Goal: Task Accomplishment & Management: Complete application form

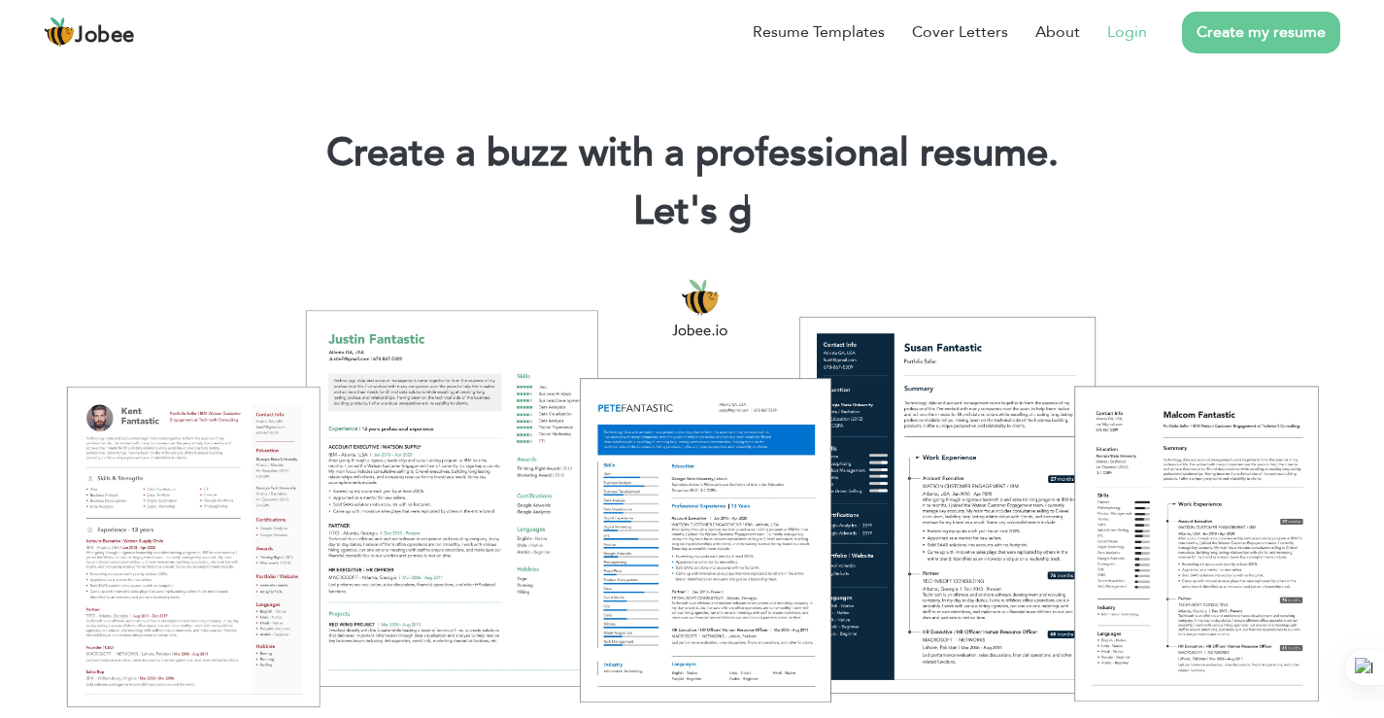
click at [1122, 36] on link "Login" at bounding box center [1127, 31] width 40 height 23
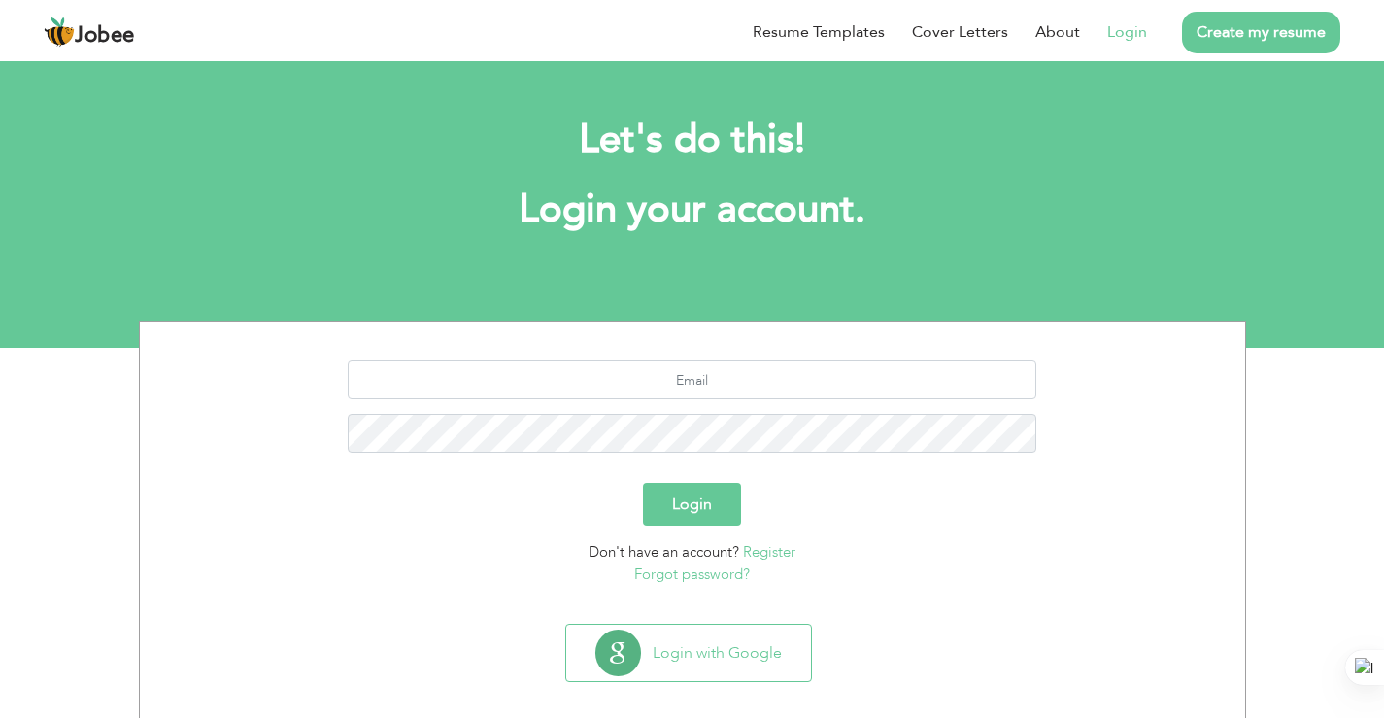
scroll to position [19, 0]
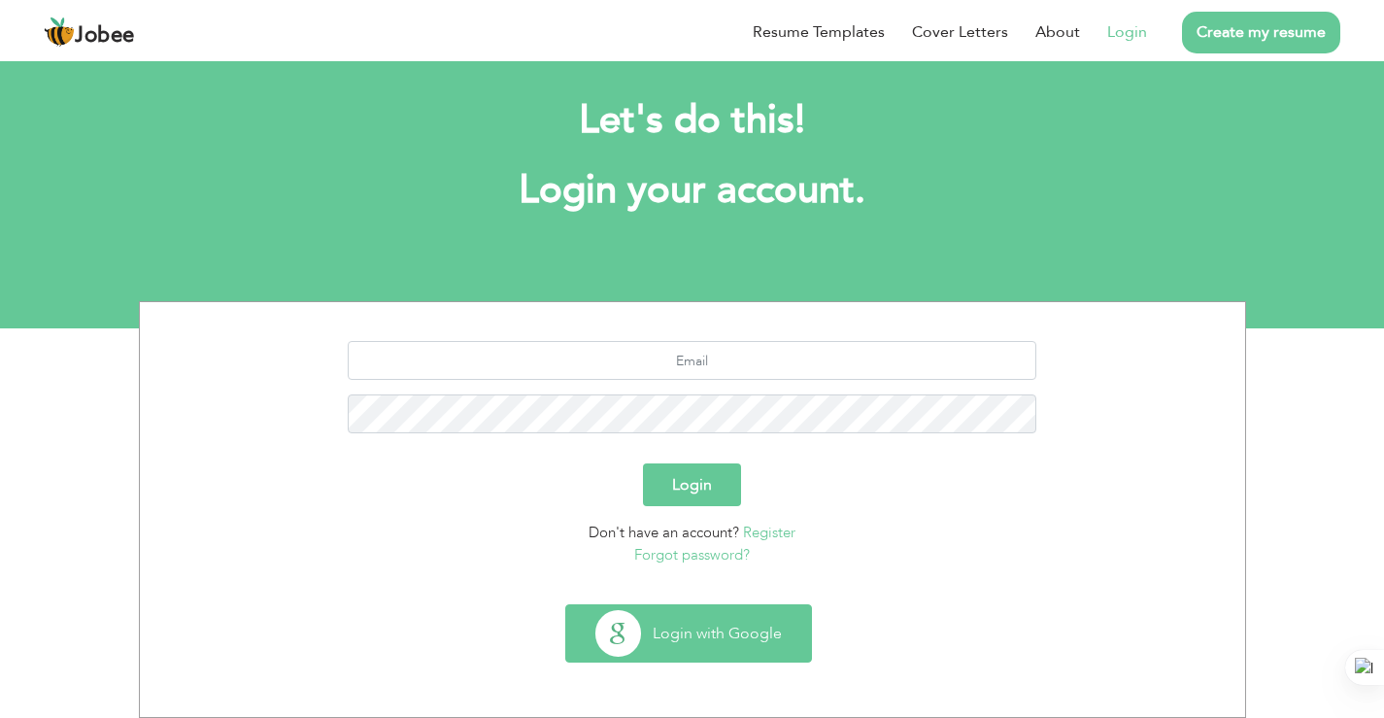
click at [718, 635] on button "Login with Google" at bounding box center [688, 633] width 245 height 56
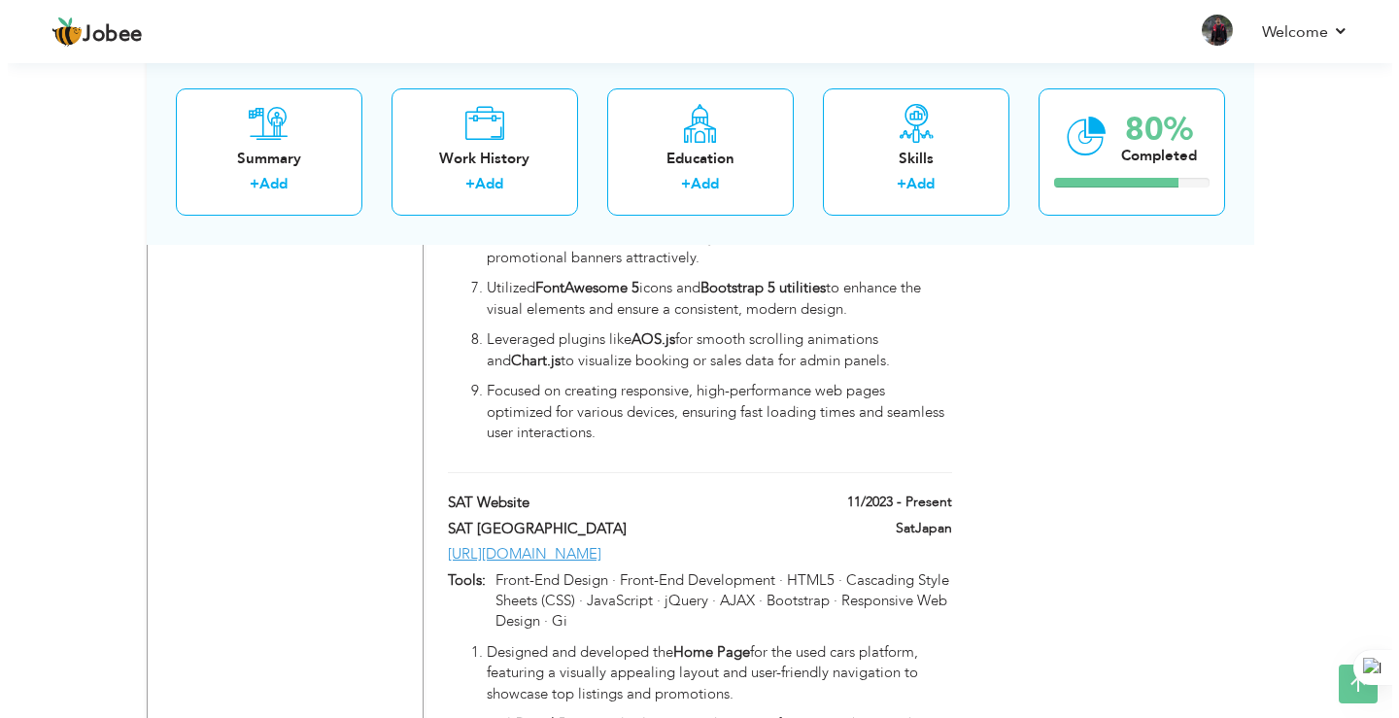
scroll to position [1943, 0]
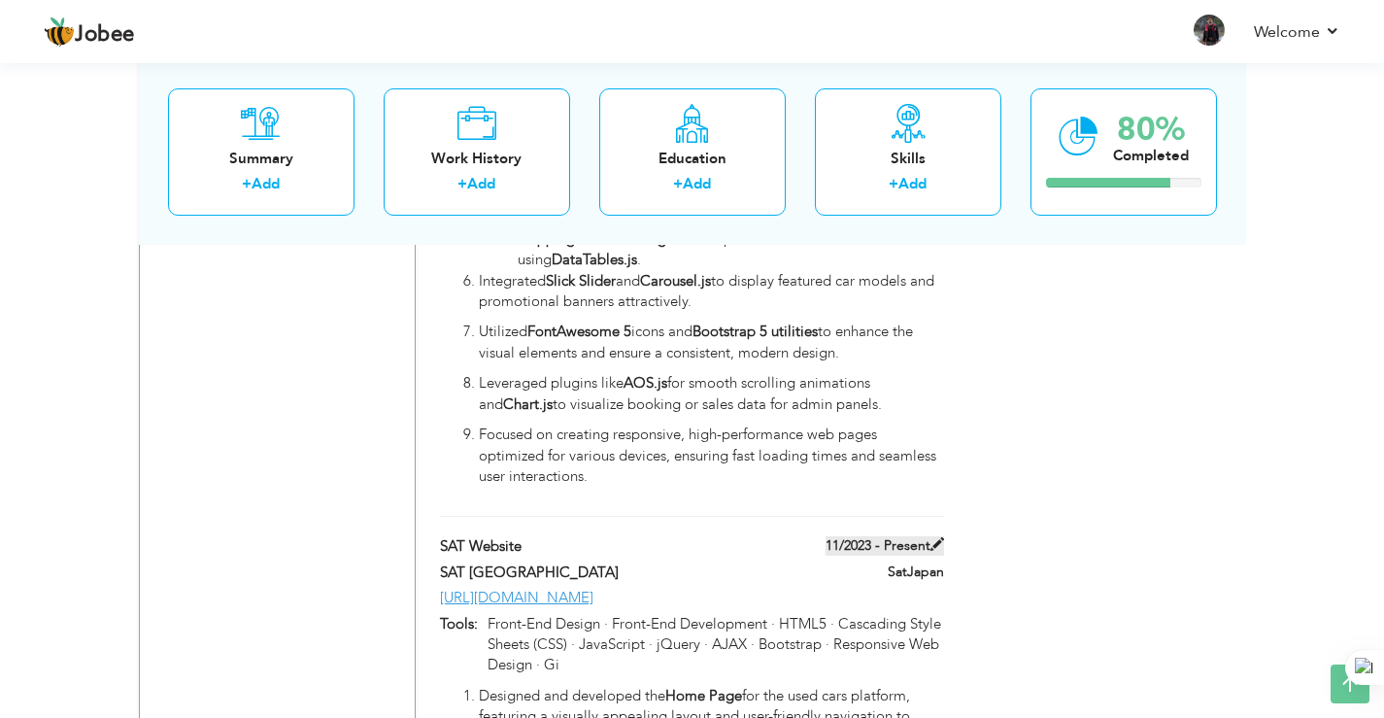
click at [930, 537] on span at bounding box center [937, 544] width 14 height 14
type input "SAT Website"
type input "SAT [GEOGRAPHIC_DATA]"
type input "11/2023"
type input "[URL][DOMAIN_NAME]"
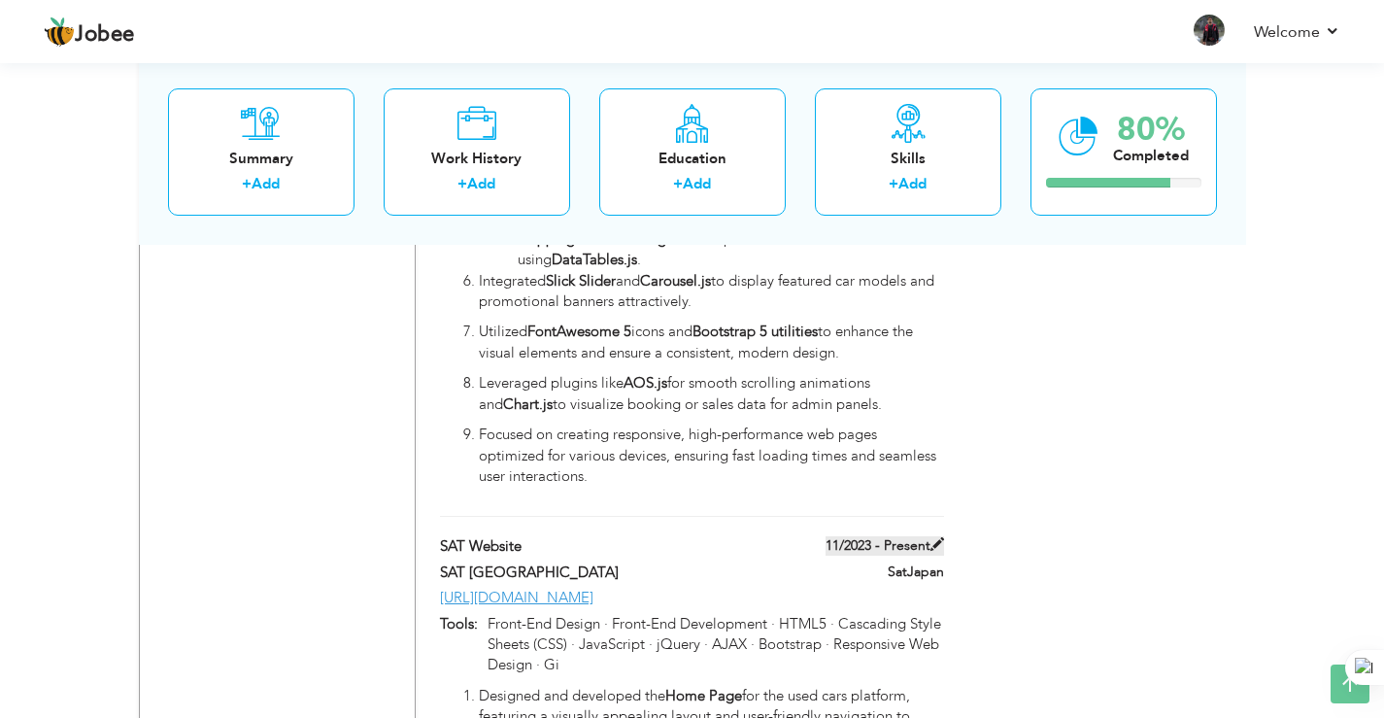
type input "Front-End Design · Front-End Development · HTML5 · Cascading Style Sheets (CSS)…"
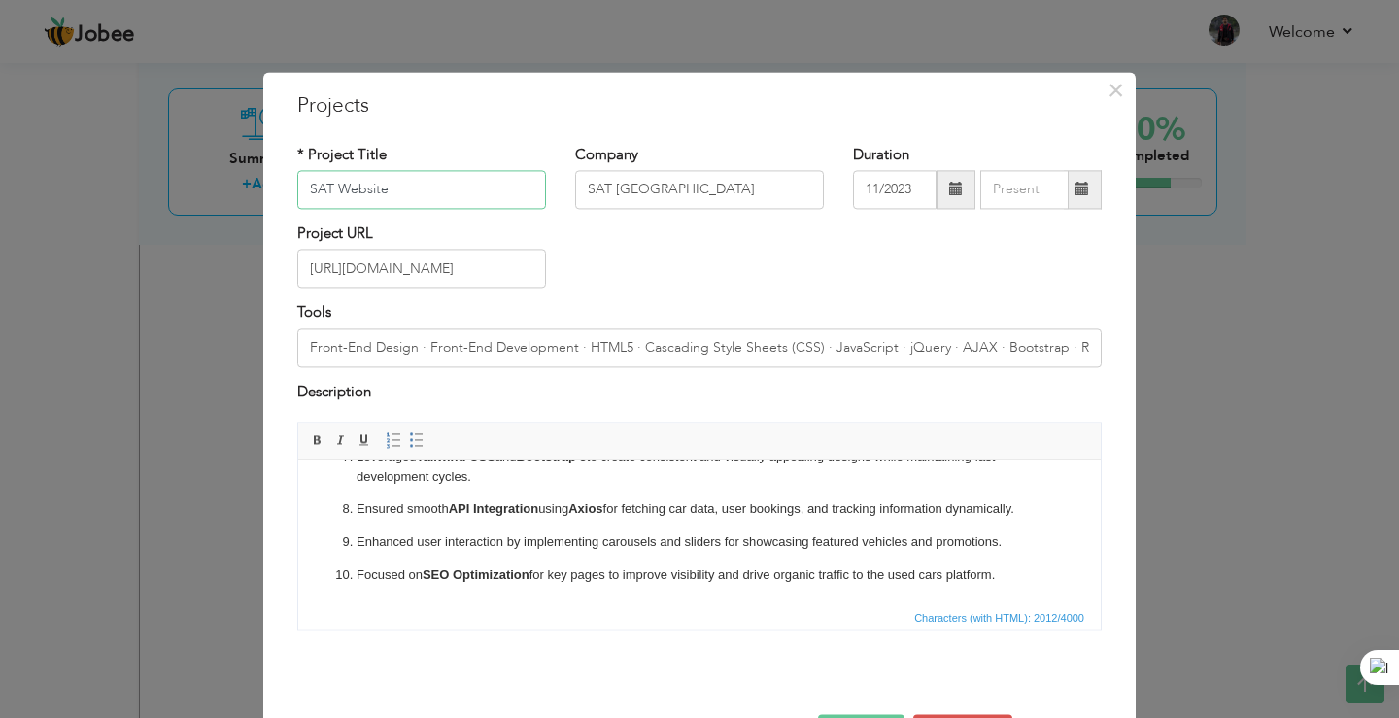
scroll to position [0, 0]
click at [1213, 383] on div "× Projects * Project Title SAT Website Company SAT Japan Duration 11/2023" at bounding box center [699, 359] width 1399 height 718
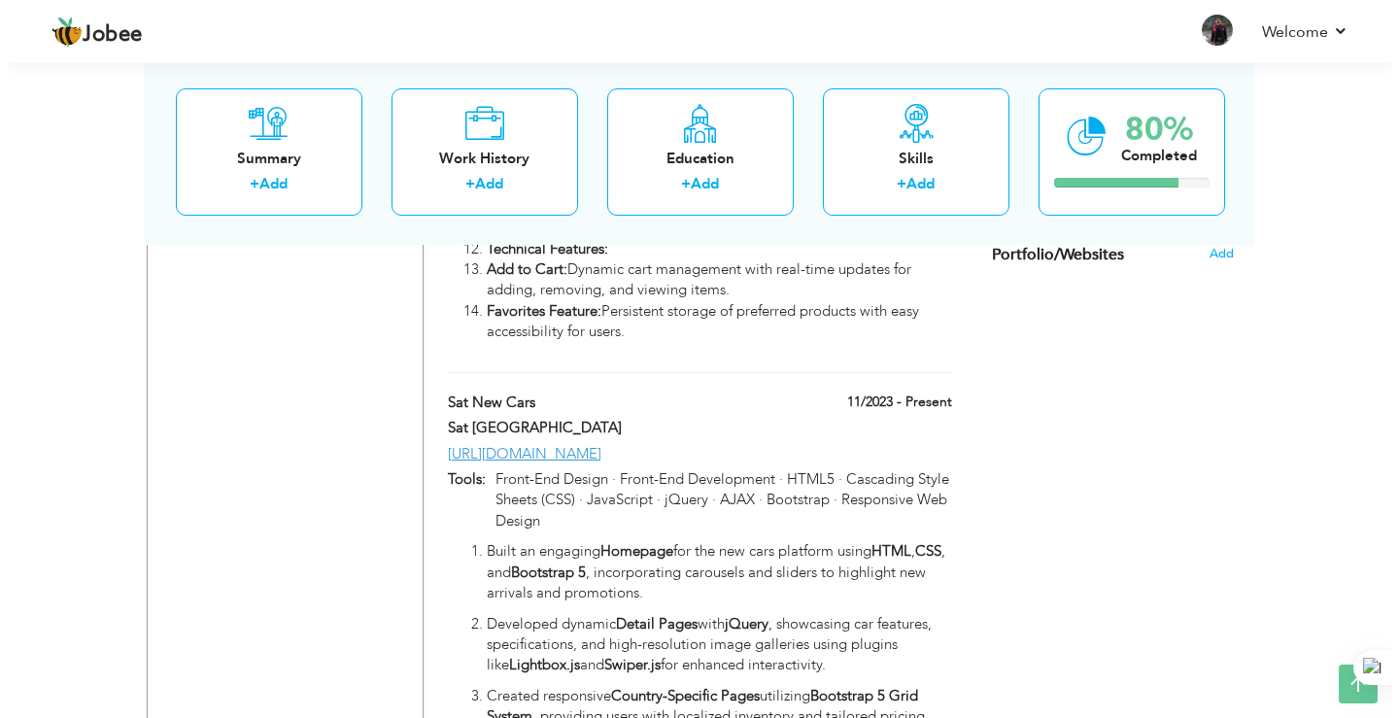
scroll to position [1068, 0]
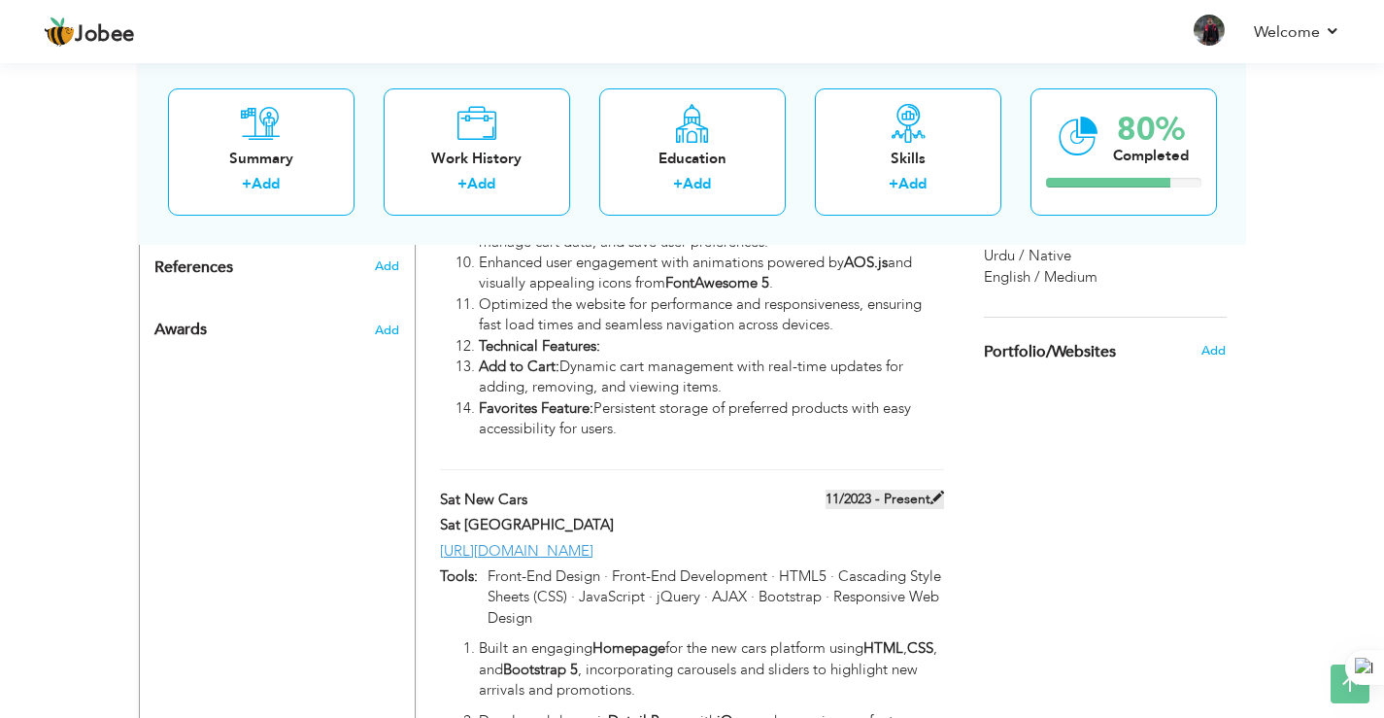
click at [917, 490] on label "11/2023 - Present" at bounding box center [885, 499] width 118 height 19
type input "Sat New Cars"
type input "Sat [GEOGRAPHIC_DATA]"
type input "https://satjapan.com/new-cars-home"
type input "Front-End Design · Front-End Development · HTML5 · Cascading Style Sheets (CSS)…"
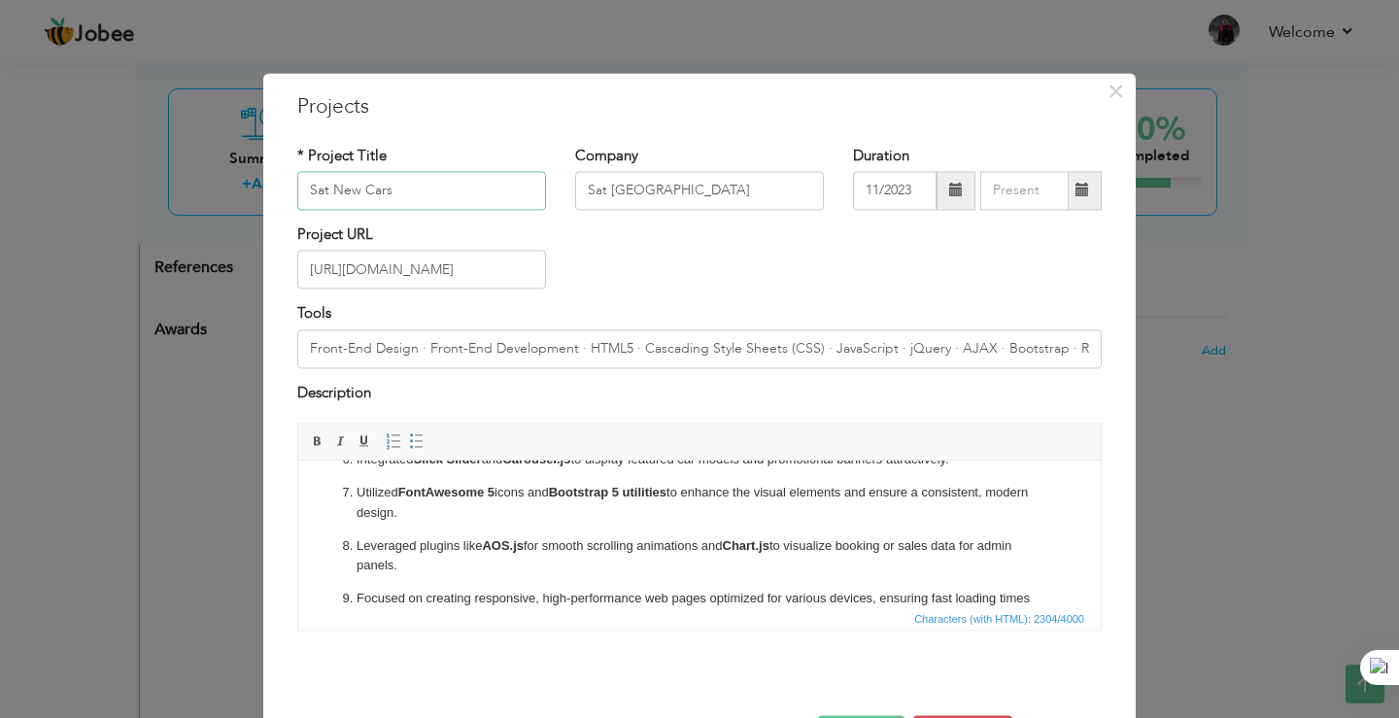
scroll to position [71, 0]
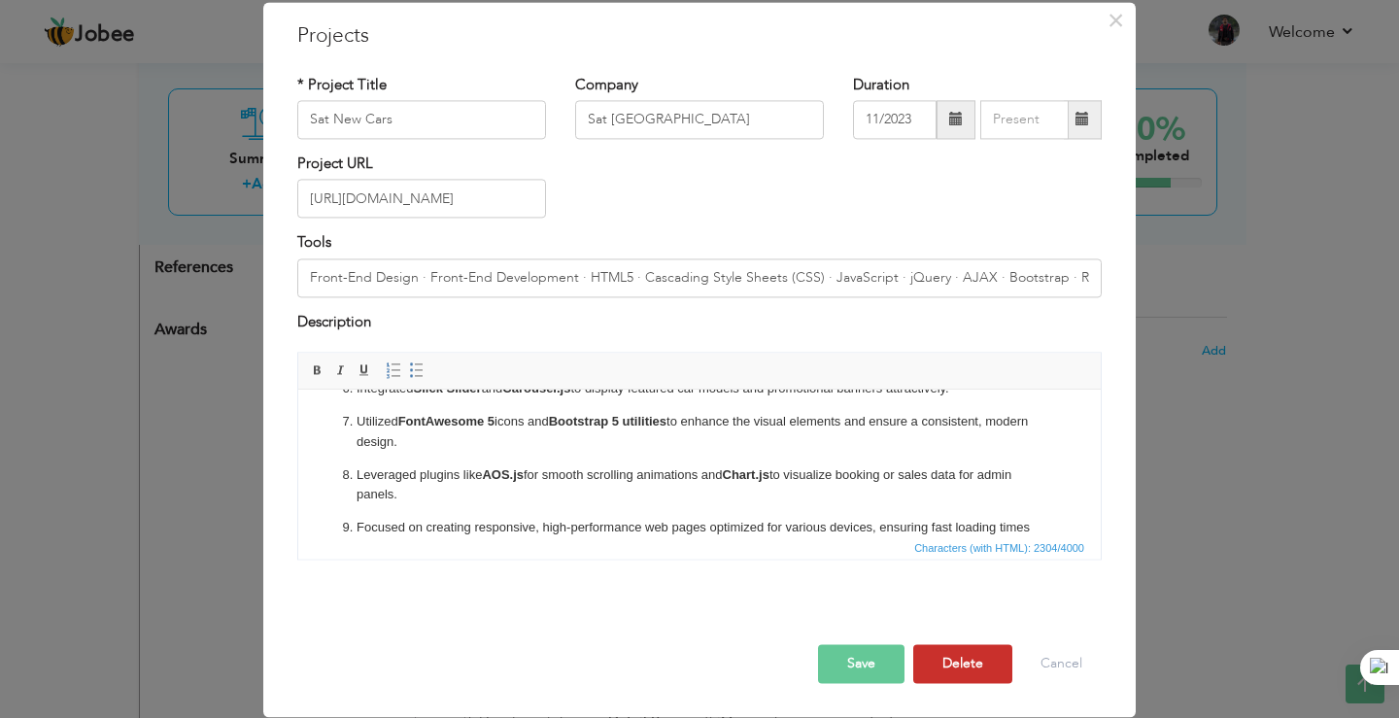
click at [958, 675] on button "Delete" at bounding box center [962, 664] width 99 height 39
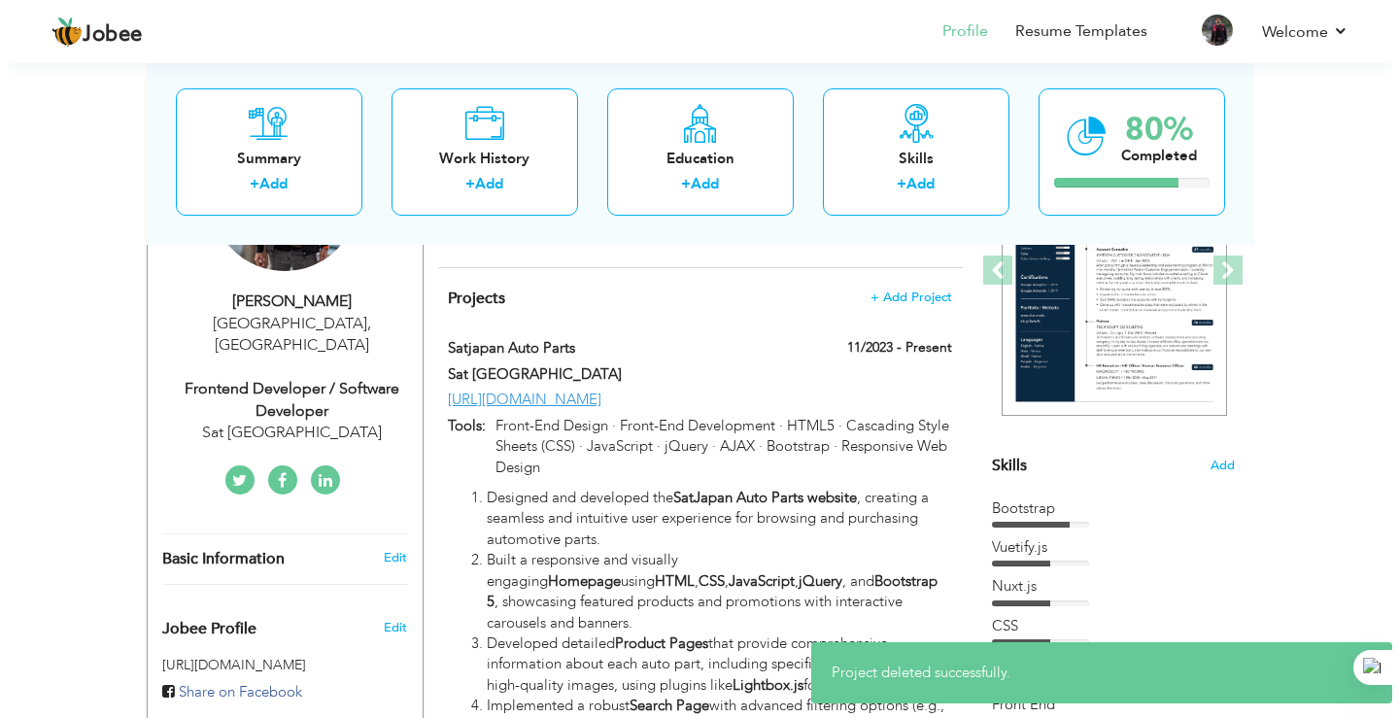
scroll to position [291, 0]
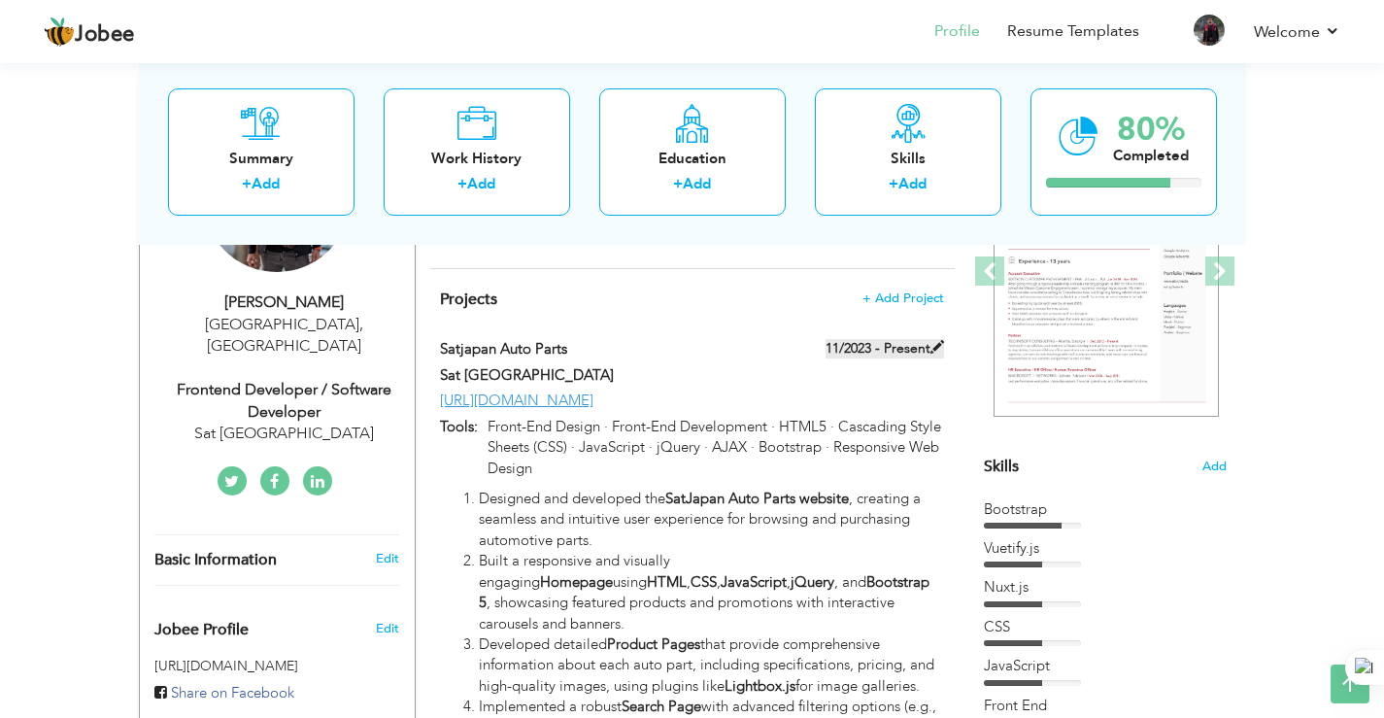
click at [933, 358] on label "11/2023 - Present" at bounding box center [885, 348] width 118 height 19
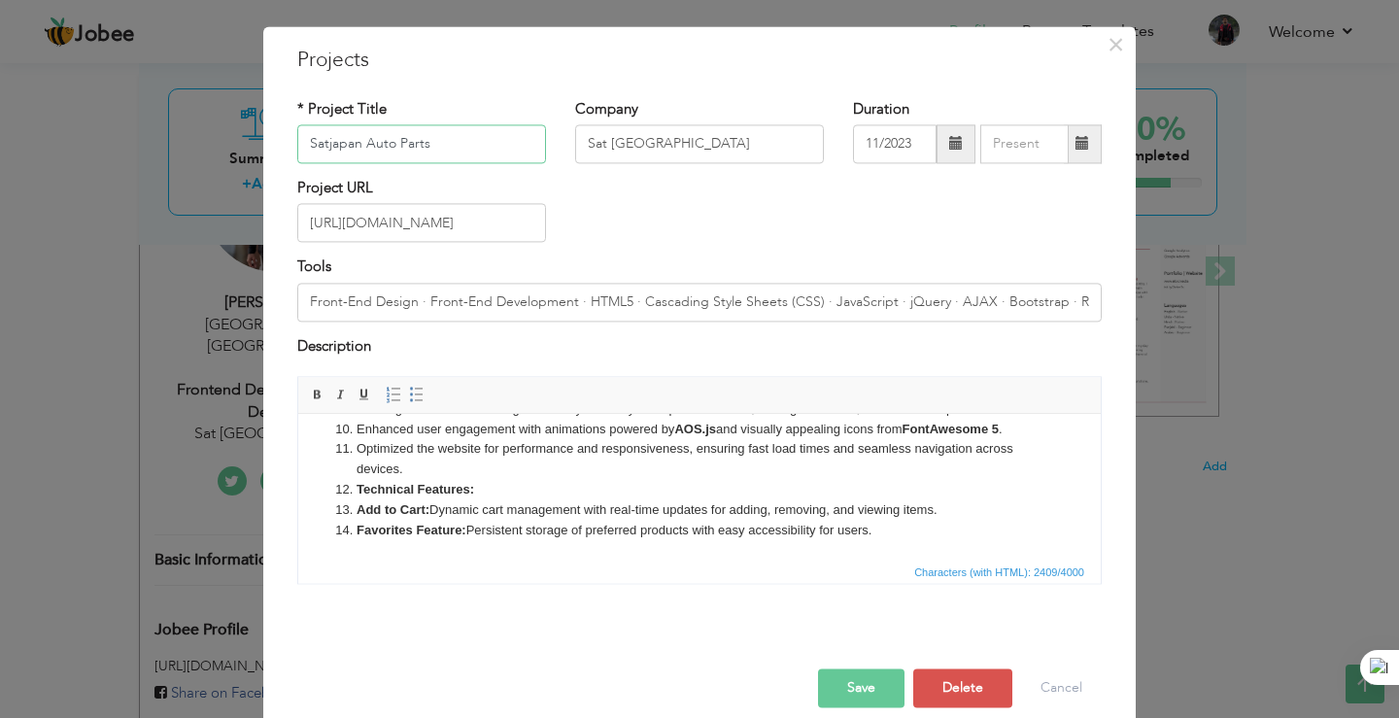
scroll to position [71, 0]
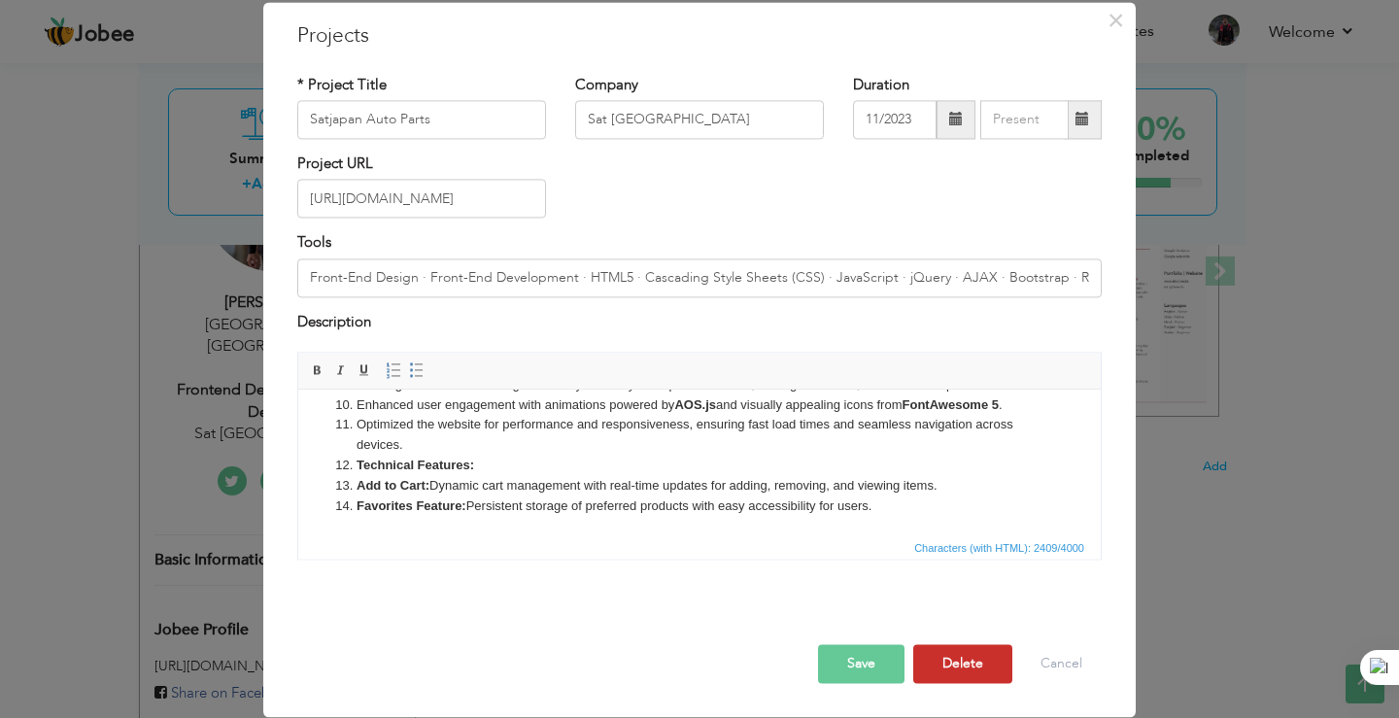
click at [965, 669] on button "Delete" at bounding box center [962, 664] width 99 height 39
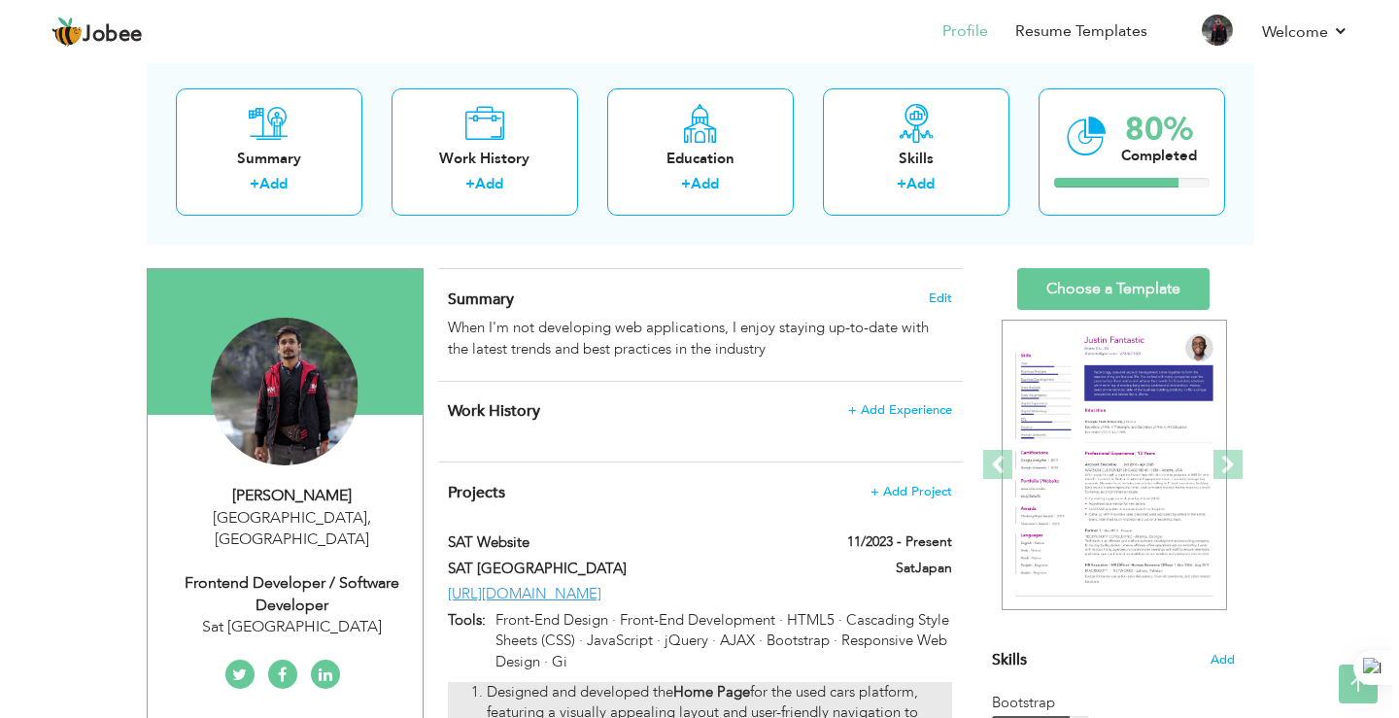
scroll to position [97, 0]
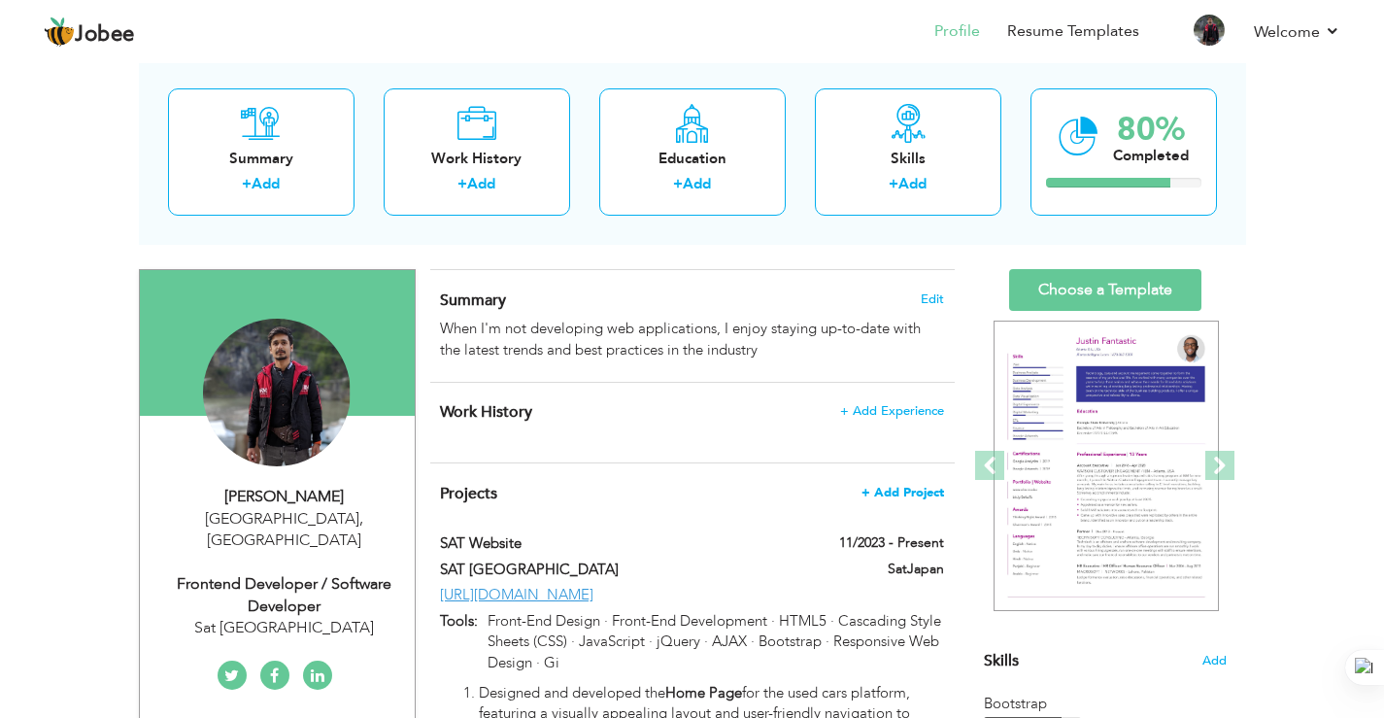
click at [914, 490] on span "+ Add Project" at bounding box center [903, 493] width 83 height 14
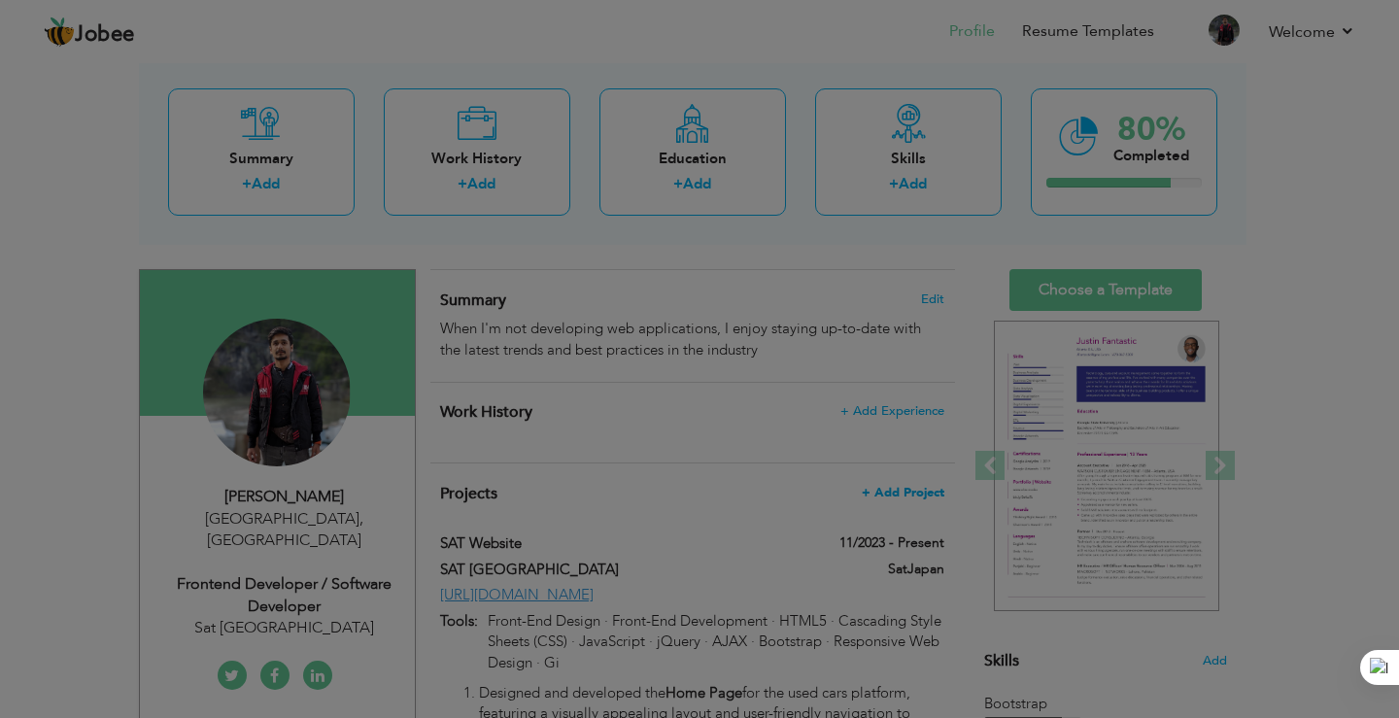
scroll to position [0, 0]
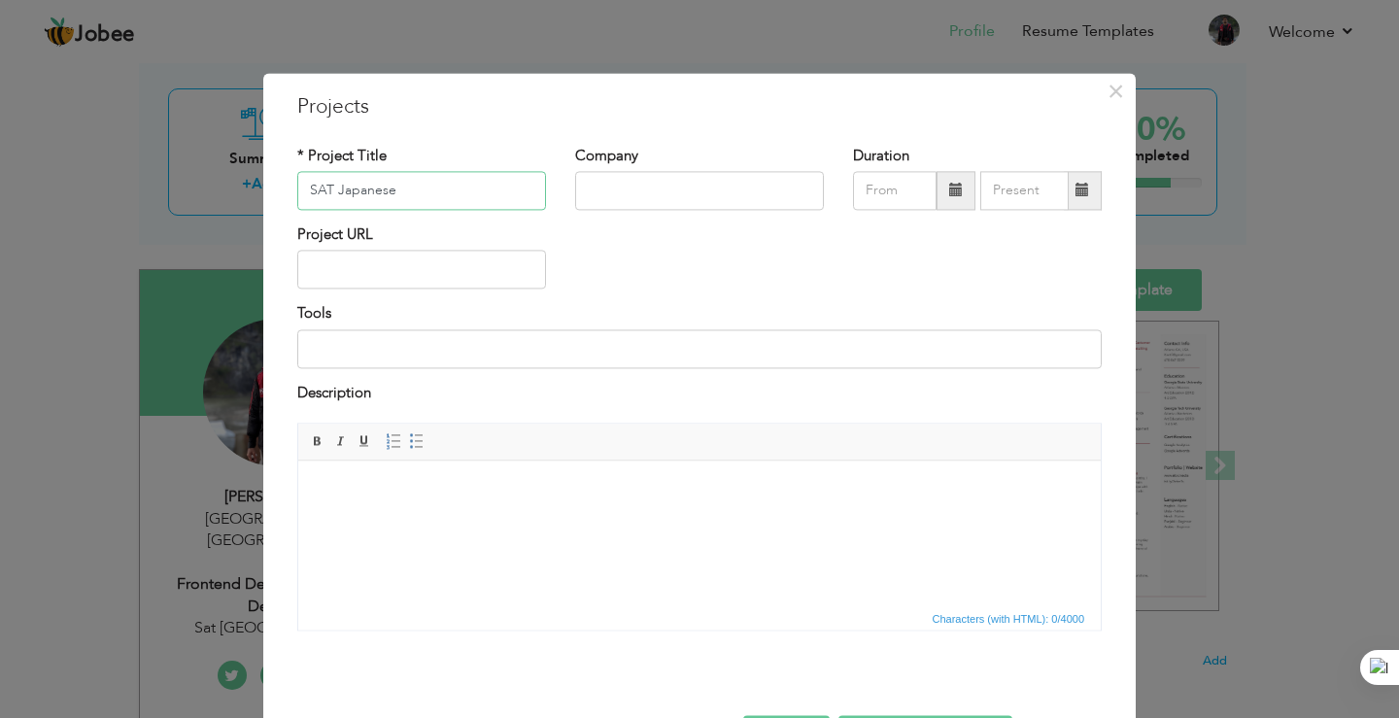
type input "SAT Japanese"
type input "Sat [GEOGRAPHIC_DATA]"
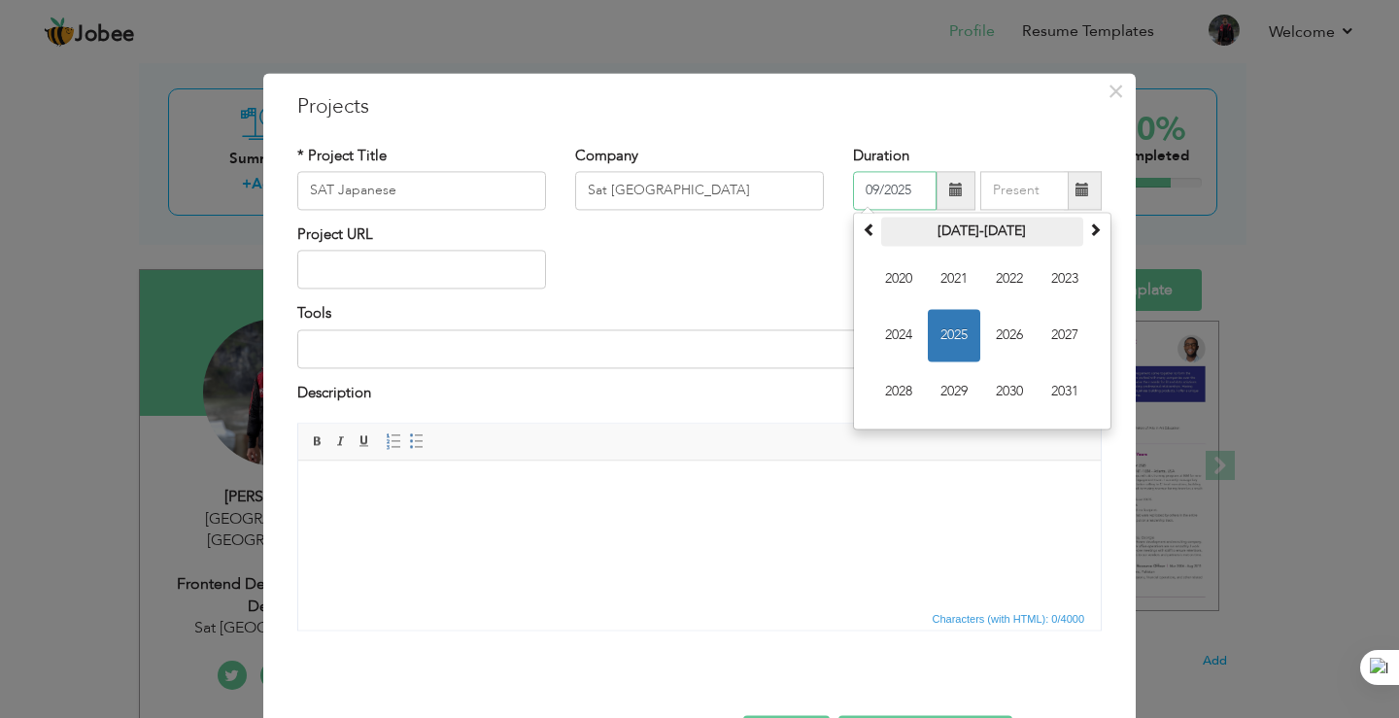
click at [962, 229] on th "2020-2031" at bounding box center [982, 231] width 202 height 29
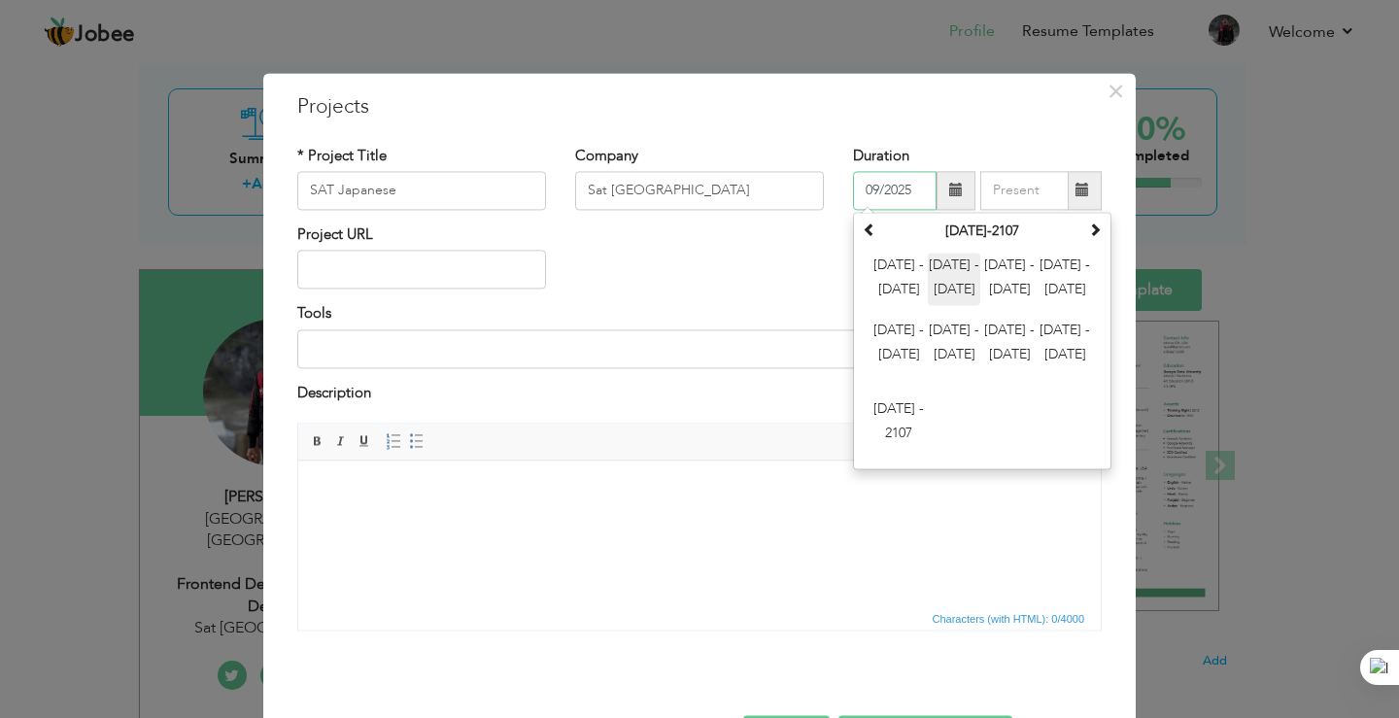
click at [945, 290] on span "2012 - 2023" at bounding box center [954, 279] width 52 height 52
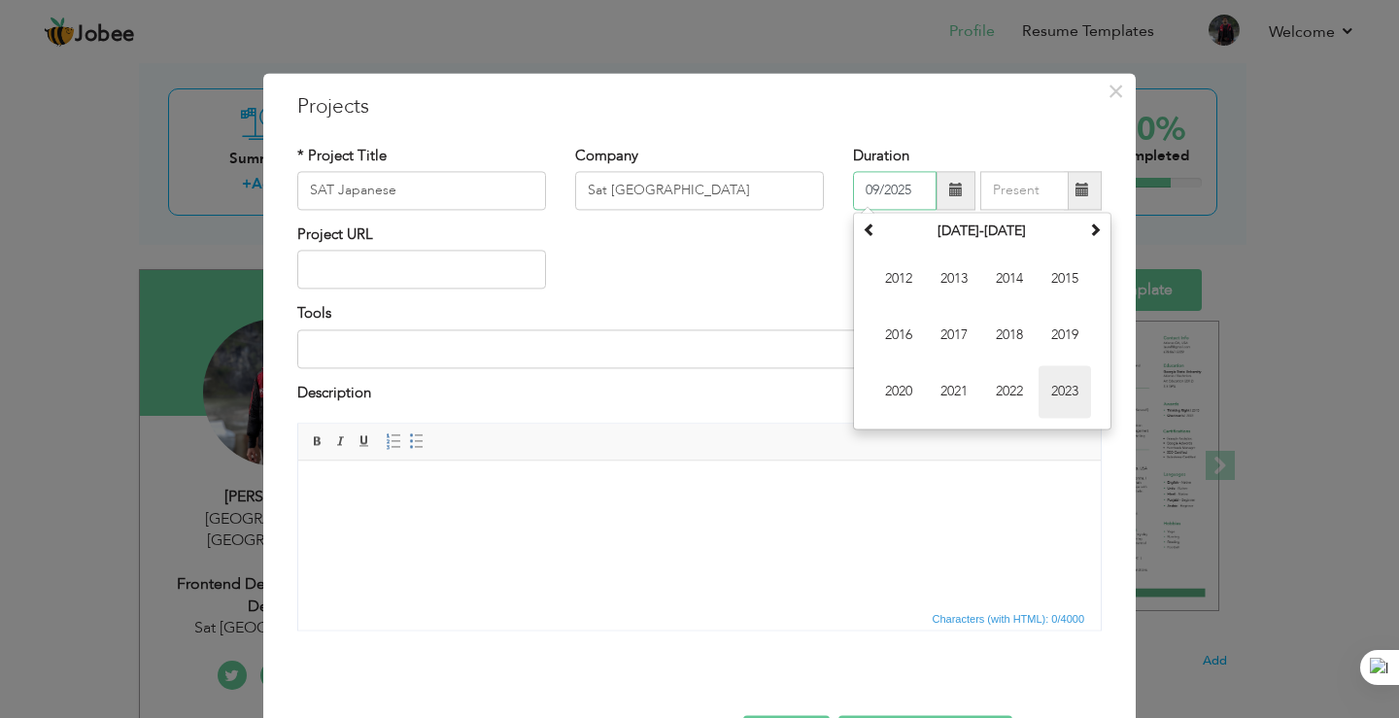
click at [1063, 388] on span "2023" at bounding box center [1064, 391] width 52 height 52
click at [899, 404] on span "Sep" at bounding box center [898, 391] width 52 height 52
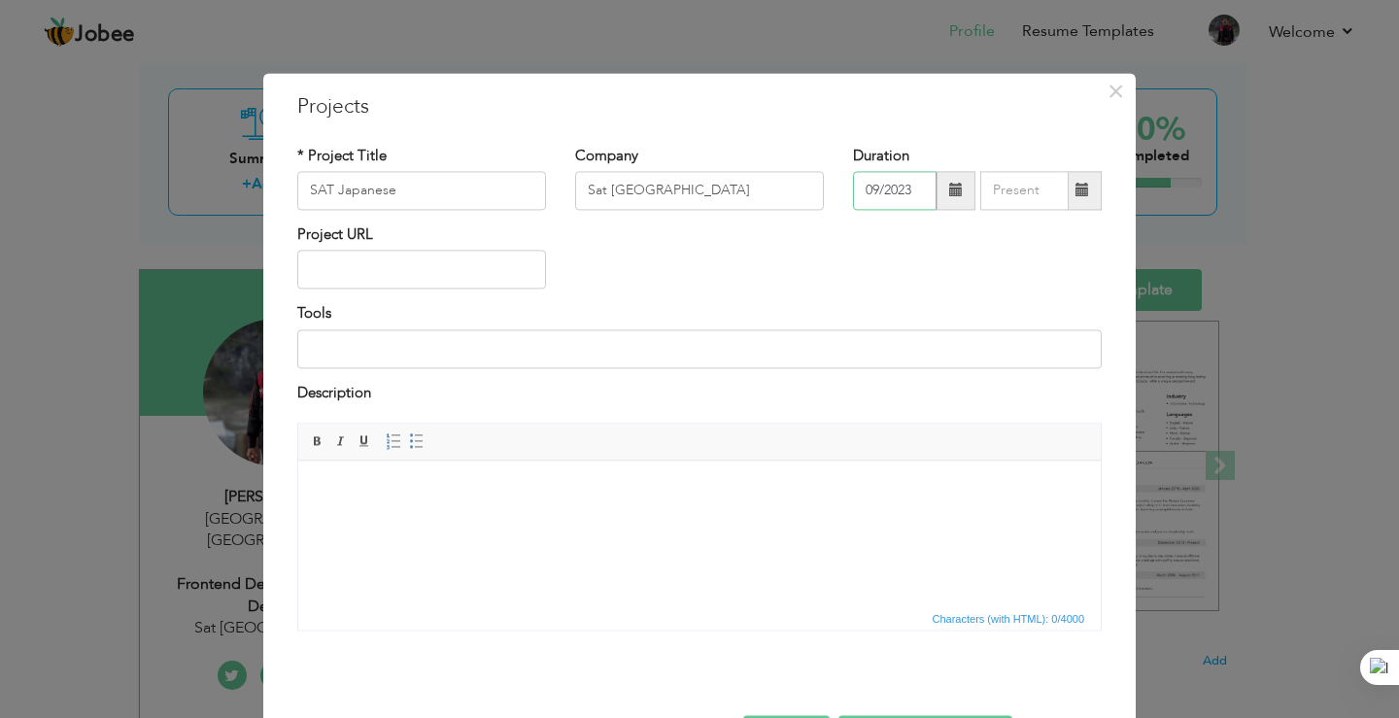
click at [870, 202] on input "09/2023" at bounding box center [895, 190] width 84 height 39
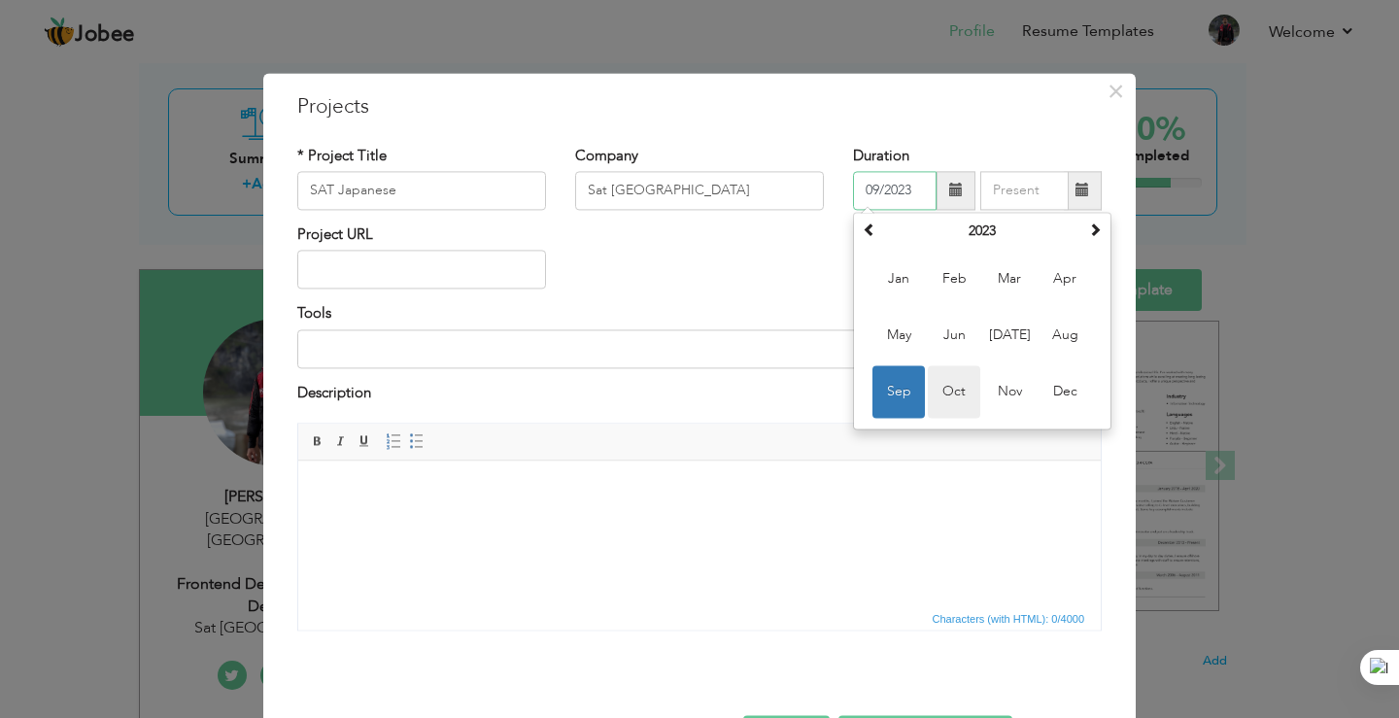
click at [953, 385] on span "Oct" at bounding box center [954, 391] width 52 height 52
type input "10/2023"
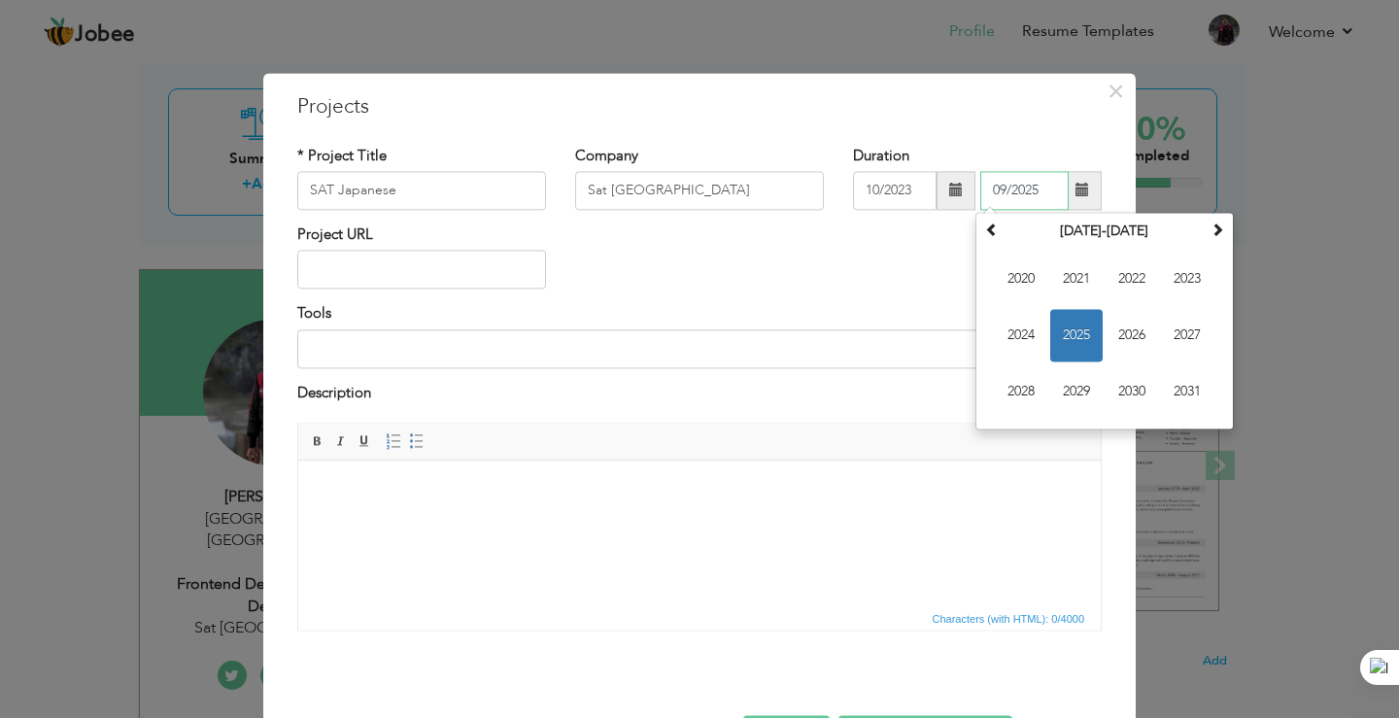
click at [1017, 191] on input "09/2025" at bounding box center [1024, 190] width 88 height 39
click at [1079, 230] on th "2020-2031" at bounding box center [1104, 231] width 202 height 29
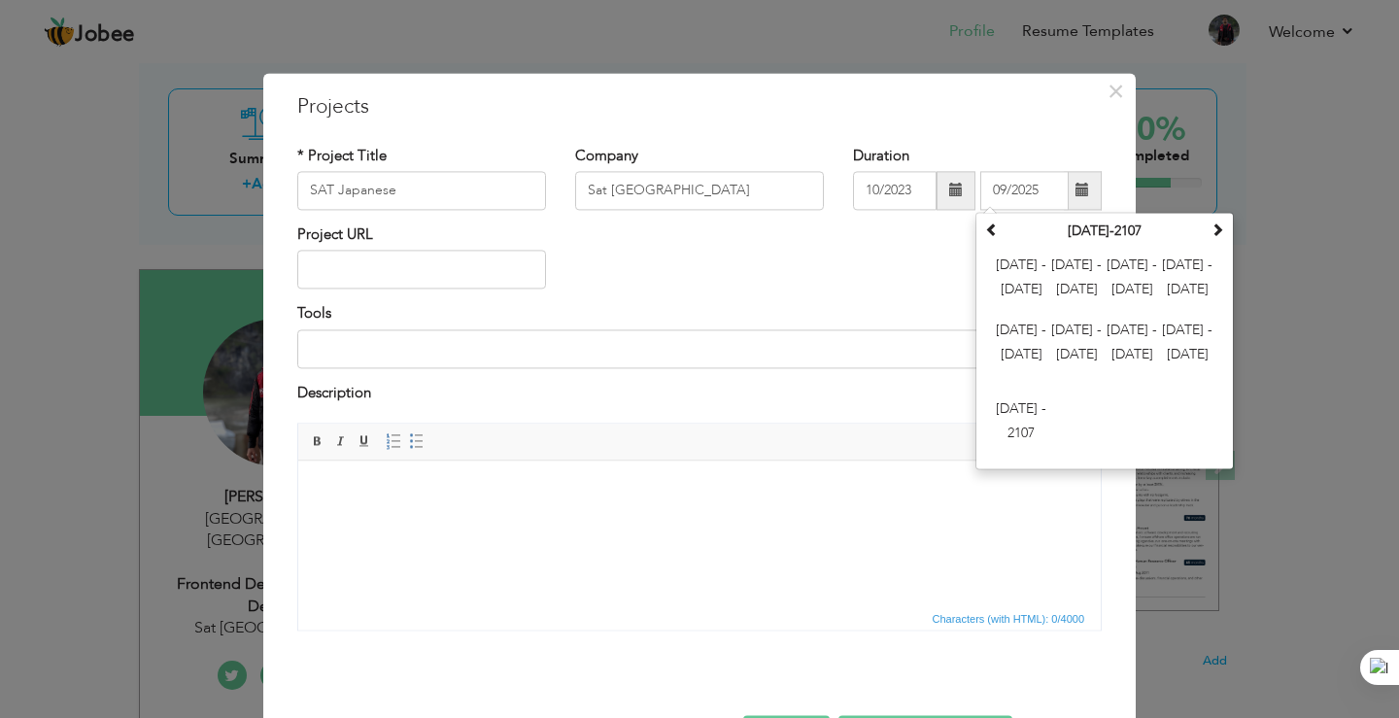
click at [862, 291] on div "Project URL" at bounding box center [699, 263] width 833 height 79
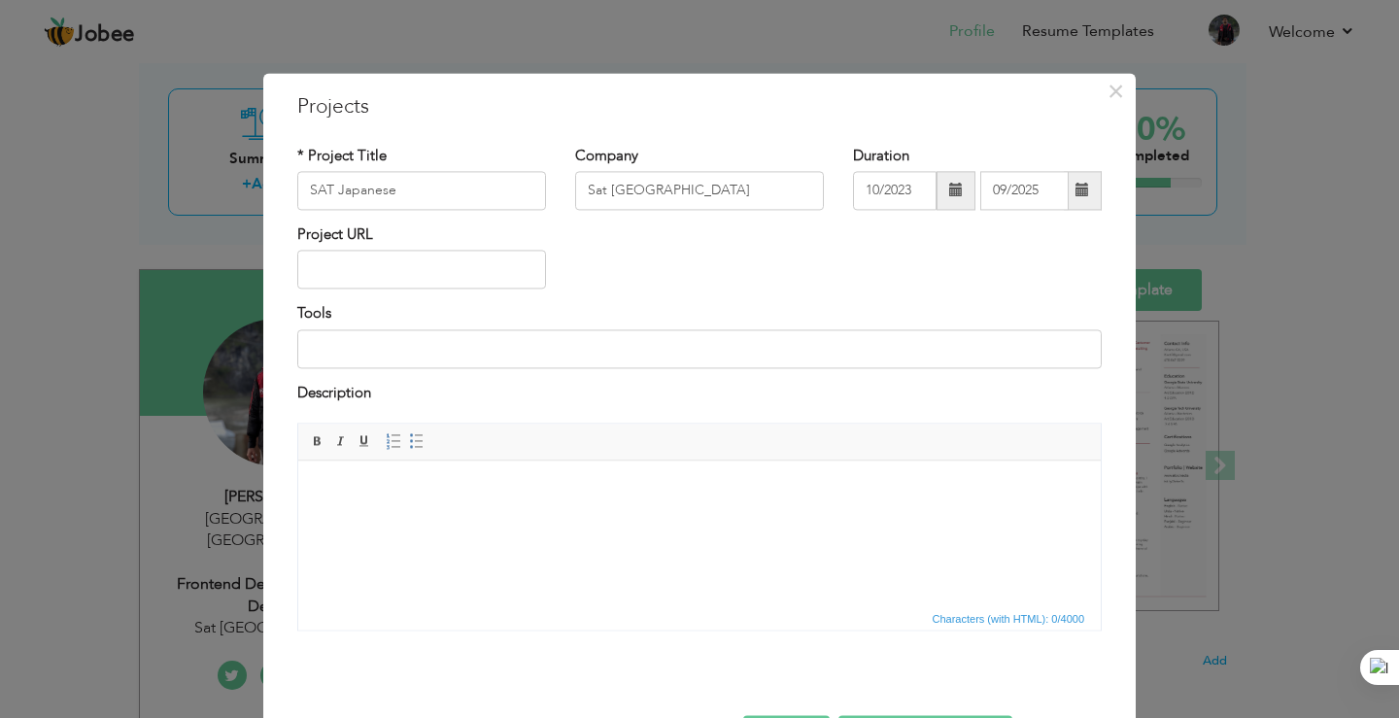
click at [1075, 189] on span at bounding box center [1082, 191] width 14 height 14
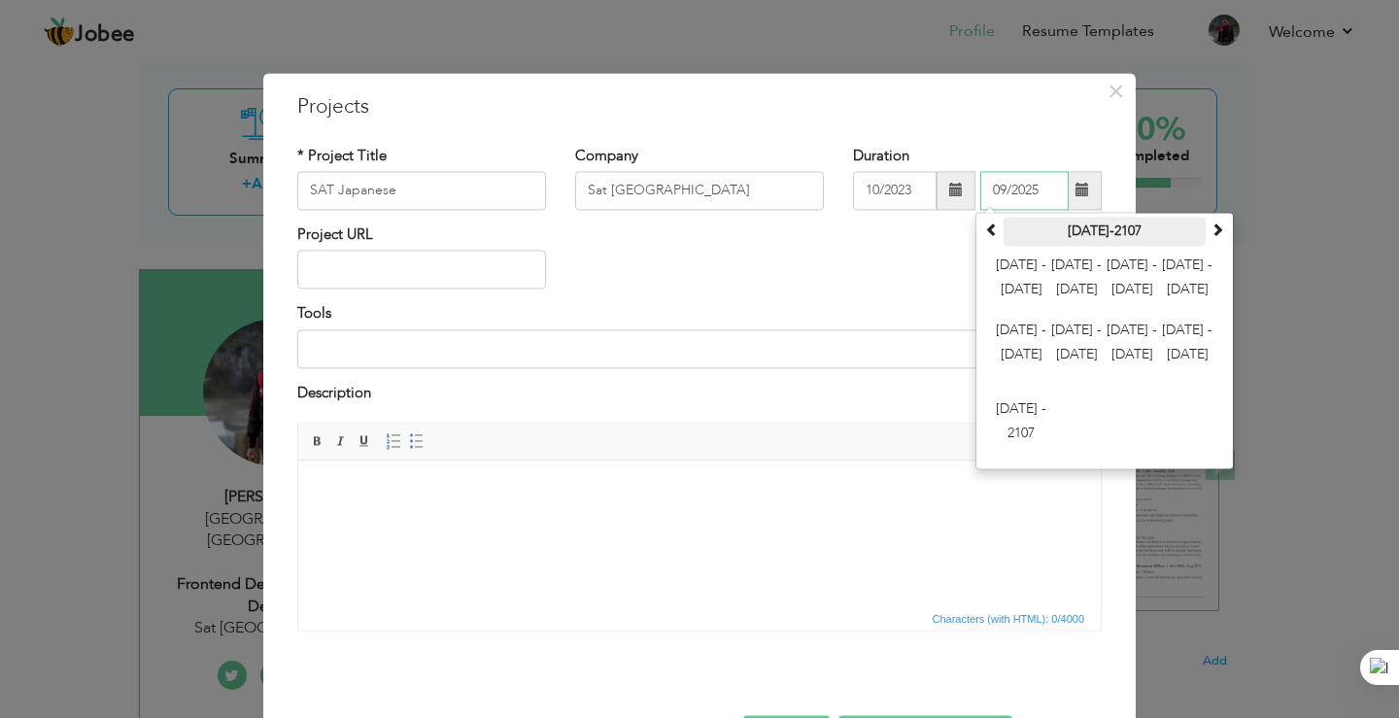
click at [1101, 229] on th "2000-2107" at bounding box center [1104, 231] width 202 height 29
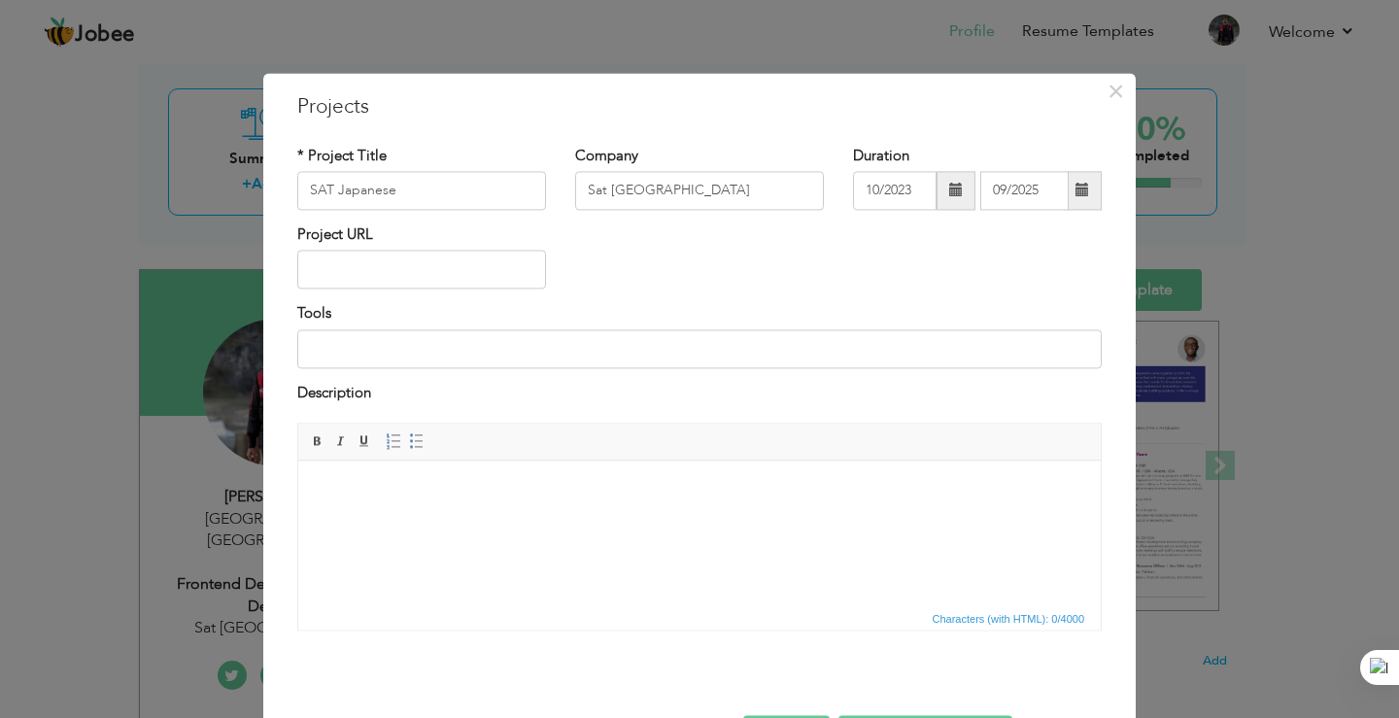
click at [874, 250] on div "Project URL" at bounding box center [699, 263] width 833 height 79
click at [1035, 187] on input "09/2025" at bounding box center [1024, 190] width 88 height 39
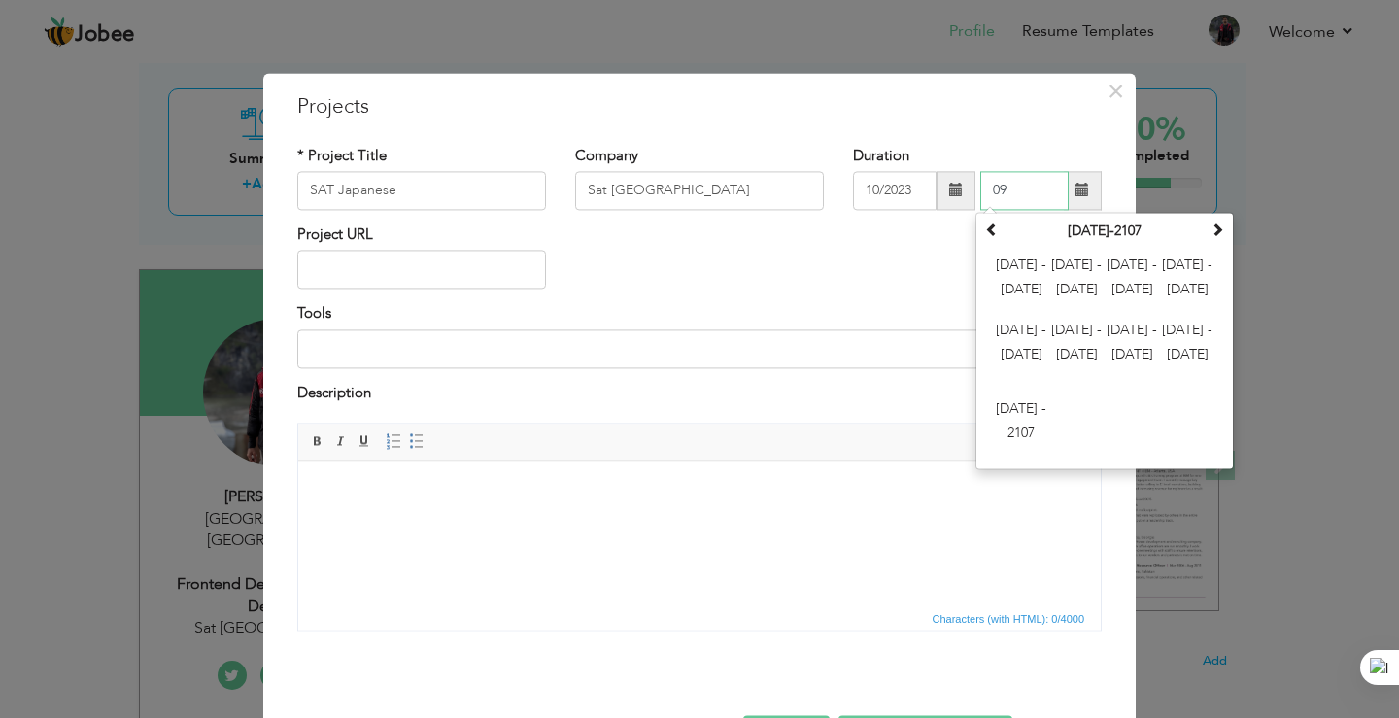
type input "0"
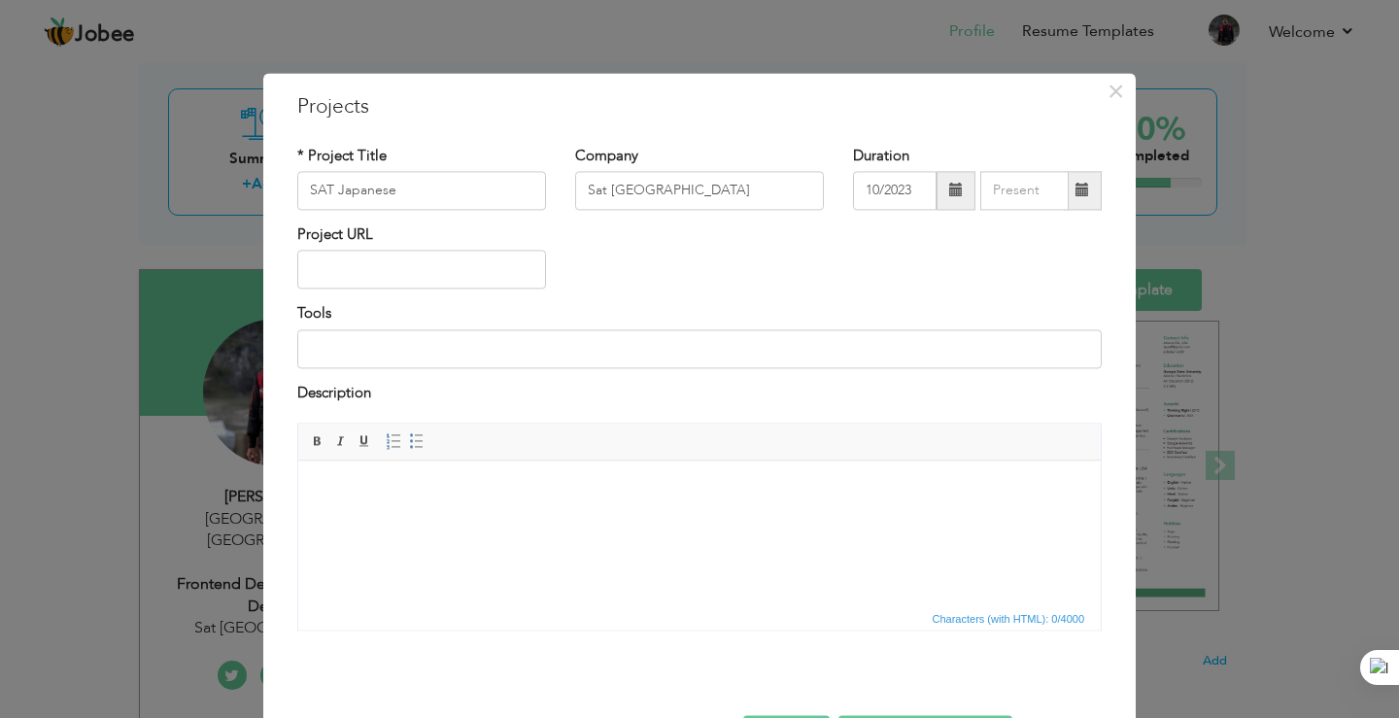
click at [964, 105] on h3 "Projects" at bounding box center [699, 106] width 804 height 29
click at [458, 275] on input "text" at bounding box center [421, 270] width 249 height 39
paste input "[URL][DOMAIN_NAME]"
type input "[URL][DOMAIN_NAME]"
click at [748, 263] on div "Project URL https://frontjp.shineauto.info/" at bounding box center [699, 263] width 833 height 79
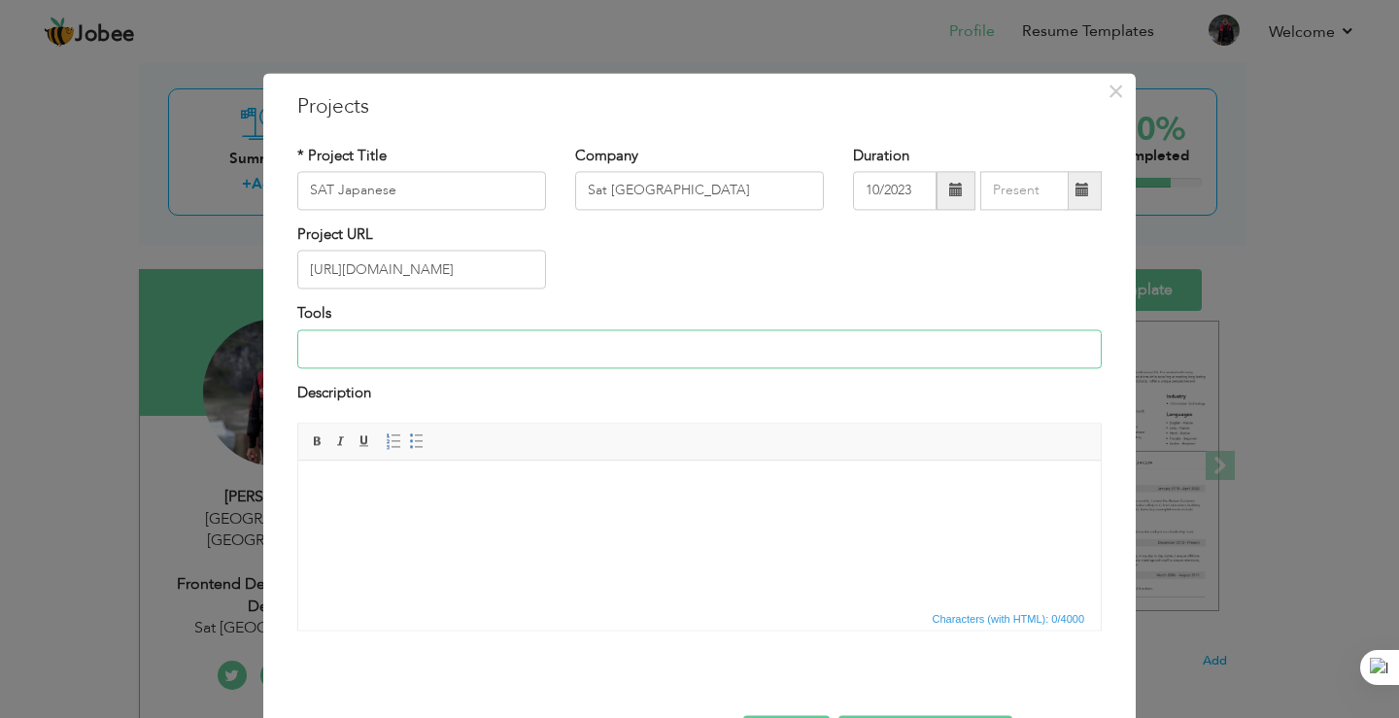
click at [497, 345] on input at bounding box center [699, 348] width 804 height 39
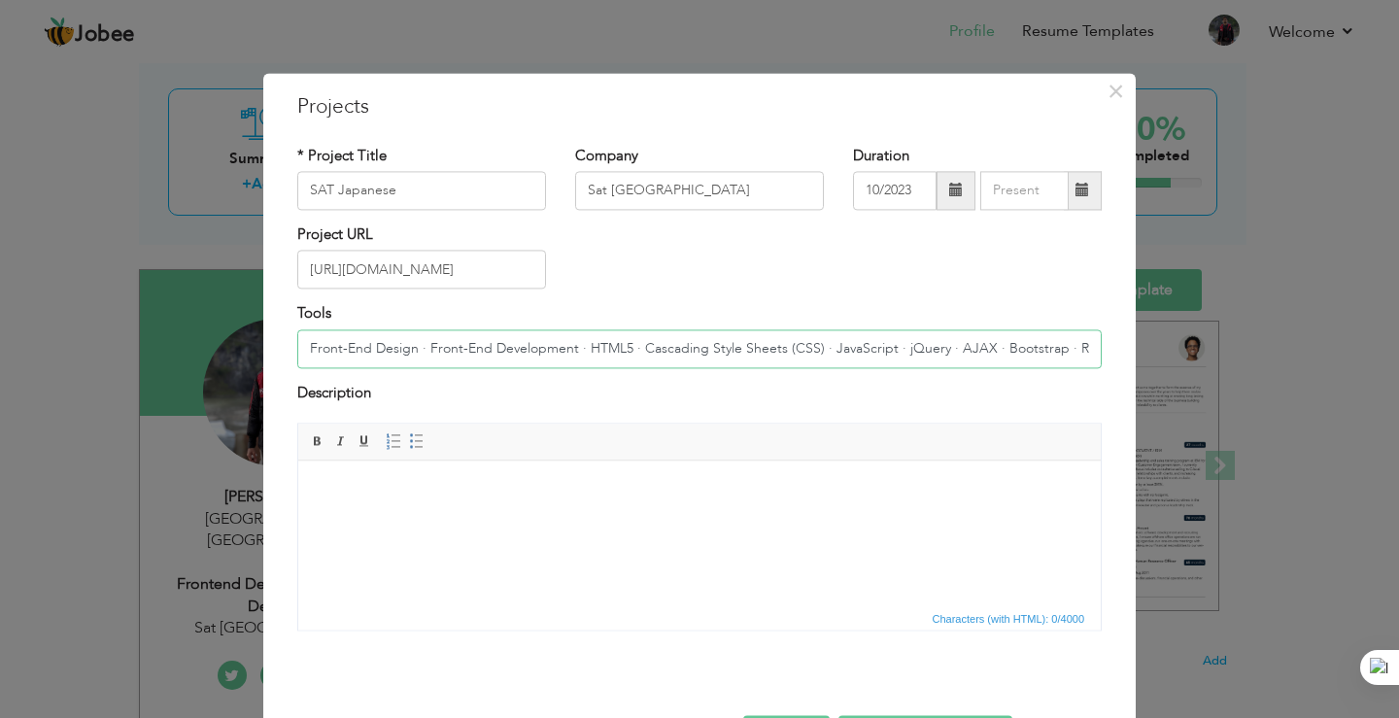
click at [660, 355] on input "Front-End Design · Front-End Development · HTML5 · Cascading Style Sheets (CSS)…" at bounding box center [699, 348] width 804 height 39
click at [832, 353] on input "Front-End Design · Front-End Development · HTML5 · Cascading Style Sheets (CSS)…" at bounding box center [699, 348] width 804 height 39
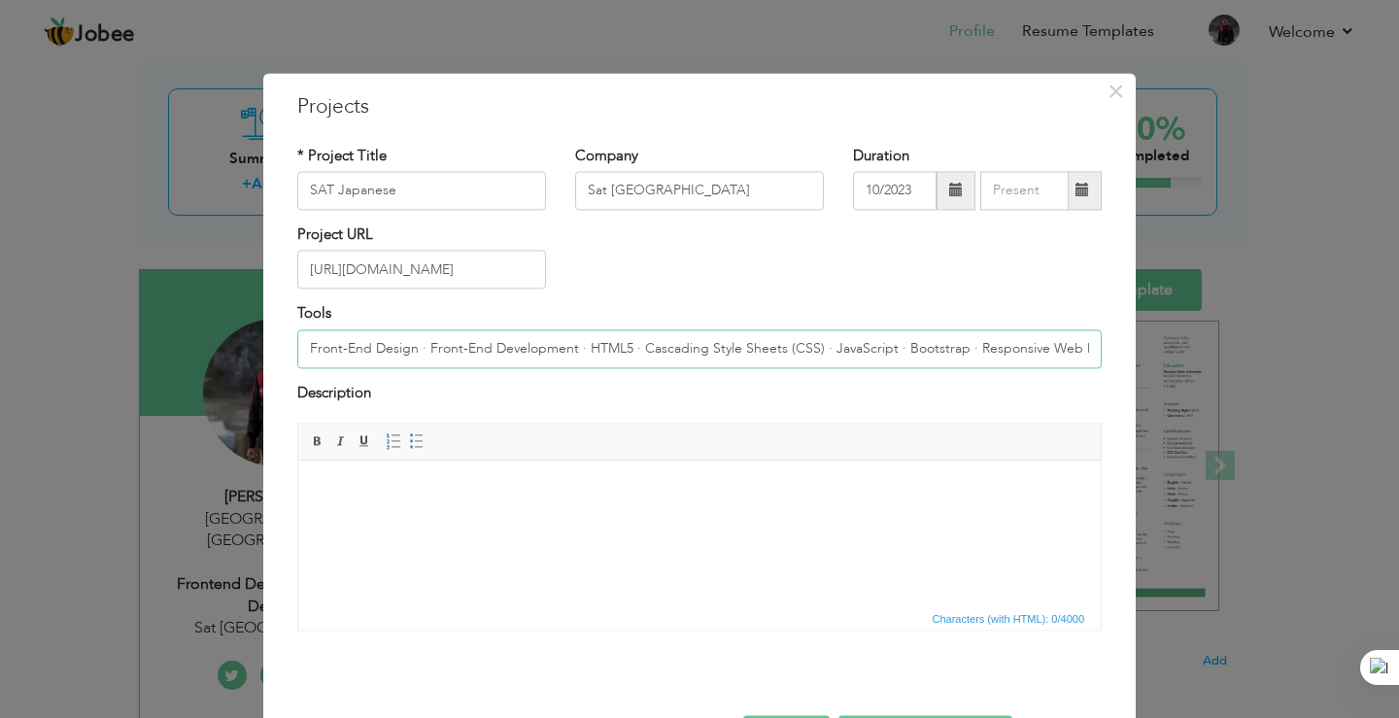
drag, startPoint x: 579, startPoint y: 349, endPoint x: 245, endPoint y: 358, distance: 334.3
click at [245, 358] on div "× Projects * Project Title SAT Japanese Company Sat Japan Duration Tools" at bounding box center [699, 359] width 1399 height 718
paste input "·"
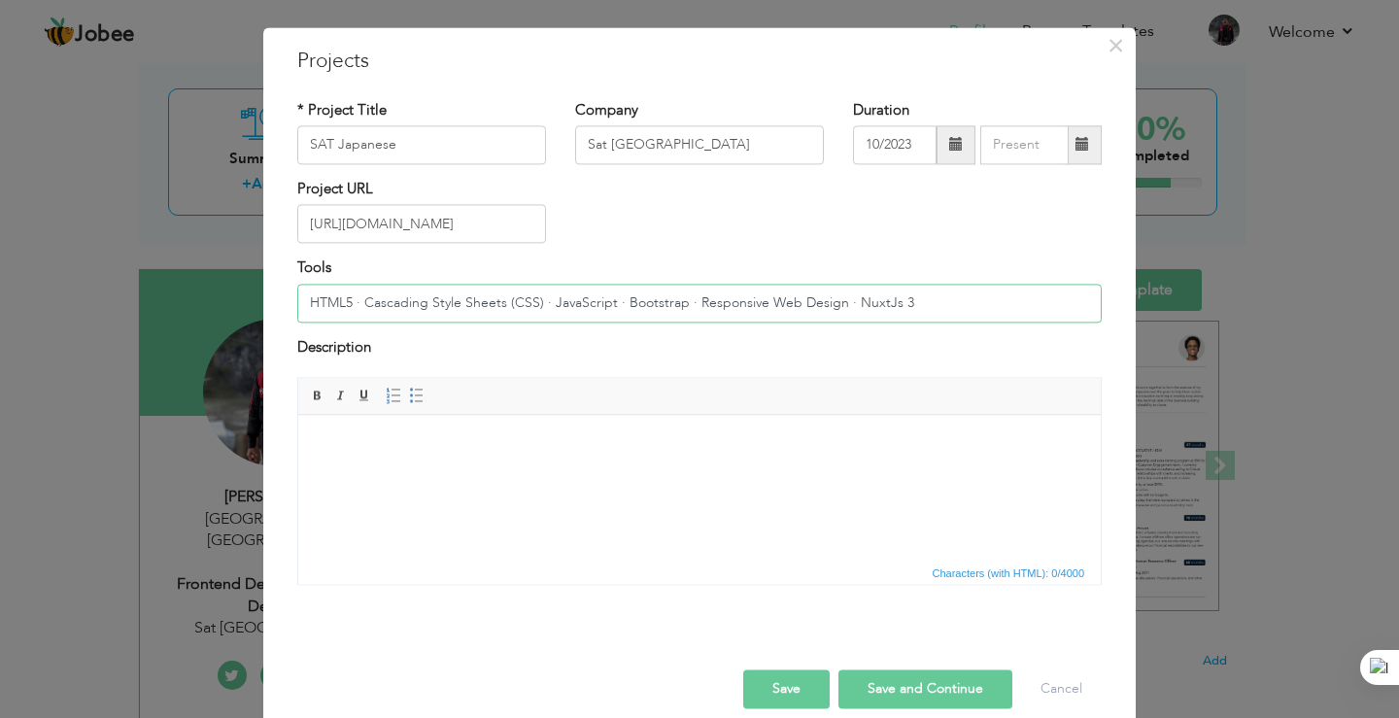
scroll to position [71, 0]
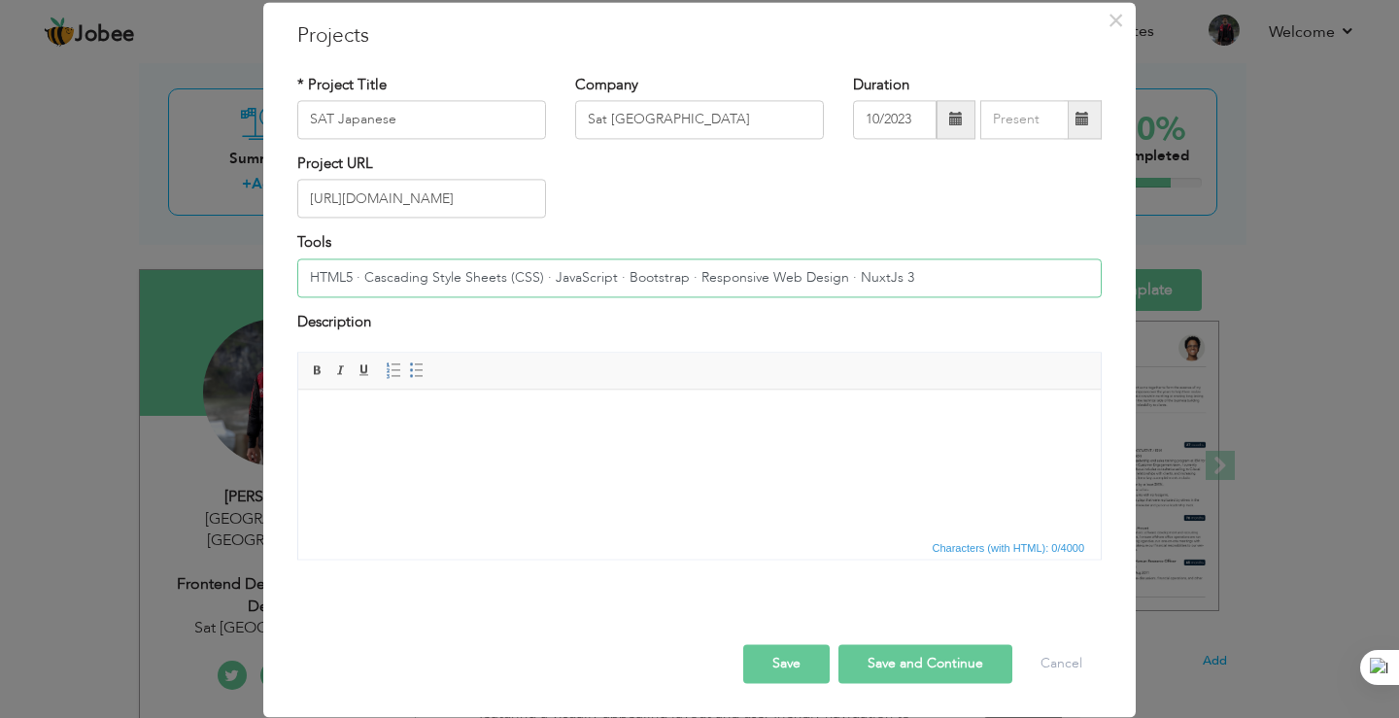
type input "HTML5 · Cascading Style Sheets (CSS) · JavaScript · Bootstrap · Responsive Web …"
click at [577, 424] on body at bounding box center [699, 419] width 763 height 20
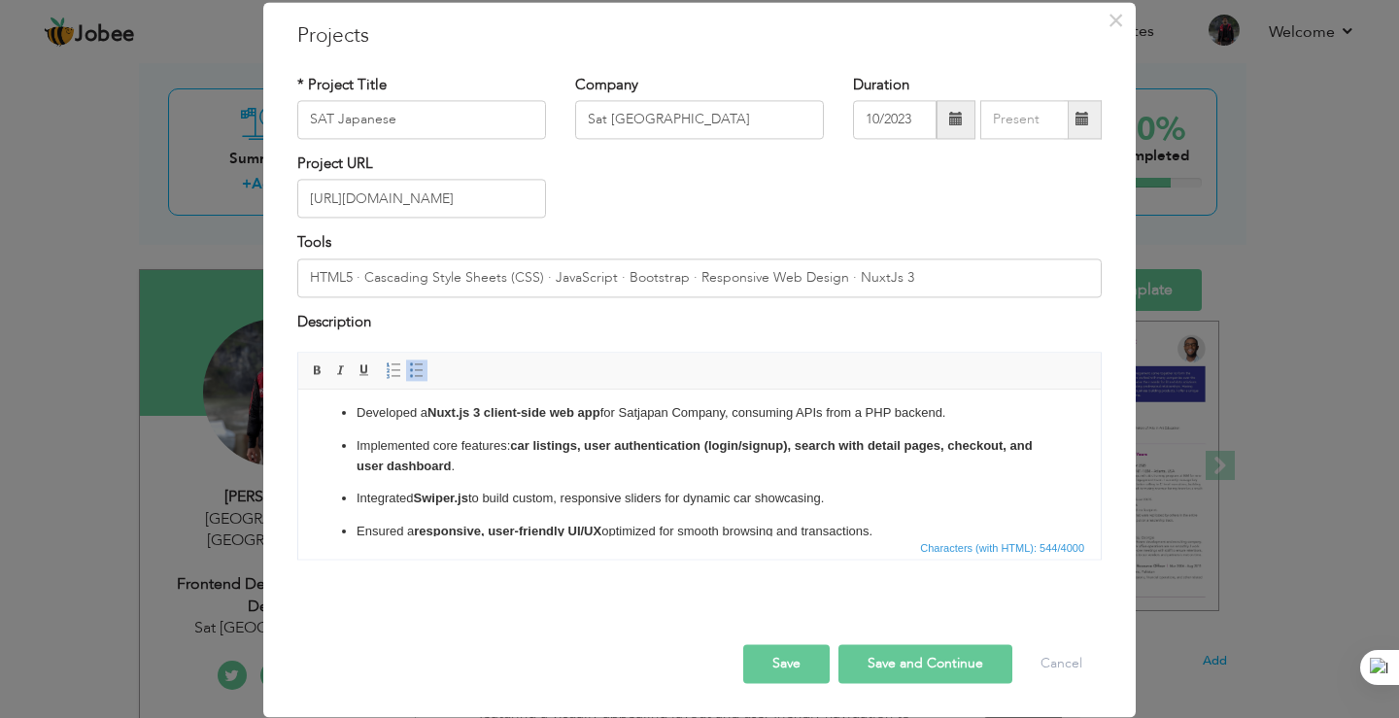
scroll to position [0, 0]
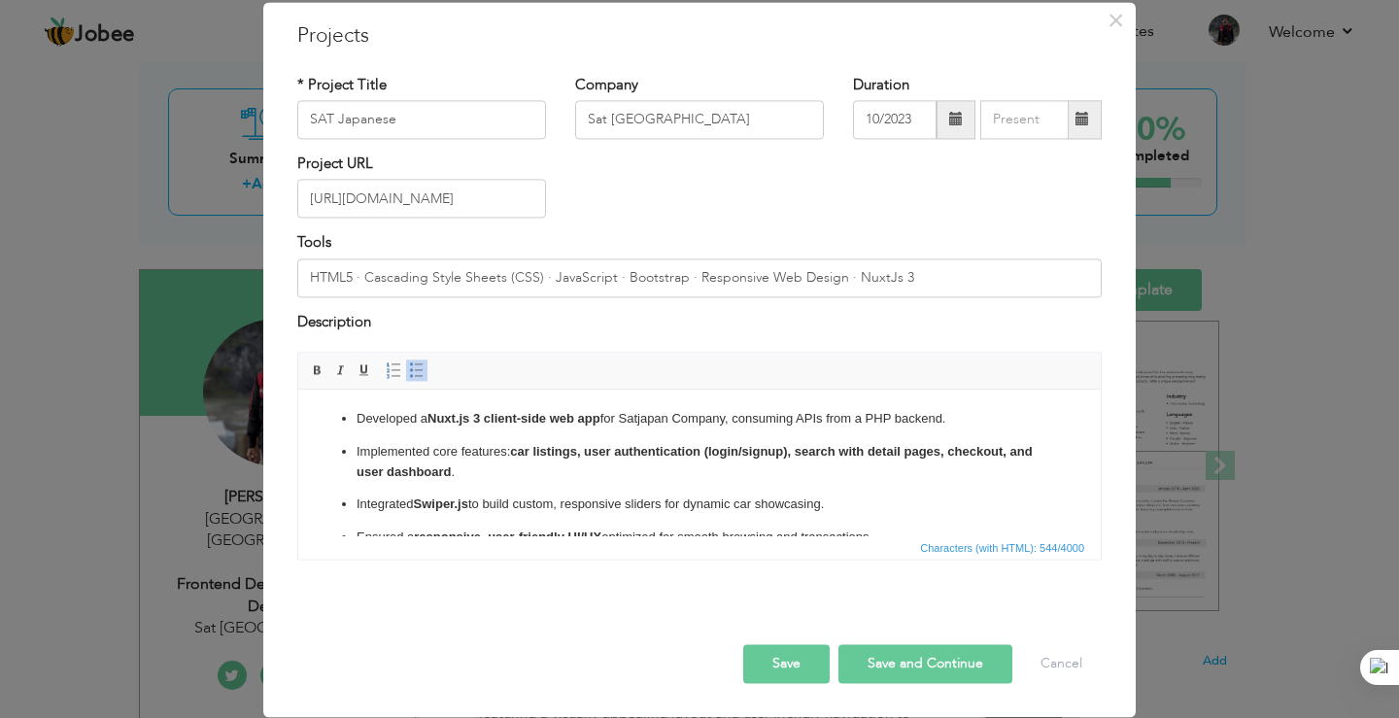
drag, startPoint x: 971, startPoint y: 414, endPoint x: 734, endPoint y: 418, distance: 237.0
click at [734, 418] on p "Developed a Nuxt.js 3 client-side web app for Satjapan Company, consuming APIs …" at bounding box center [699, 419] width 686 height 20
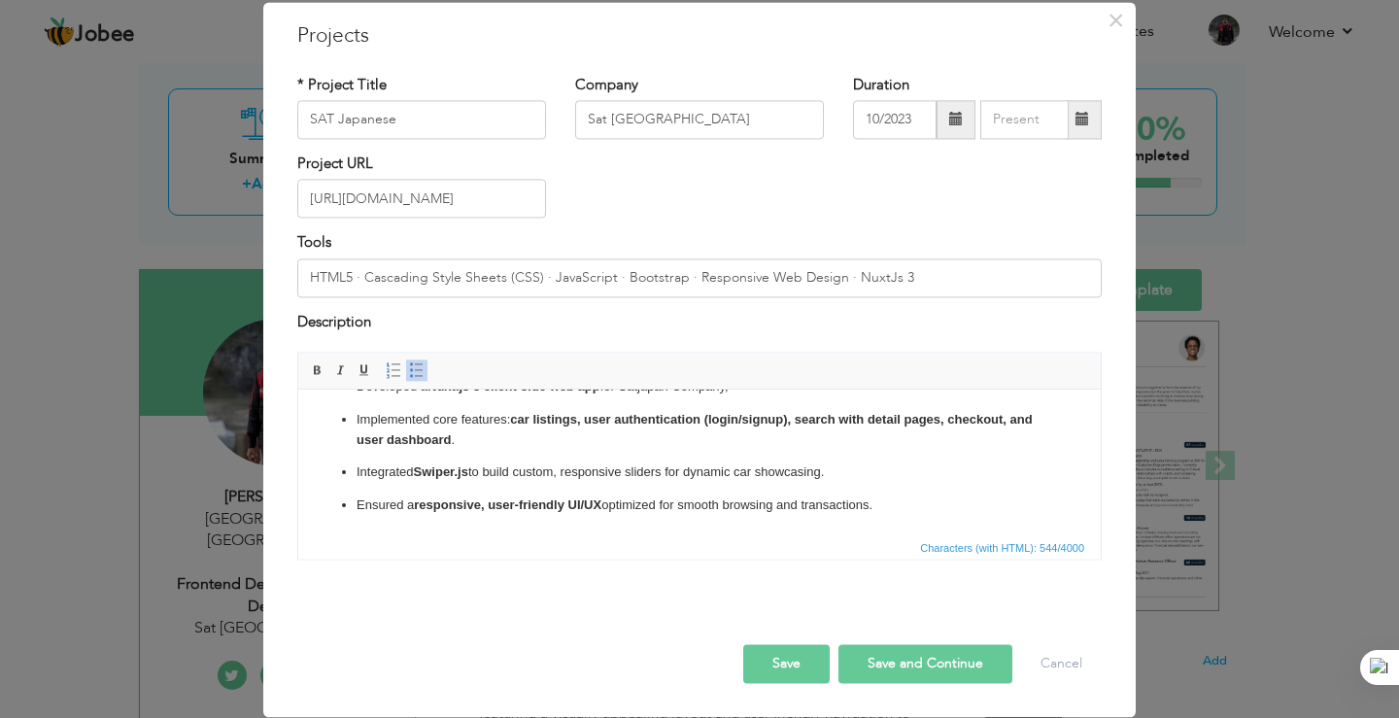
click at [933, 663] on button "Save and Continue" at bounding box center [925, 664] width 174 height 39
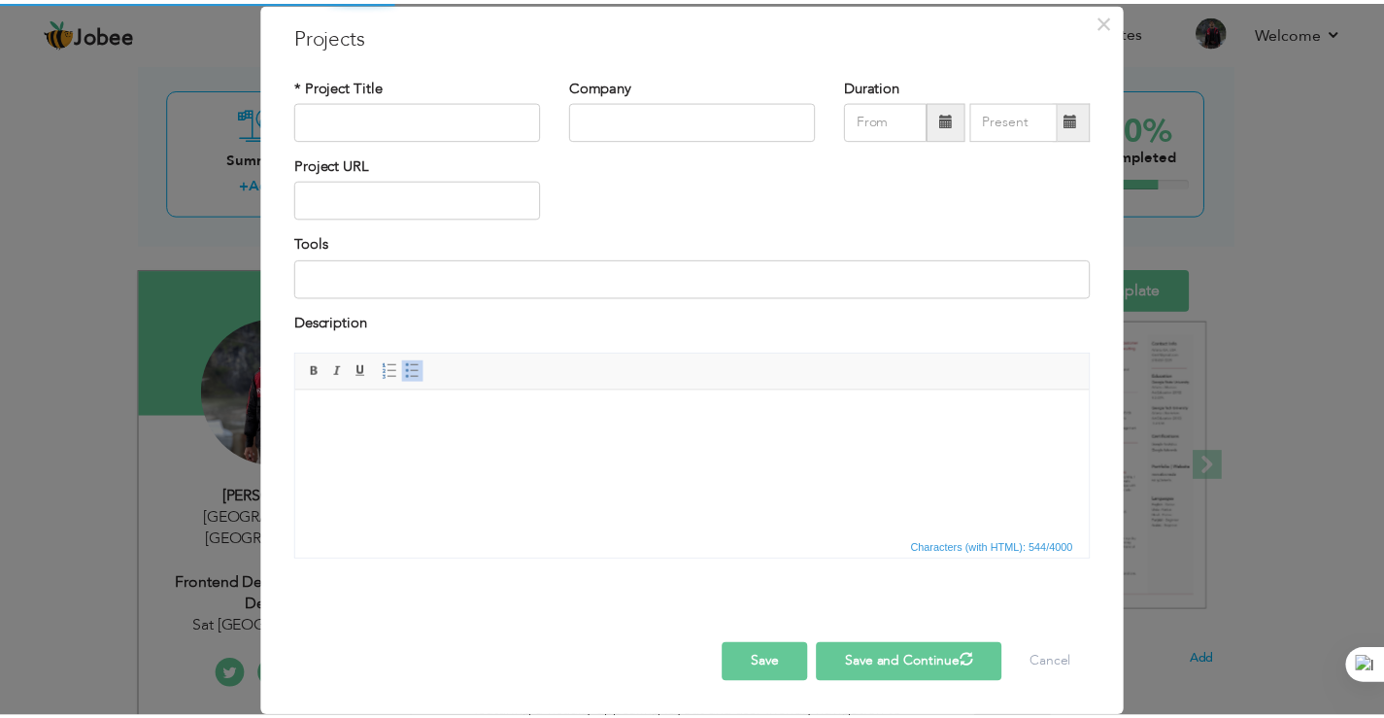
scroll to position [0, 0]
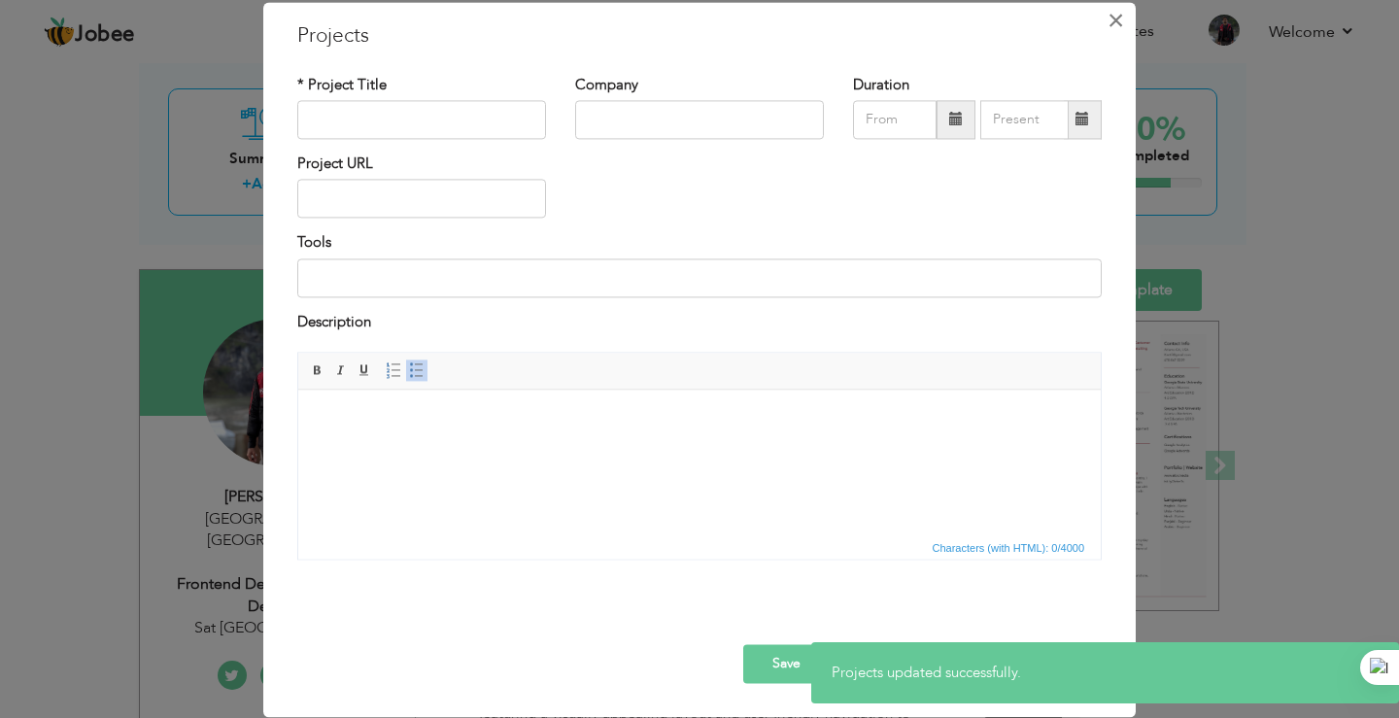
click at [1108, 22] on span "×" at bounding box center [1115, 20] width 17 height 35
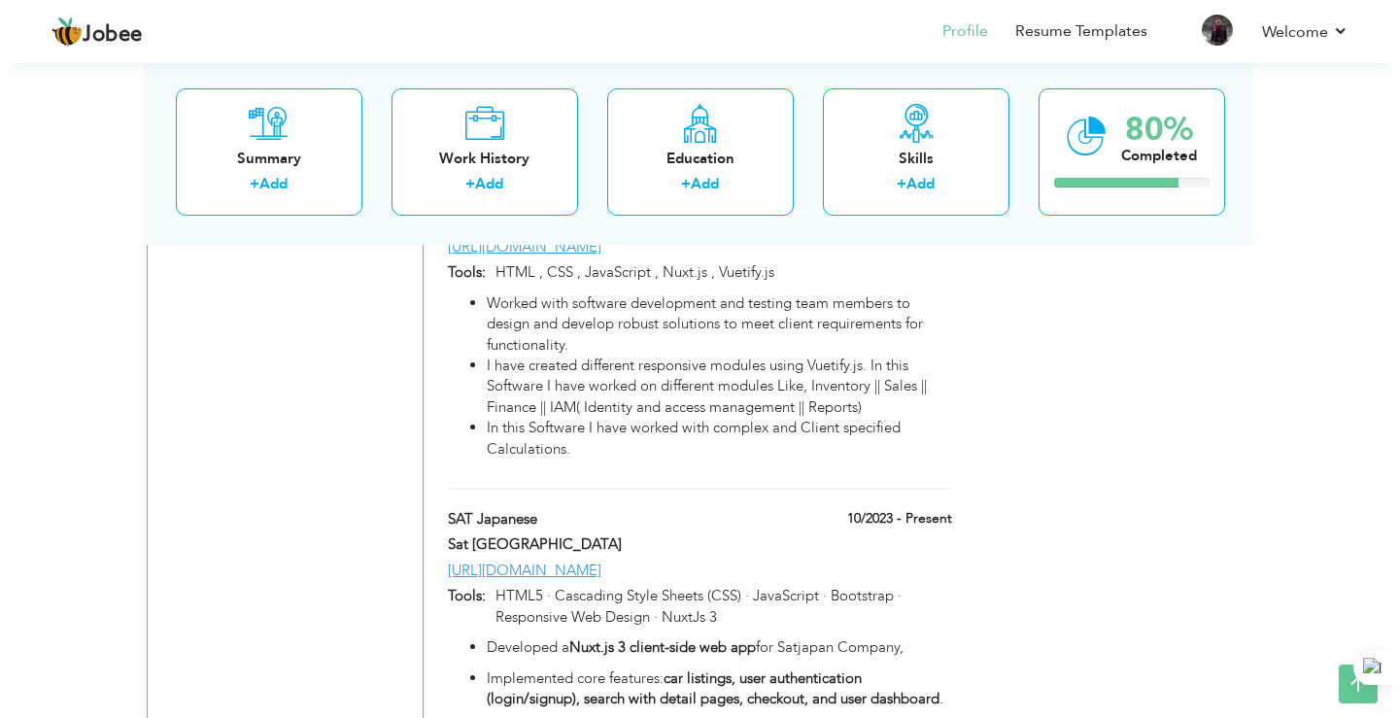
scroll to position [3011, 0]
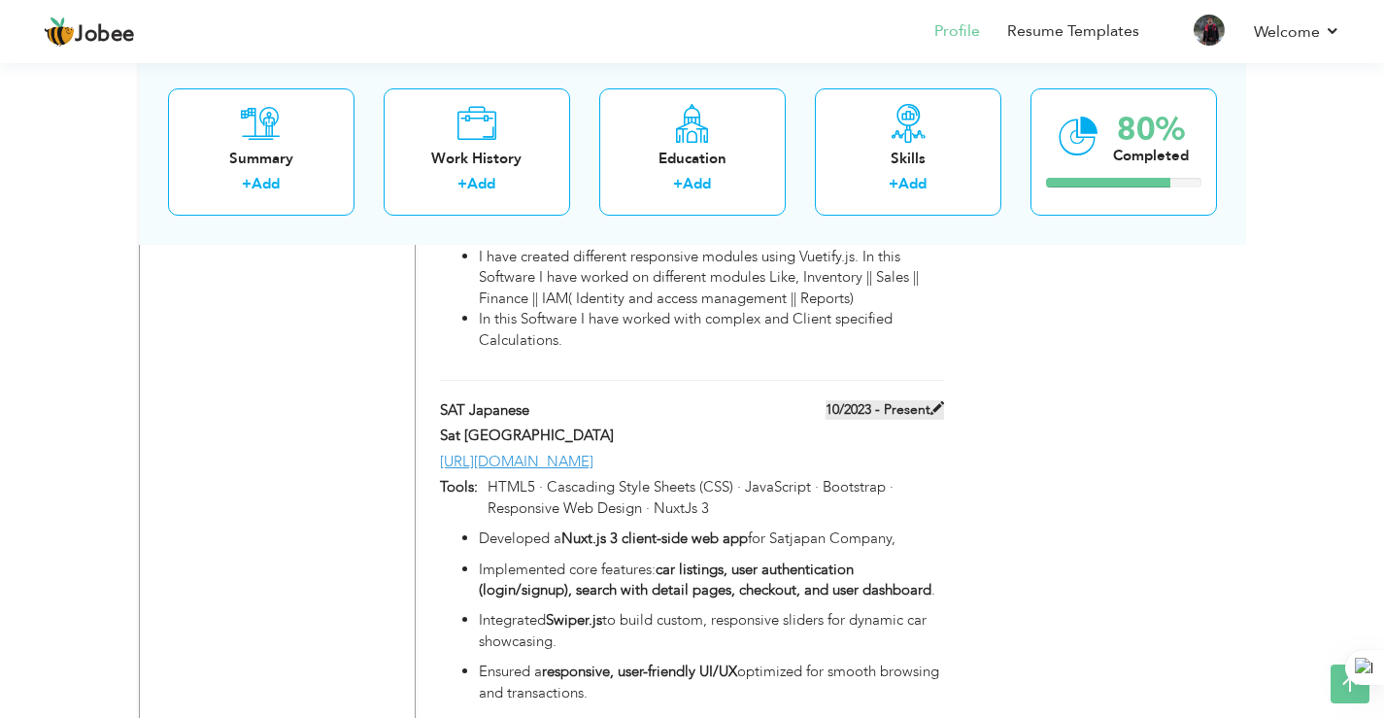
click at [911, 412] on label "10/2023 - Present" at bounding box center [885, 409] width 118 height 19
type input "SAT Japanese"
type input "Sat [GEOGRAPHIC_DATA]"
type input "10/2023"
type input "[URL][DOMAIN_NAME]"
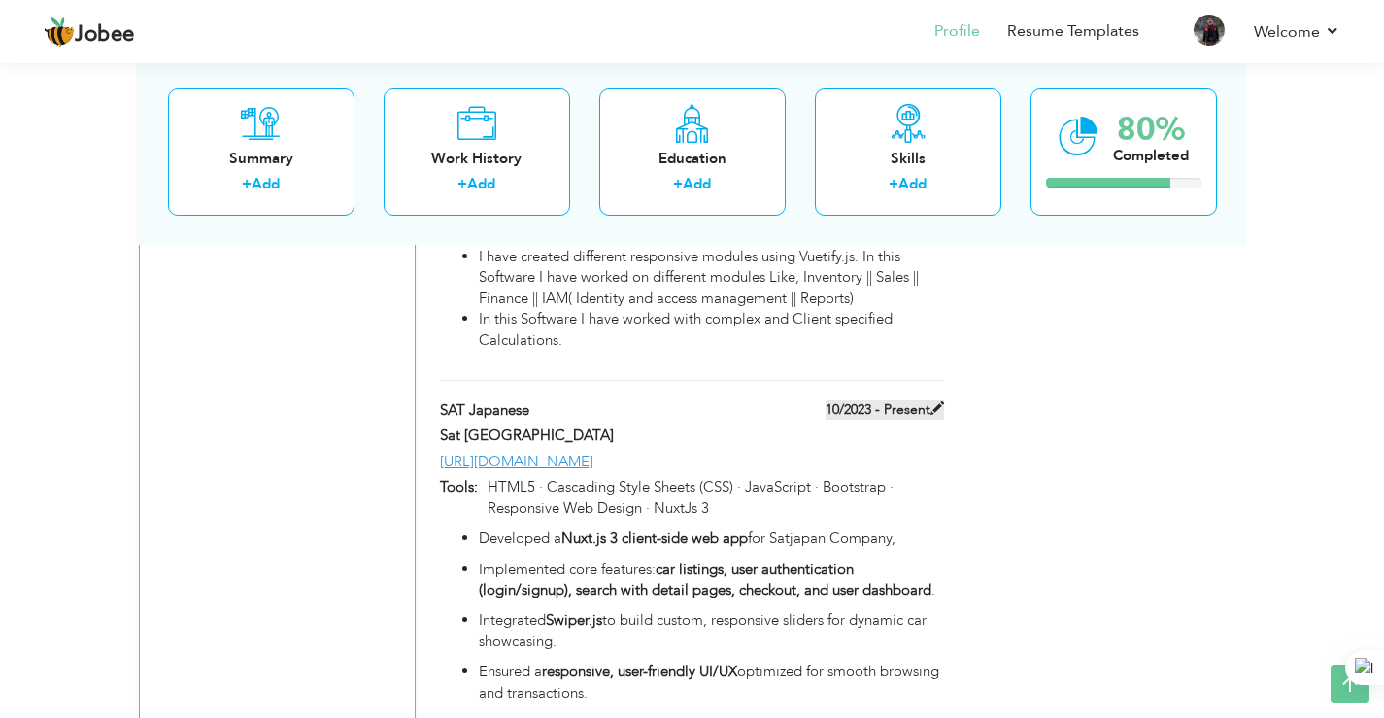
type input "HTML5 · Cascading Style Sheets (CSS) · JavaScript · Bootstrap · Responsive Web …"
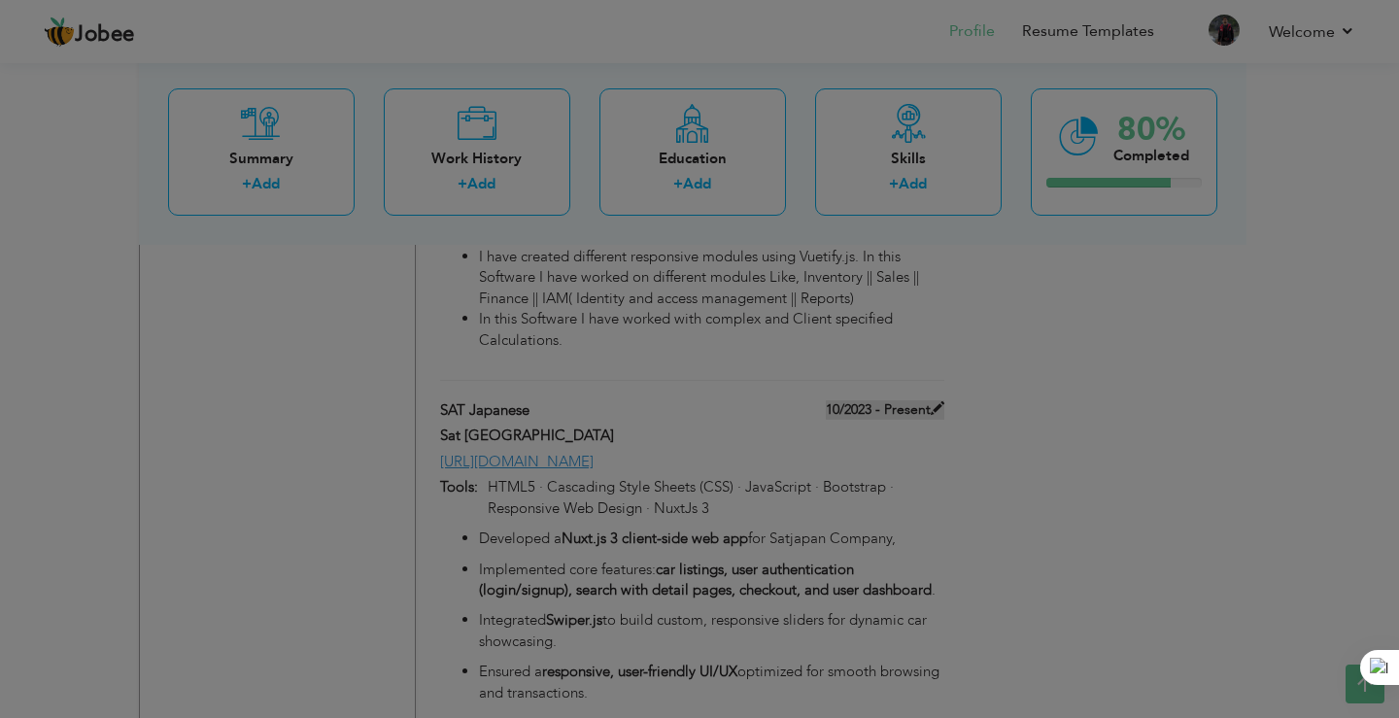
scroll to position [0, 0]
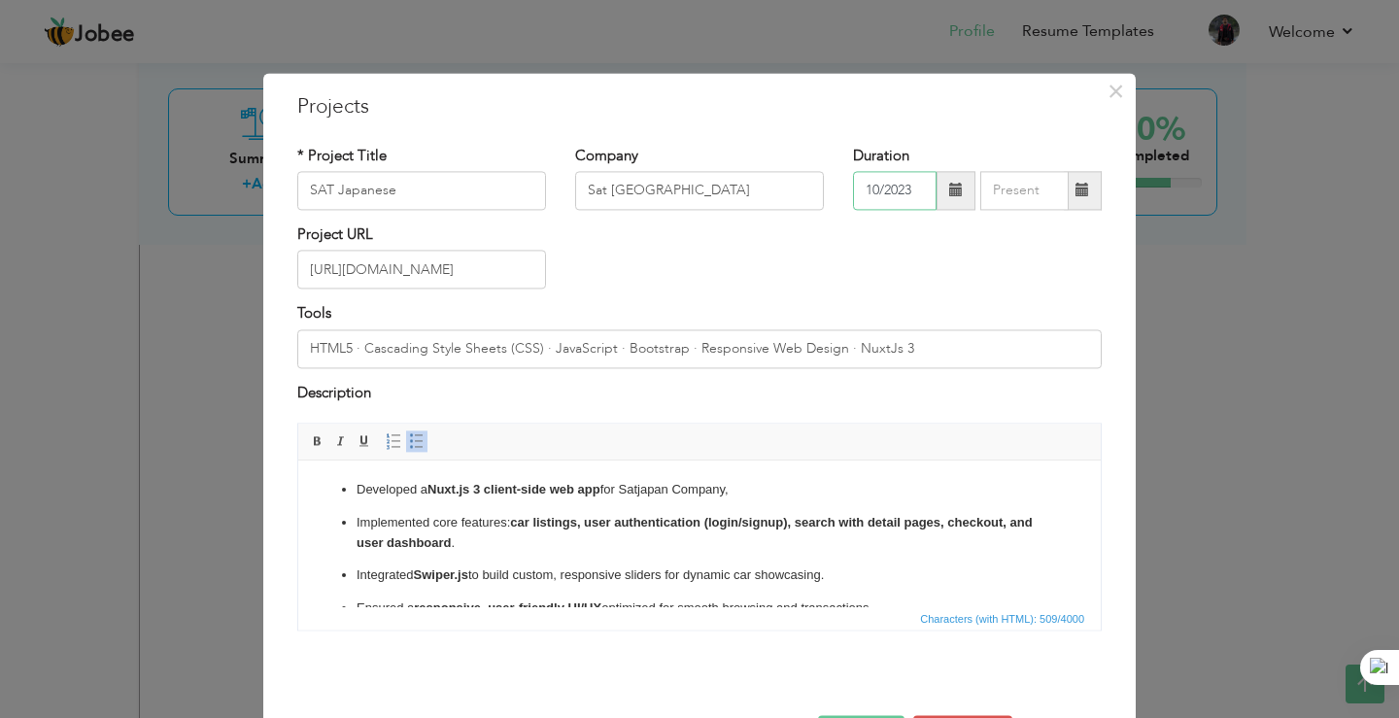
click at [868, 191] on input "10/2023" at bounding box center [895, 190] width 84 height 39
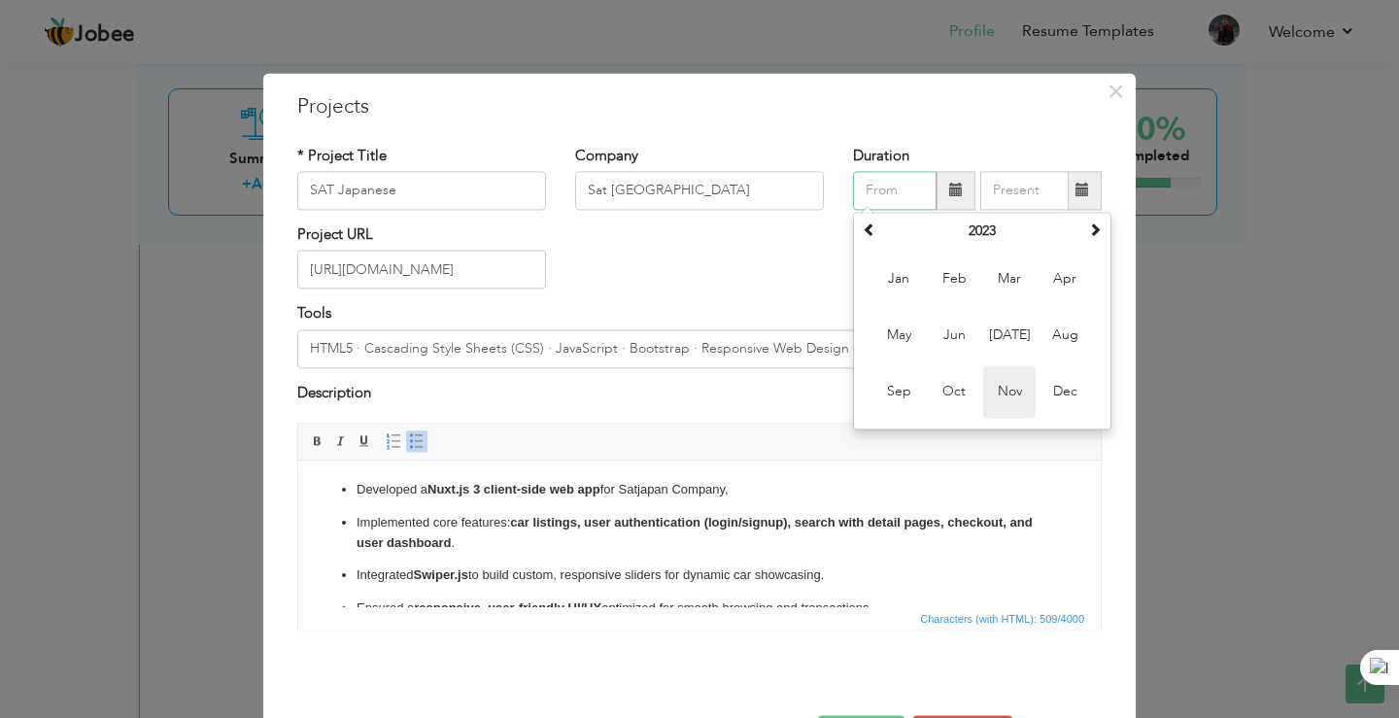
click at [998, 378] on span "Nov" at bounding box center [1009, 391] width 52 height 52
type input "11/2023"
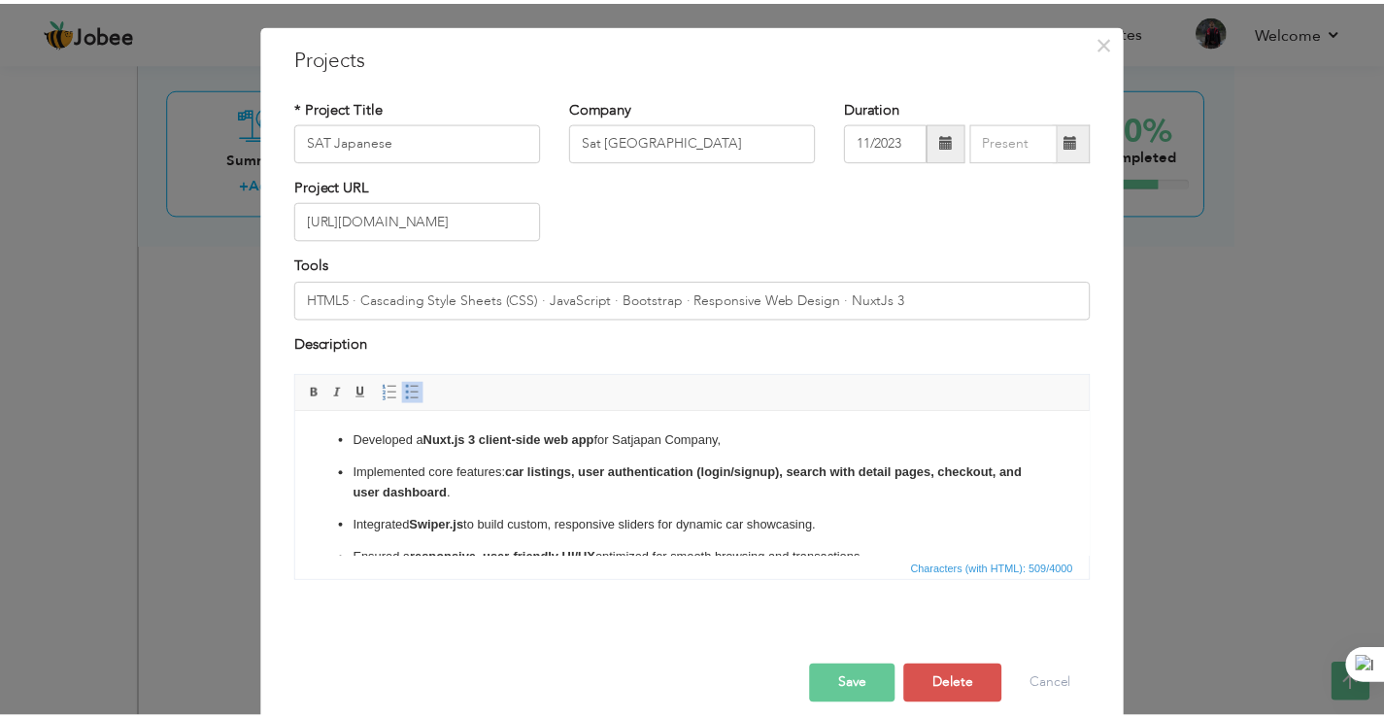
scroll to position [71, 0]
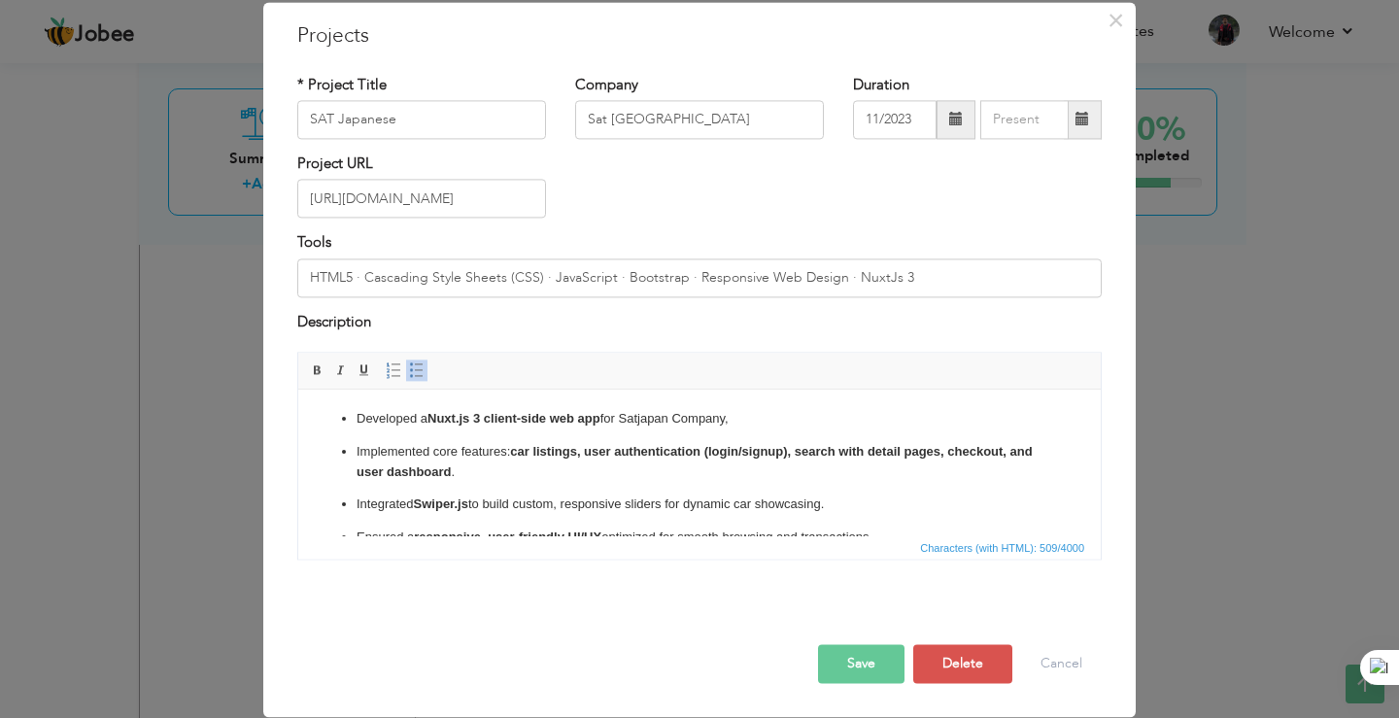
click at [842, 679] on button "Save" at bounding box center [861, 664] width 86 height 39
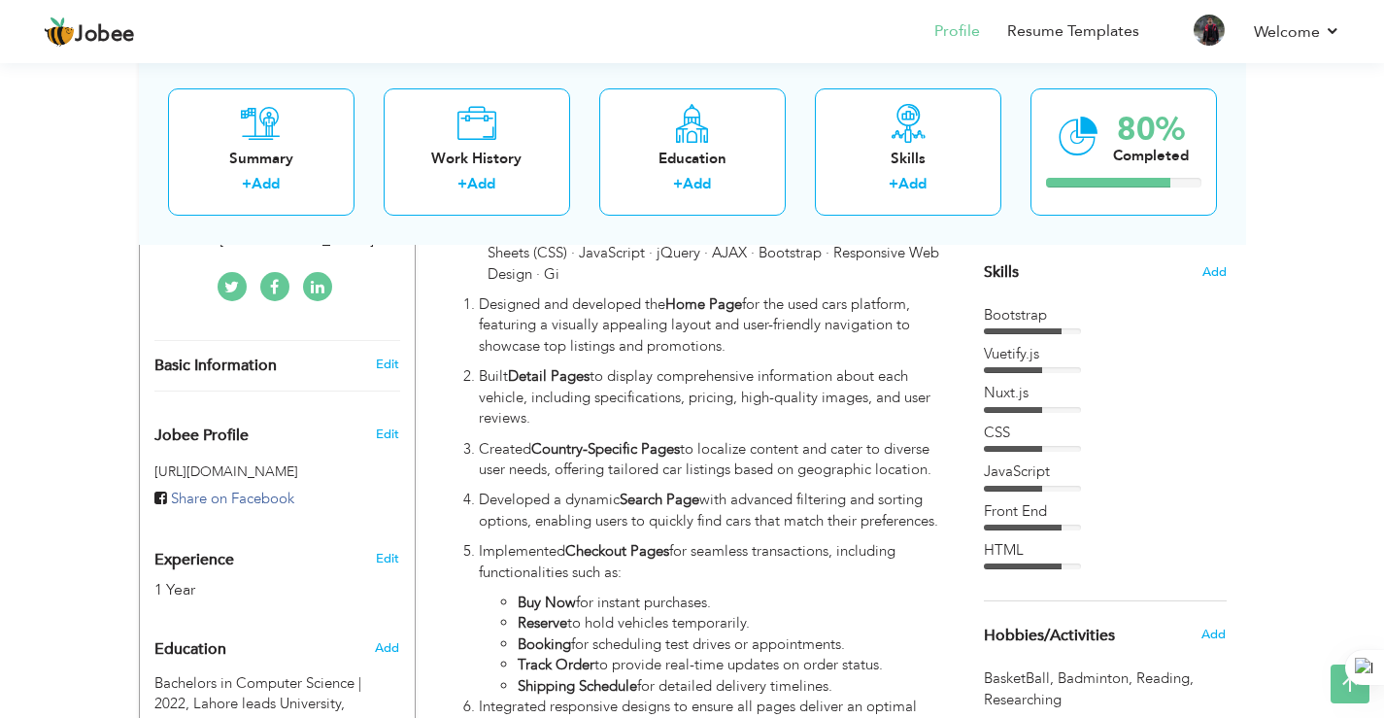
scroll to position [583, 0]
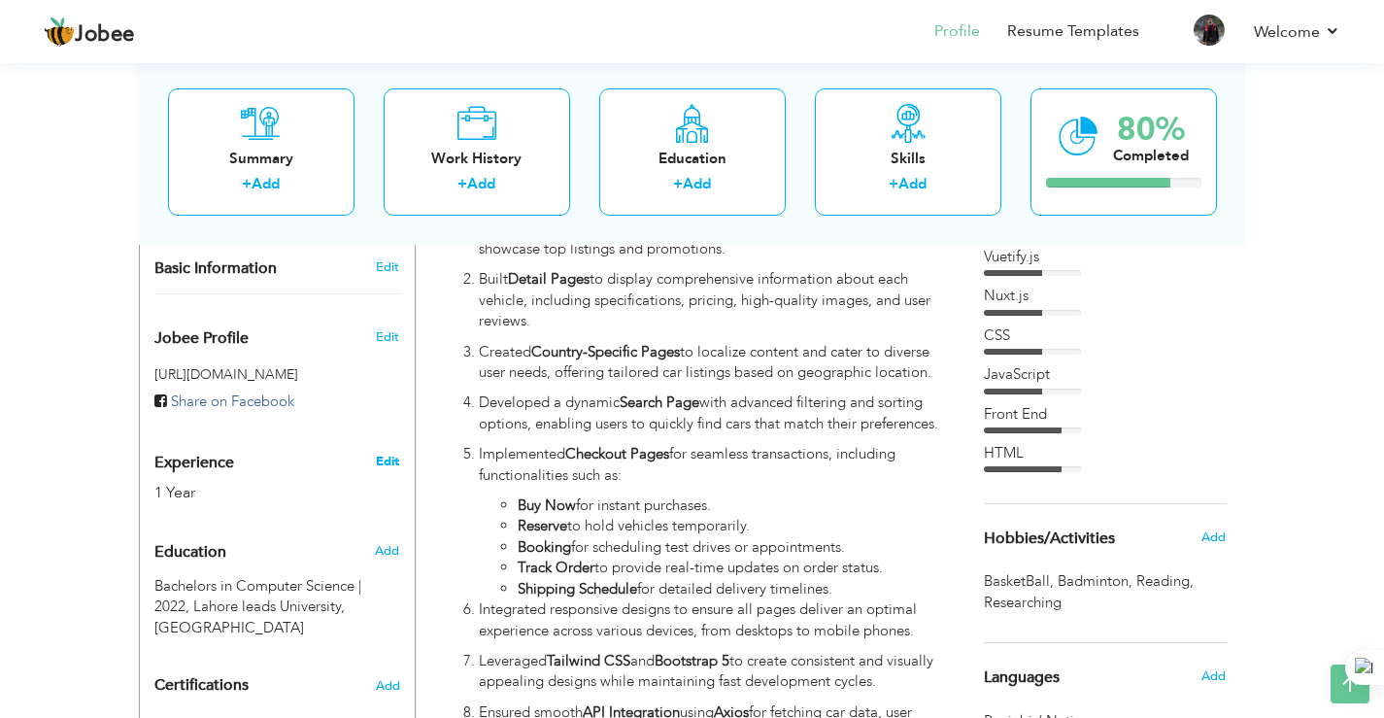
click at [388, 453] on link "Edit" at bounding box center [387, 461] width 23 height 17
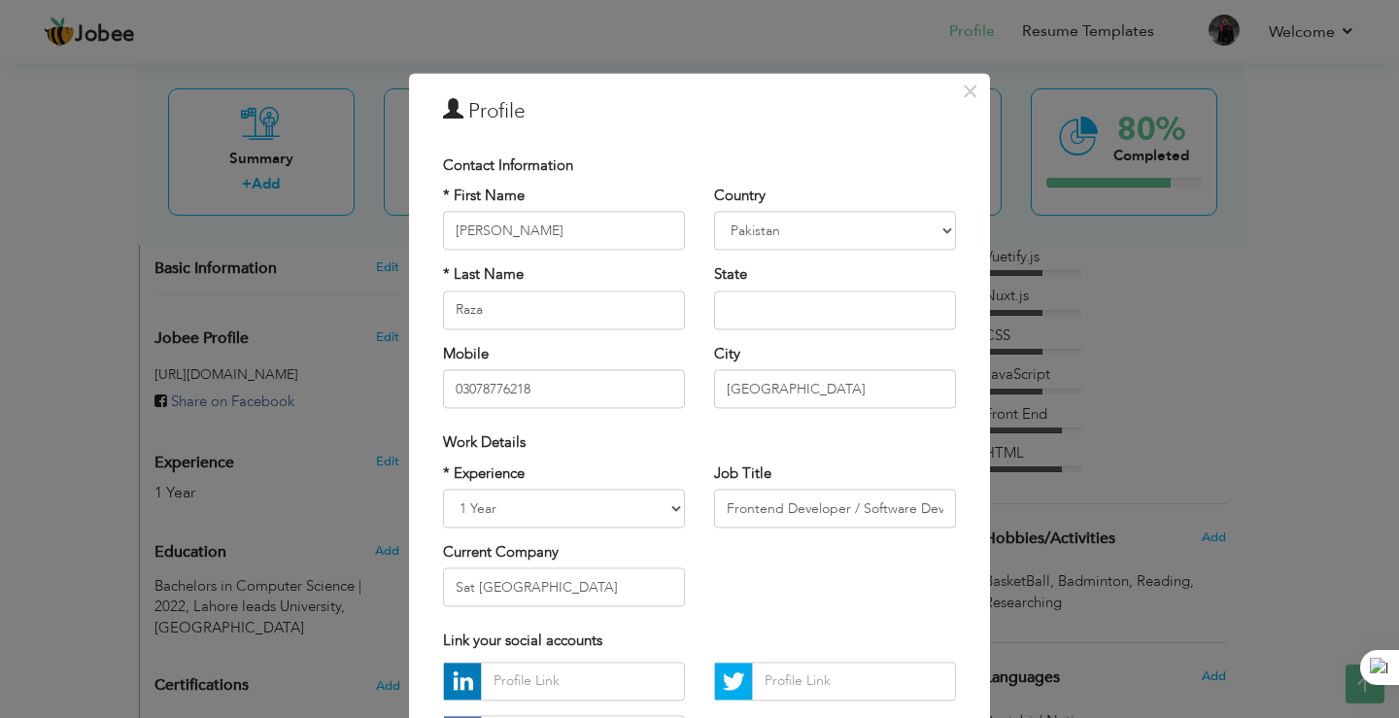
click at [47, 399] on div "× Profile Contact Information * First Name Syed Hassan * Last Name" at bounding box center [699, 359] width 1399 height 718
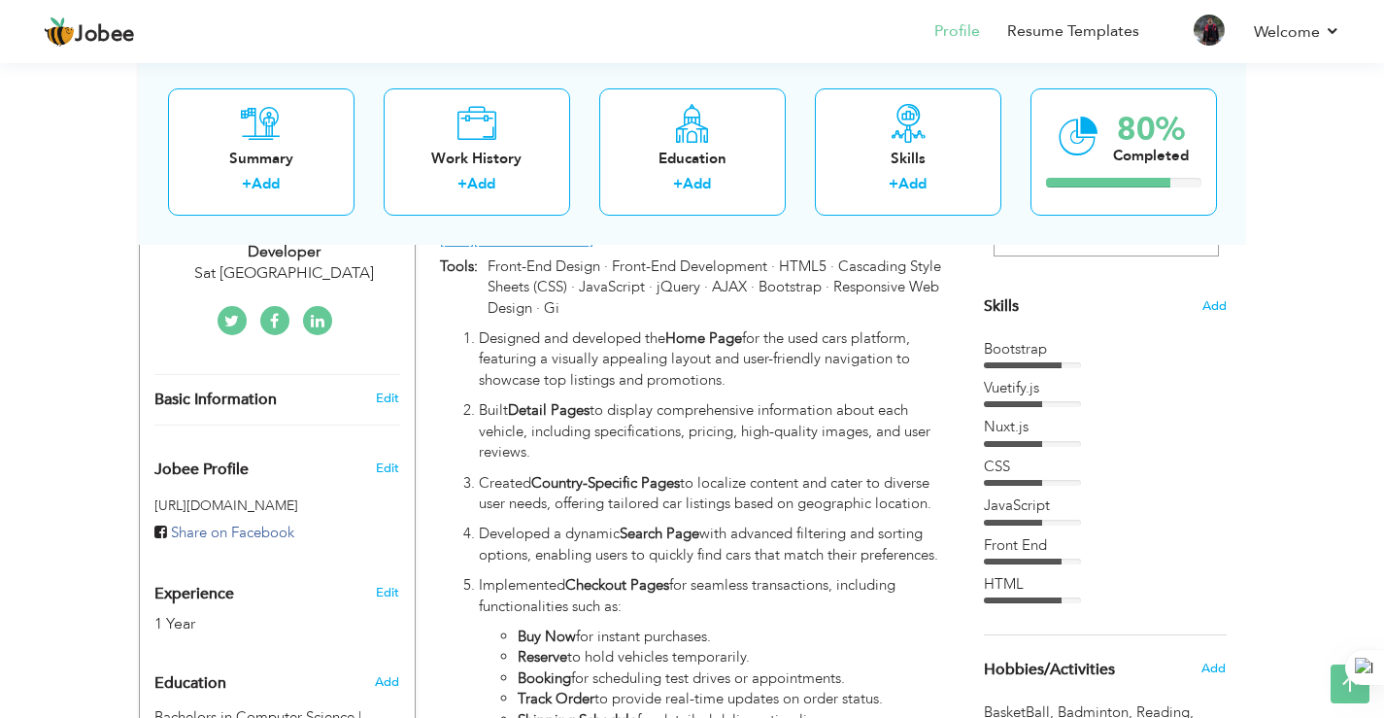
scroll to position [486, 0]
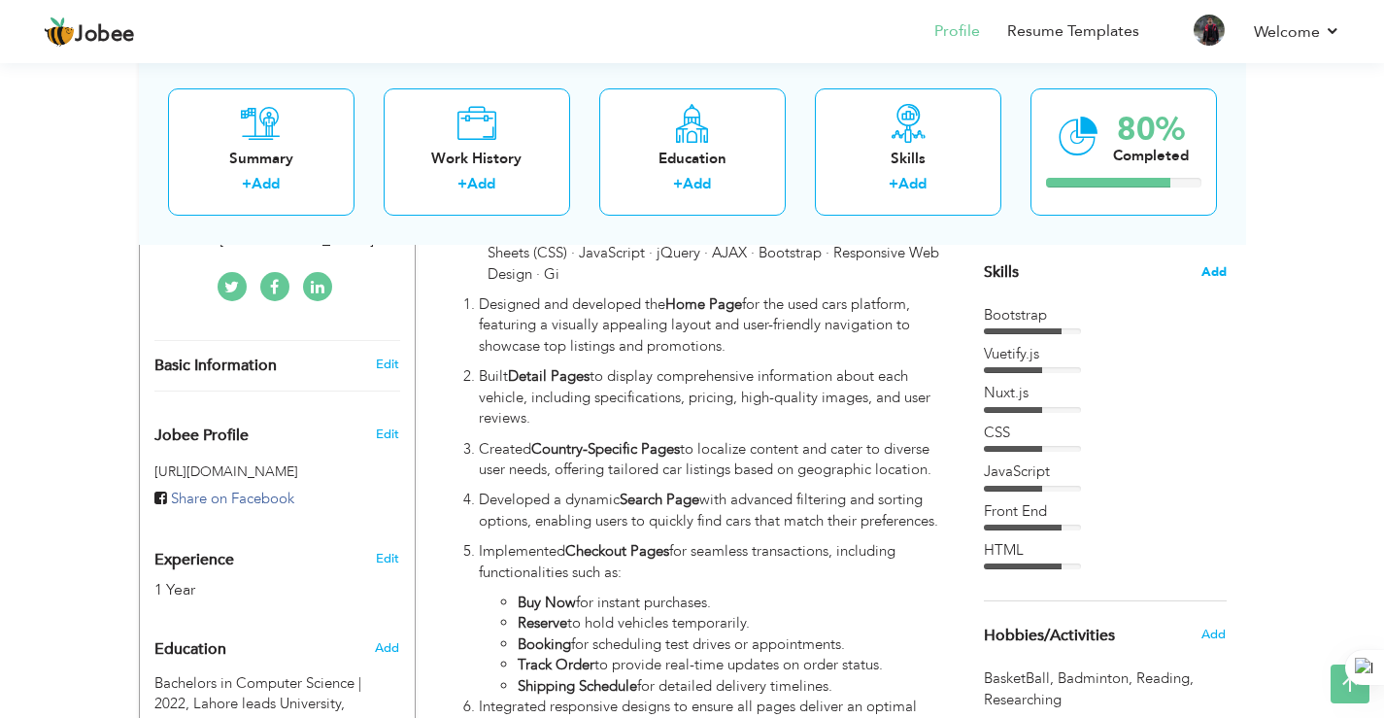
click at [1208, 266] on span "Add" at bounding box center [1213, 272] width 25 height 18
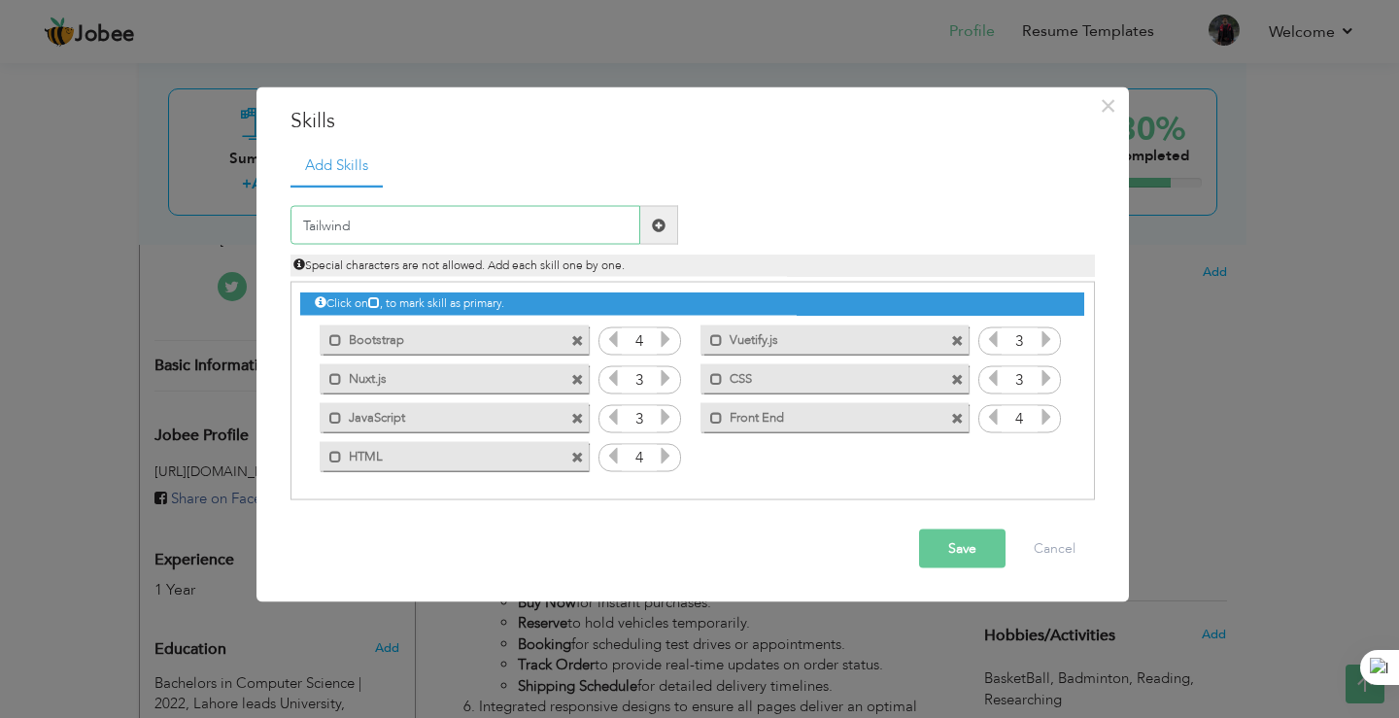
type input "Tailwind"
click at [654, 224] on span at bounding box center [659, 225] width 14 height 14
drag, startPoint x: 791, startPoint y: 459, endPoint x: 797, endPoint y: 424, distance: 35.6
click at [797, 424] on div "Click on , to mark skill as primary. Mark as primary skill. Bootstrap 4 Vuetify…" at bounding box center [691, 379] width 783 height 192
drag, startPoint x: 827, startPoint y: 459, endPoint x: 827, endPoint y: 398, distance: 61.2
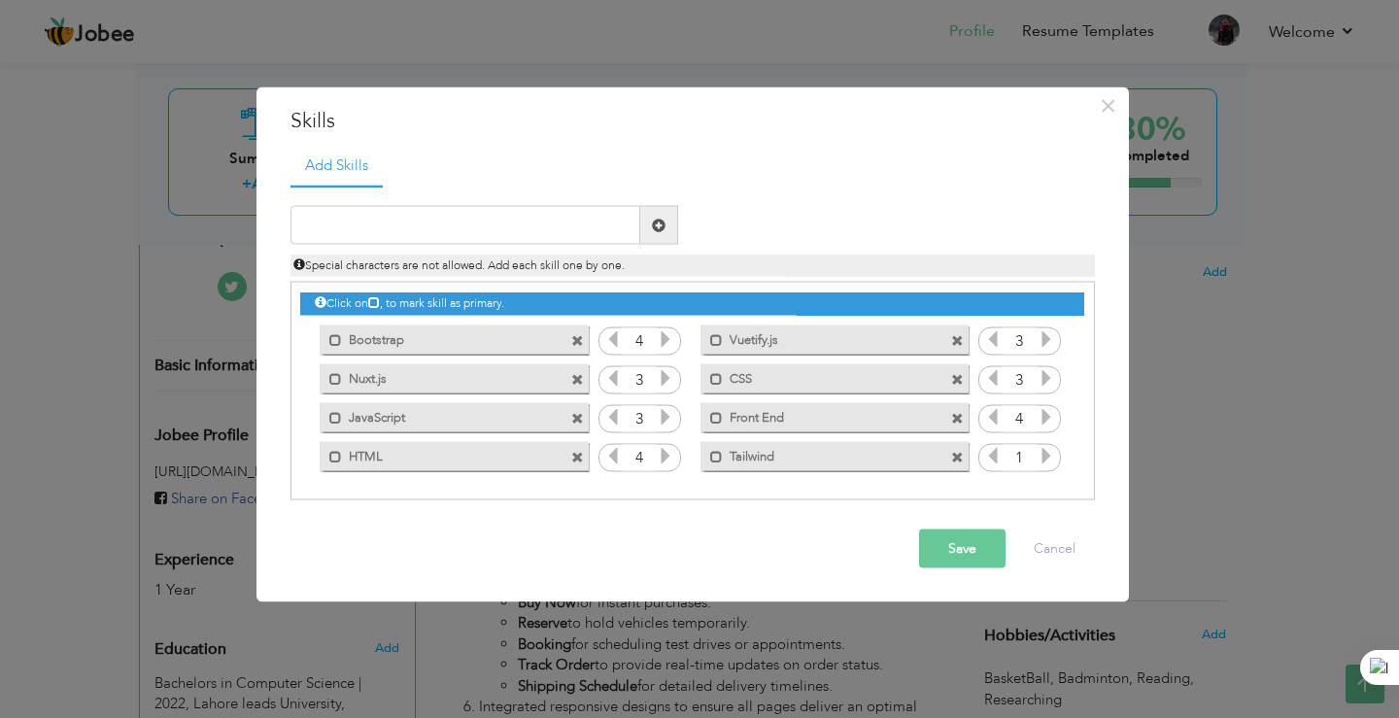
click at [827, 410] on div "Click on , to mark skill as primary. Mark as primary skill. Bootstrap 4 Vuetify…" at bounding box center [691, 379] width 783 height 192
click at [1051, 457] on icon at bounding box center [1045, 455] width 17 height 17
click at [994, 457] on icon at bounding box center [992, 455] width 17 height 17
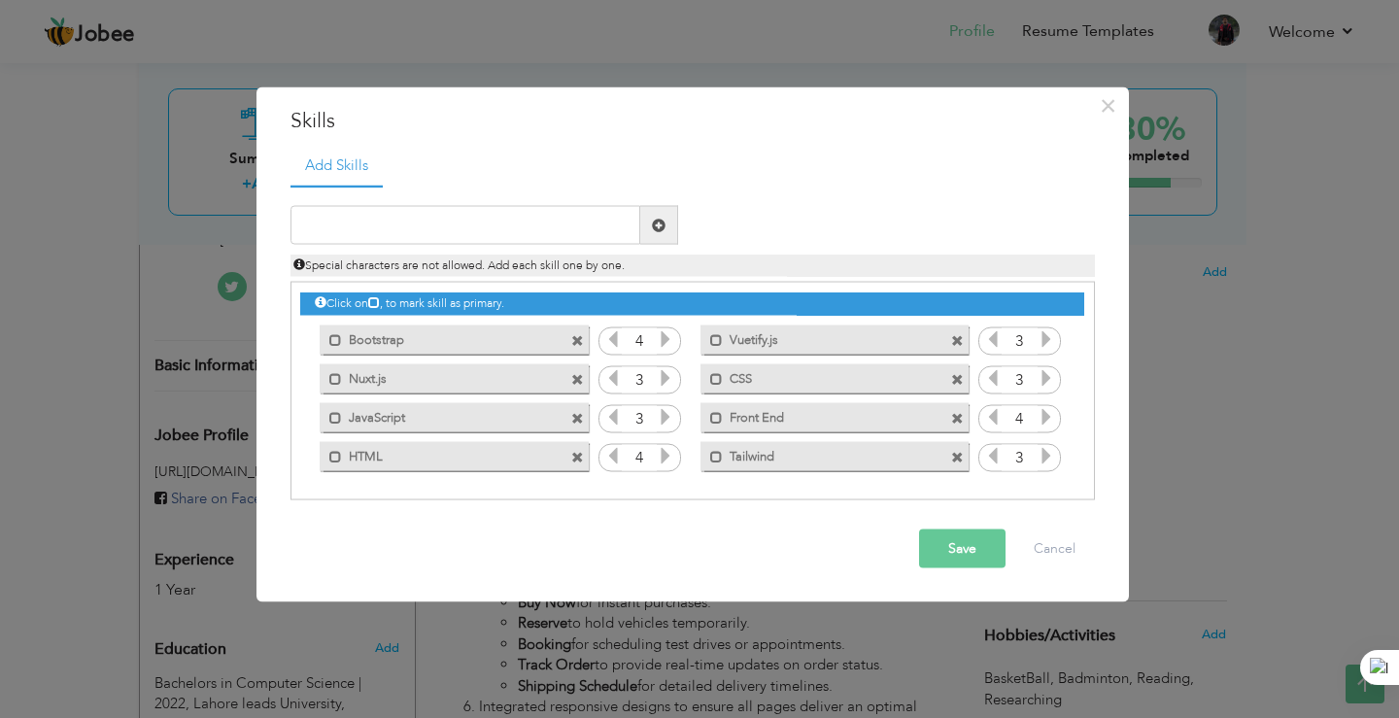
click at [1040, 458] on icon at bounding box center [1045, 455] width 17 height 17
click at [993, 463] on icon at bounding box center [992, 455] width 17 height 17
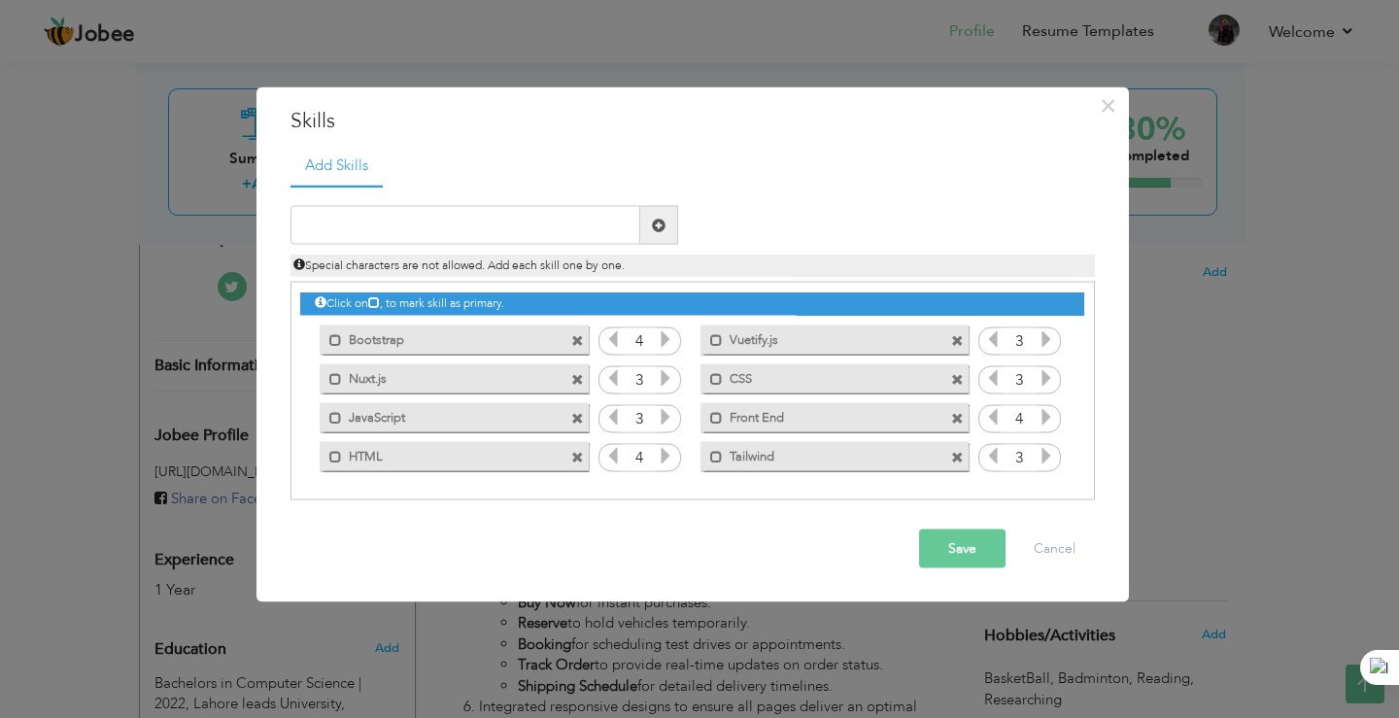
drag, startPoint x: 442, startPoint y: 379, endPoint x: 450, endPoint y: 334, distance: 45.3
click at [450, 336] on div "Click on , to mark skill as primary. Mark as primary skill. Bootstrap 4 Vuetify…" at bounding box center [691, 379] width 783 height 192
click at [954, 558] on button "Save" at bounding box center [962, 548] width 86 height 39
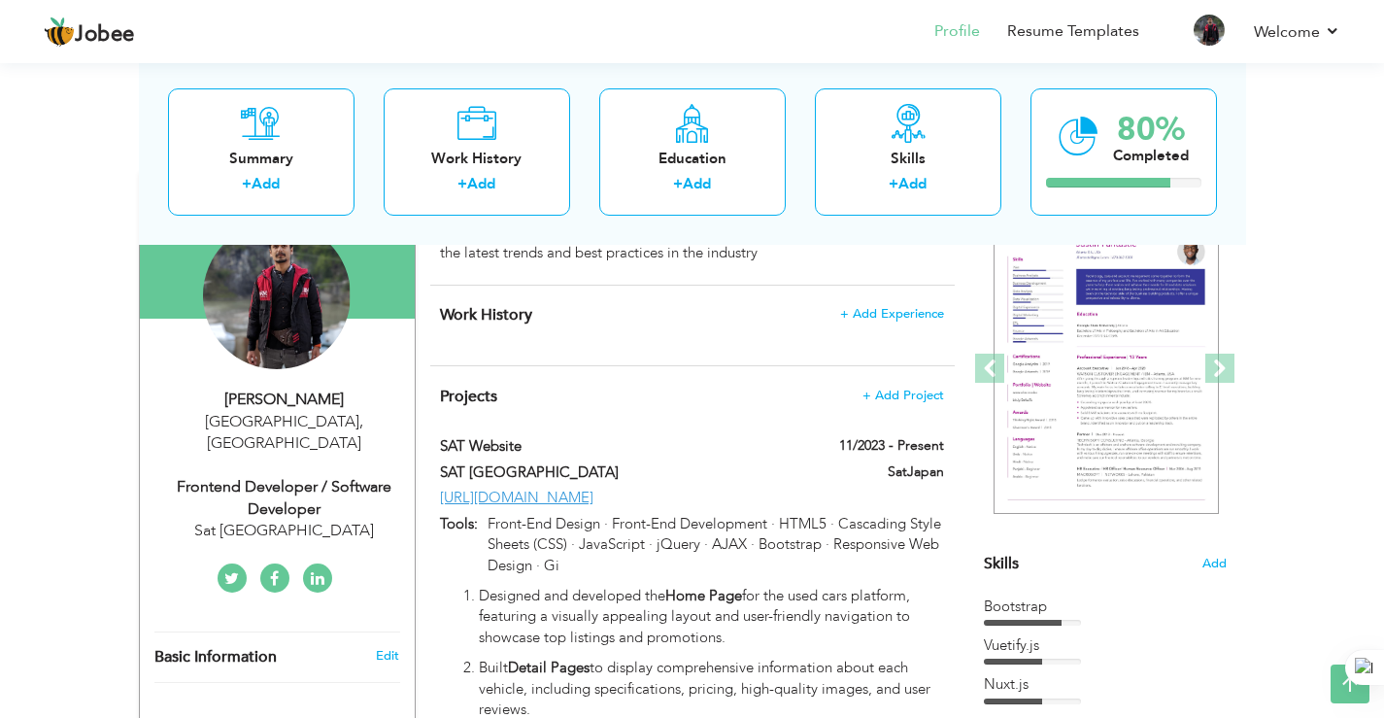
scroll to position [0, 0]
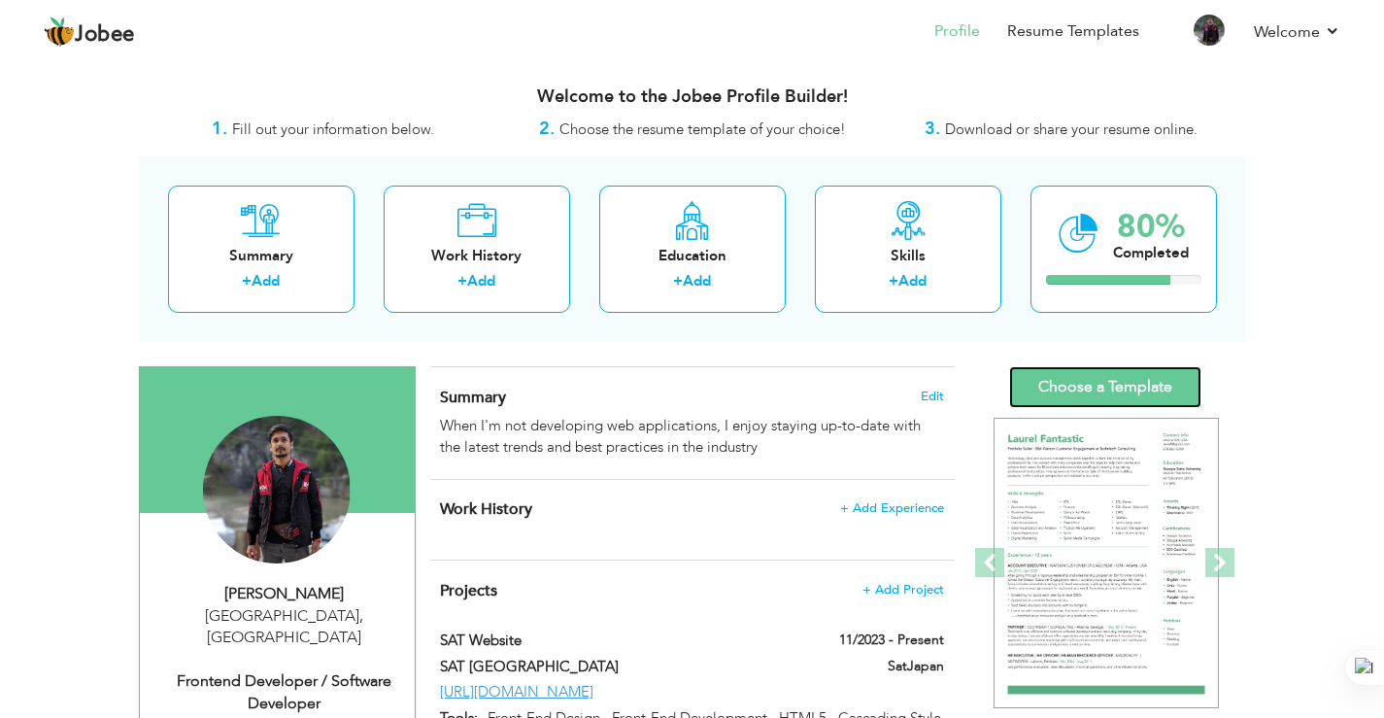
click at [1103, 384] on link "Choose a Template" at bounding box center [1105, 387] width 192 height 42
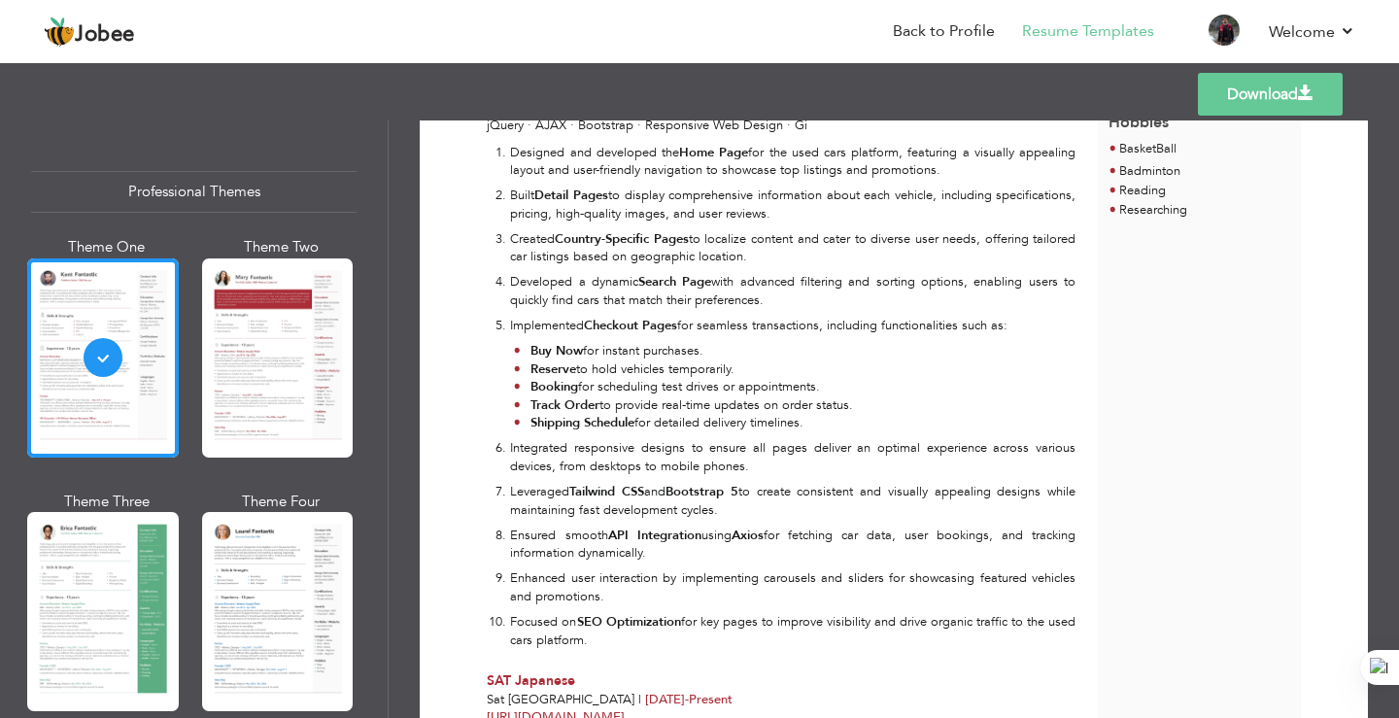
scroll to position [389, 0]
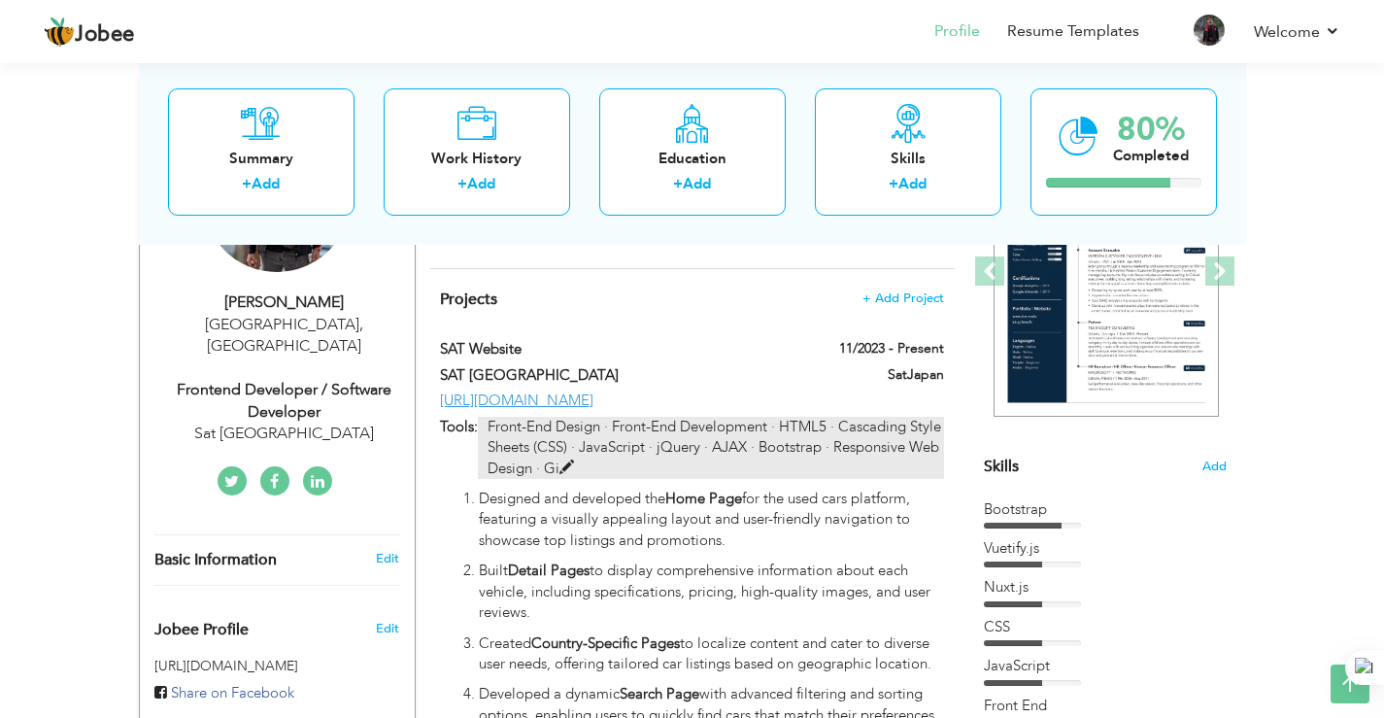
click at [569, 466] on span at bounding box center [566, 467] width 15 height 15
type input "SAT Website"
type input "SAT [GEOGRAPHIC_DATA]"
type input "11/2023"
type input "[URL][DOMAIN_NAME]"
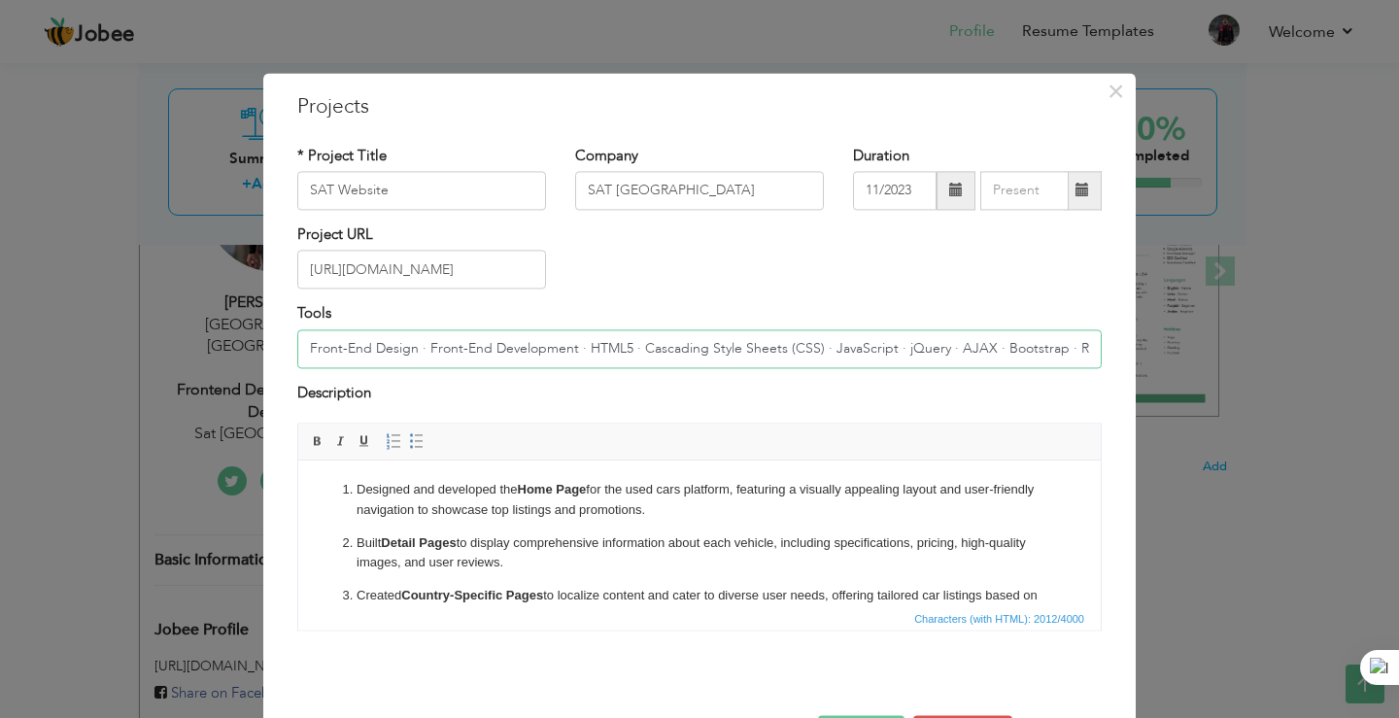
click at [577, 348] on input "Front-End Design · Front-End Development · HTML5 · Cascading Style Sheets (CSS)…" at bounding box center [699, 348] width 804 height 39
click at [757, 348] on input "Front-End Design · Front-End Development · HTML5 · Cascading Style Sheets (CSS)…" at bounding box center [699, 348] width 804 height 39
click at [967, 346] on input "Front-End Design · Front-End Development · HTML5 · Cascading Style Sheets (CSS)…" at bounding box center [699, 348] width 804 height 39
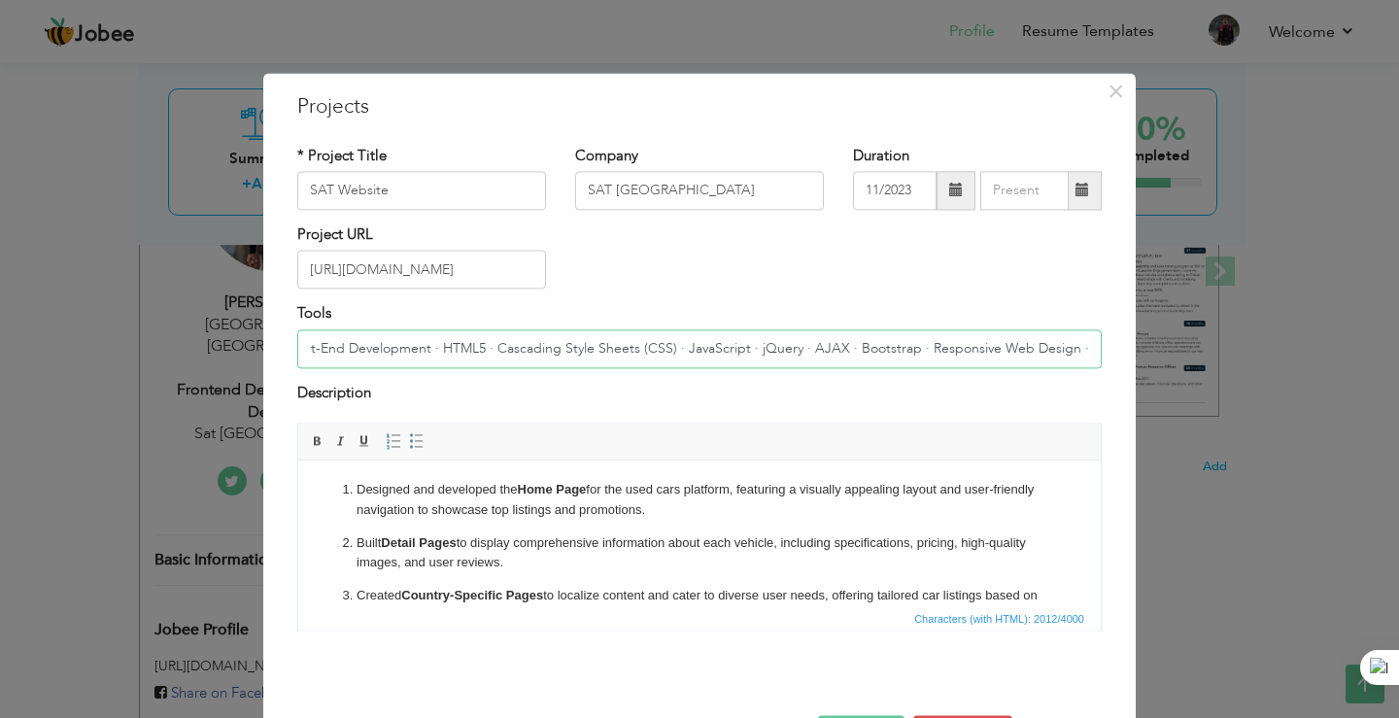
paste input
paste input "·"
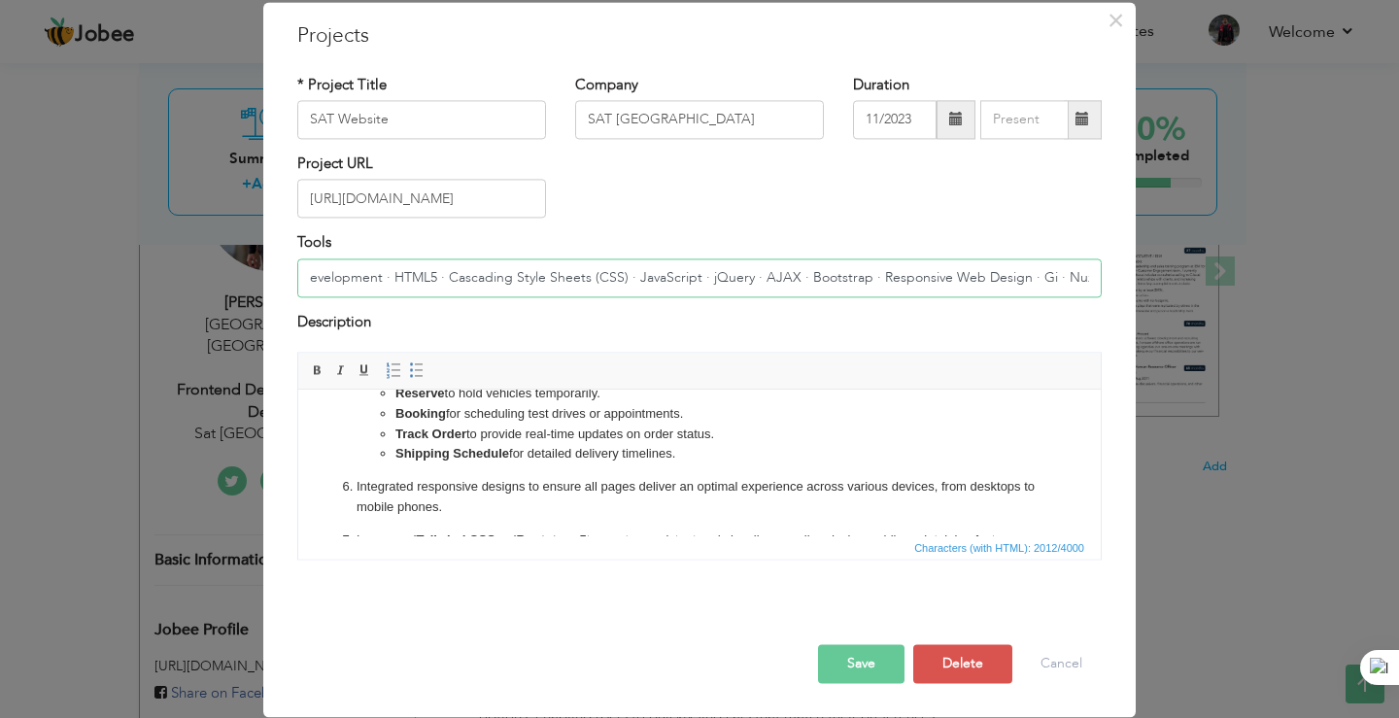
scroll to position [270, 0]
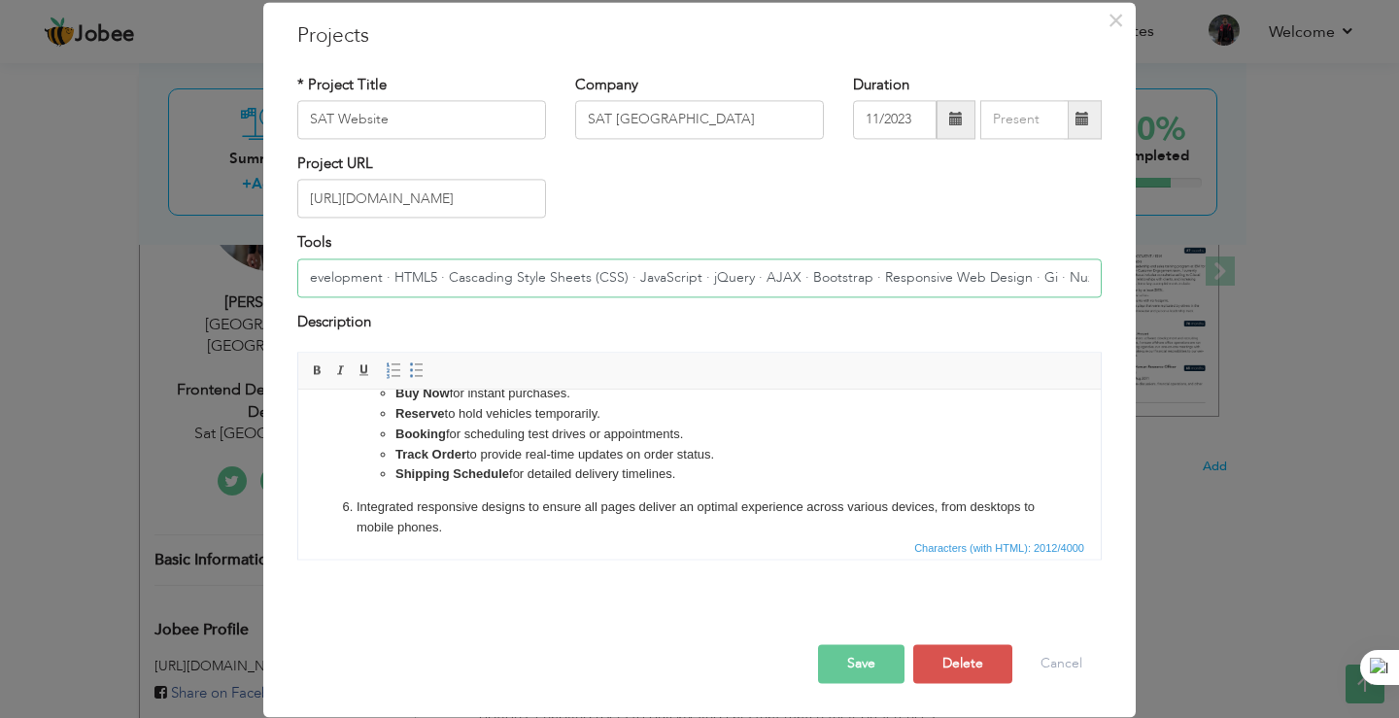
type input "Front-End Development · HTML5 · Cascading Style Sheets (CSS) · JavaScript · jQu…"
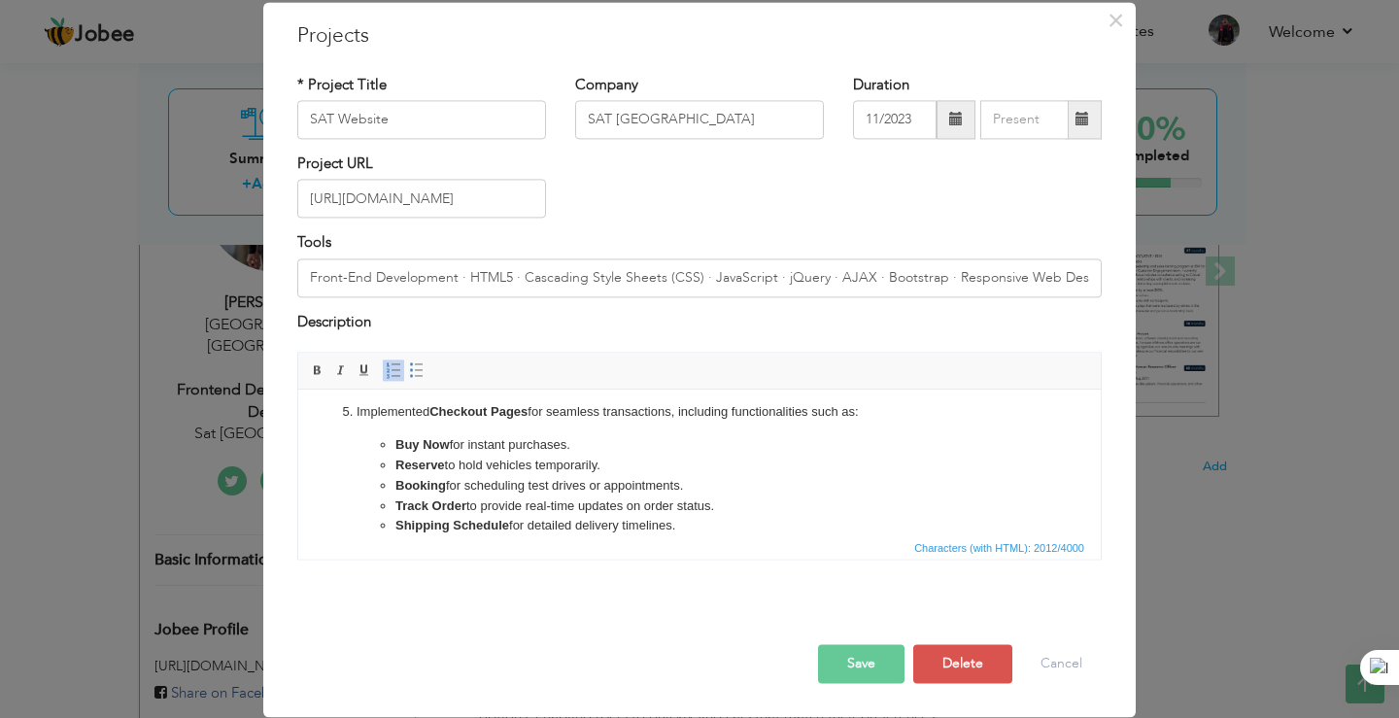
scroll to position [173, 0]
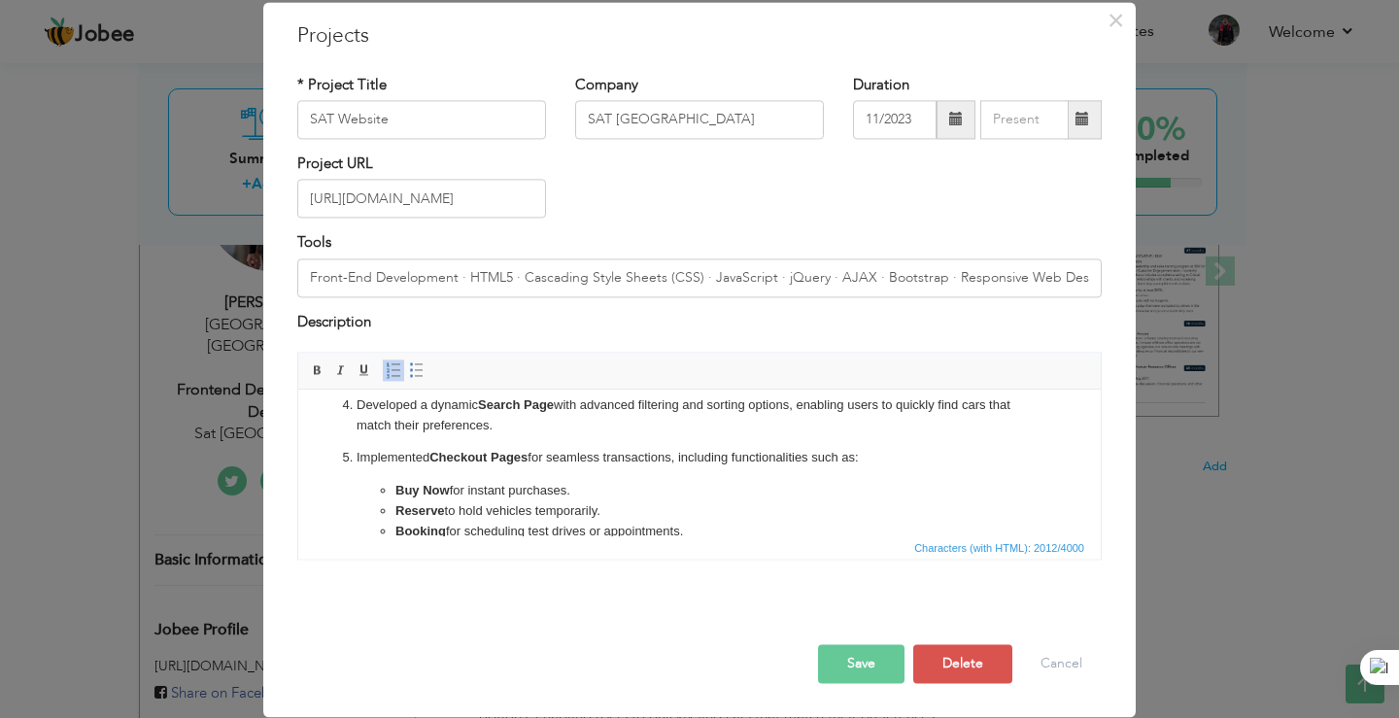
drag, startPoint x: 585, startPoint y: 469, endPoint x: 322, endPoint y: 458, distance: 262.5
click at [322, 458] on ol "Designed and developed the Home Page for the used cars platform, featuring a vi…" at bounding box center [699, 511] width 763 height 551
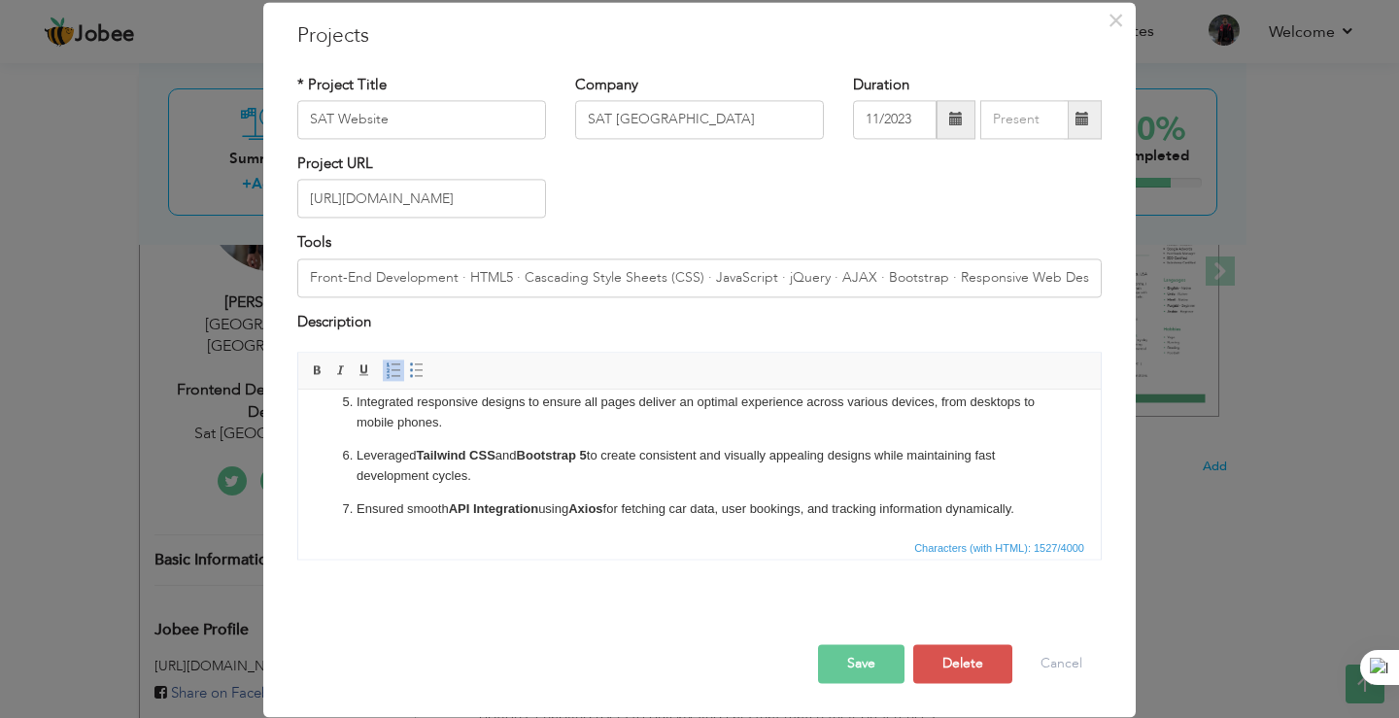
scroll to position [194, 0]
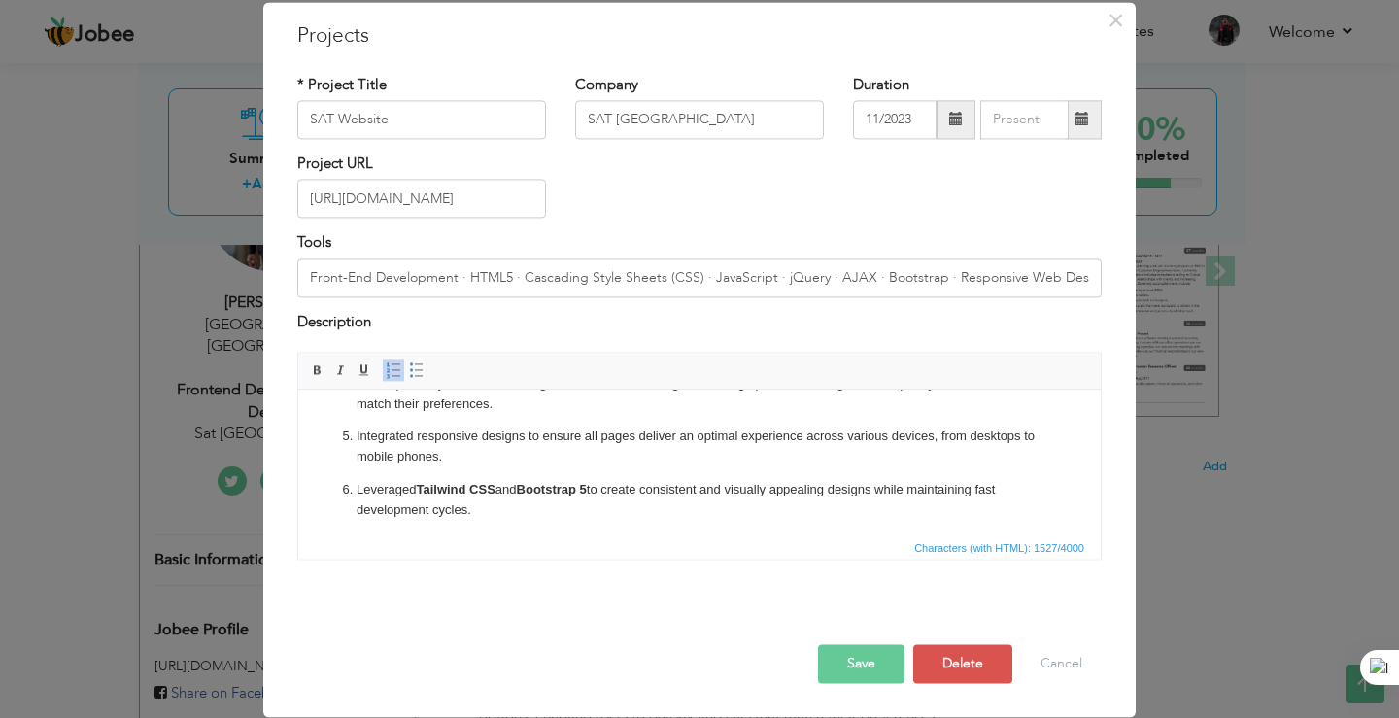
drag, startPoint x: 524, startPoint y: 489, endPoint x: 486, endPoint y: 531, distance: 57.1
click at [356, 491] on li "Leveraged Tailwind CSS and Bootstrap 5 to create consistent and visually appeal…" at bounding box center [699, 500] width 686 height 41
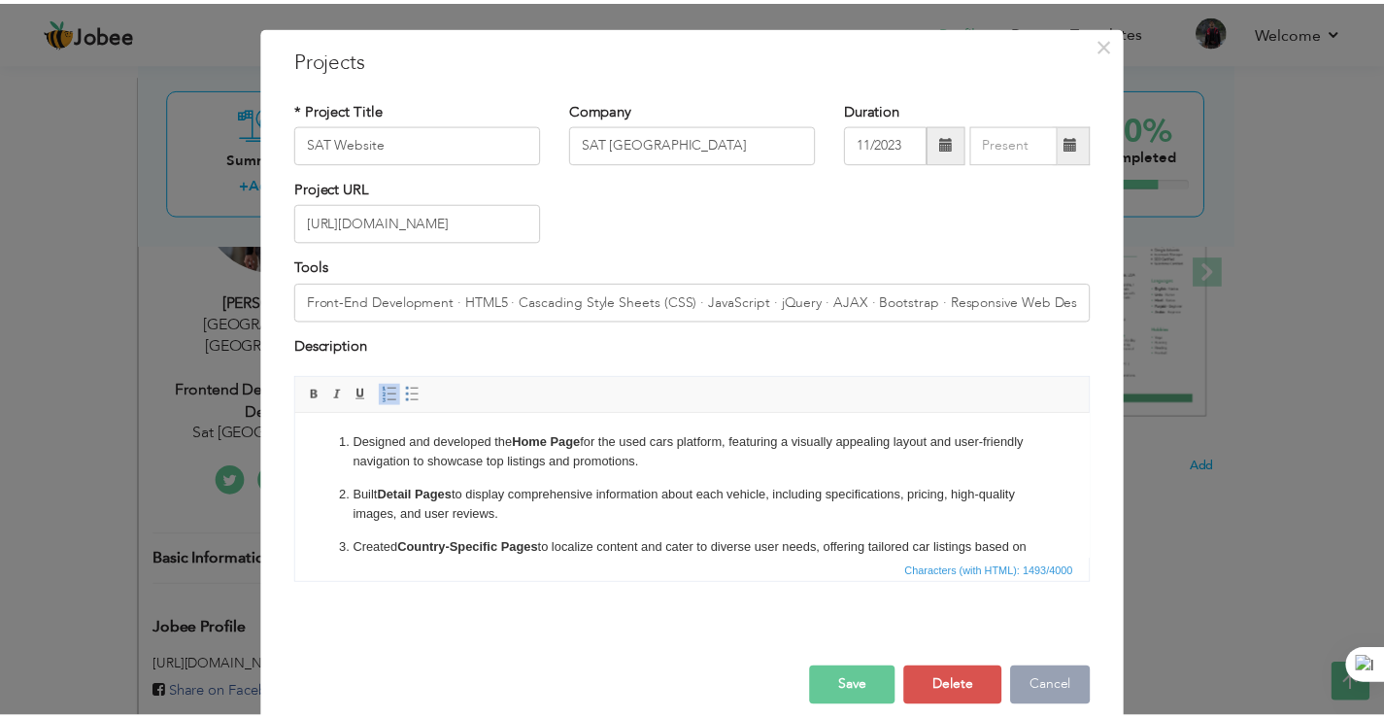
scroll to position [71, 0]
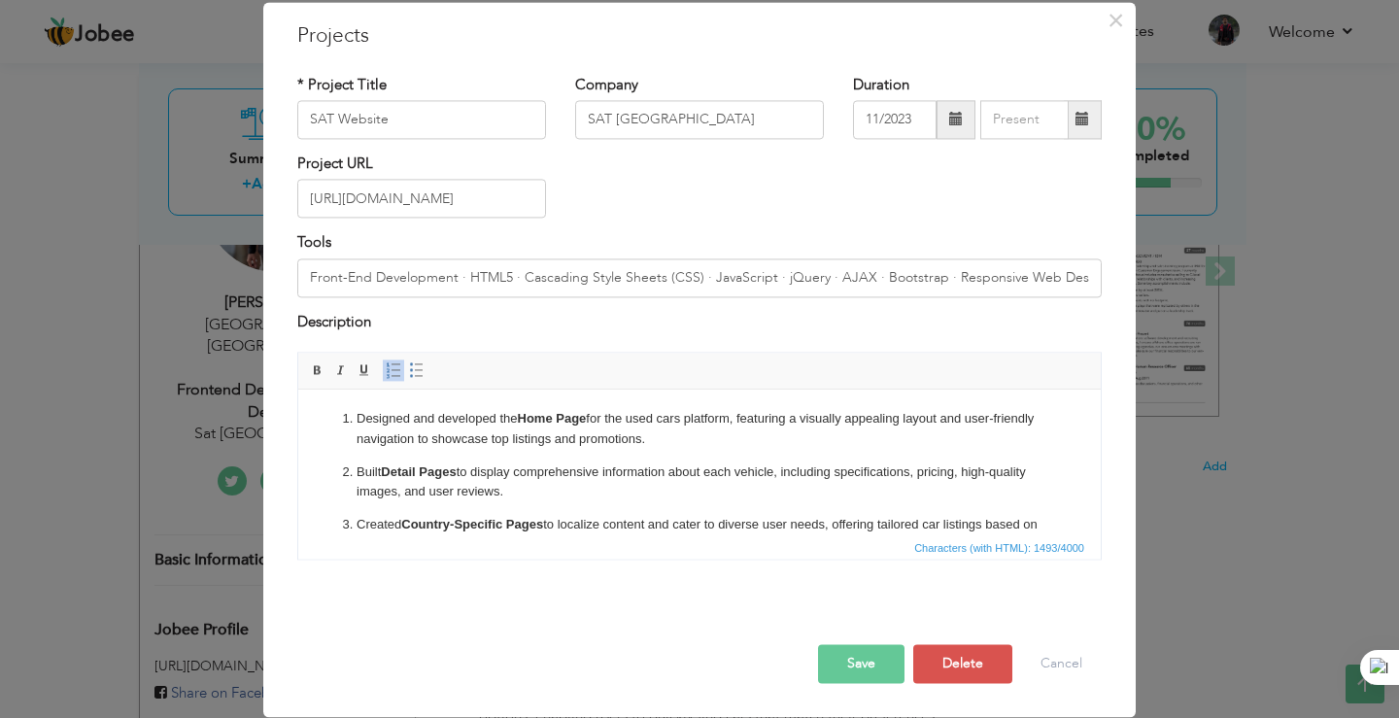
click at [829, 660] on button "Save" at bounding box center [861, 664] width 86 height 39
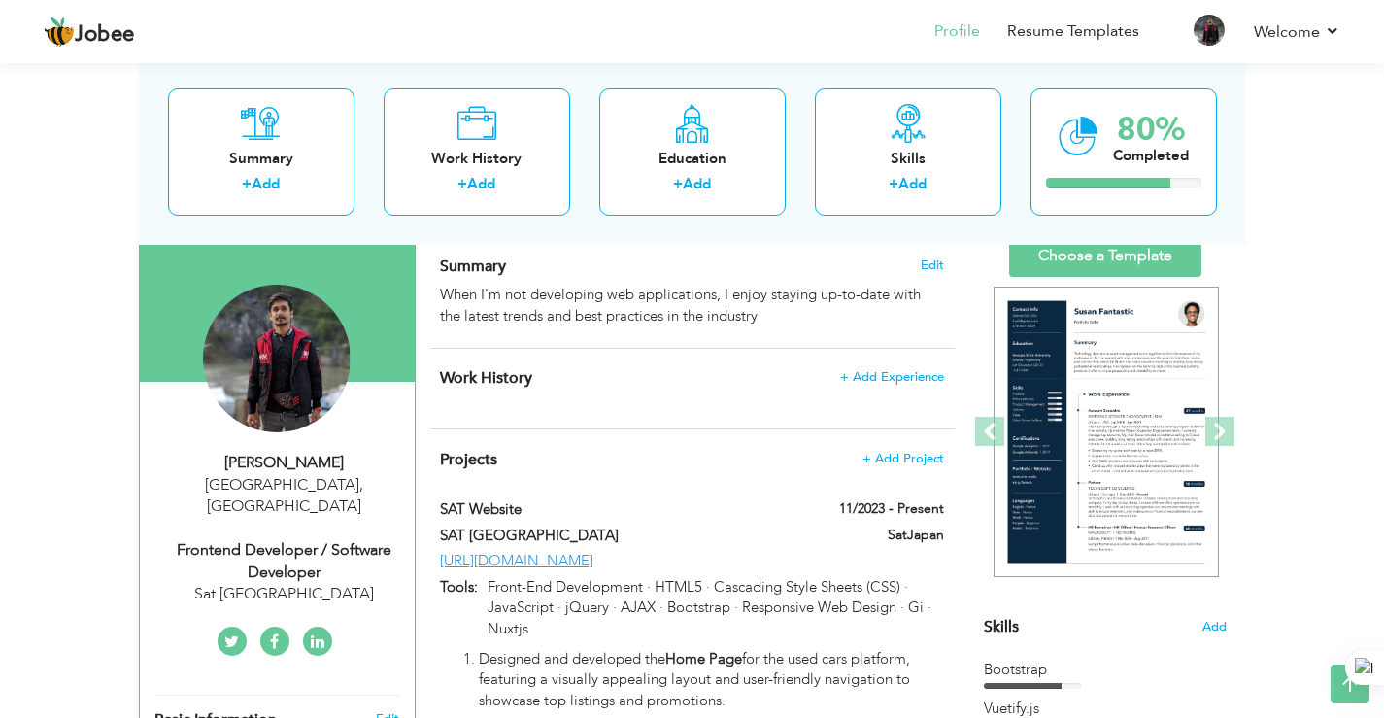
scroll to position [97, 0]
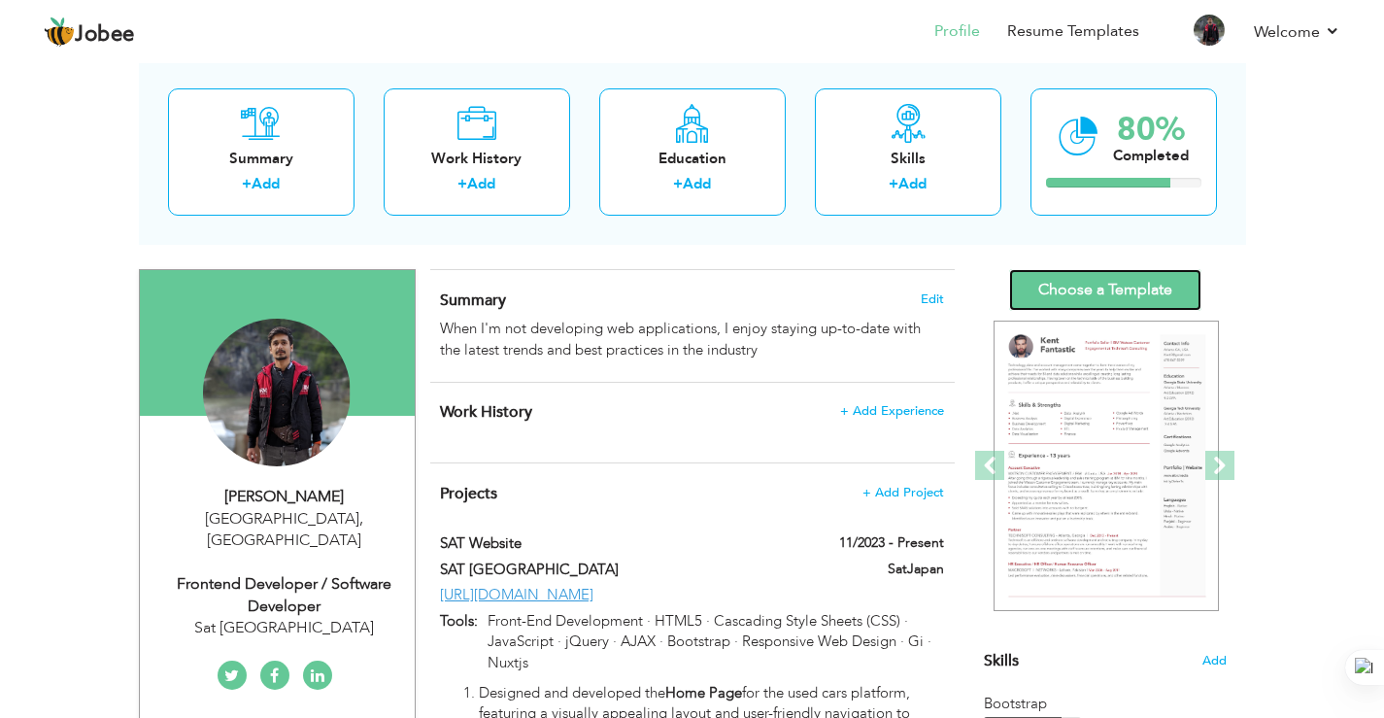
click at [1139, 295] on link "Choose a Template" at bounding box center [1105, 290] width 192 height 42
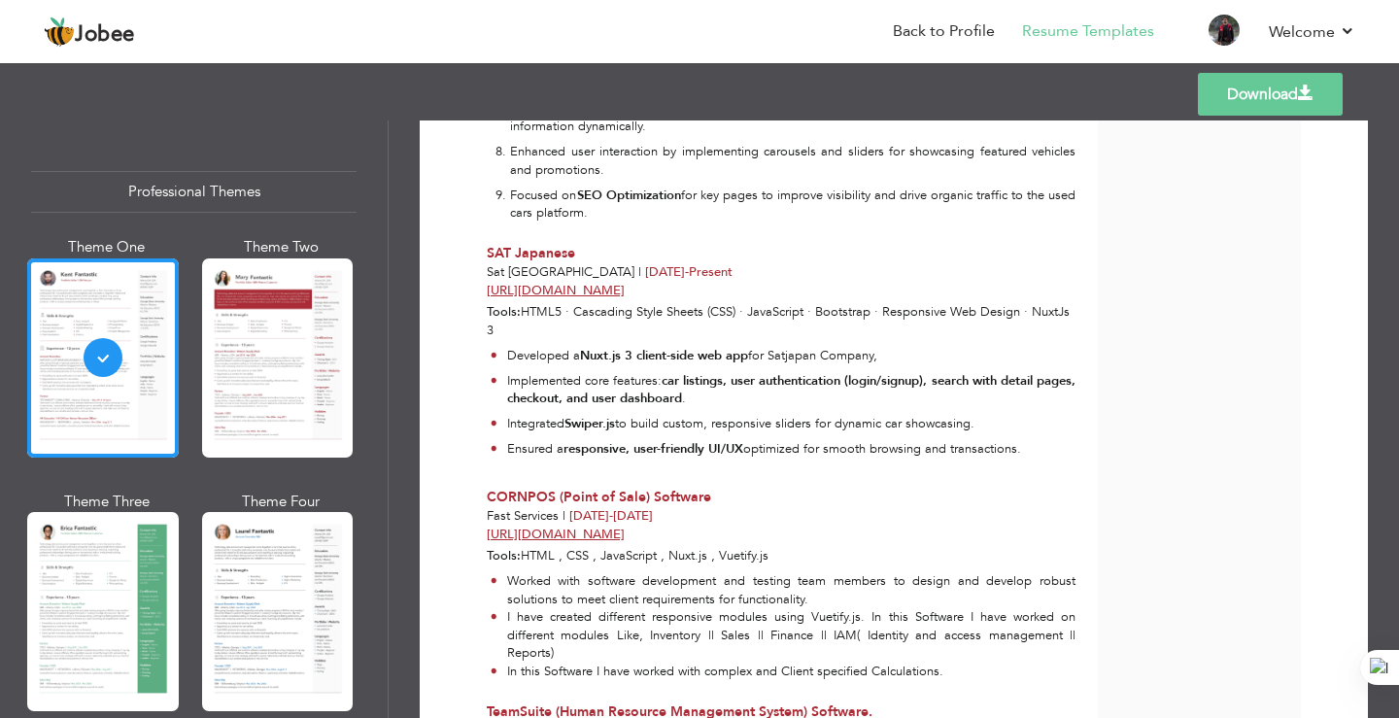
scroll to position [680, 0]
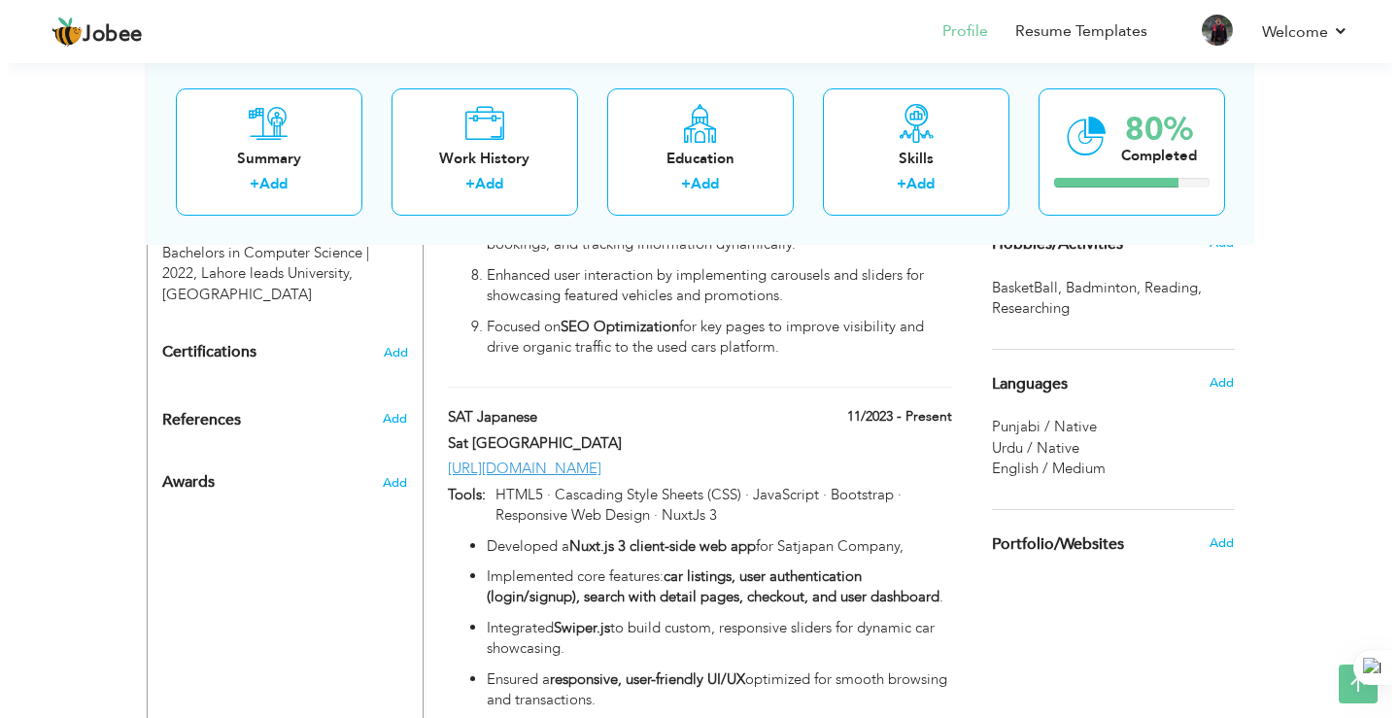
scroll to position [971, 0]
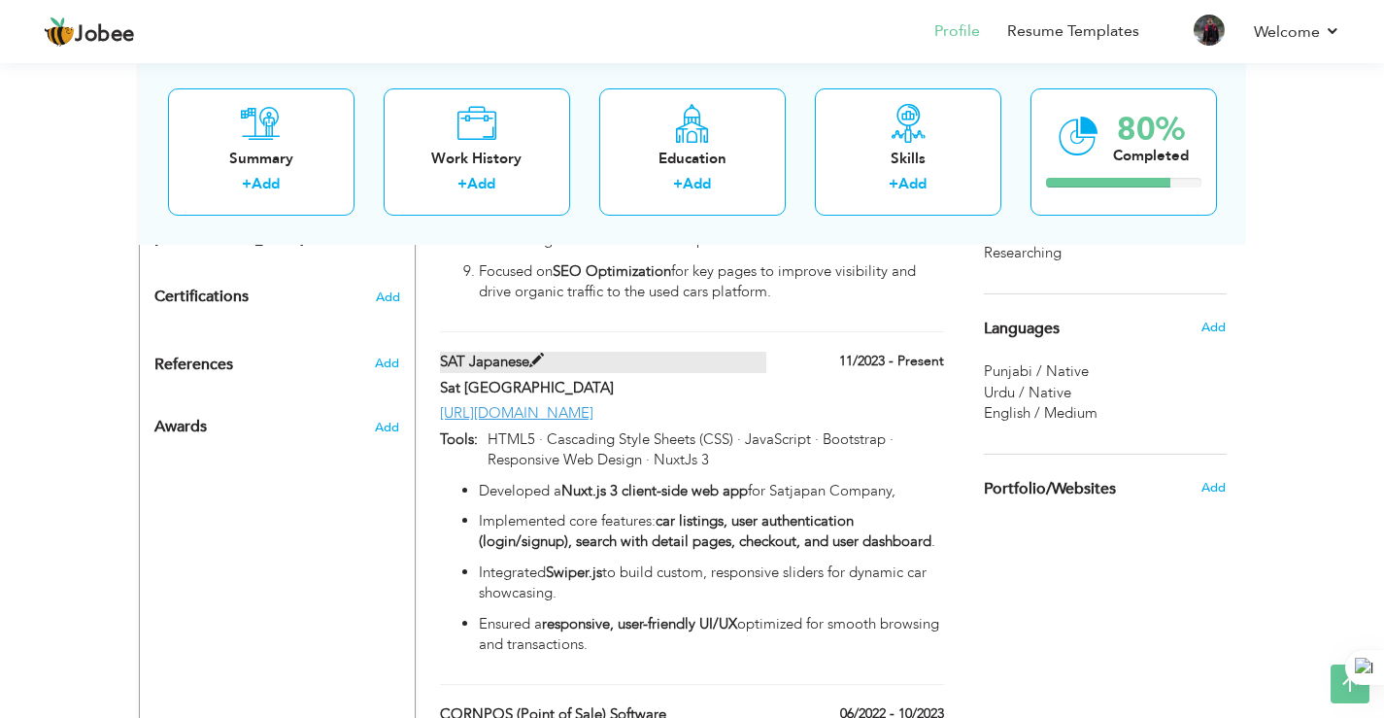
click at [536, 357] on span at bounding box center [536, 361] width 15 height 15
type input "SAT Japanese"
type input "Sat [GEOGRAPHIC_DATA]"
type input "11/2023"
type input "[URL][DOMAIN_NAME]"
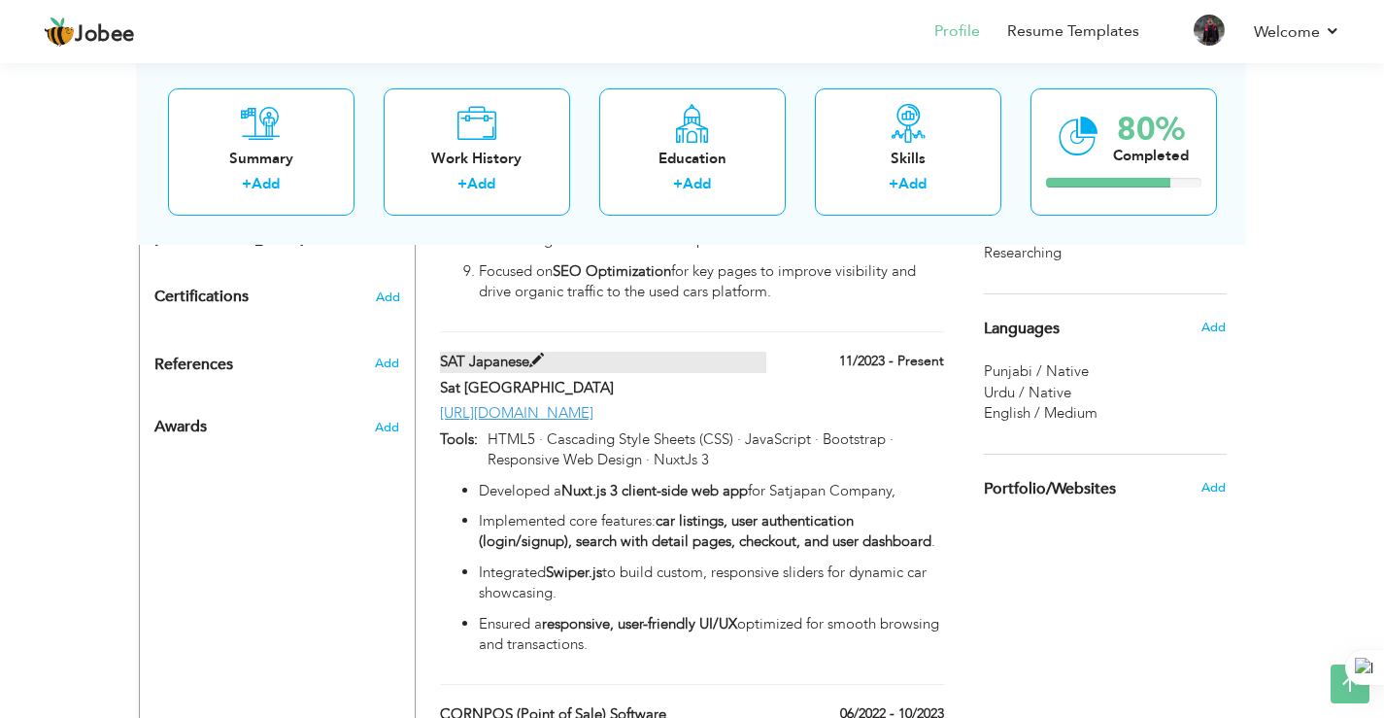
type input "HTML5 · Cascading Style Sheets (CSS) · JavaScript · Bootstrap · Responsive Web …"
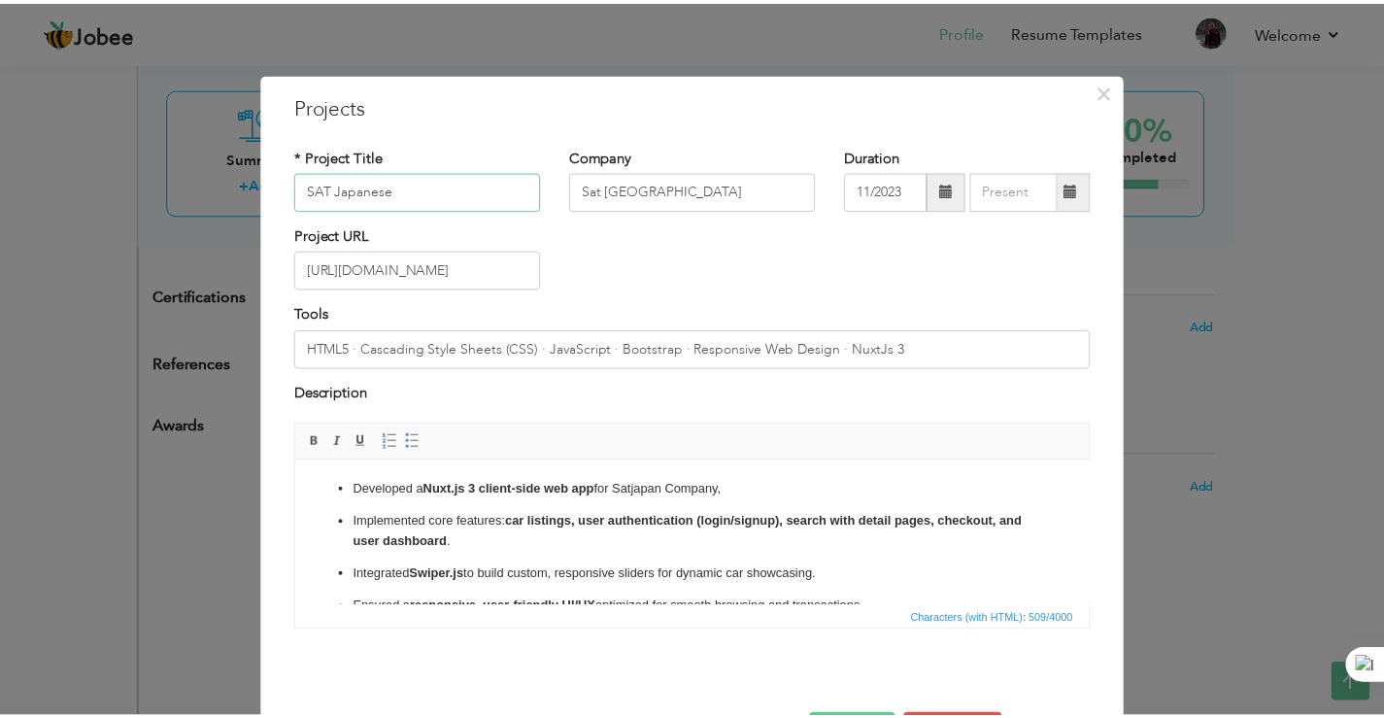
scroll to position [71, 0]
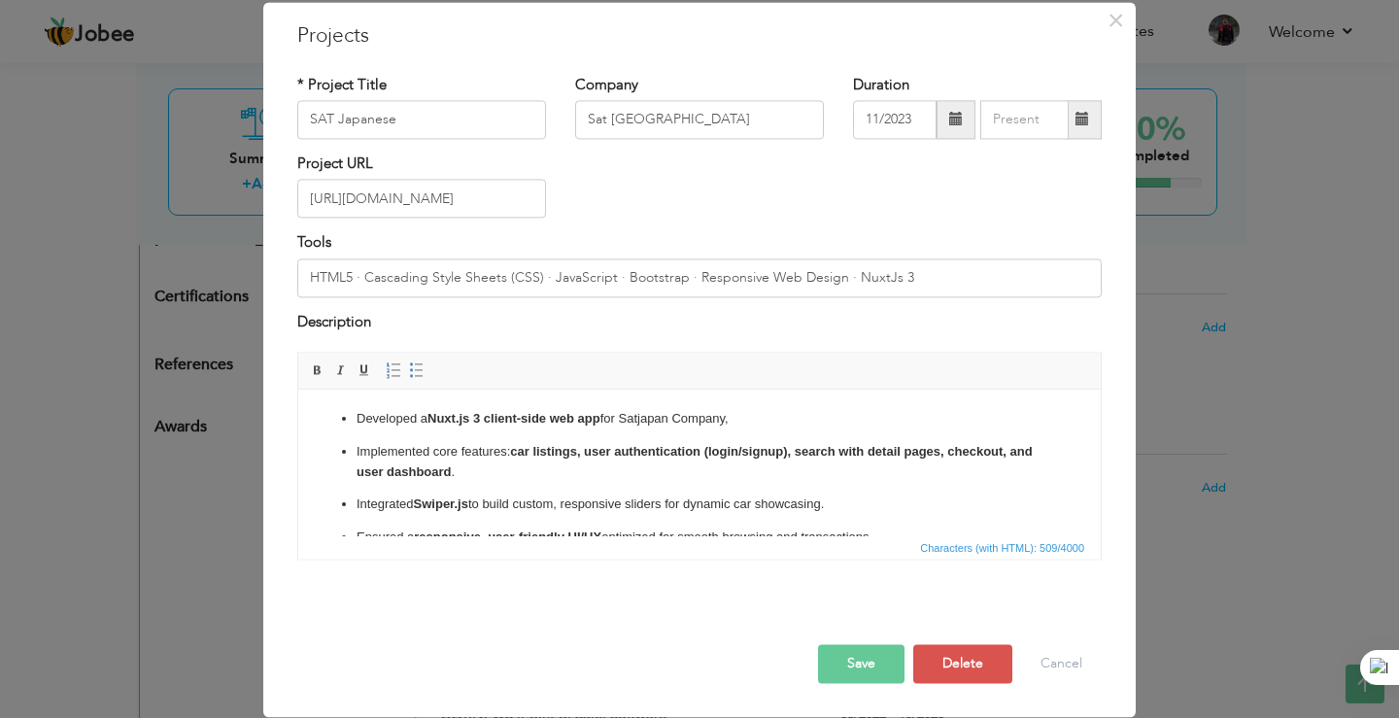
click at [878, 666] on button "Save" at bounding box center [861, 664] width 86 height 39
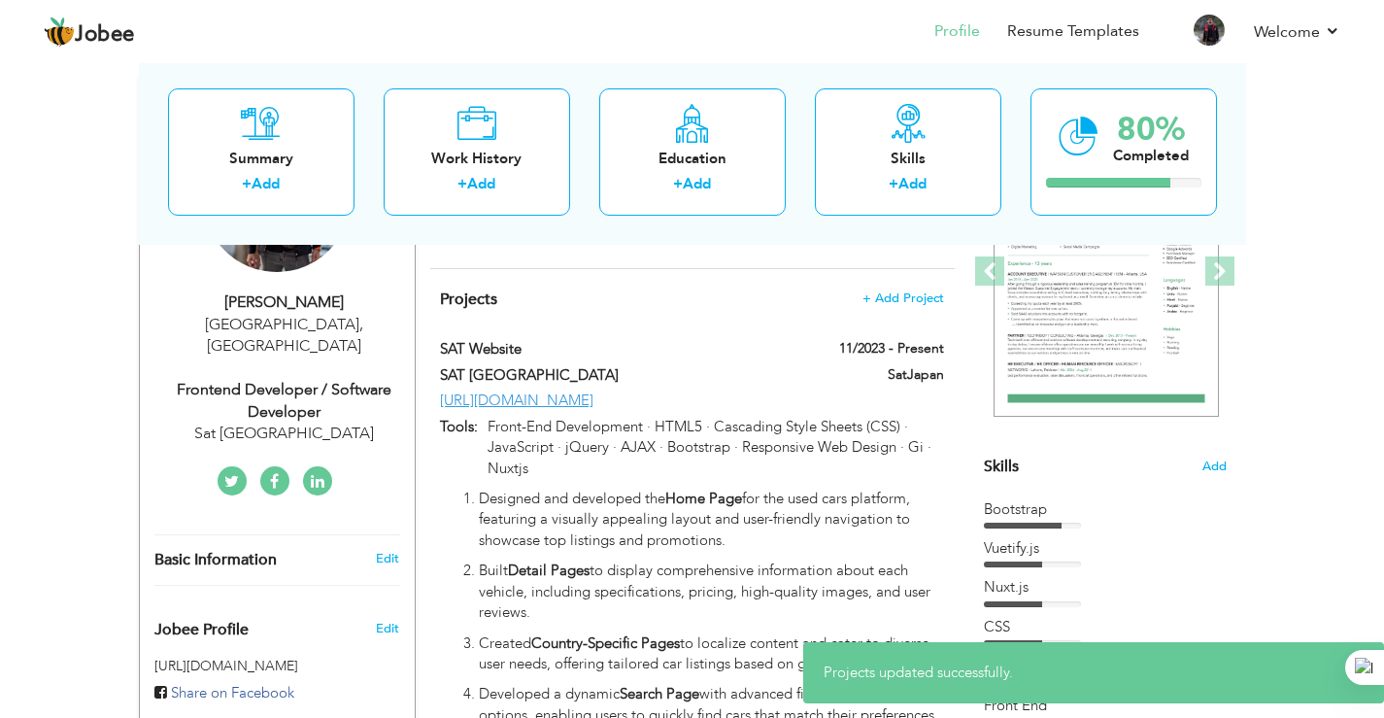
scroll to position [0, 0]
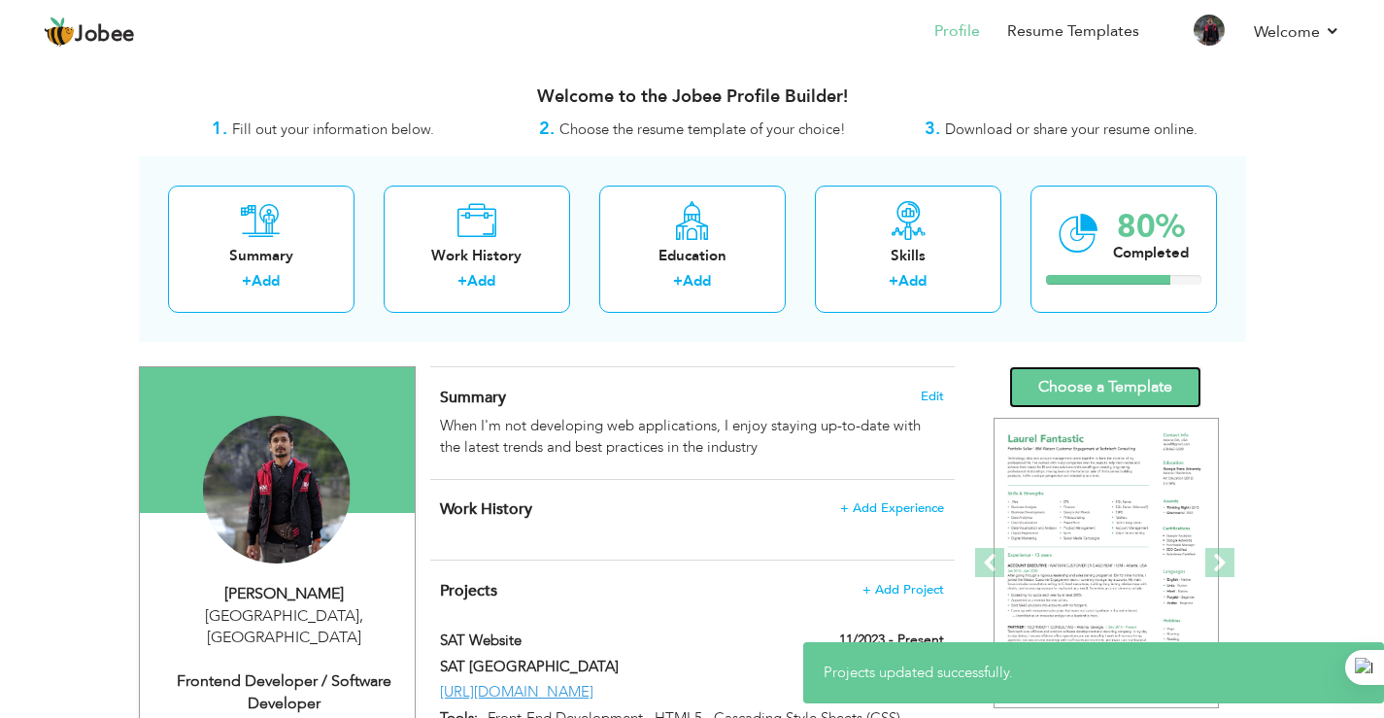
click at [1116, 381] on link "Choose a Template" at bounding box center [1105, 387] width 192 height 42
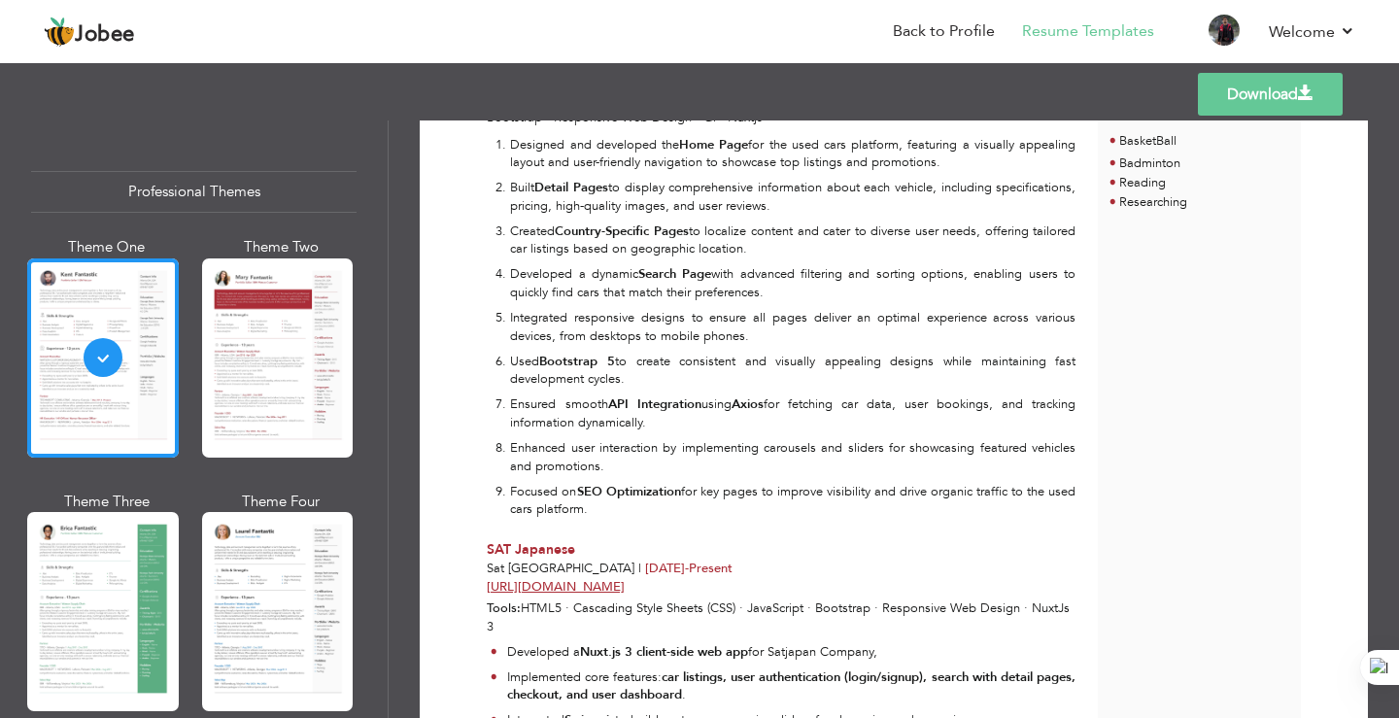
scroll to position [352, 0]
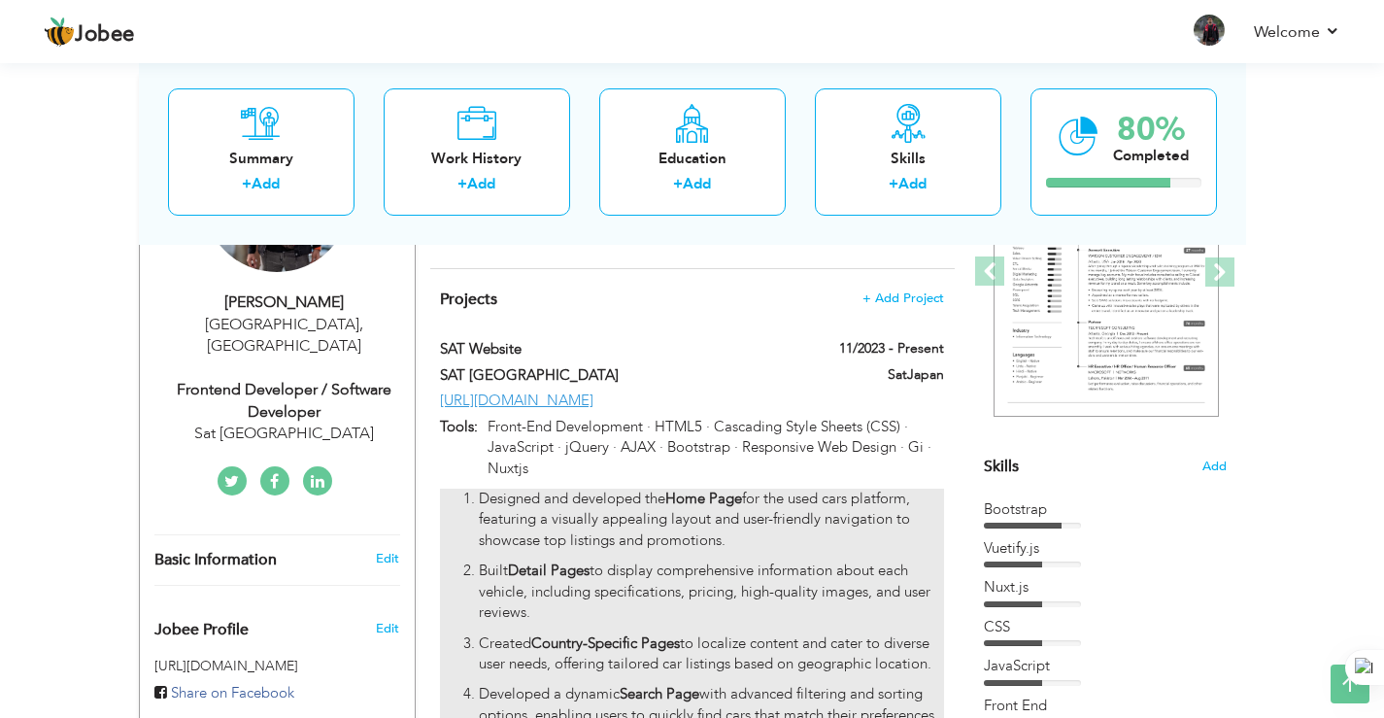
click at [864, 505] on p "Designed and developed the Home Page for the used cars platform, featuring a vi…" at bounding box center [711, 520] width 464 height 62
type input "SAT Website"
type input "SAT [GEOGRAPHIC_DATA]"
type input "11/2023"
type input "[URL][DOMAIN_NAME]"
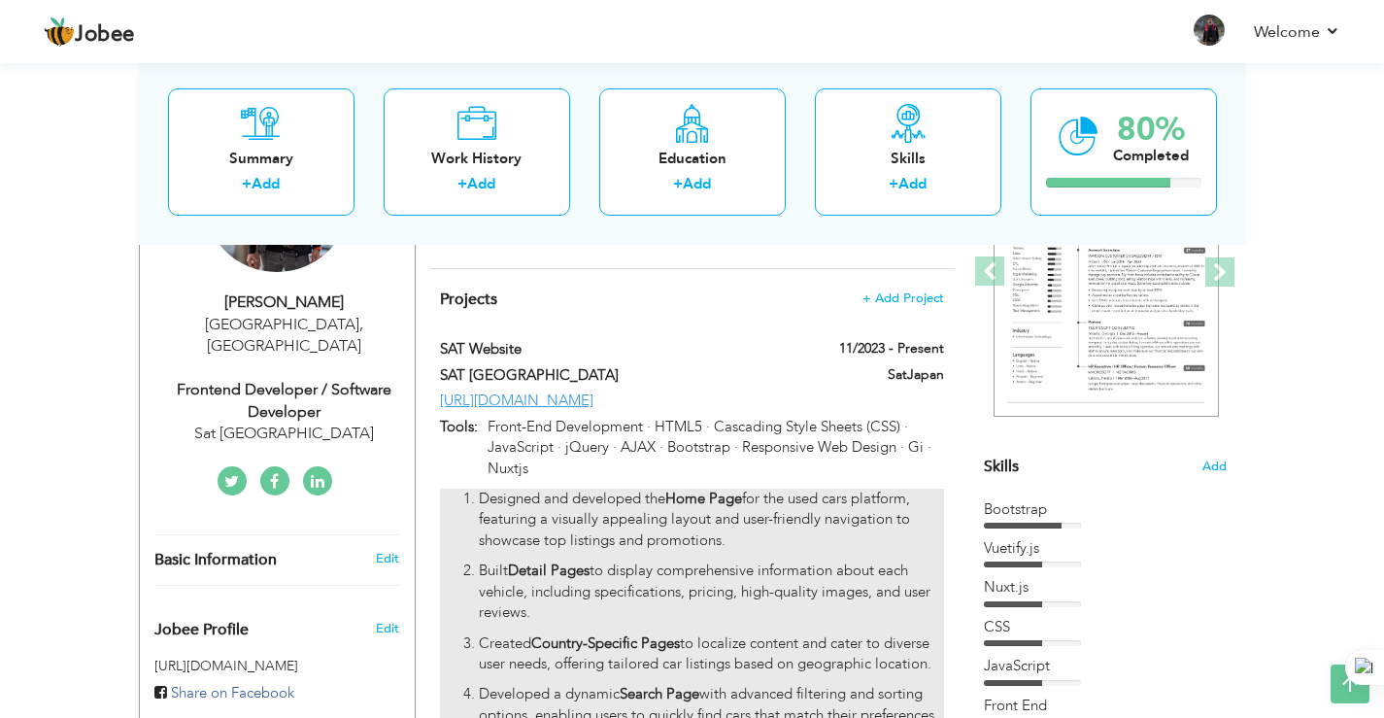
type input "Front-End Development · HTML5 · Cascading Style Sheets (CSS) · JavaScript · jQu…"
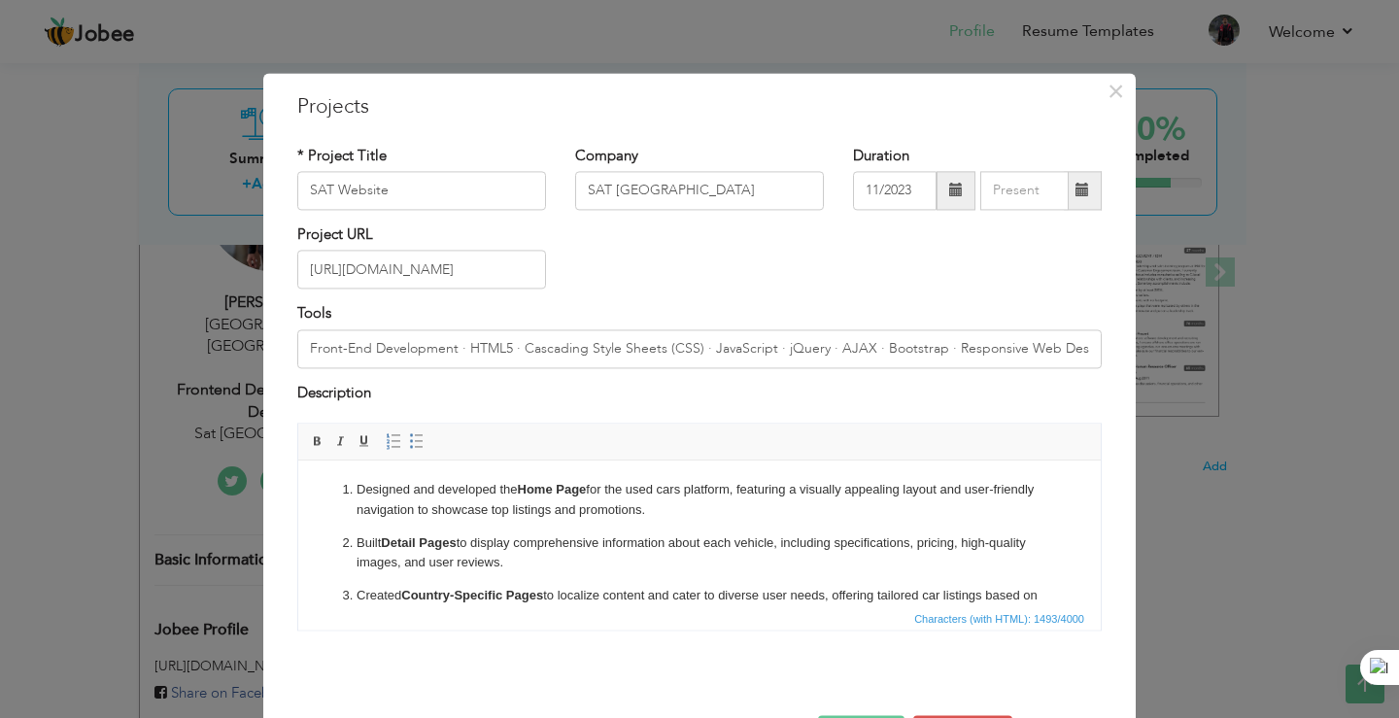
click at [620, 517] on p "Designed and developed the Home Page for the used cars platform, featuring a vi…" at bounding box center [699, 500] width 686 height 41
copy ol "Designed and developed the Home Page for the used cars platform, featuring a vi…"
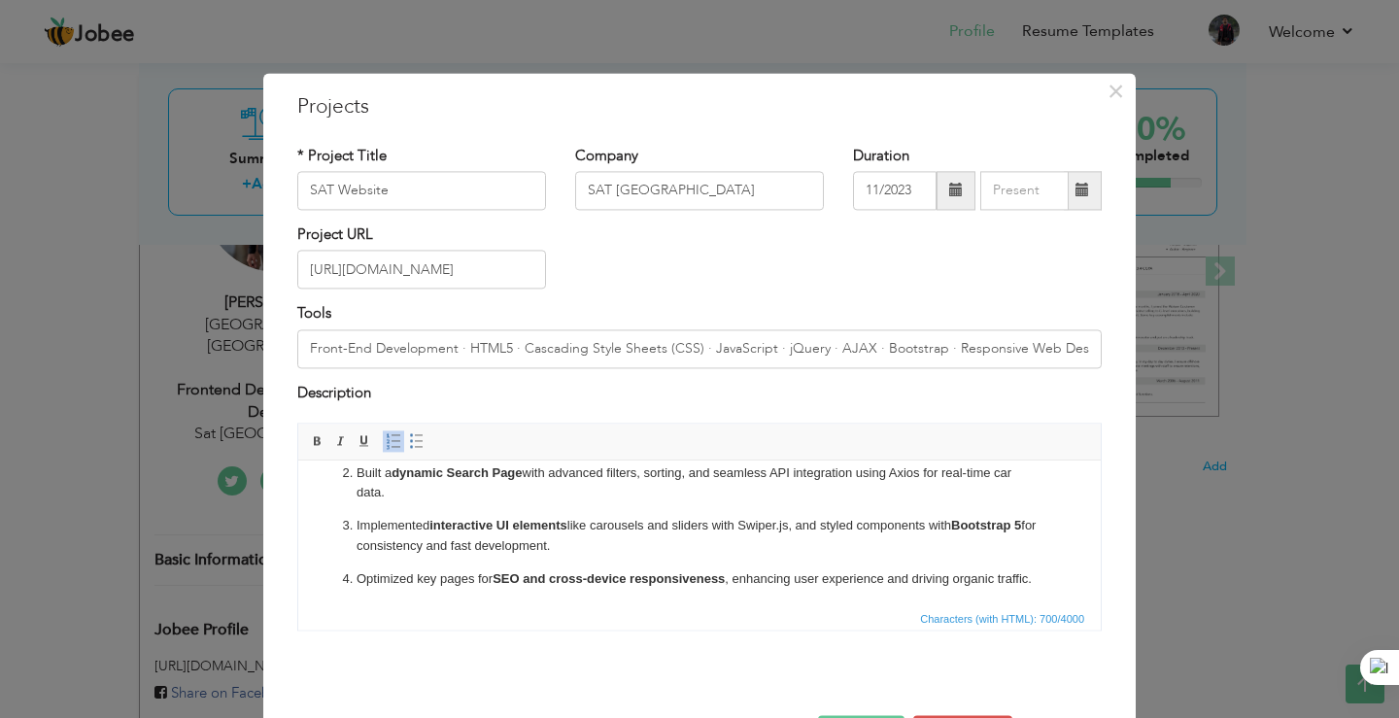
click at [562, 590] on p "Optimized key pages for SEO and cross-device responsiveness , enhancing user ex…" at bounding box center [699, 579] width 686 height 20
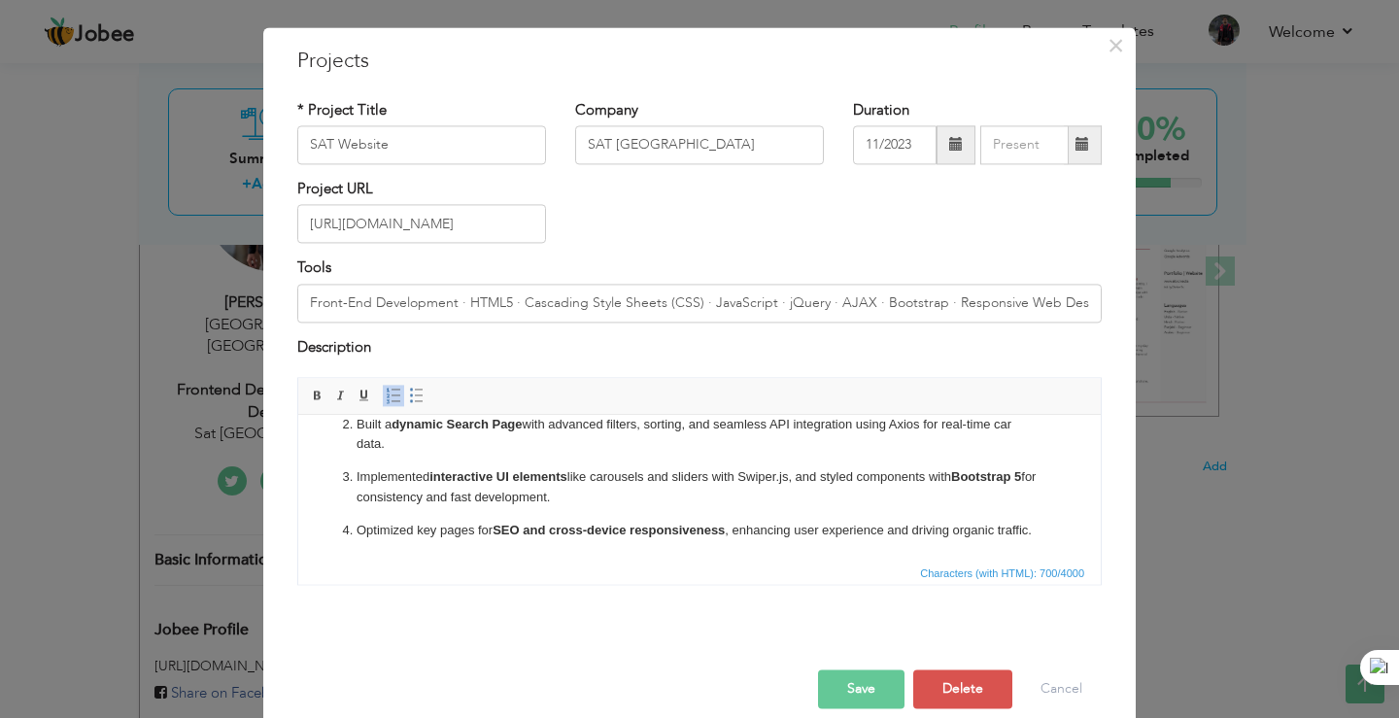
scroll to position [71, 0]
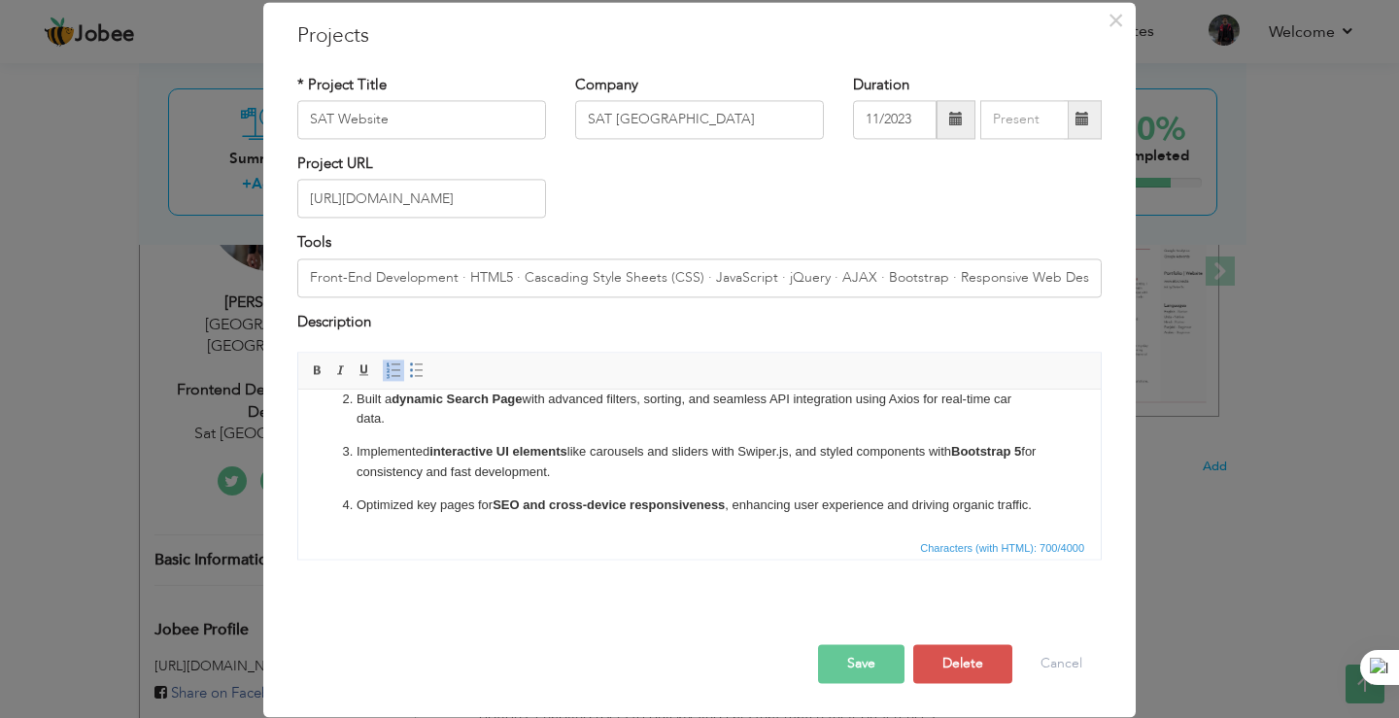
click at [865, 647] on button "Save" at bounding box center [861, 664] width 86 height 39
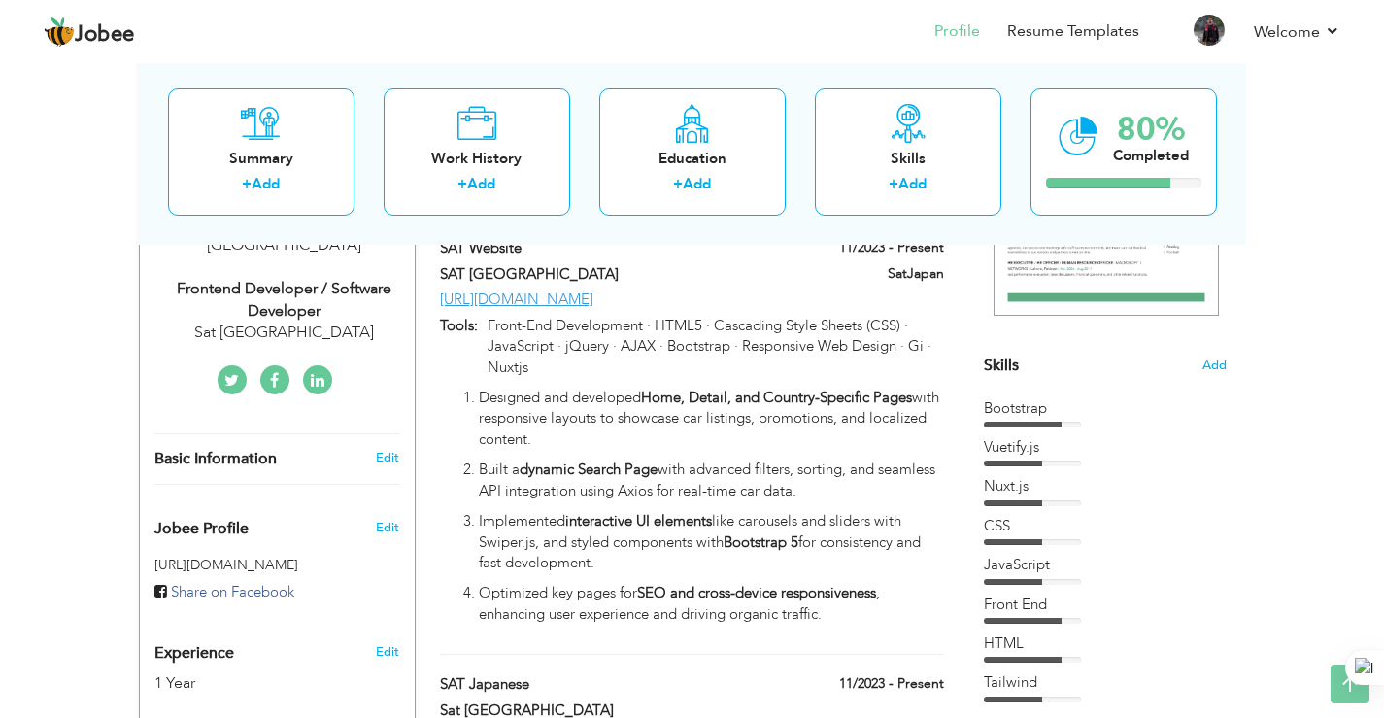
scroll to position [0, 0]
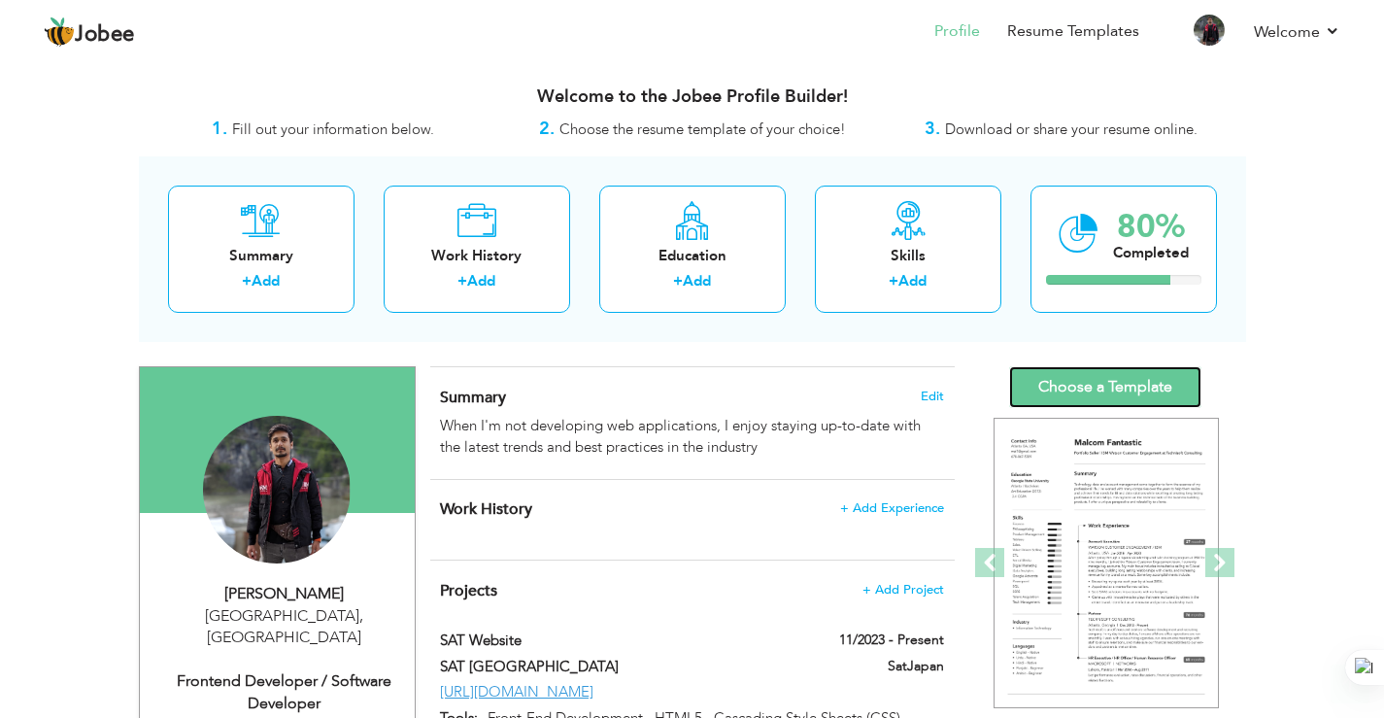
click at [1112, 382] on link "Choose a Template" at bounding box center [1105, 387] width 192 height 42
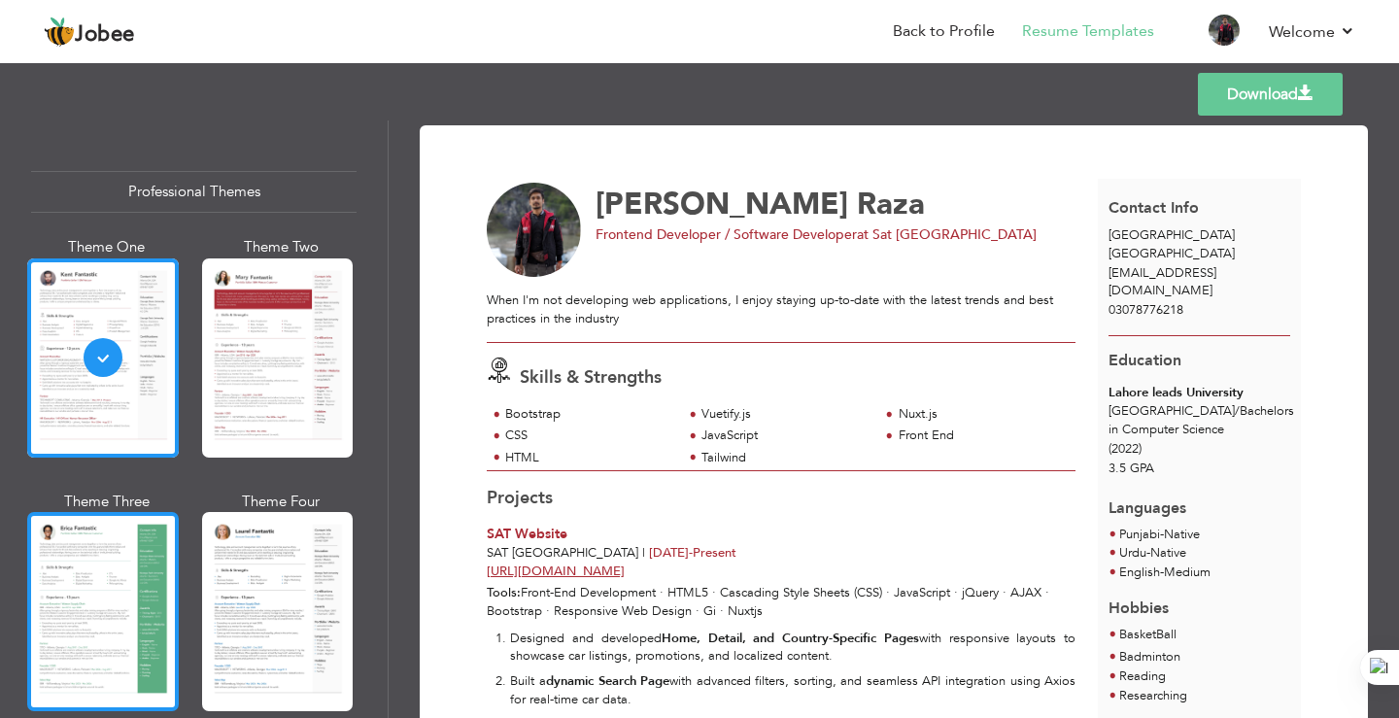
click at [116, 628] on div at bounding box center [103, 611] width 152 height 199
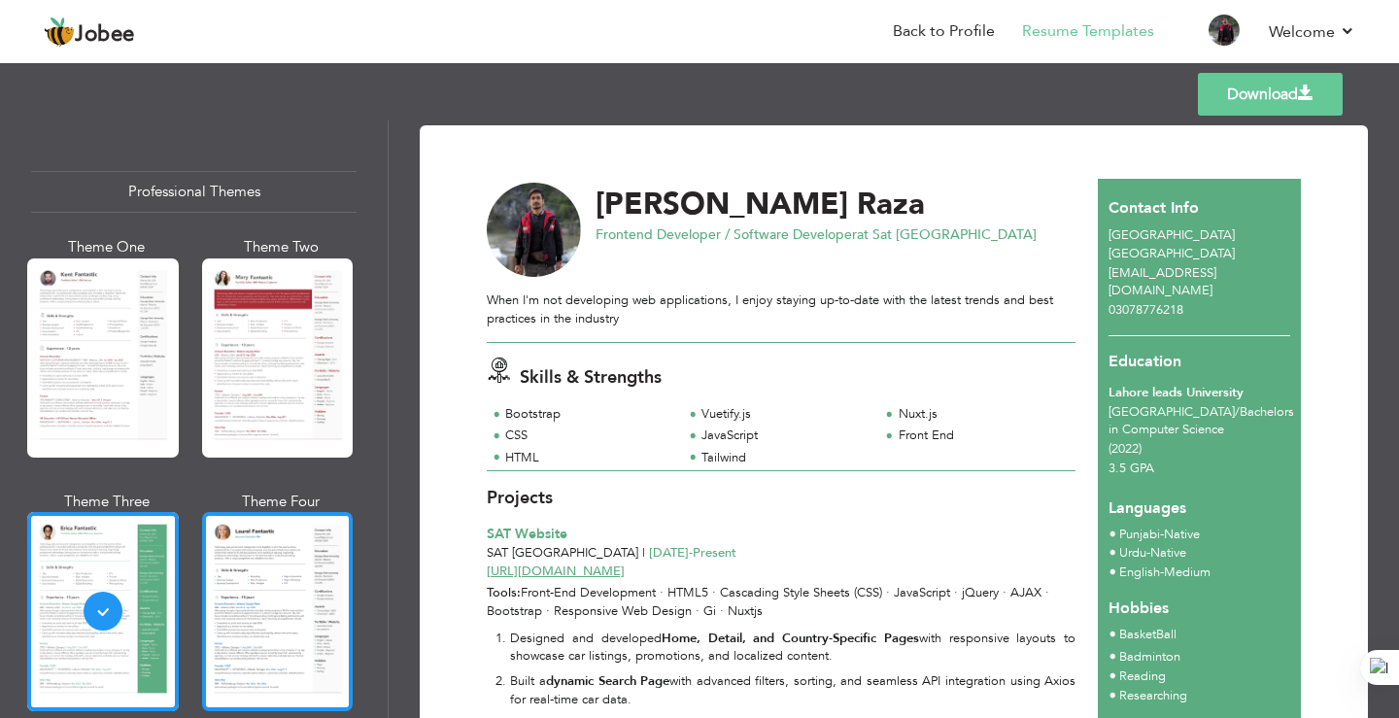
click at [251, 585] on div at bounding box center [278, 611] width 152 height 199
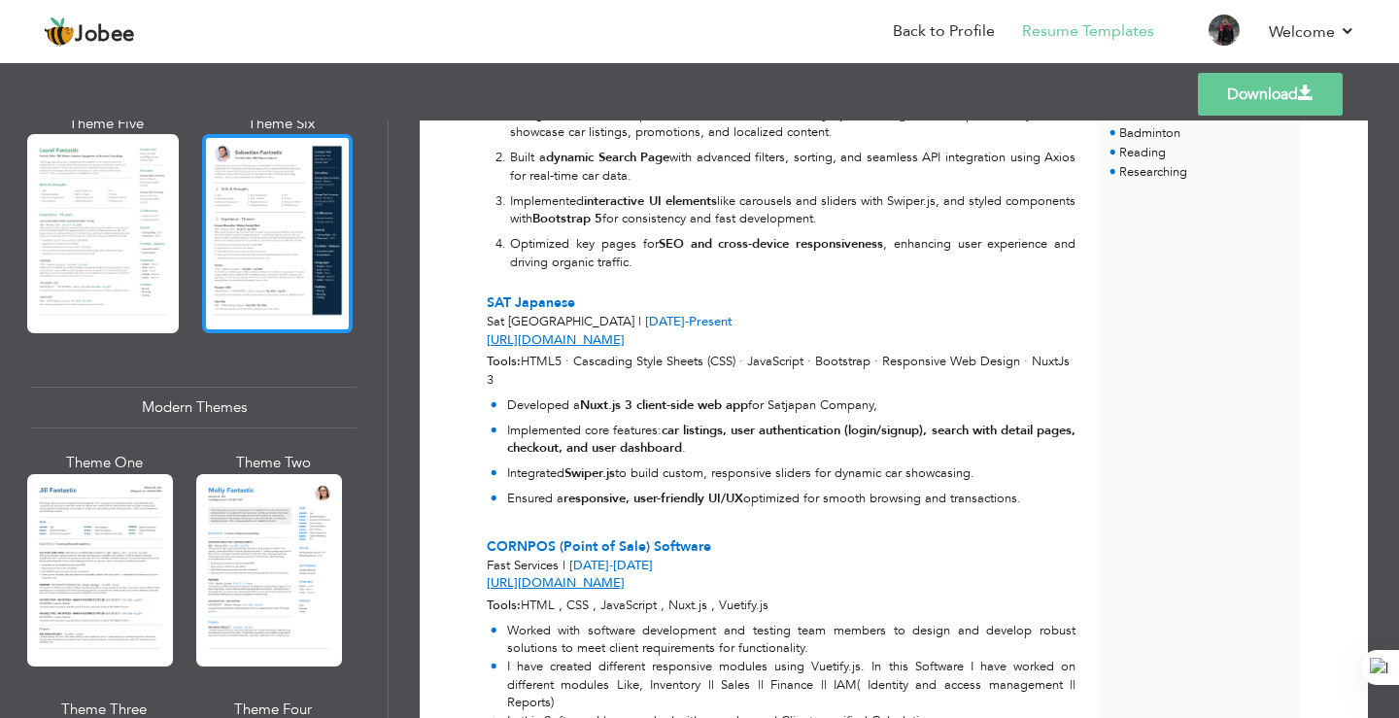
scroll to position [680, 0]
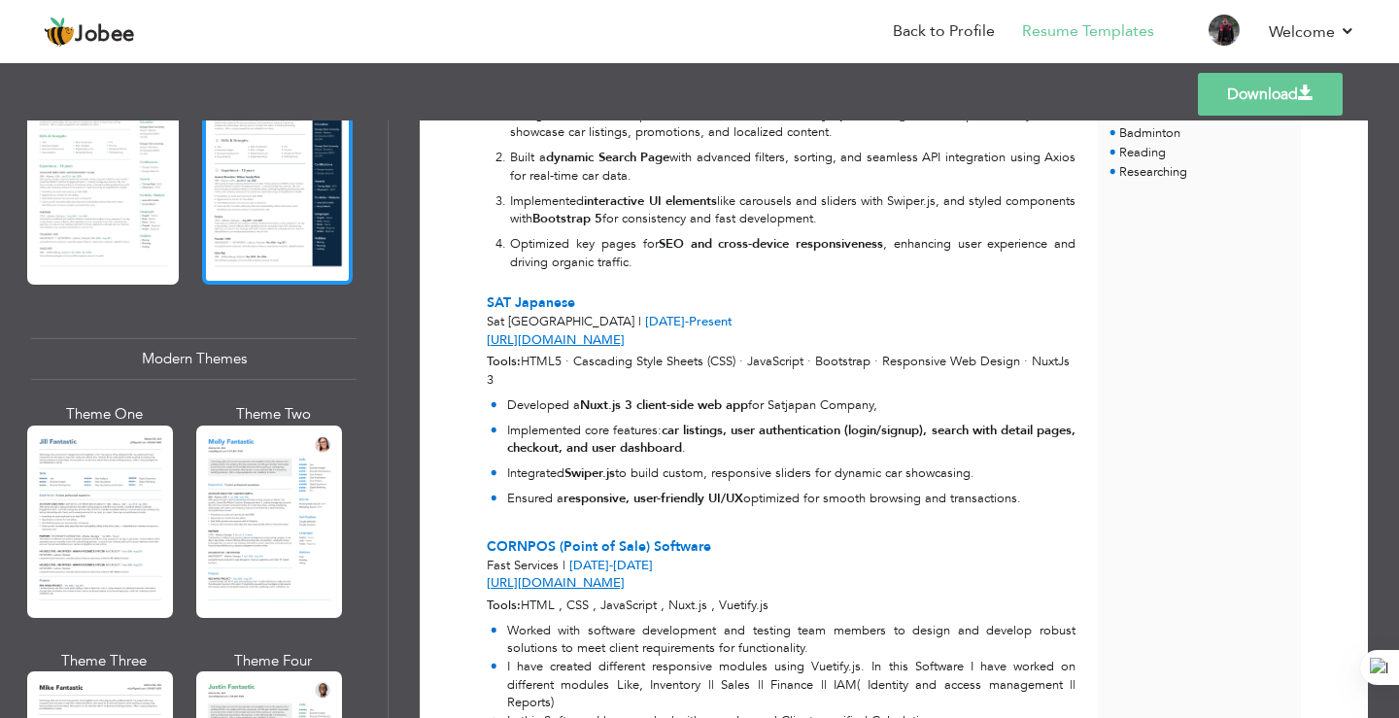
click at [270, 455] on div at bounding box center [269, 521] width 146 height 192
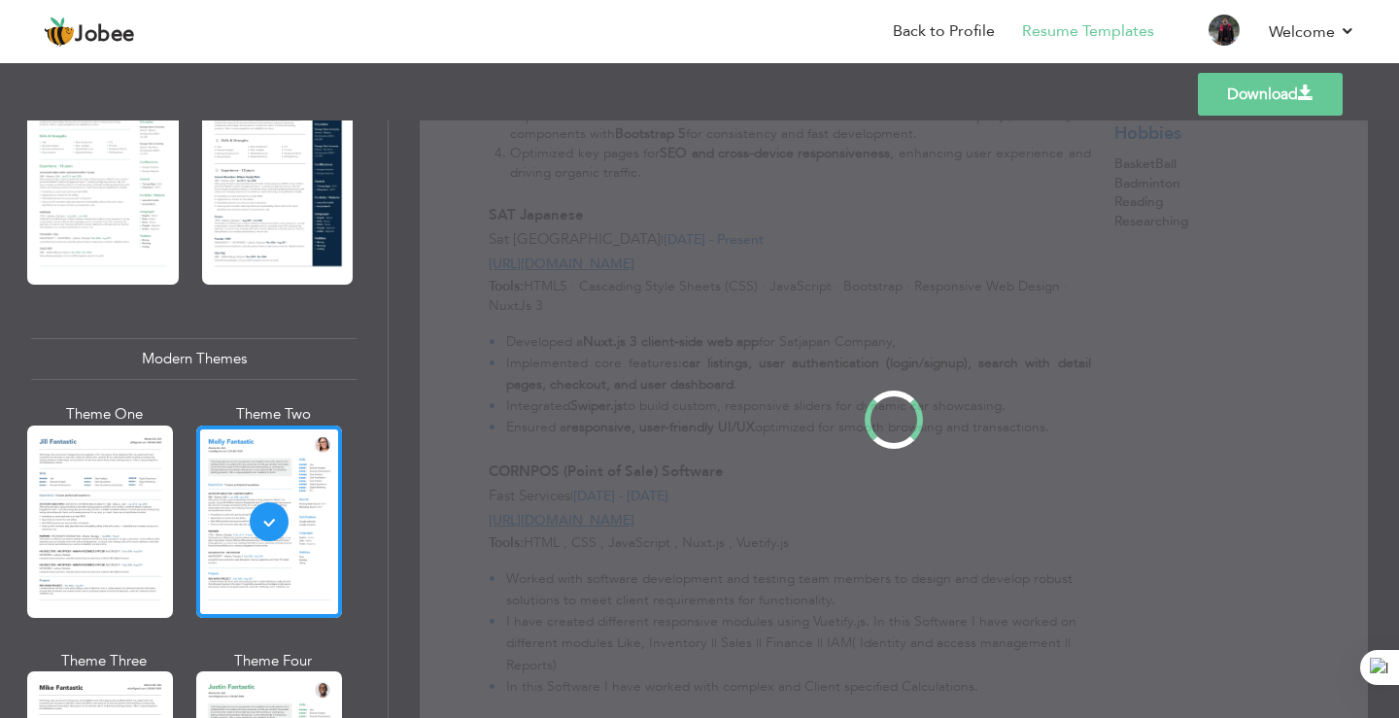
scroll to position [0, 0]
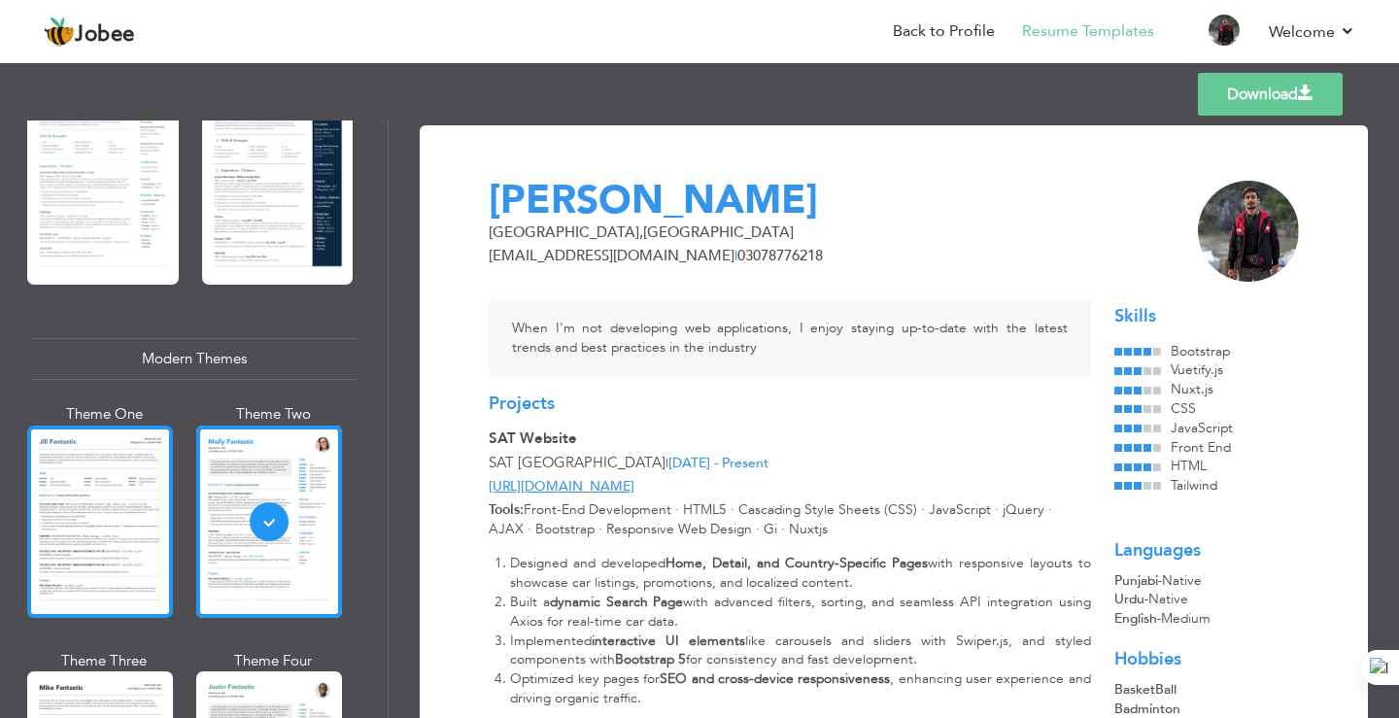
click at [95, 473] on div at bounding box center [100, 521] width 146 height 192
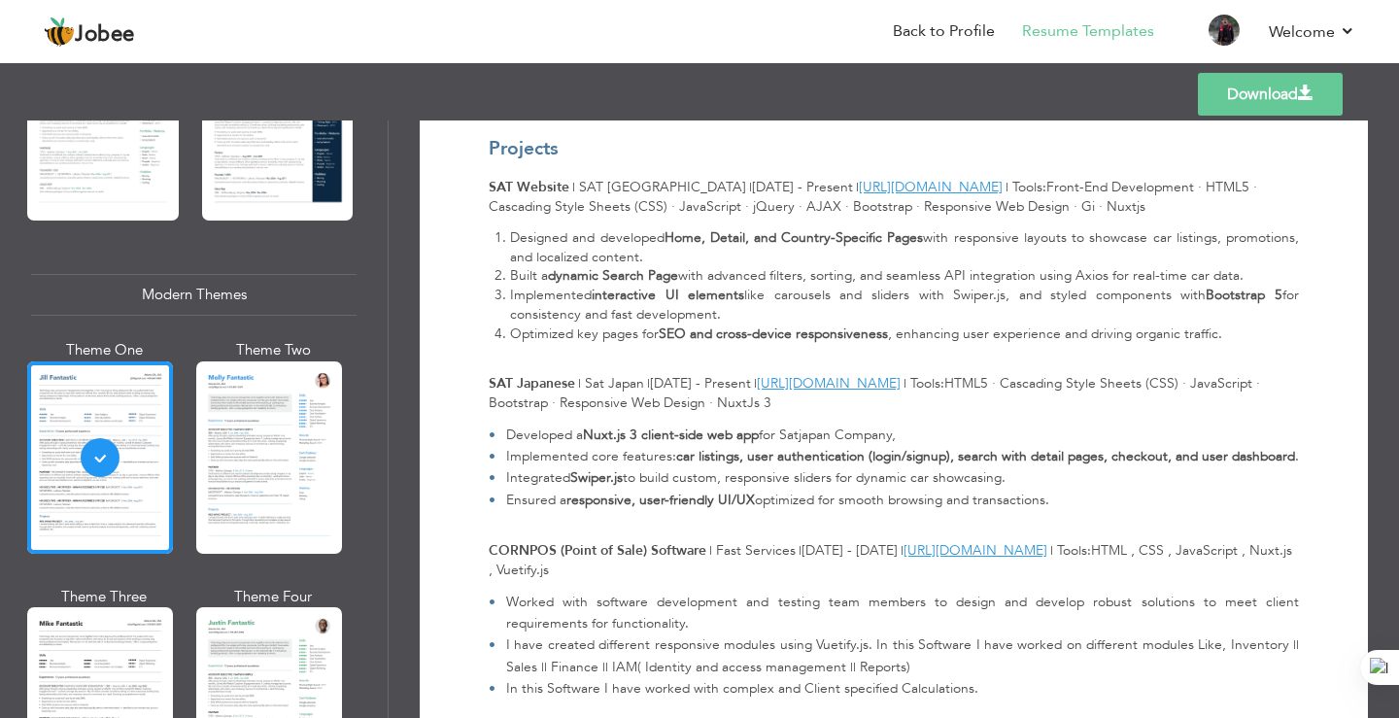
scroll to position [486, 0]
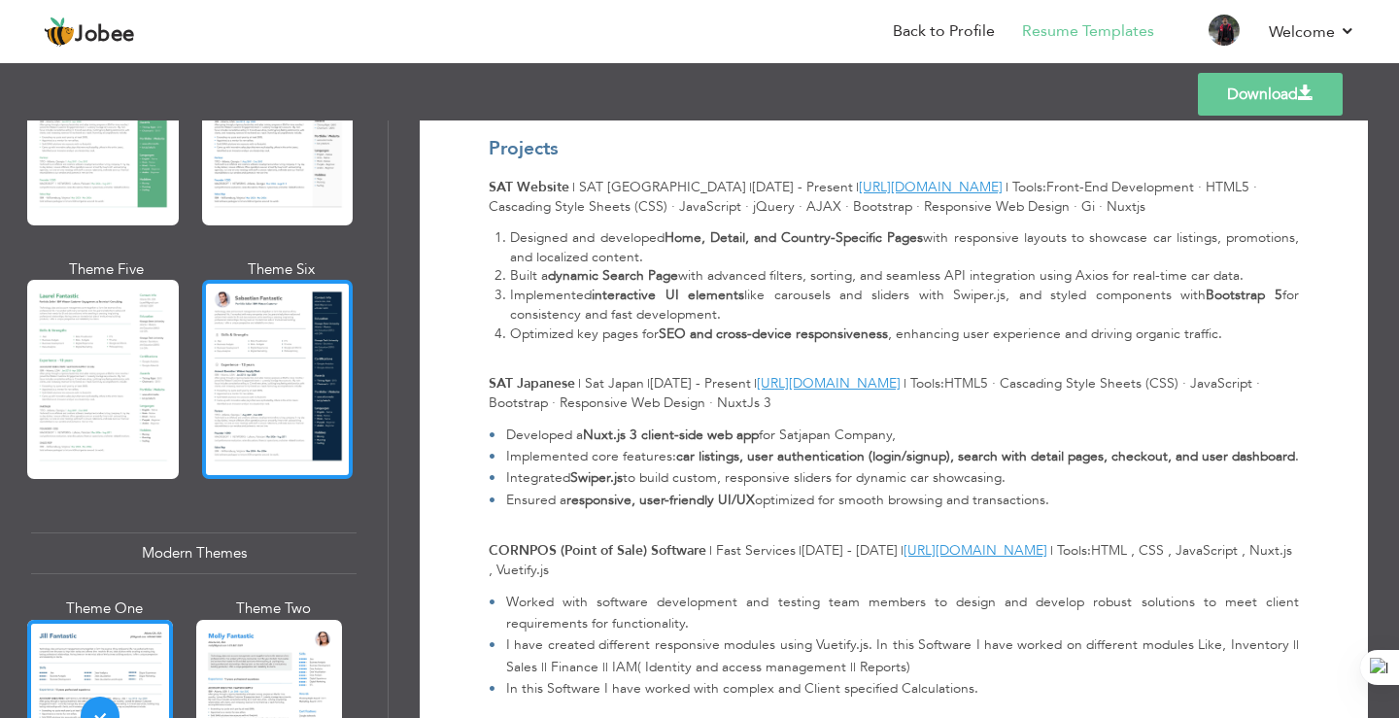
click at [293, 386] on div at bounding box center [278, 379] width 152 height 199
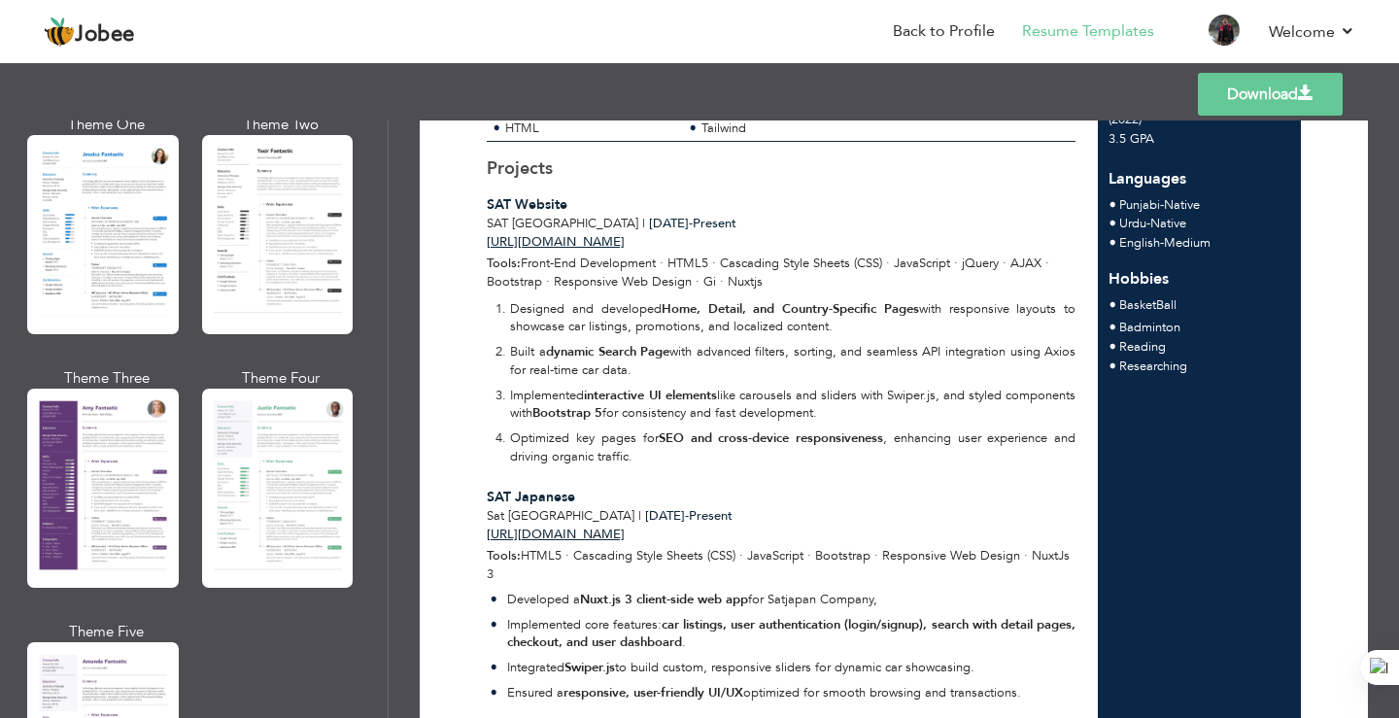
scroll to position [1554, 0]
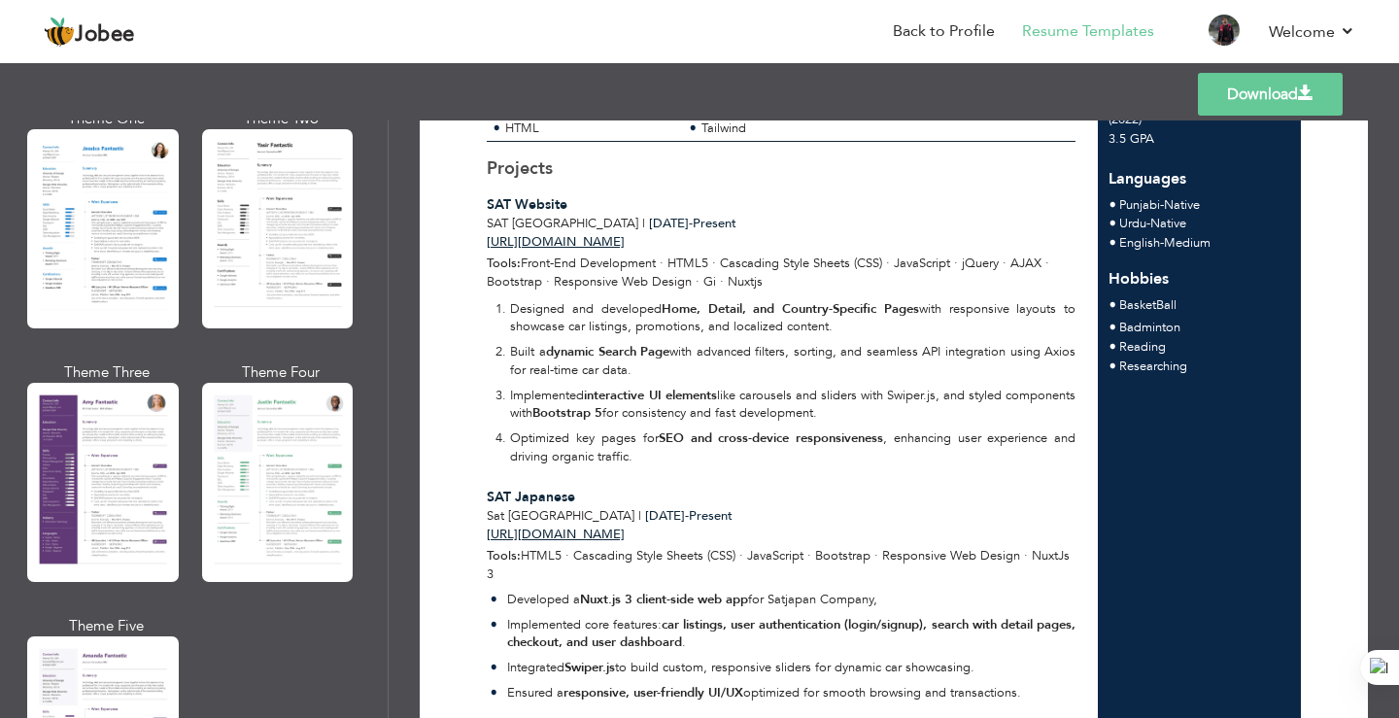
click at [108, 453] on div at bounding box center [103, 482] width 152 height 199
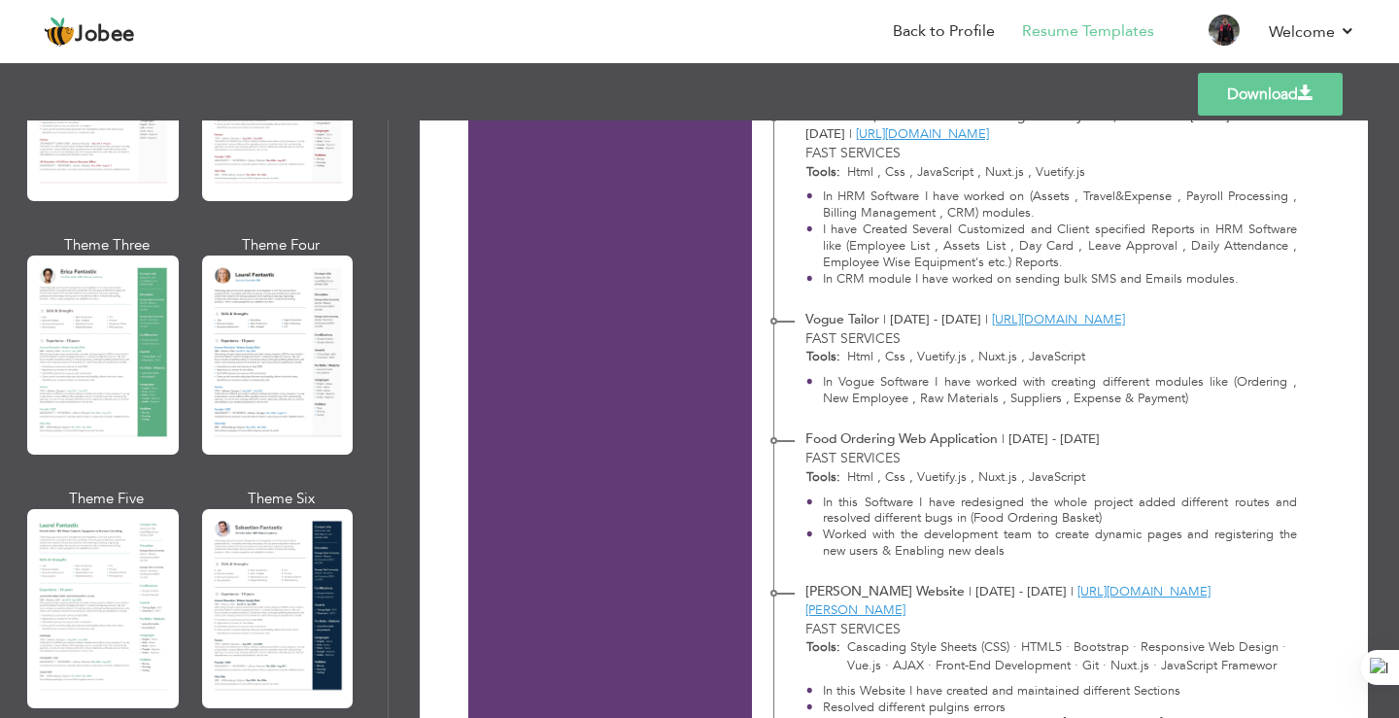
scroll to position [254, 0]
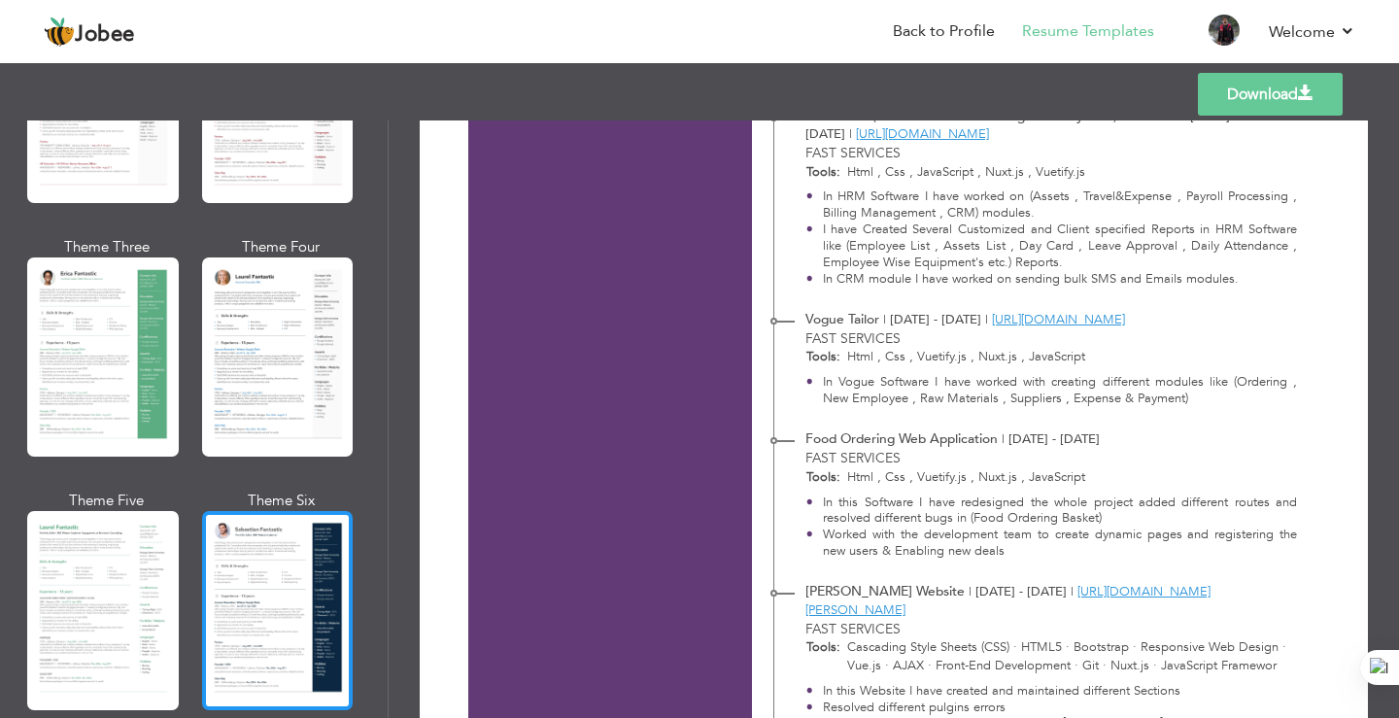
click at [317, 567] on div at bounding box center [278, 610] width 152 height 199
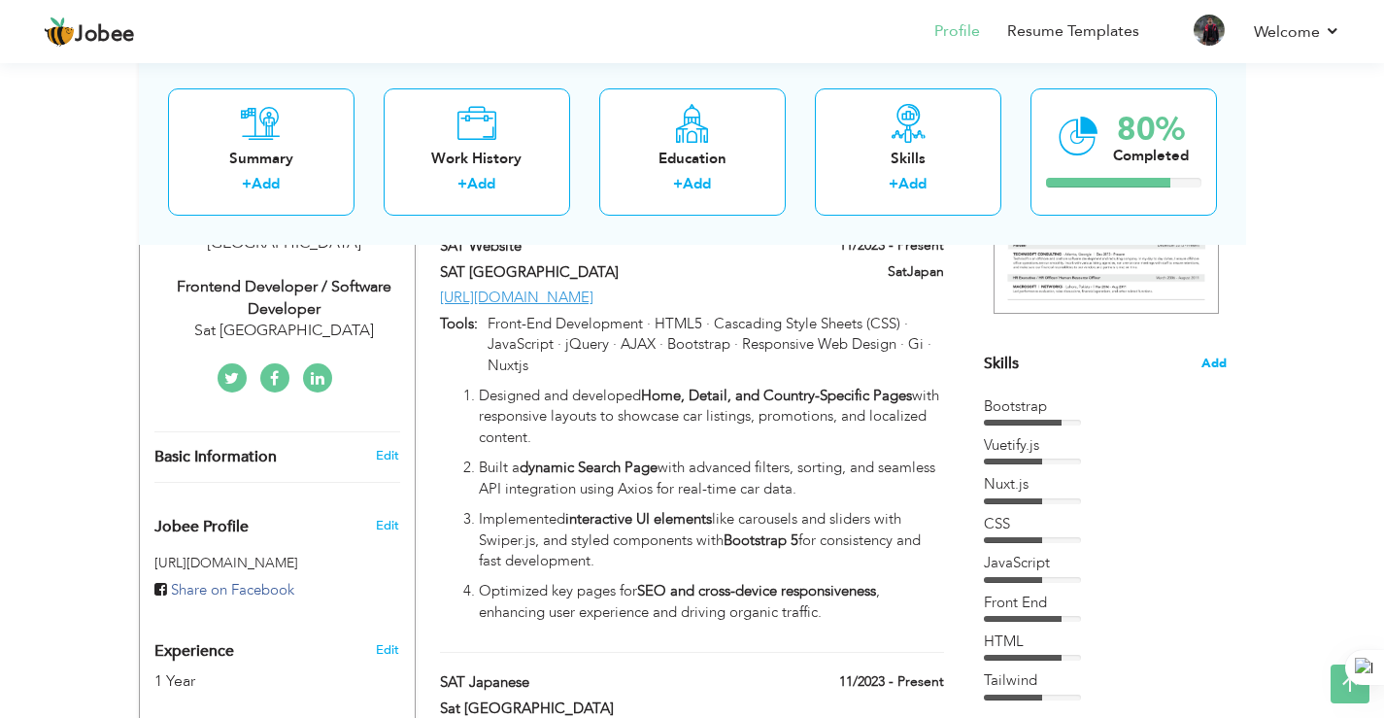
scroll to position [389, 0]
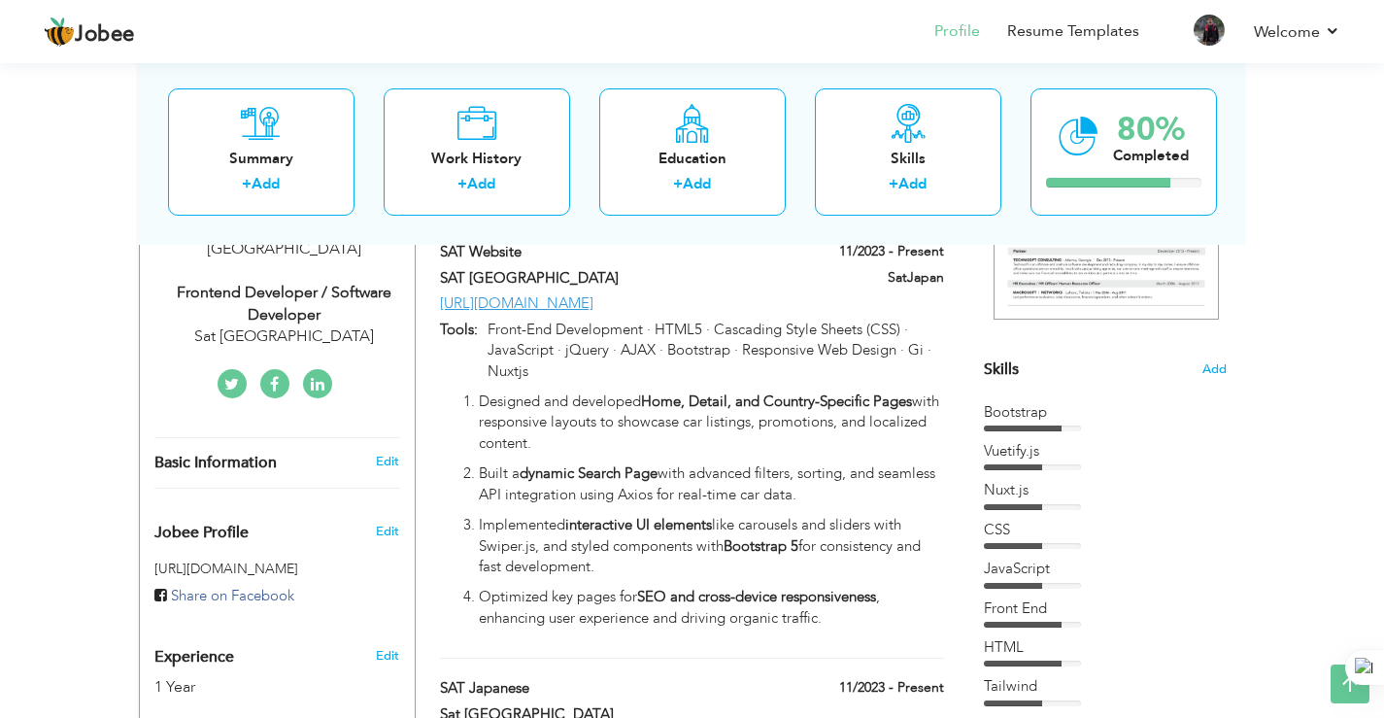
click at [1214, 380] on div "Skills Add" at bounding box center [1105, 179] width 243 height 403
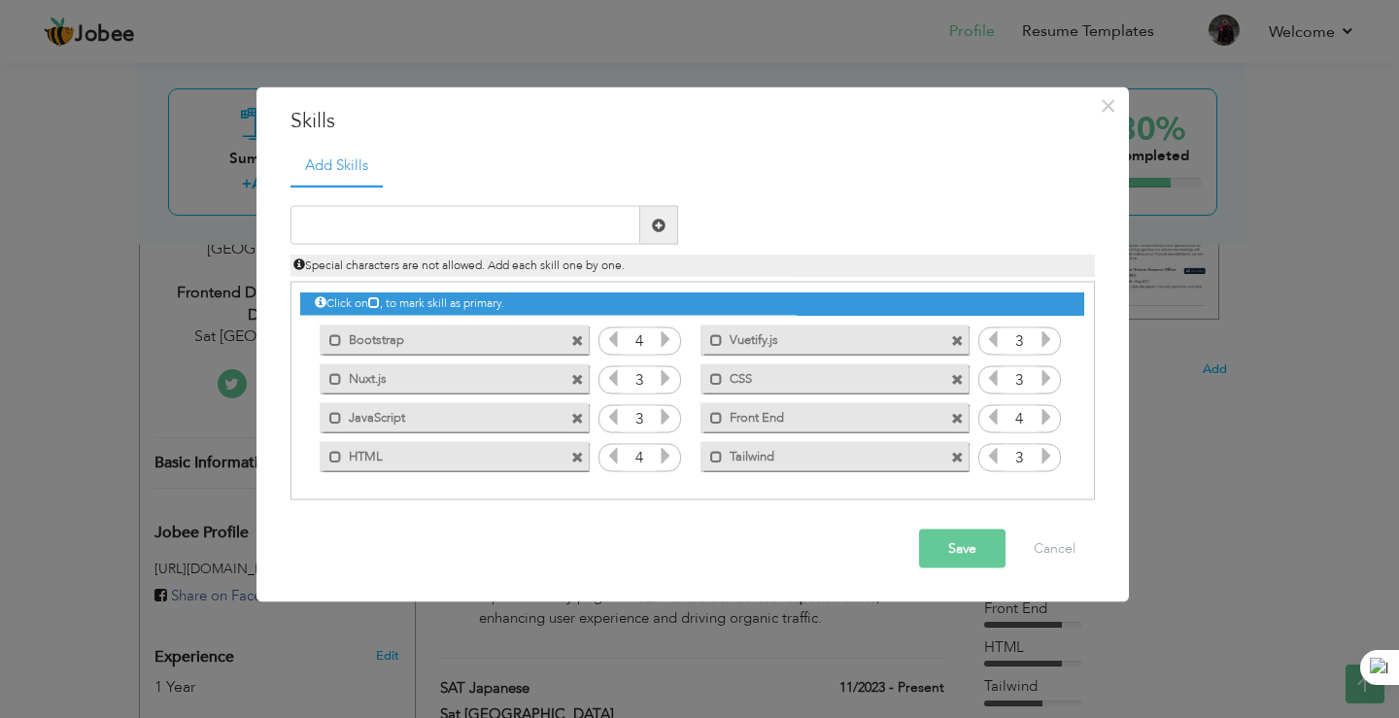
drag, startPoint x: 385, startPoint y: 340, endPoint x: 398, endPoint y: 437, distance: 98.1
click at [398, 437] on div "Click on , to mark skill as primary. Mark as primary skill. Bootstrap 4 Vuetify…" at bounding box center [691, 379] width 783 height 192
drag, startPoint x: 413, startPoint y: 334, endPoint x: 468, endPoint y: 339, distance: 55.6
click at [468, 339] on label "Bootstrap" at bounding box center [440, 336] width 196 height 24
drag, startPoint x: 441, startPoint y: 350, endPoint x: 479, endPoint y: 344, distance: 38.3
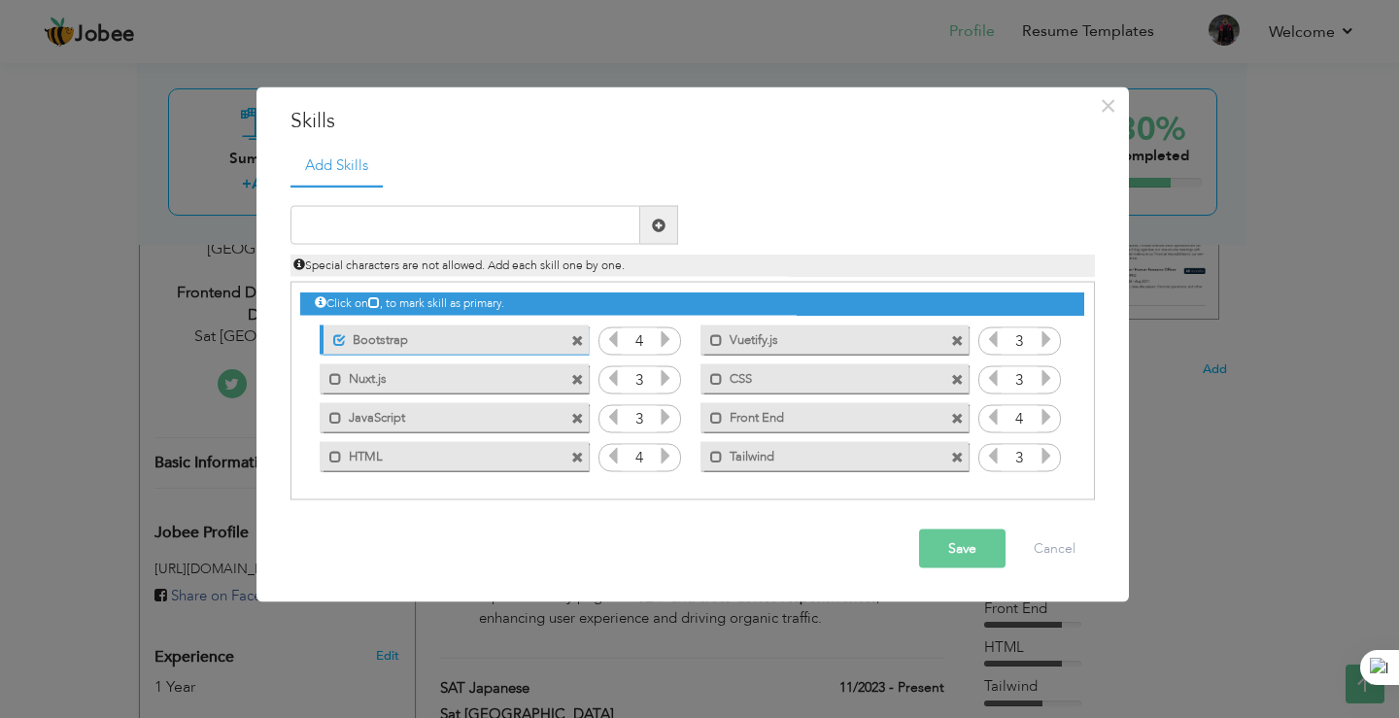
click at [479, 344] on div "Unmark as primary skill. Bootstrap" at bounding box center [454, 338] width 268 height 29
click at [341, 336] on span at bounding box center [339, 339] width 13 height 13
click at [576, 338] on span at bounding box center [577, 340] width 13 height 13
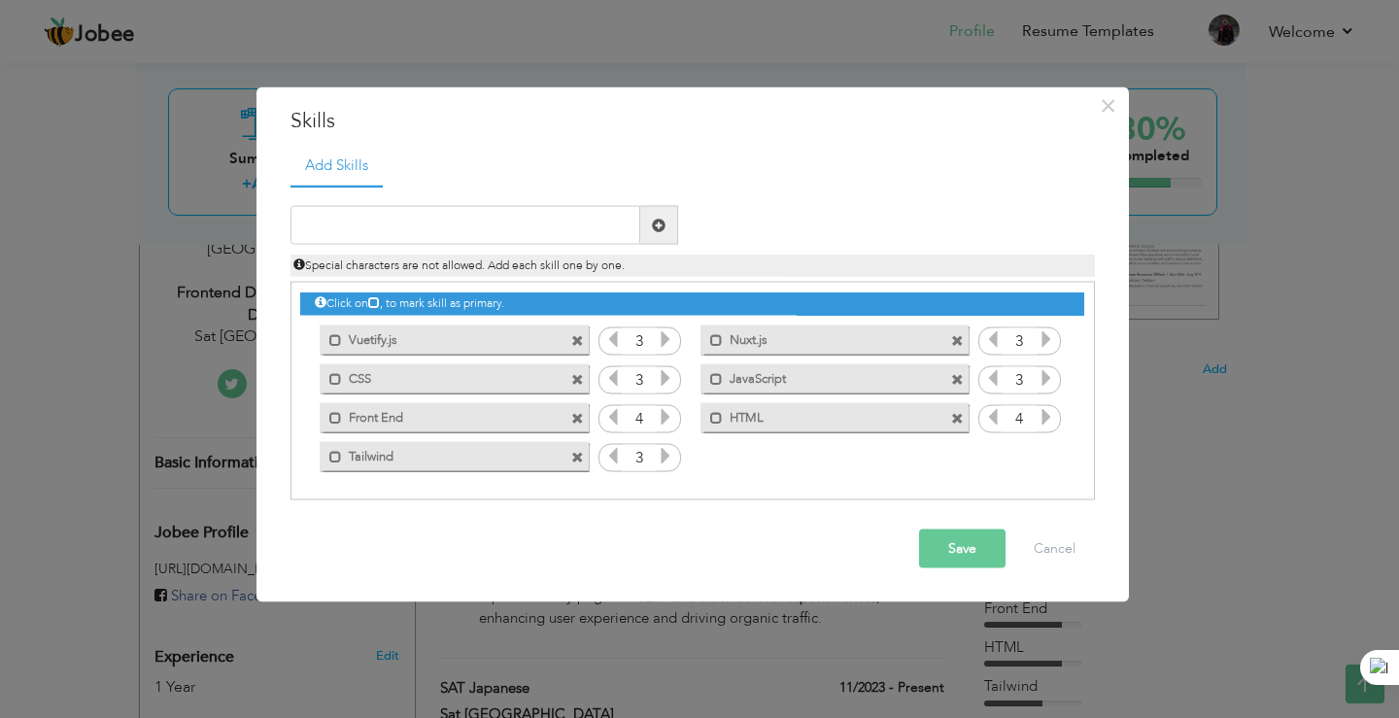
click at [576, 338] on span at bounding box center [577, 340] width 13 height 13
click at [576, 338] on div "Click on , to mark skill as primary. Mark as primary skill. Bootstrap 4 Vuetify…" at bounding box center [691, 379] width 783 height 192
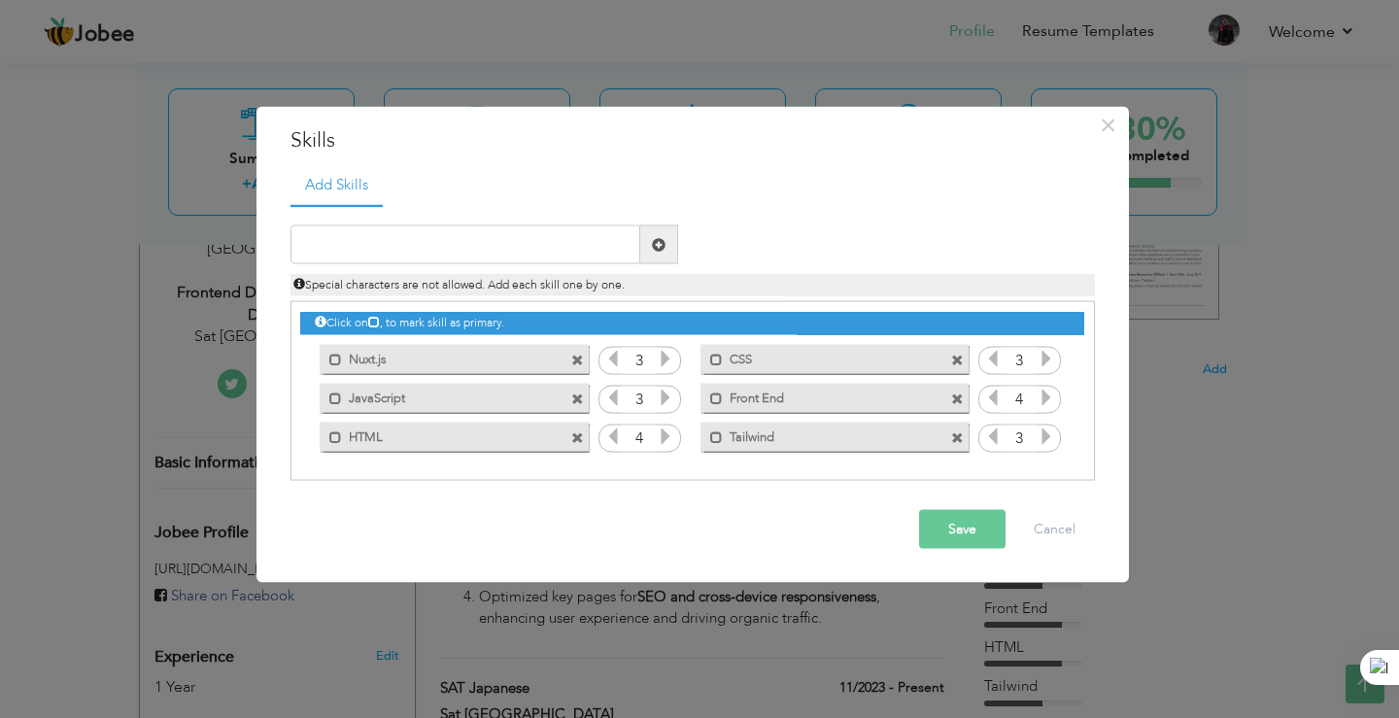
click at [569, 359] on div "Mark as primary skill. Nuxt.js" at bounding box center [454, 358] width 268 height 29
click at [571, 359] on span at bounding box center [577, 360] width 13 height 13
click at [681, 359] on div "Mark as primary skill. JavaScript" at bounding box center [829, 358] width 297 height 39
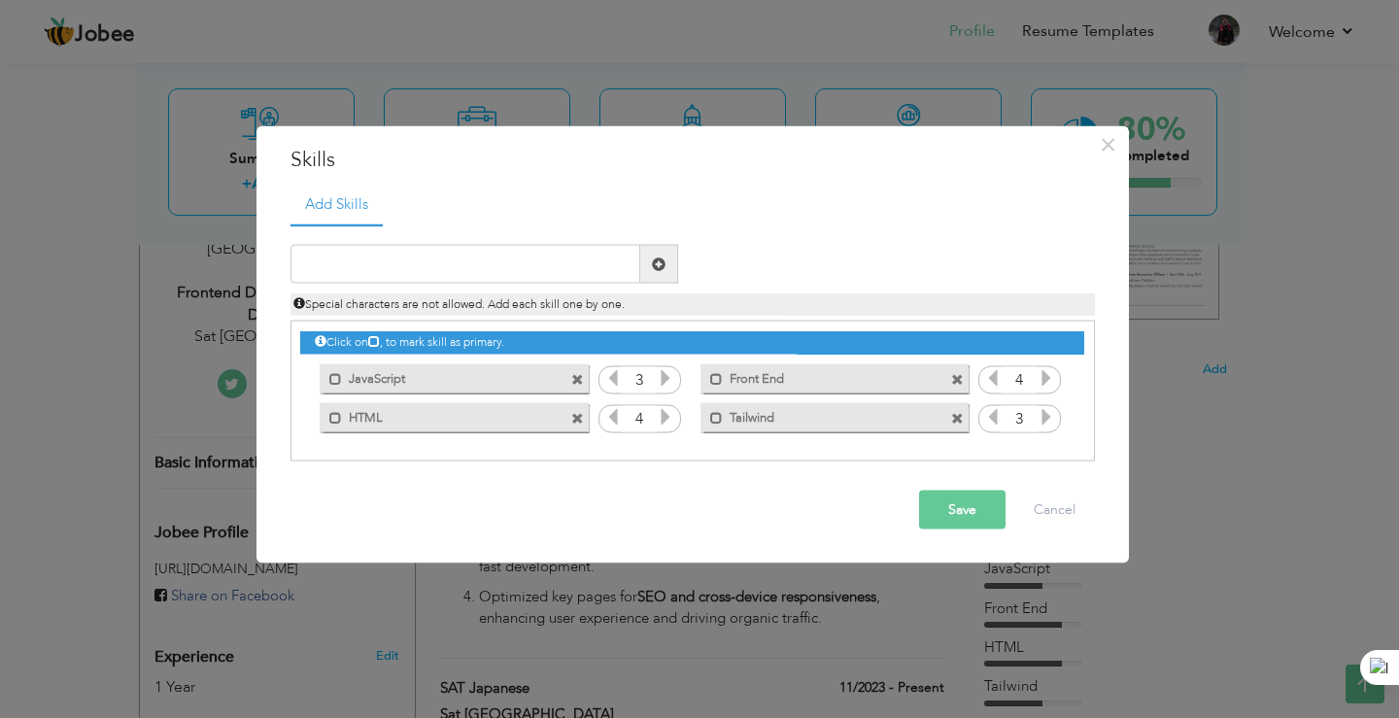
click at [577, 375] on span at bounding box center [577, 379] width 13 height 13
click at [580, 384] on span at bounding box center [577, 379] width 13 height 13
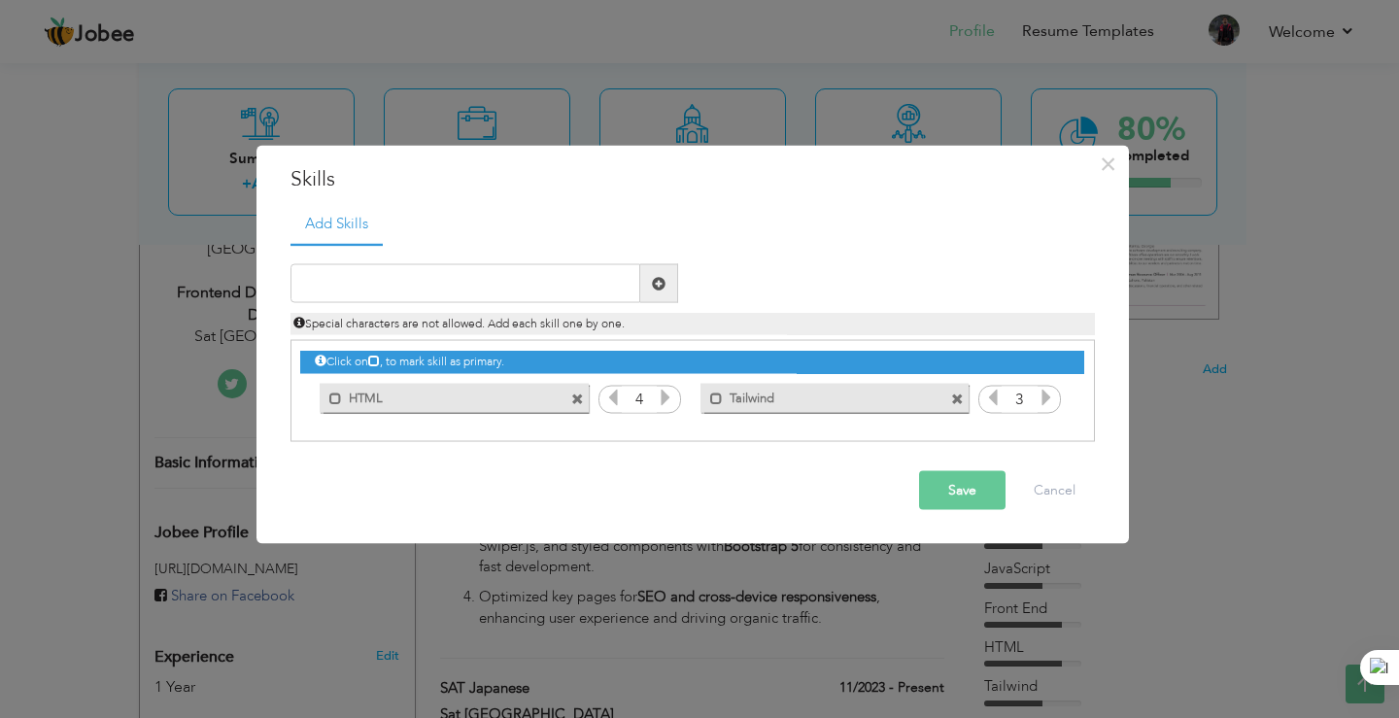
click at [580, 384] on span at bounding box center [579, 393] width 17 height 20
click at [574, 392] on span at bounding box center [577, 398] width 13 height 13
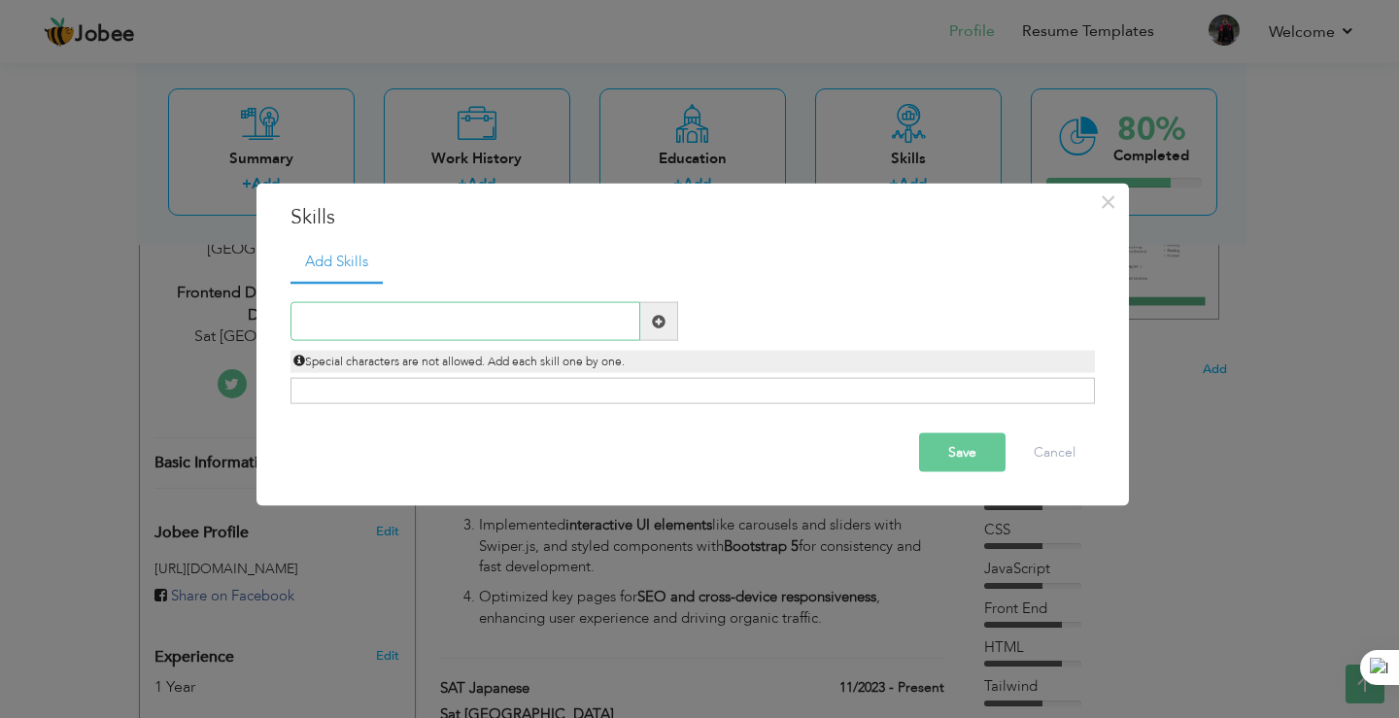
click at [548, 336] on input "text" at bounding box center [465, 321] width 350 height 39
type input "Html"
click at [661, 320] on span at bounding box center [659, 321] width 14 height 14
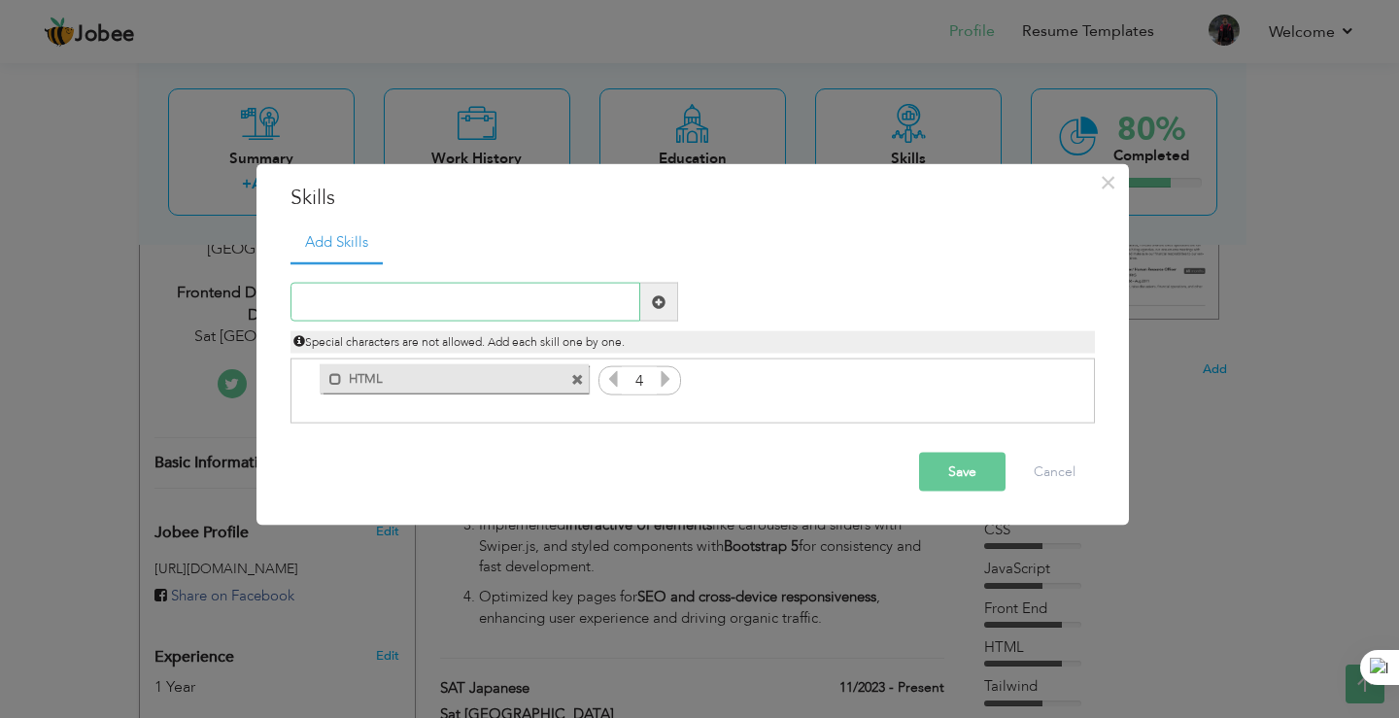
click at [521, 285] on input "text" at bounding box center [465, 302] width 350 height 39
type input "Css"
click at [660, 303] on span at bounding box center [659, 301] width 14 height 14
click at [395, 310] on input "text" at bounding box center [465, 302] width 350 height 39
click at [962, 384] on span at bounding box center [957, 380] width 13 height 13
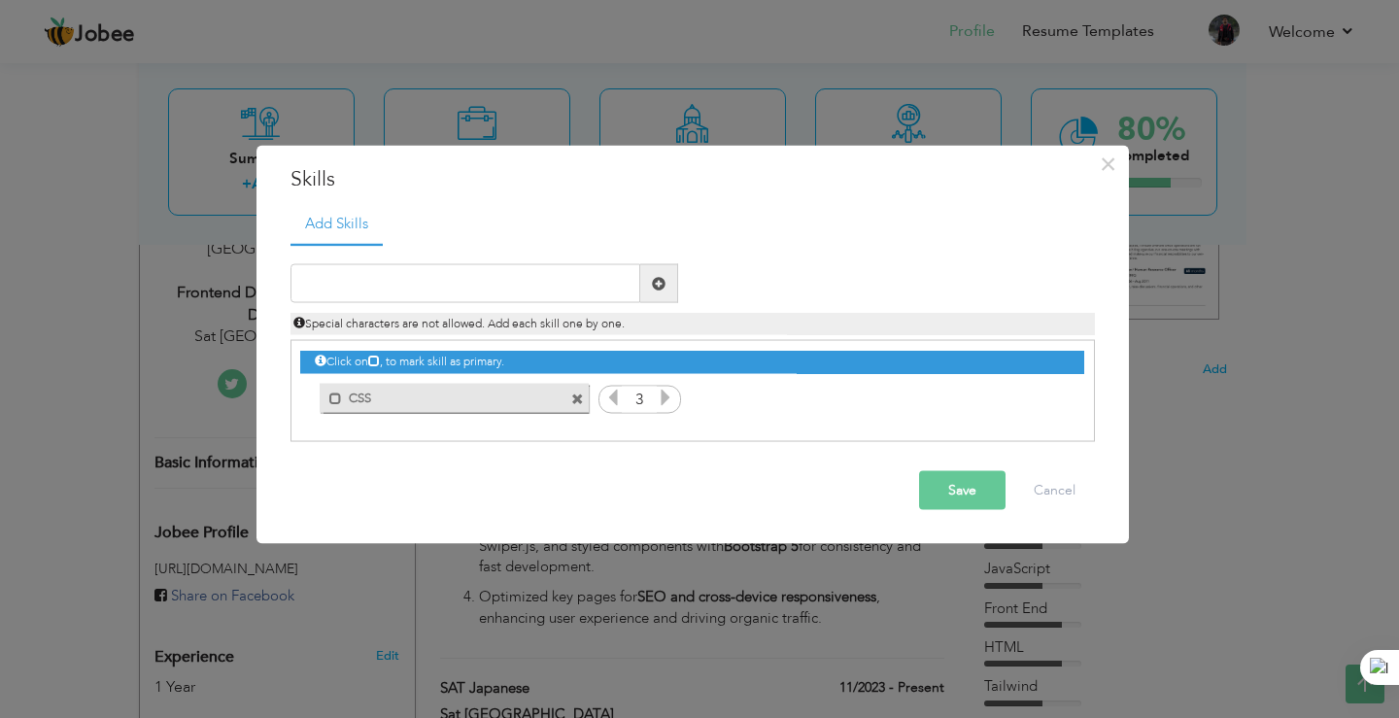
click at [571, 397] on span at bounding box center [577, 398] width 13 height 13
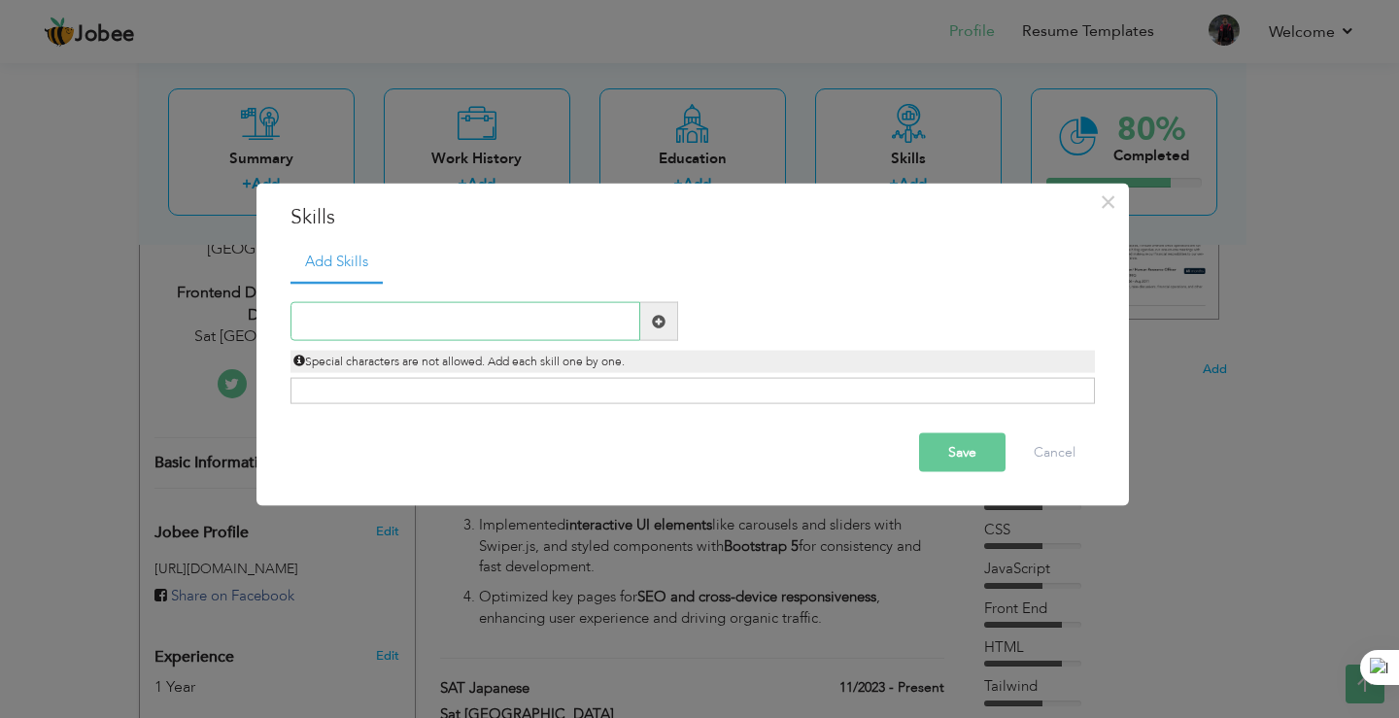
click at [551, 330] on input "text" at bounding box center [465, 321] width 350 height 39
type input "css"
type input "Css"
click at [657, 322] on span at bounding box center [659, 321] width 14 height 14
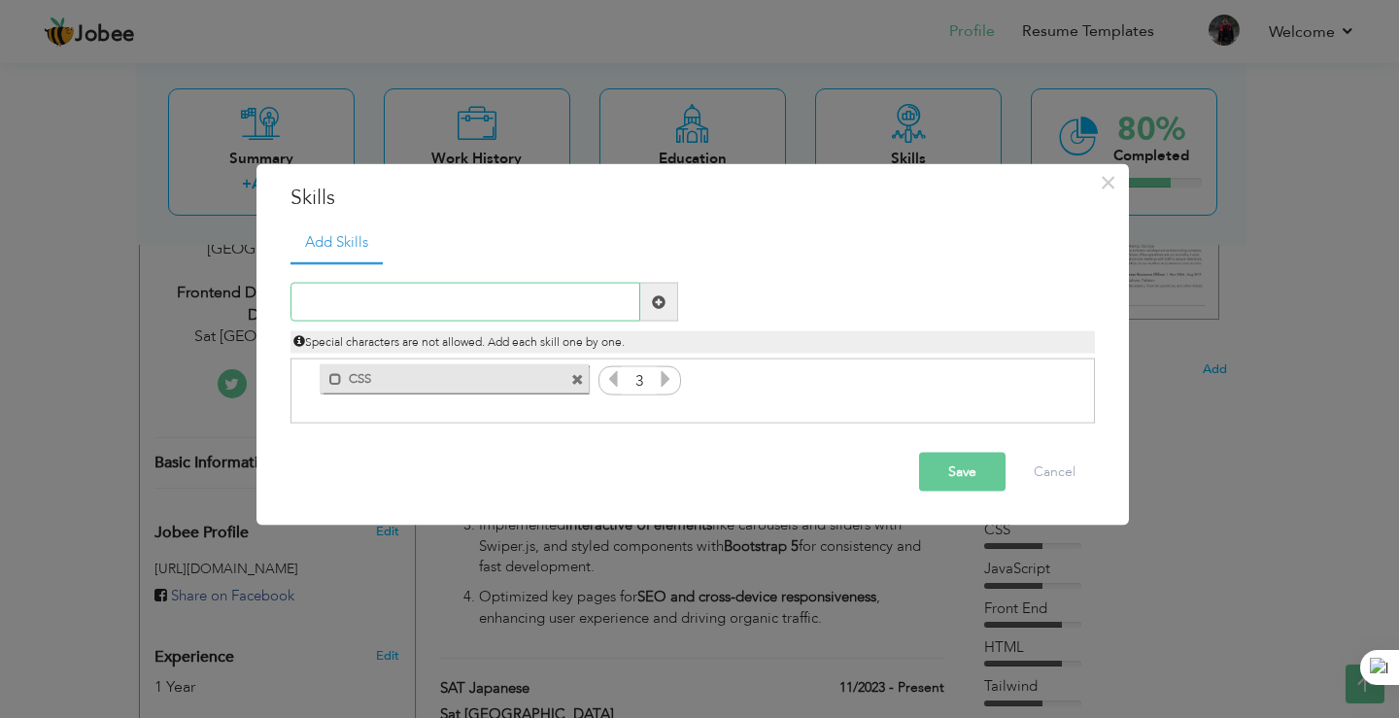
click at [497, 294] on input "text" at bounding box center [465, 302] width 350 height 39
type input "Html"
type input "Bootstrap"
click at [662, 298] on span at bounding box center [659, 301] width 14 height 14
click at [501, 311] on input "text" at bounding box center [465, 302] width 350 height 39
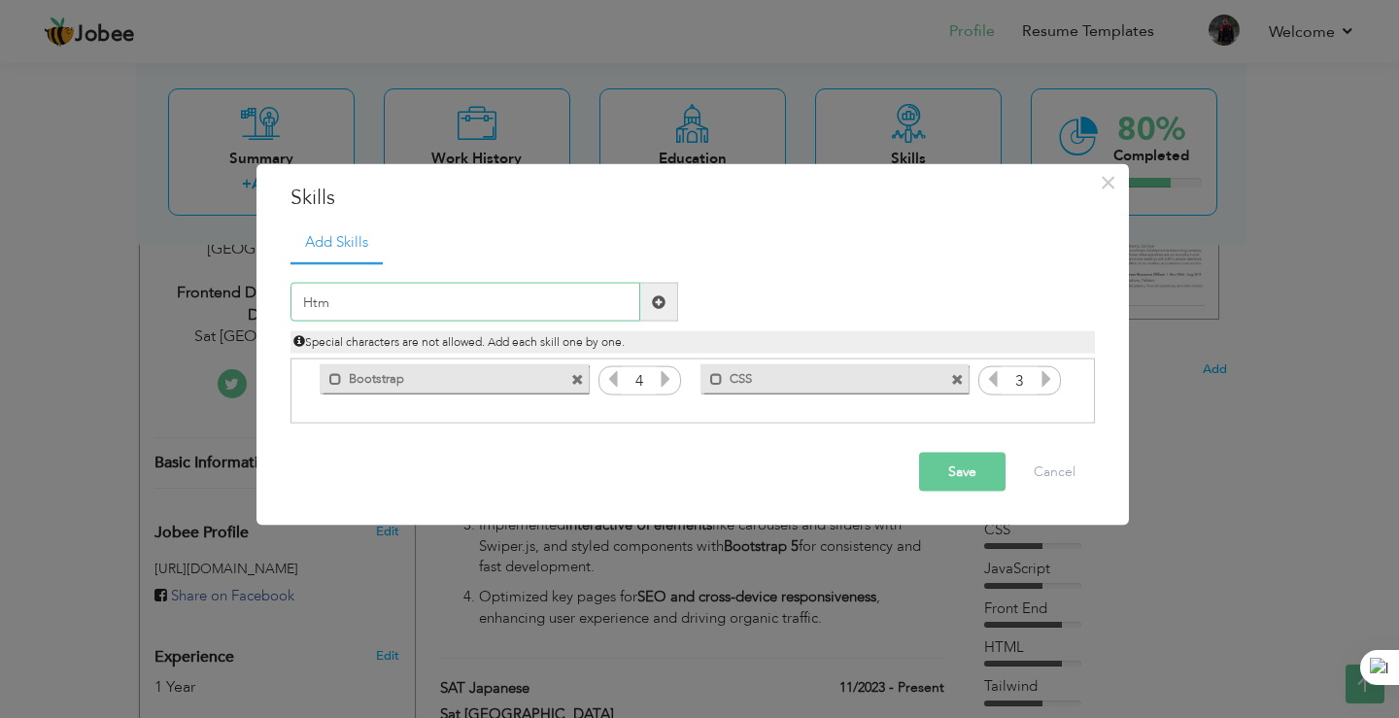
type input "Html"
type input "Tailwind Css"
click at [656, 306] on span at bounding box center [659, 301] width 14 height 14
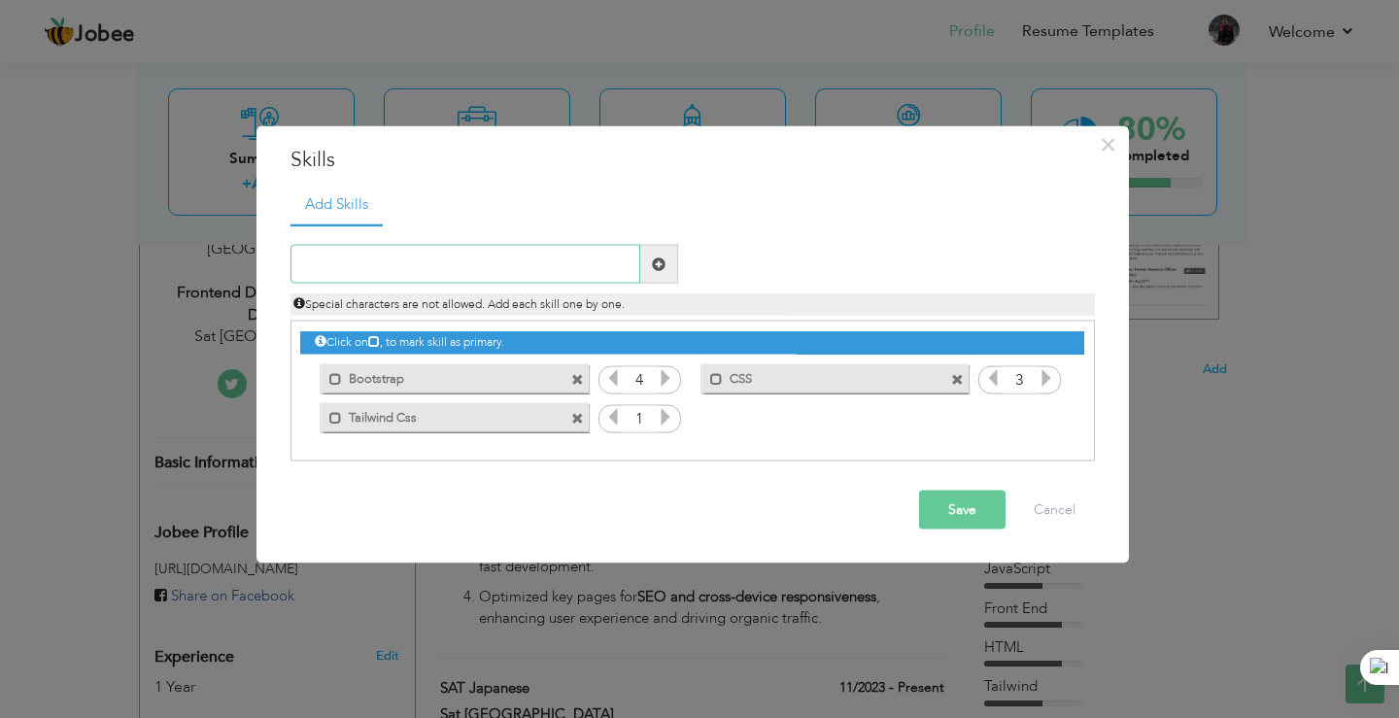
click at [458, 276] on input "text" at bounding box center [465, 264] width 350 height 39
click at [987, 513] on button "Save" at bounding box center [962, 509] width 86 height 39
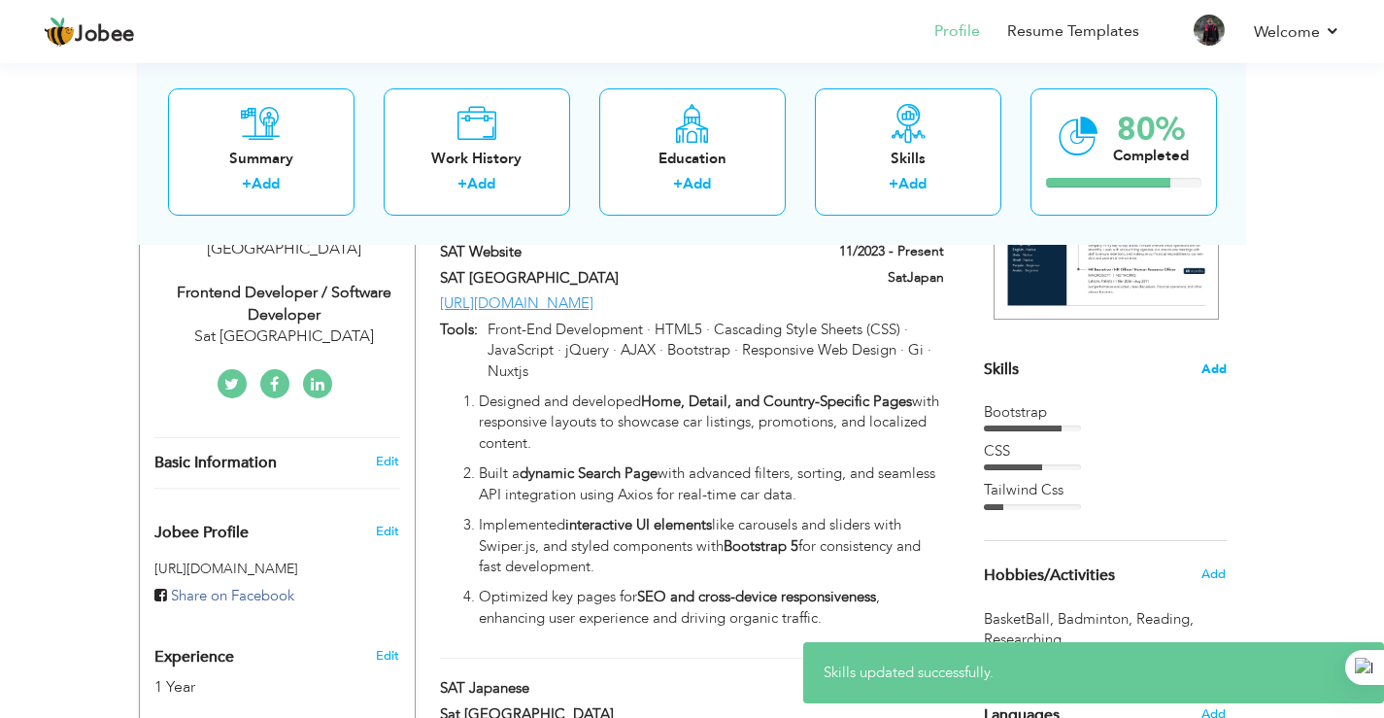
click at [1225, 361] on span "Add" at bounding box center [1213, 369] width 25 height 18
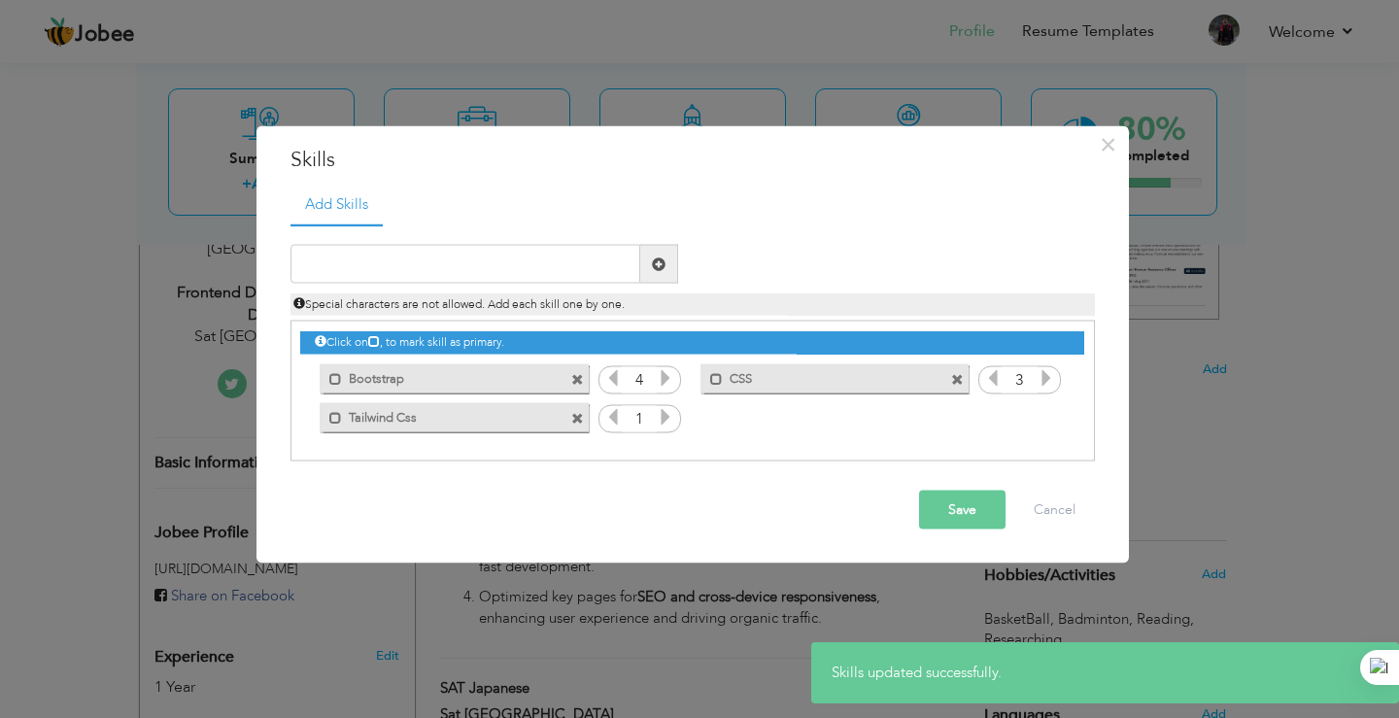
click at [574, 381] on span at bounding box center [577, 379] width 13 height 13
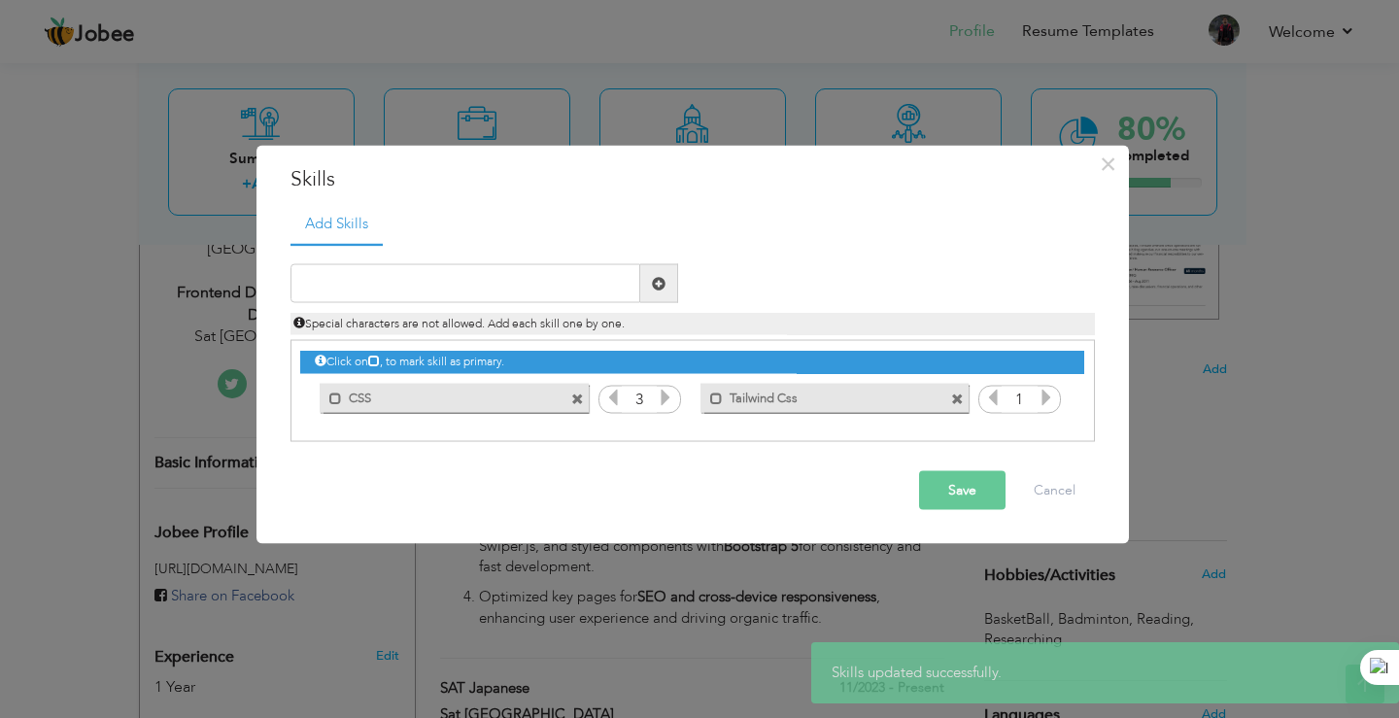
click at [583, 397] on span at bounding box center [577, 398] width 13 height 13
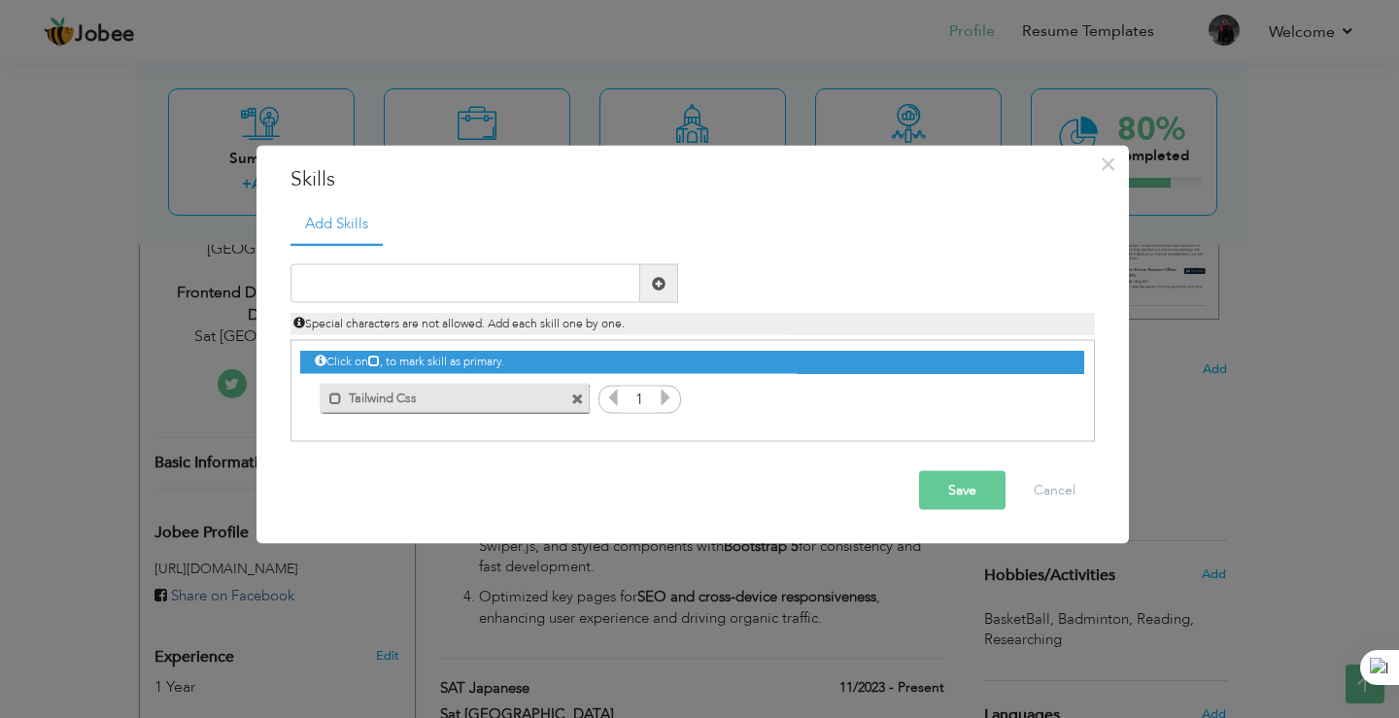
click at [583, 397] on span at bounding box center [577, 398] width 13 height 13
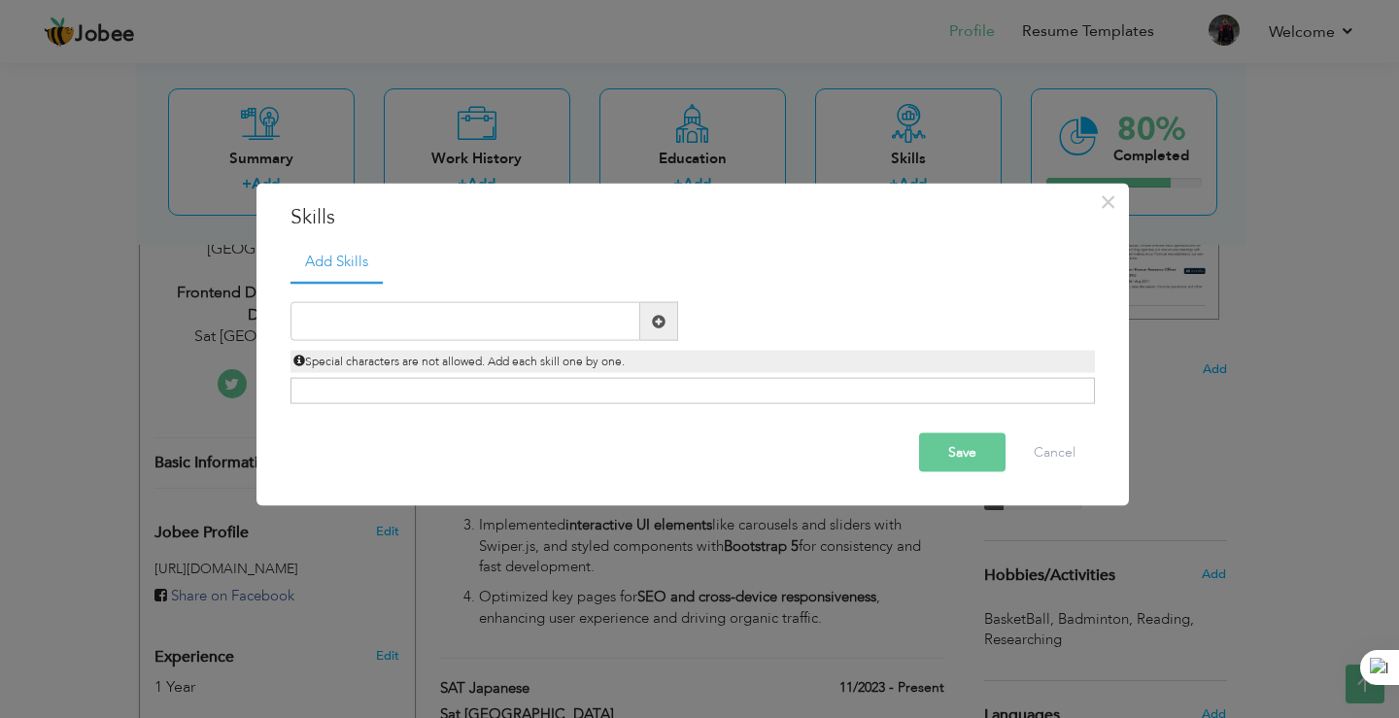
click at [526, 292] on div "Duplicate entry" at bounding box center [692, 343] width 804 height 122
click at [526, 337] on input "text" at bounding box center [465, 321] width 350 height 39
type input "Javascript"
click at [652, 325] on span at bounding box center [659, 321] width 14 height 14
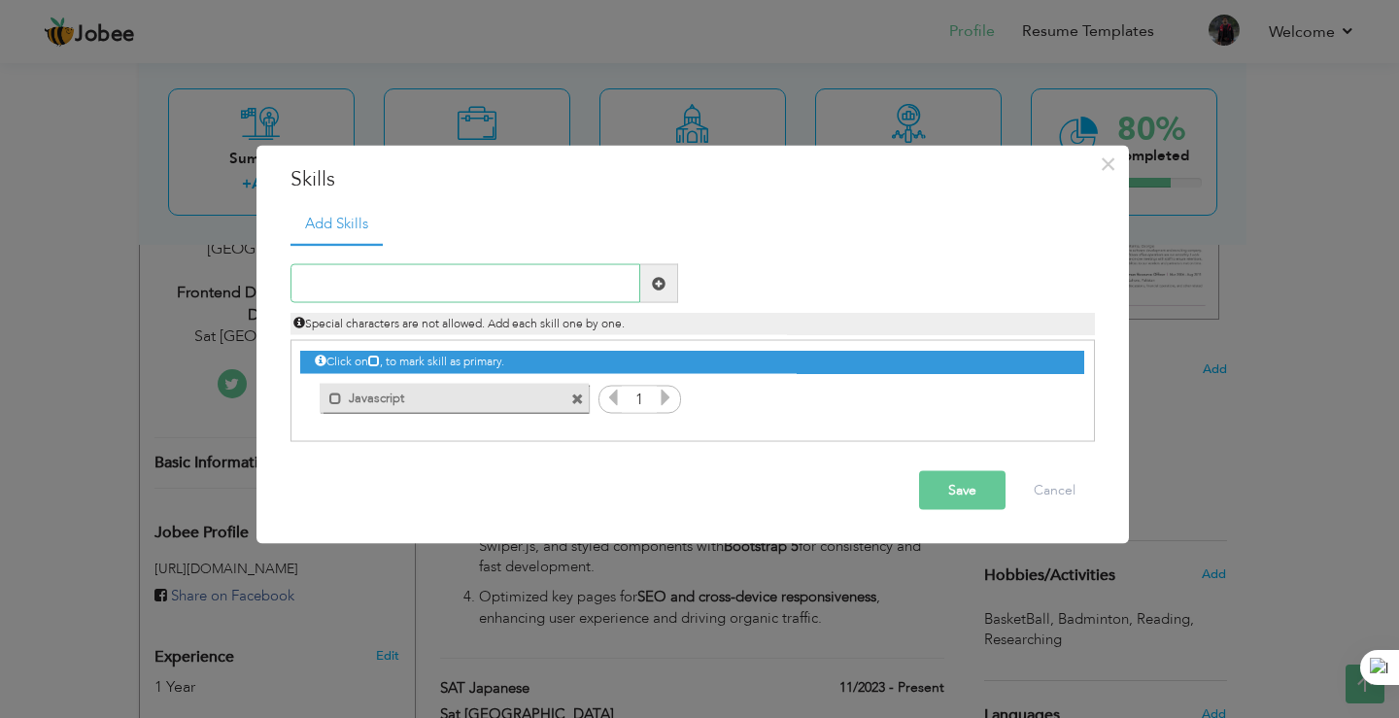
click at [495, 284] on input "text" at bounding box center [465, 283] width 350 height 39
type input "[PERSON_NAME]"
click at [654, 274] on span at bounding box center [659, 283] width 38 height 39
click at [460, 299] on input "text" at bounding box center [465, 283] width 350 height 39
type input "Nuxt Js"
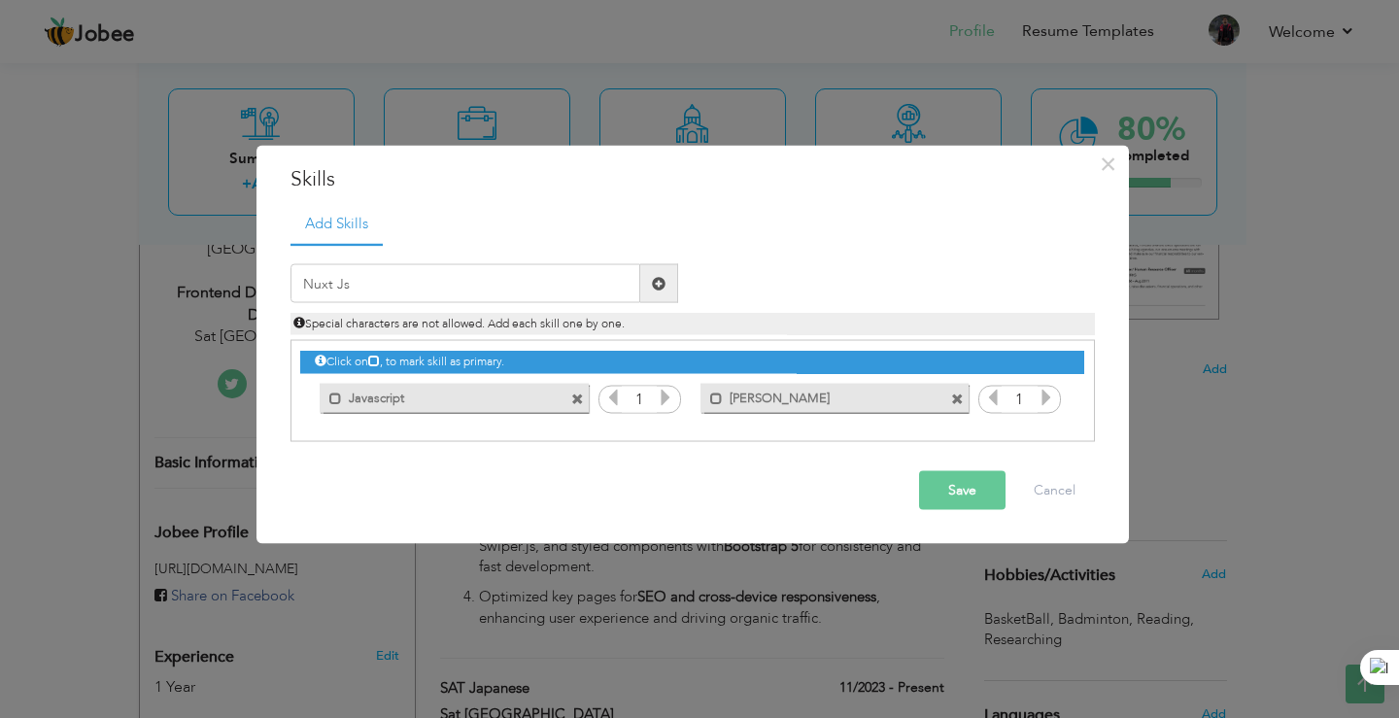
click at [659, 284] on span at bounding box center [659, 283] width 14 height 14
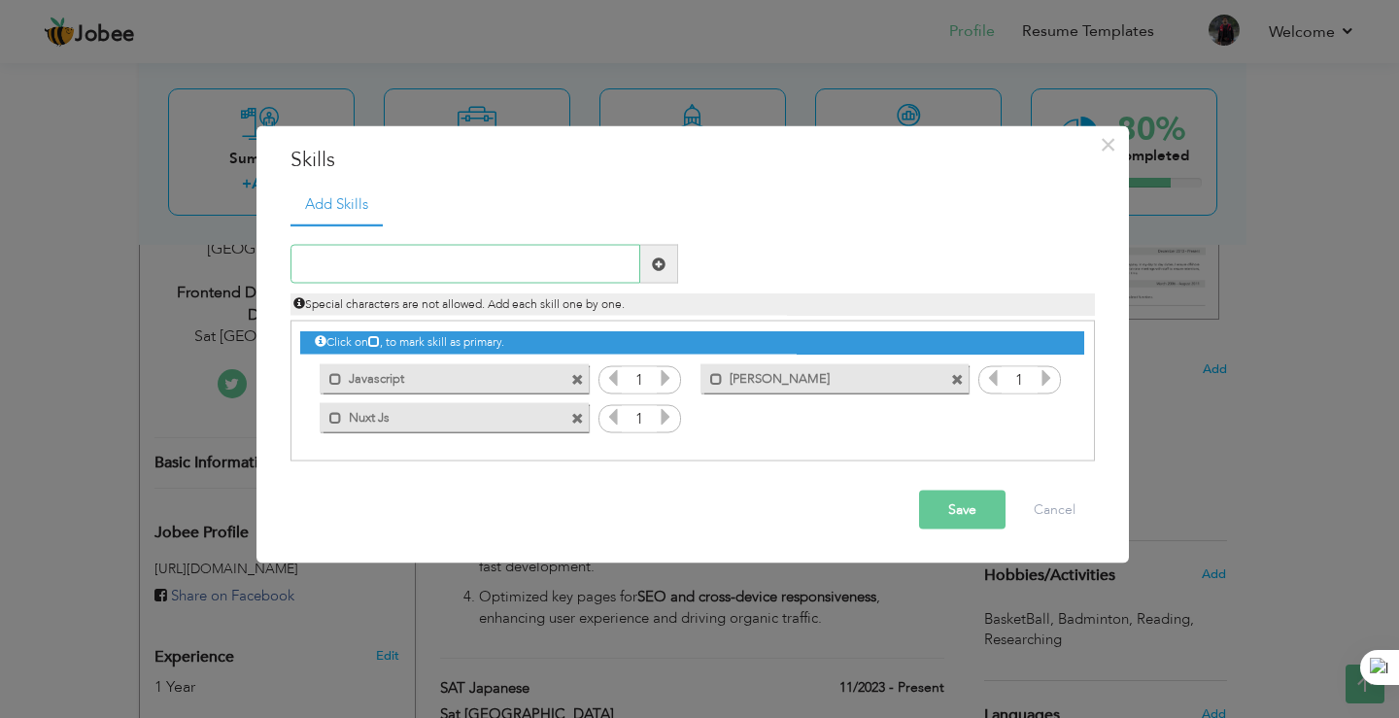
click at [504, 263] on input "text" at bounding box center [465, 264] width 350 height 39
type input "T"
type input "Vuetify Js"
click at [654, 258] on span at bounding box center [659, 263] width 14 height 14
click at [439, 260] on input "text" at bounding box center [465, 264] width 350 height 39
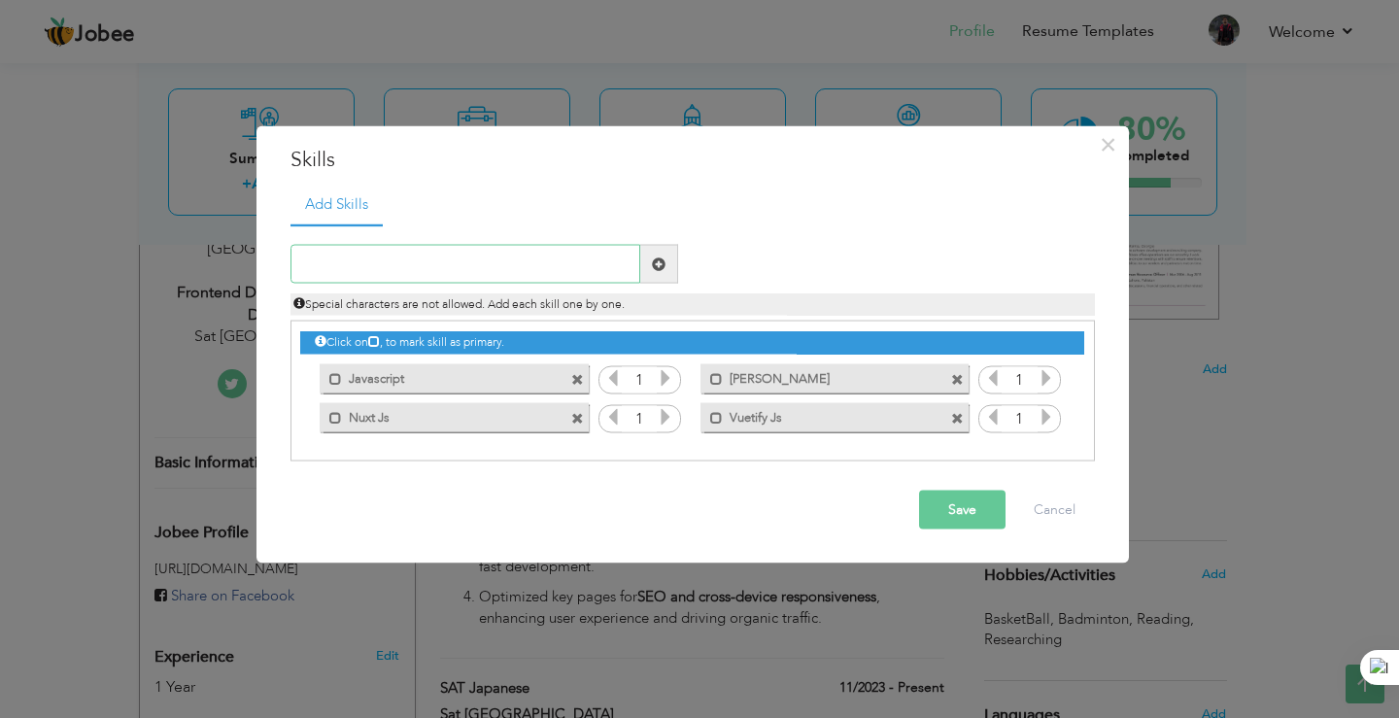
type input "T"
type input "Bootstrap"
type input "Html"
click at [656, 265] on span at bounding box center [659, 263] width 14 height 14
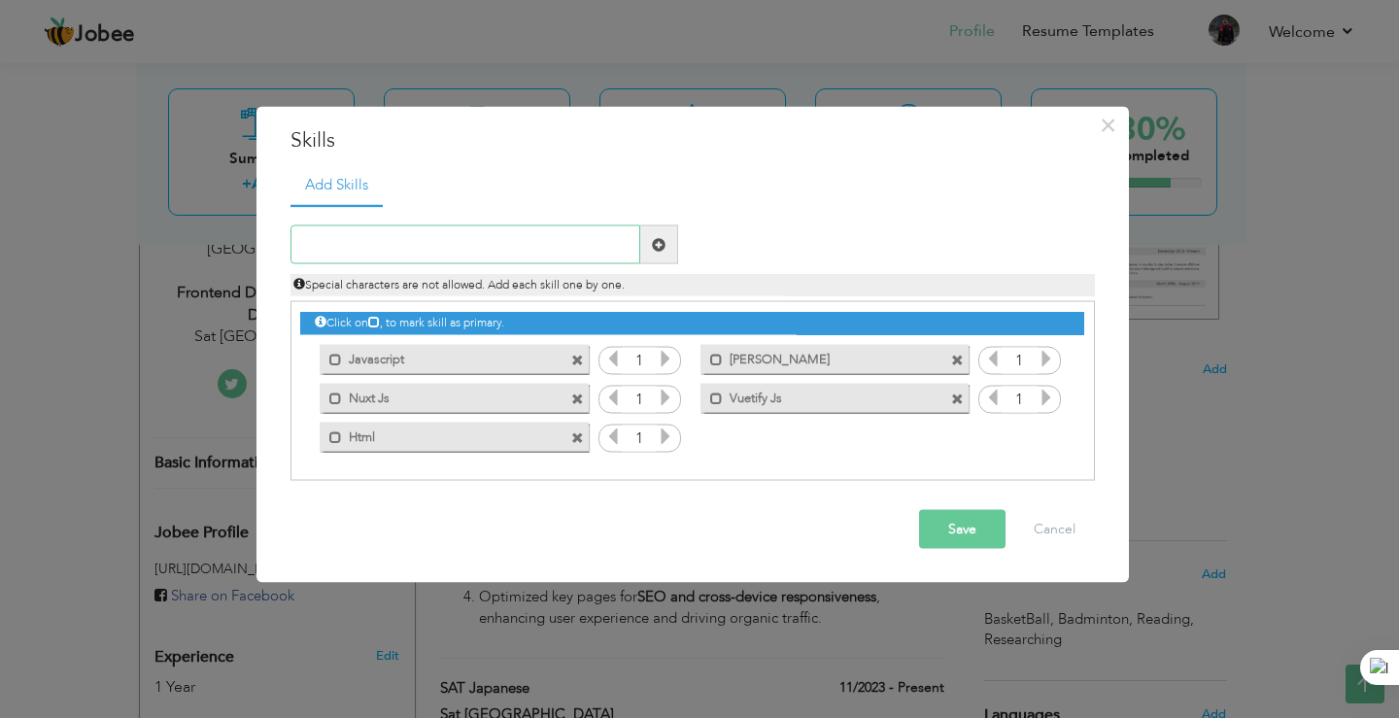
click at [597, 251] on input "text" at bounding box center [465, 244] width 350 height 39
type input "Css"
click at [668, 242] on span at bounding box center [659, 244] width 38 height 39
click at [497, 250] on input "text" at bounding box center [465, 244] width 350 height 39
type input "Bootstrap"
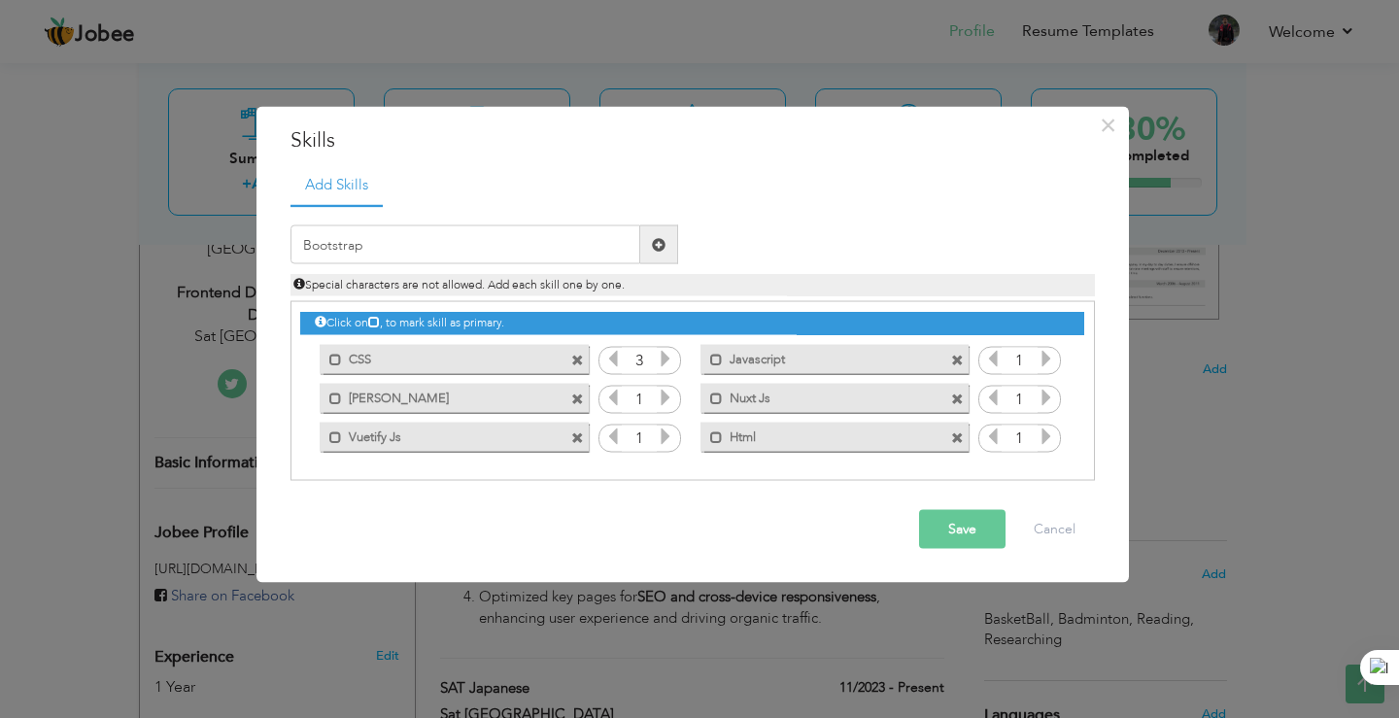
click at [660, 237] on span at bounding box center [659, 244] width 14 height 14
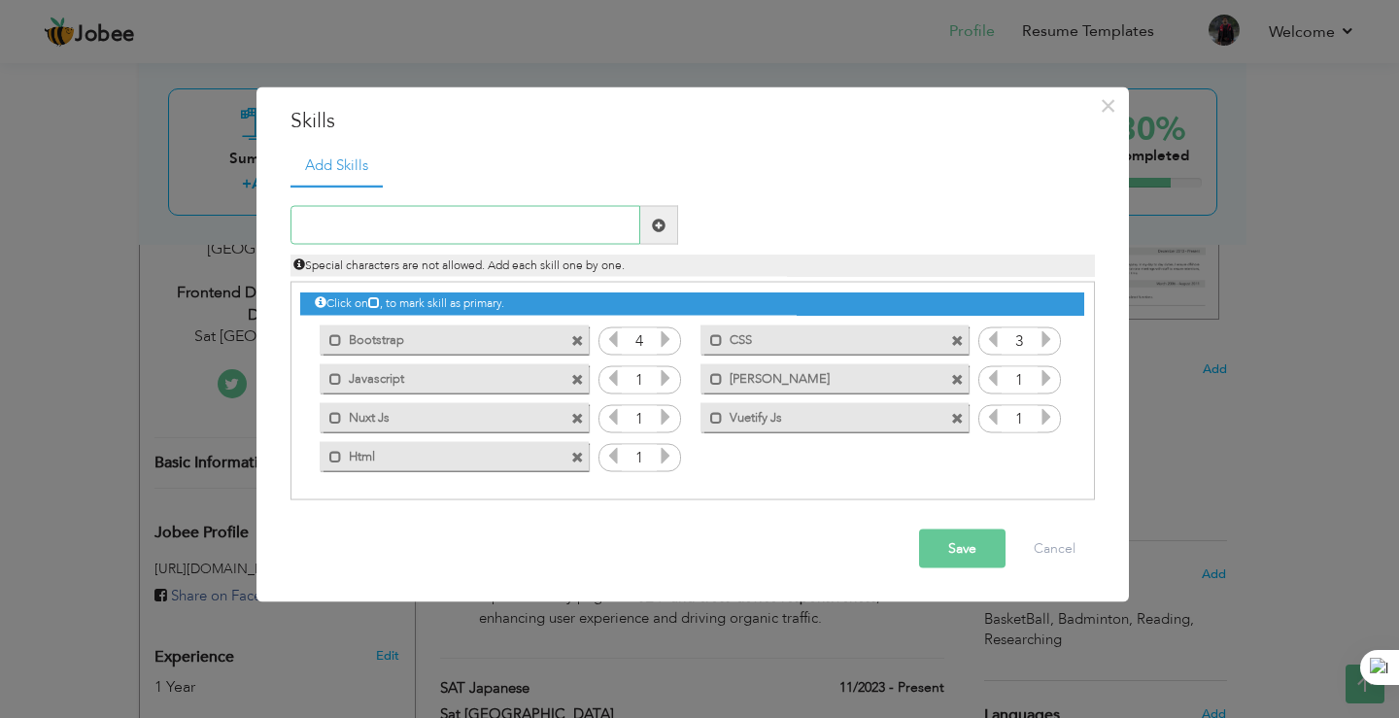
click at [450, 227] on input "text" at bounding box center [465, 225] width 350 height 39
click at [385, 223] on input "text" at bounding box center [465, 225] width 350 height 39
type input "Html"
click at [447, 194] on div "Html Duplicate entry Mark as primary skill. Bootstrap 4 CSS 3 1 1" at bounding box center [692, 343] width 804 height 316
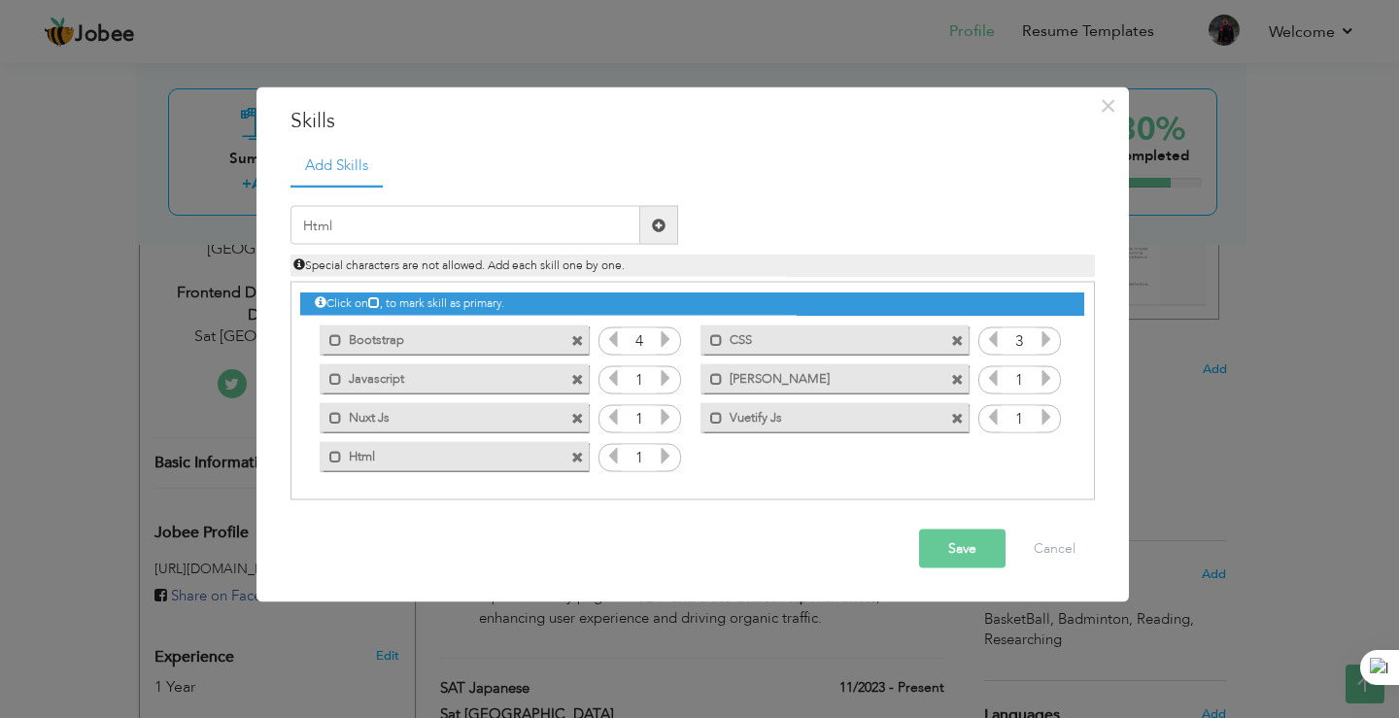
click at [447, 202] on div "Html Duplicate entry Mark as primary skill. Bootstrap 4 CSS 3 1 1" at bounding box center [692, 343] width 804 height 316
click at [452, 214] on input "Html" at bounding box center [465, 225] width 350 height 39
type input "Tailwind Css"
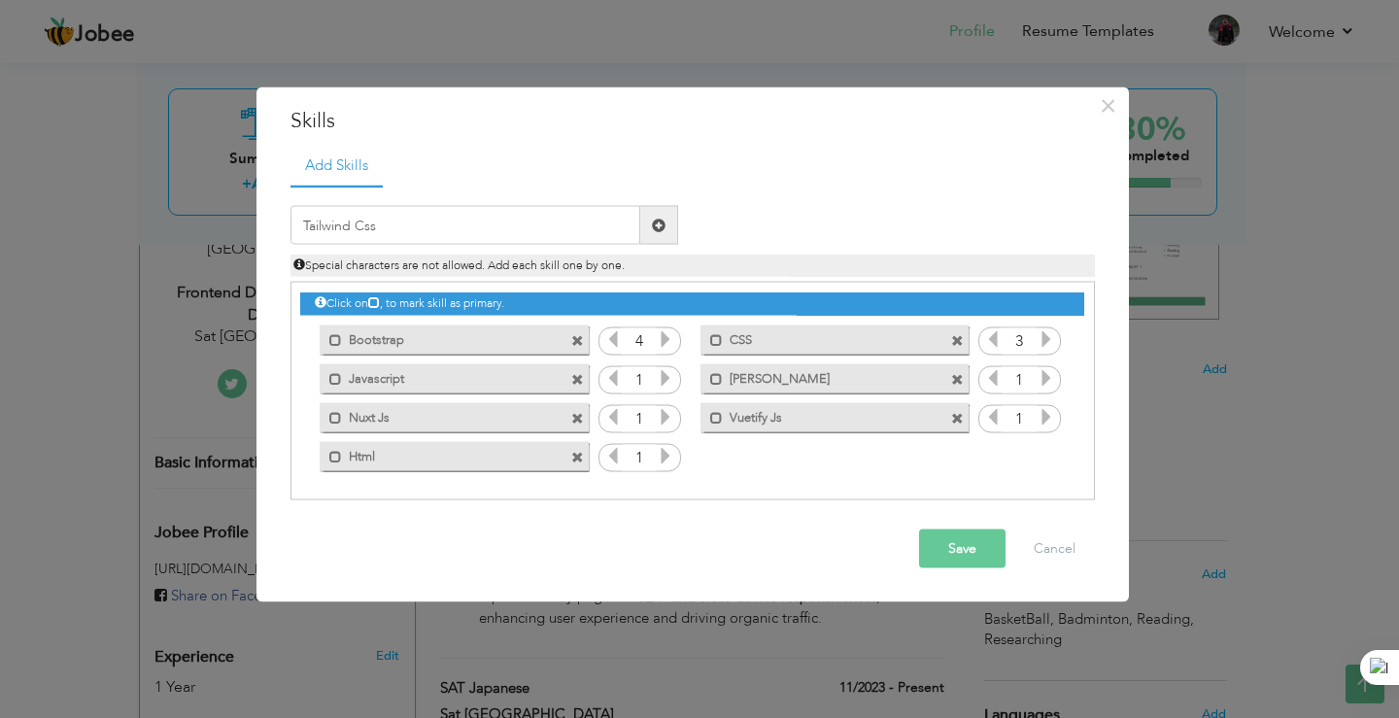
click at [657, 221] on span at bounding box center [659, 225] width 14 height 14
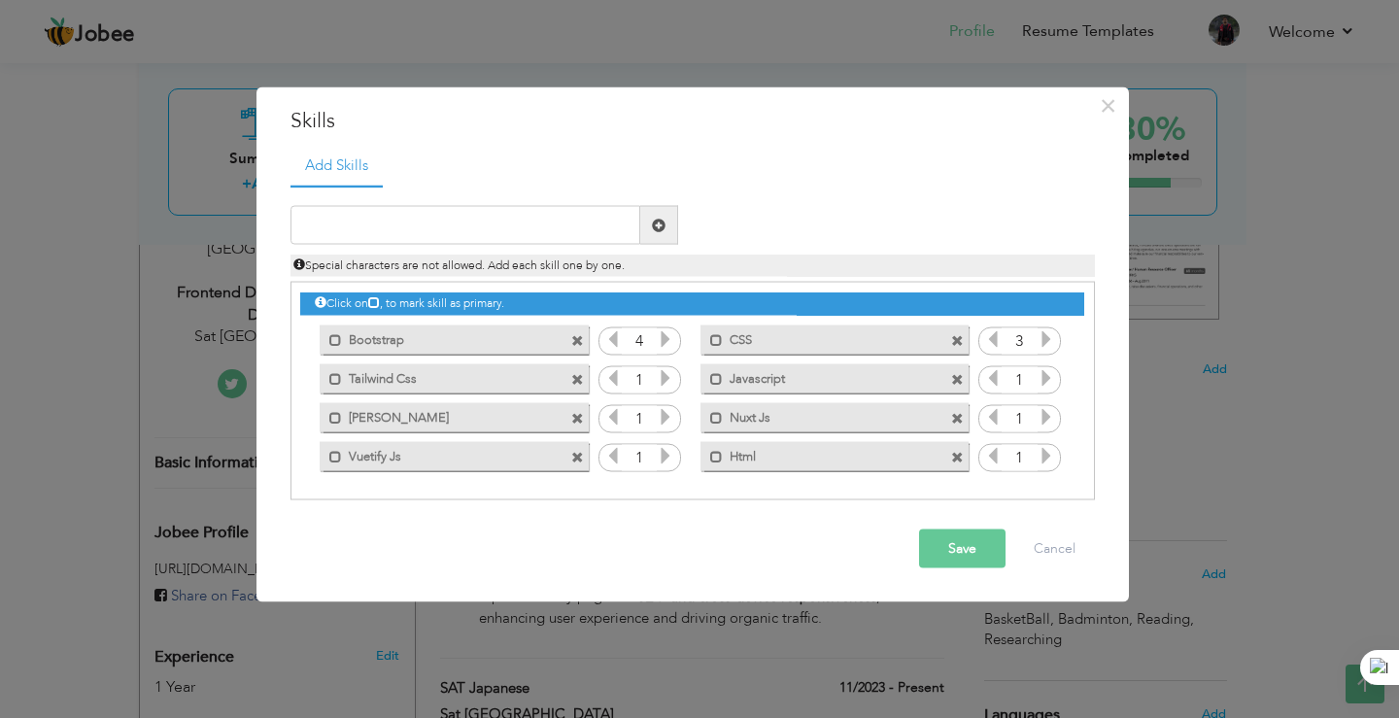
click at [660, 376] on icon at bounding box center [665, 377] width 17 height 17
click at [611, 384] on icon at bounding box center [612, 377] width 17 height 17
click at [663, 374] on icon at bounding box center [665, 377] width 17 height 17
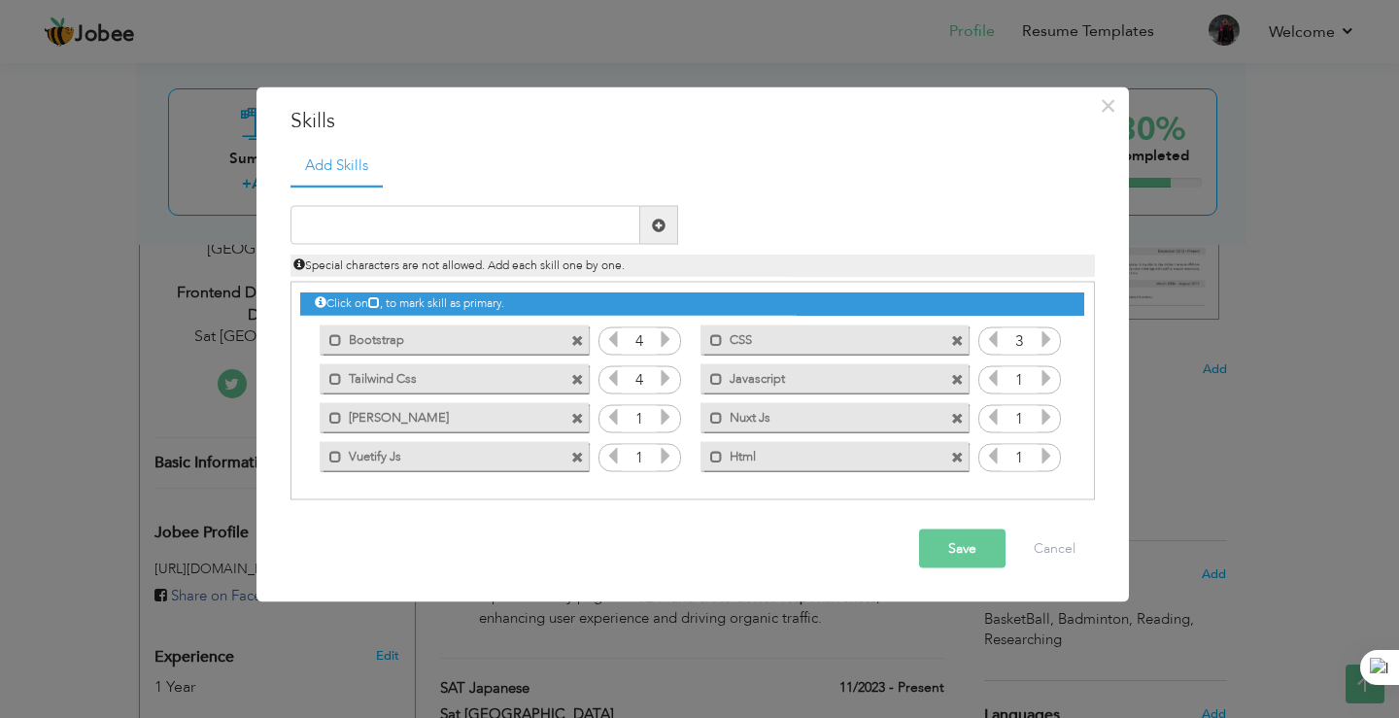
click at [663, 374] on icon at bounding box center [665, 377] width 17 height 17
click at [616, 380] on icon at bounding box center [612, 377] width 17 height 17
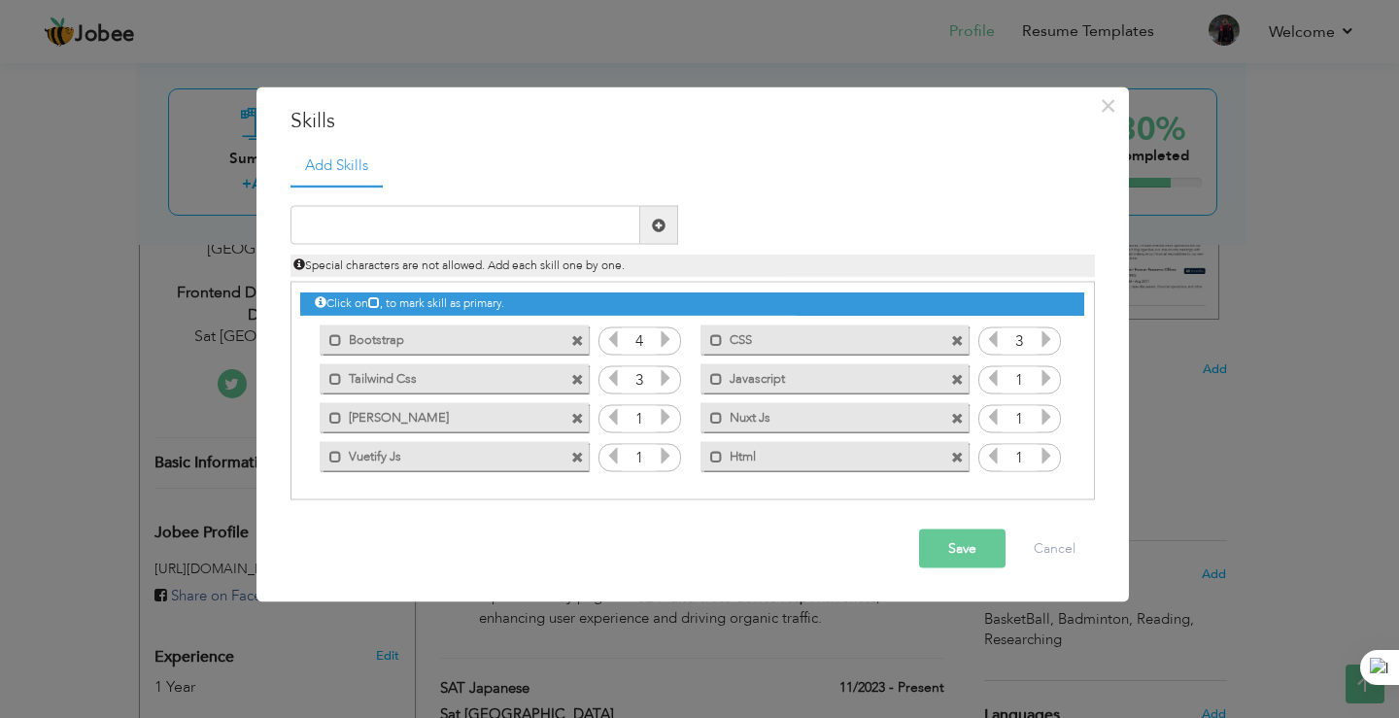
click at [669, 420] on icon at bounding box center [665, 416] width 17 height 17
click at [659, 457] on icon at bounding box center [665, 455] width 17 height 17
click at [987, 336] on icon at bounding box center [992, 338] width 17 height 17
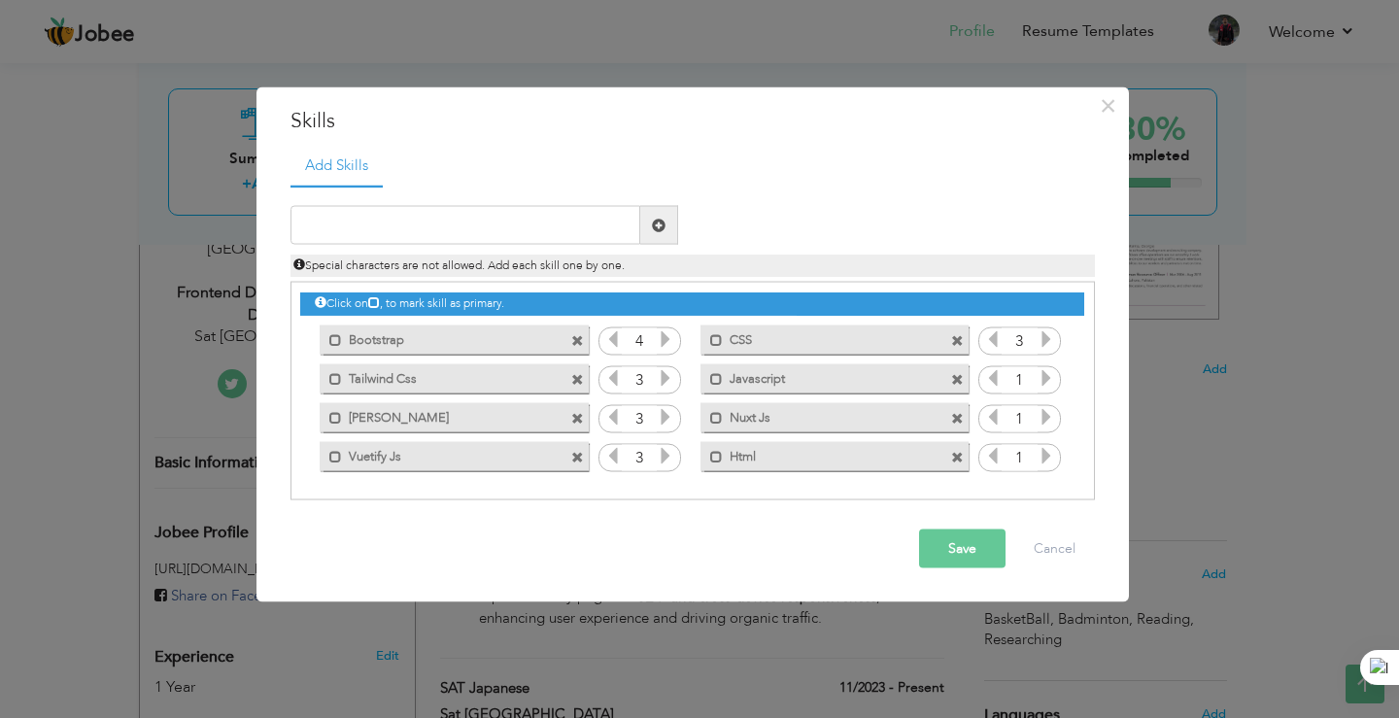
click at [987, 336] on icon at bounding box center [992, 338] width 17 height 17
click at [1049, 342] on icon at bounding box center [1045, 338] width 17 height 17
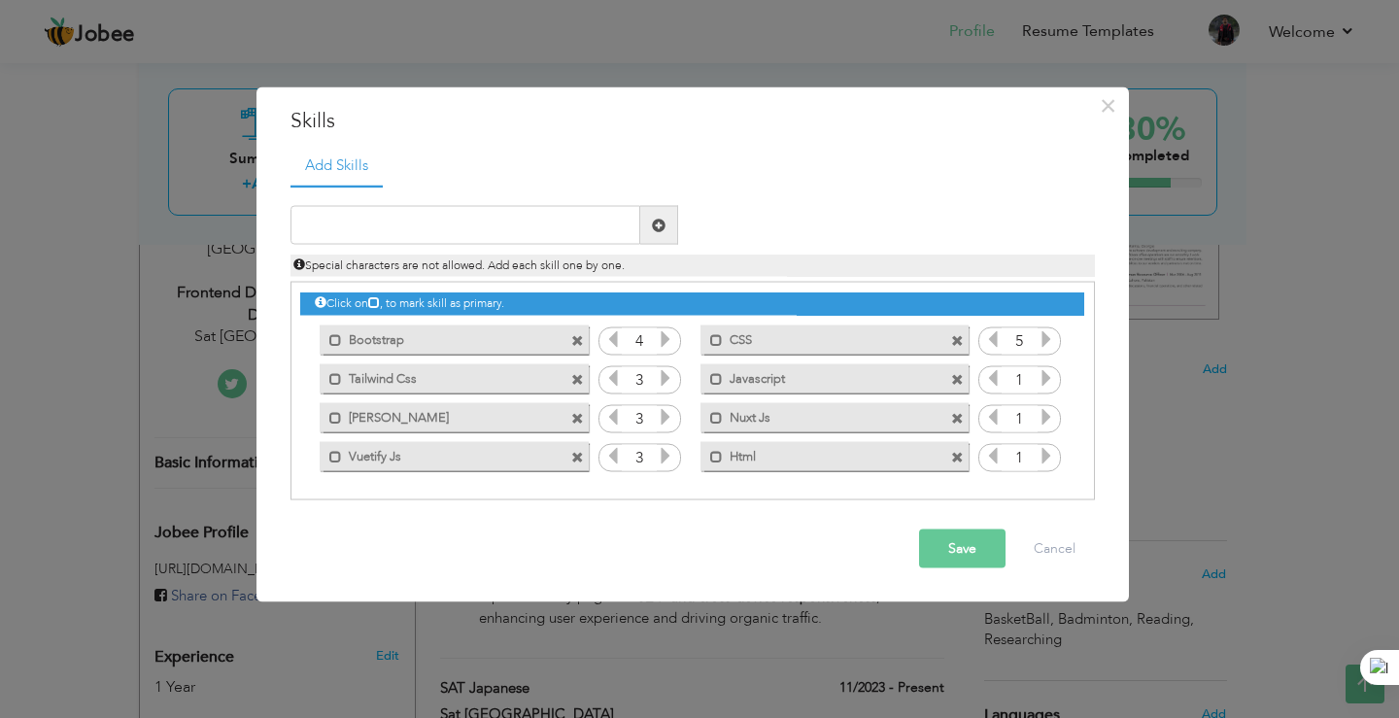
click at [1049, 342] on icon at bounding box center [1045, 338] width 17 height 17
click at [986, 341] on icon at bounding box center [992, 338] width 17 height 17
click at [1042, 455] on icon at bounding box center [1045, 455] width 17 height 17
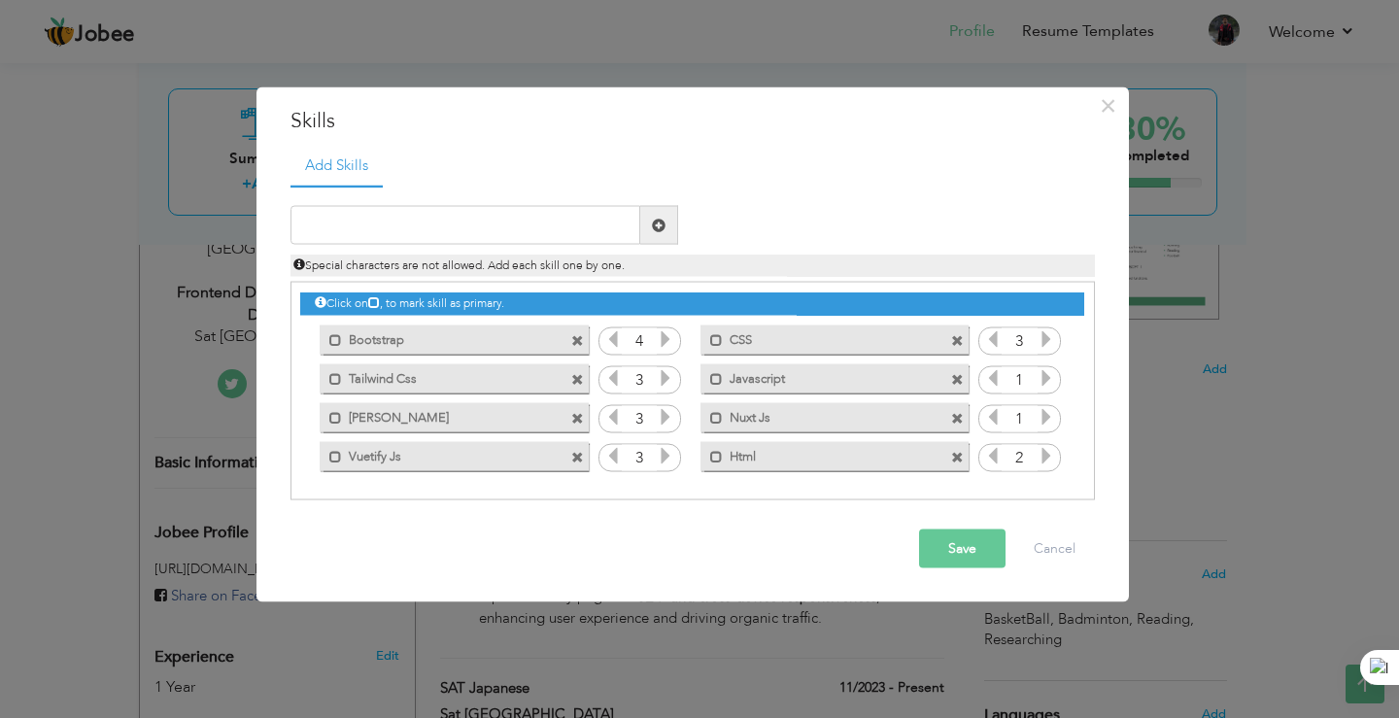
click at [1042, 455] on icon at bounding box center [1045, 455] width 17 height 17
click at [1049, 414] on icon at bounding box center [1045, 416] width 17 height 17
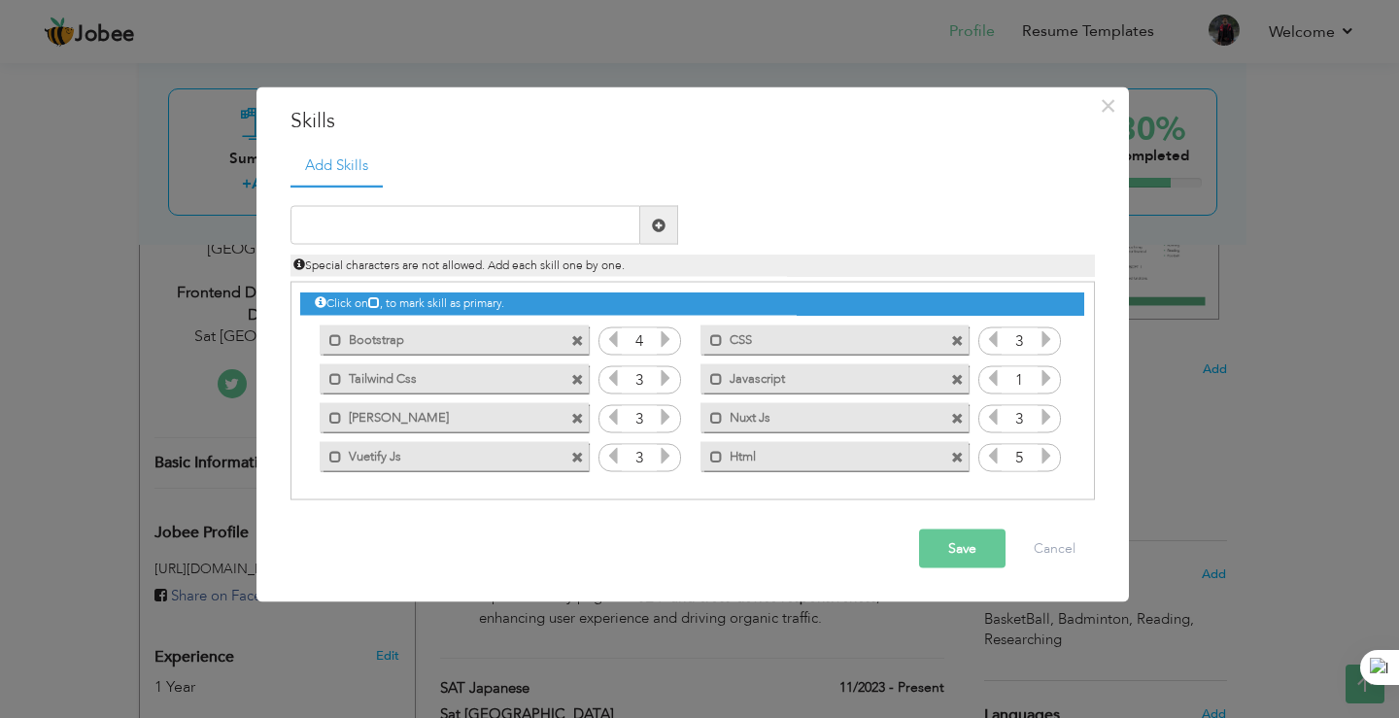
click at [1045, 374] on icon at bounding box center [1045, 377] width 17 height 17
click at [1044, 338] on icon at bounding box center [1045, 338] width 17 height 17
click at [660, 330] on icon at bounding box center [665, 338] width 17 height 17
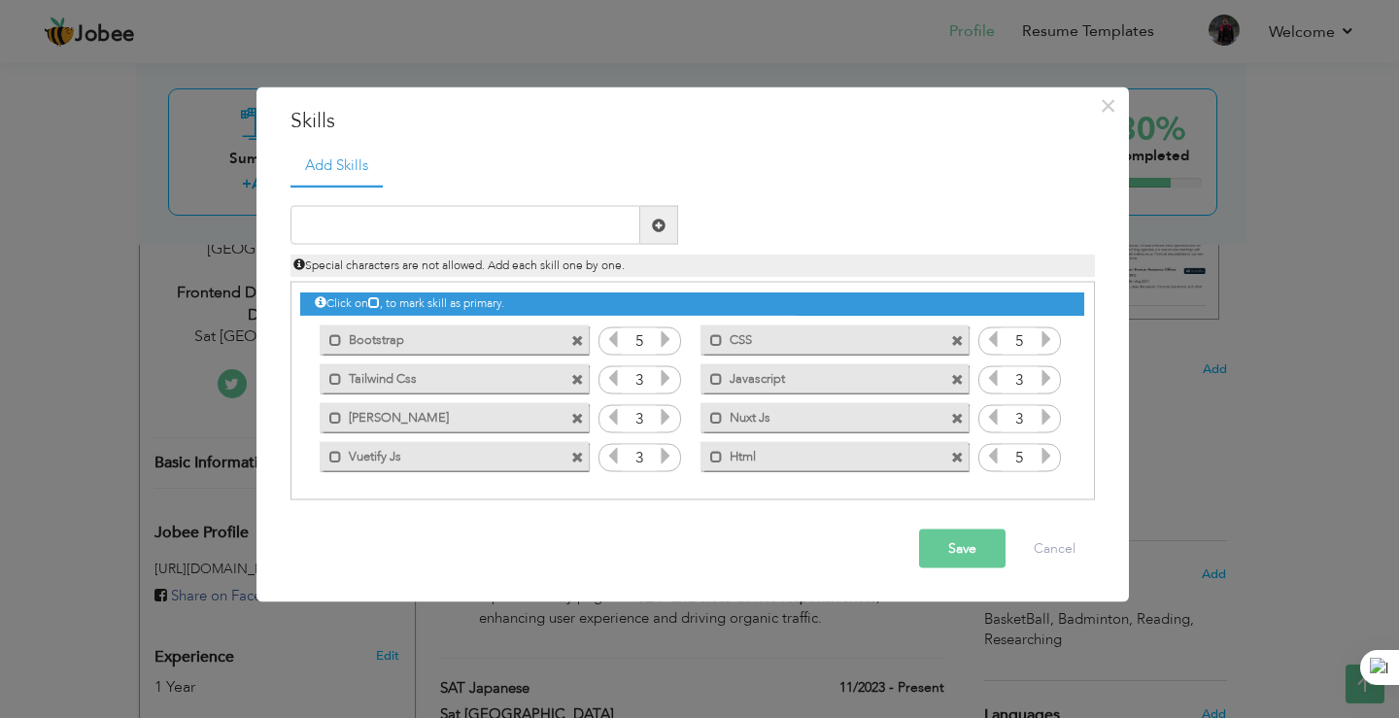
click at [935, 543] on button "Save" at bounding box center [962, 548] width 86 height 39
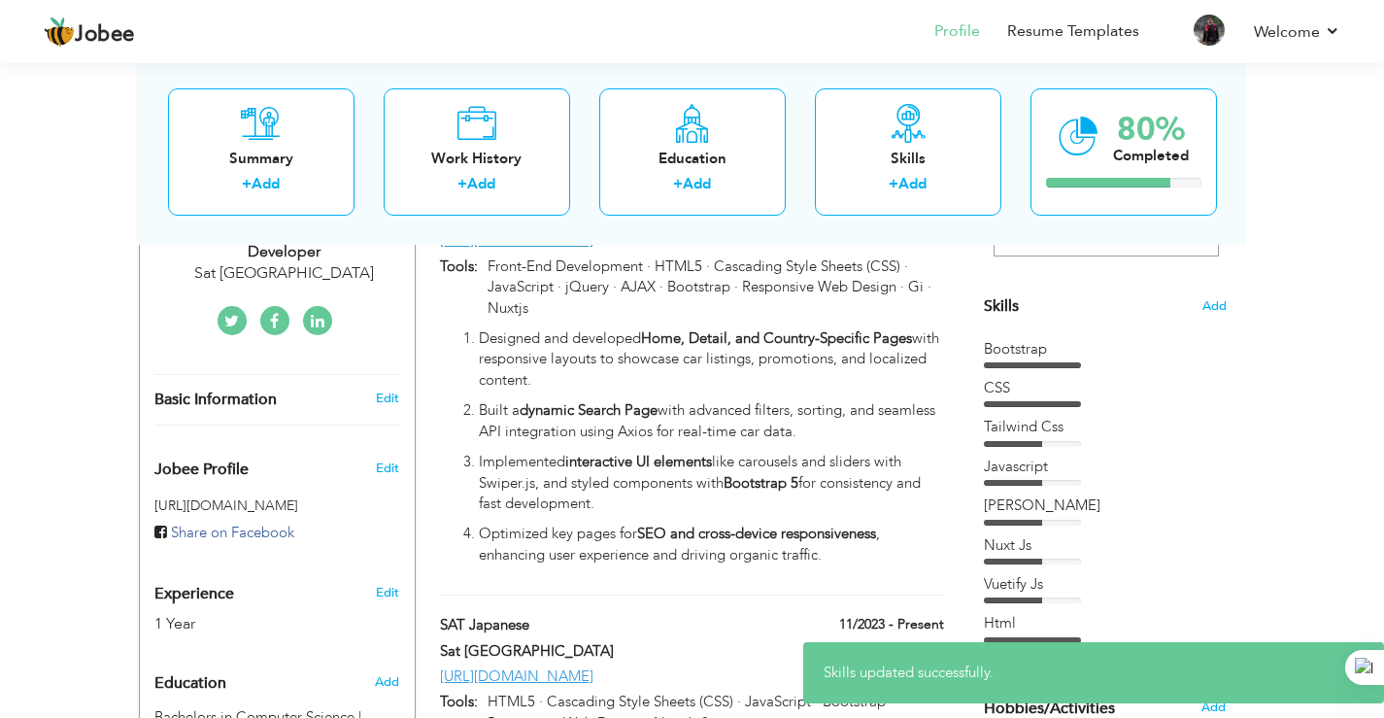
scroll to position [486, 0]
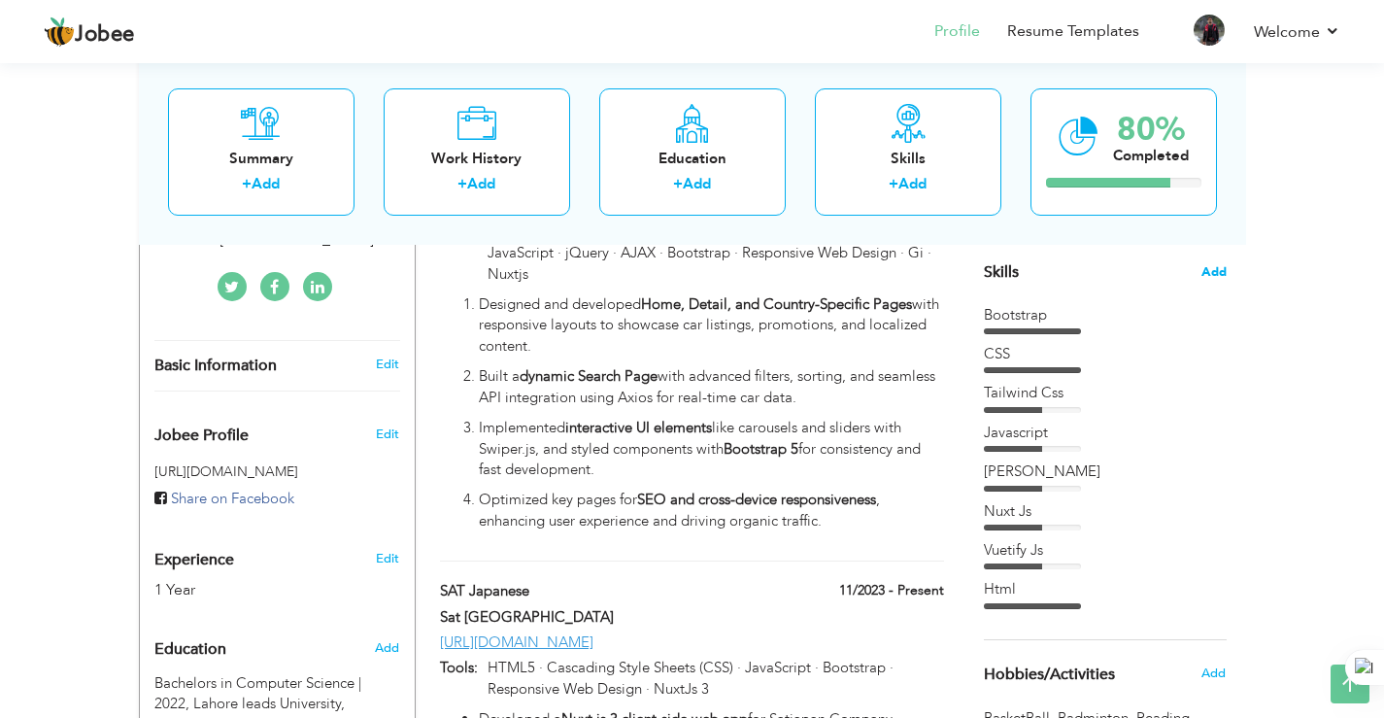
click at [1211, 265] on span "Add" at bounding box center [1213, 272] width 25 height 18
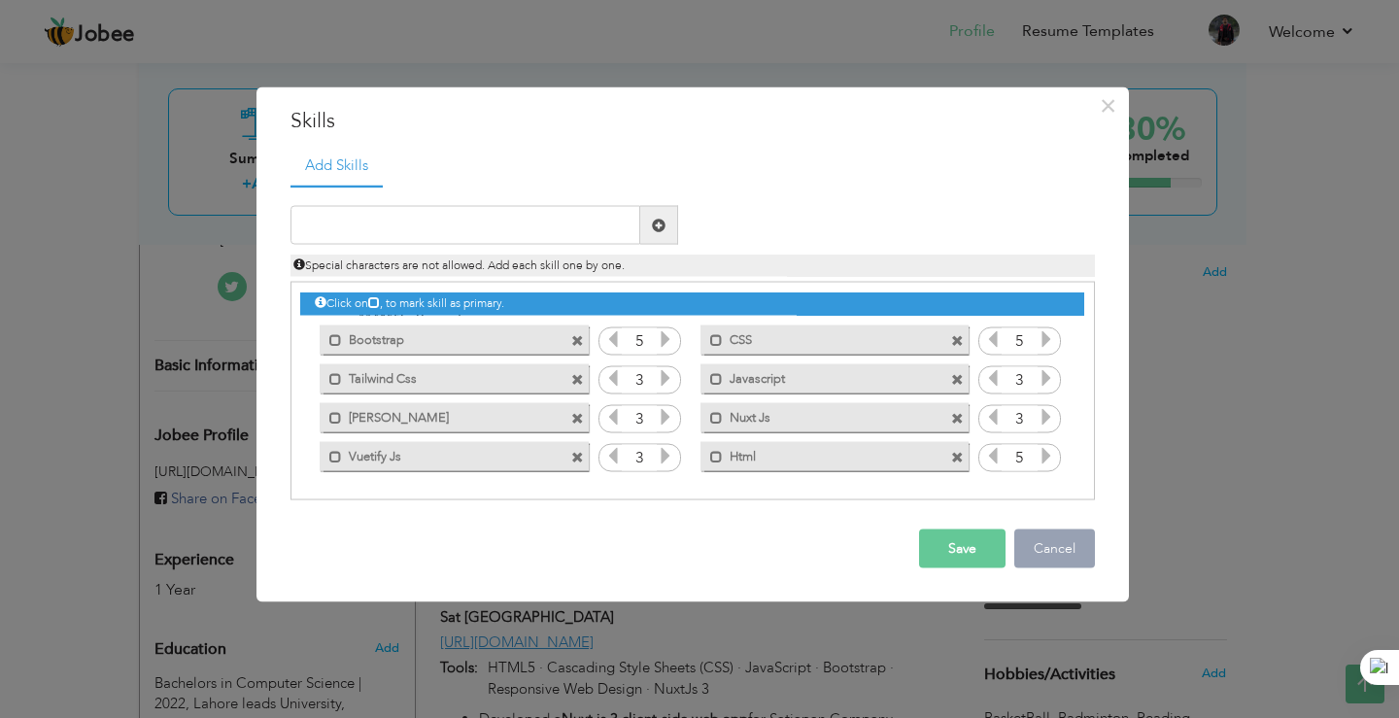
click at [1038, 542] on button "Cancel" at bounding box center [1054, 548] width 81 height 39
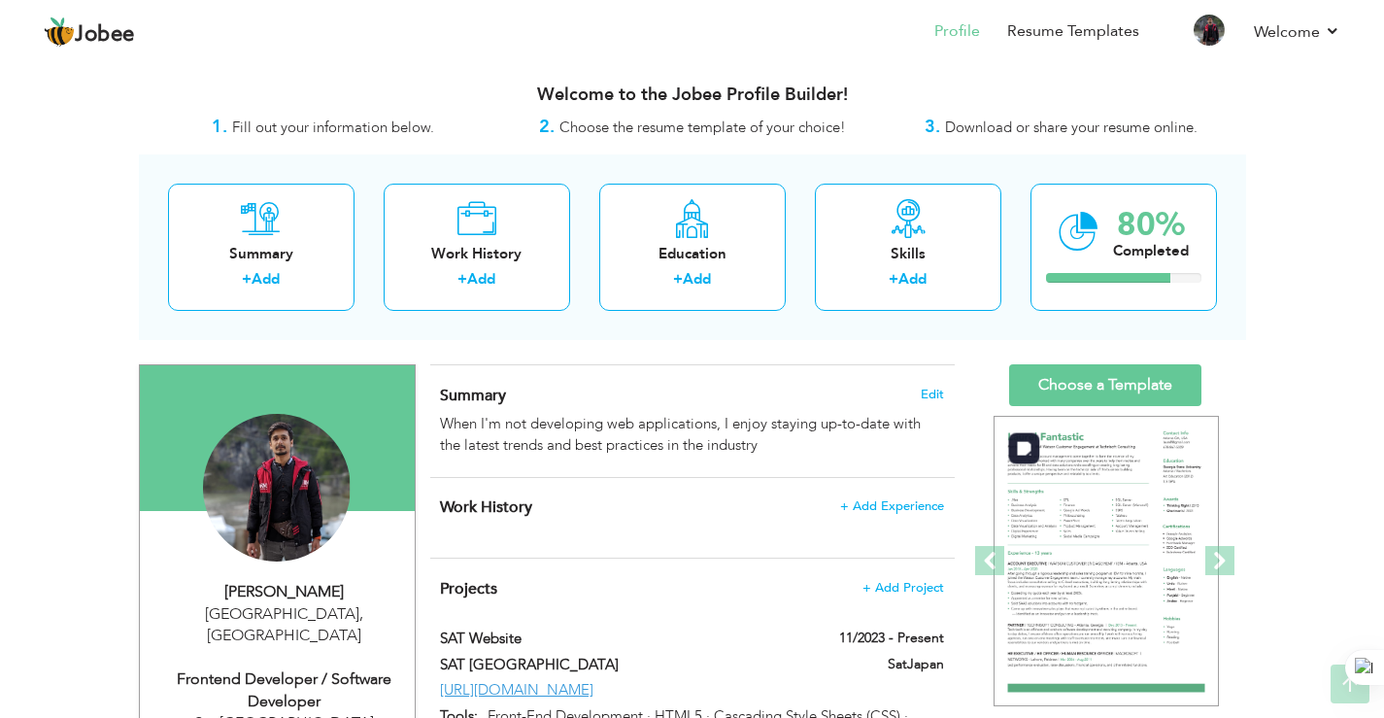
scroll to position [0, 0]
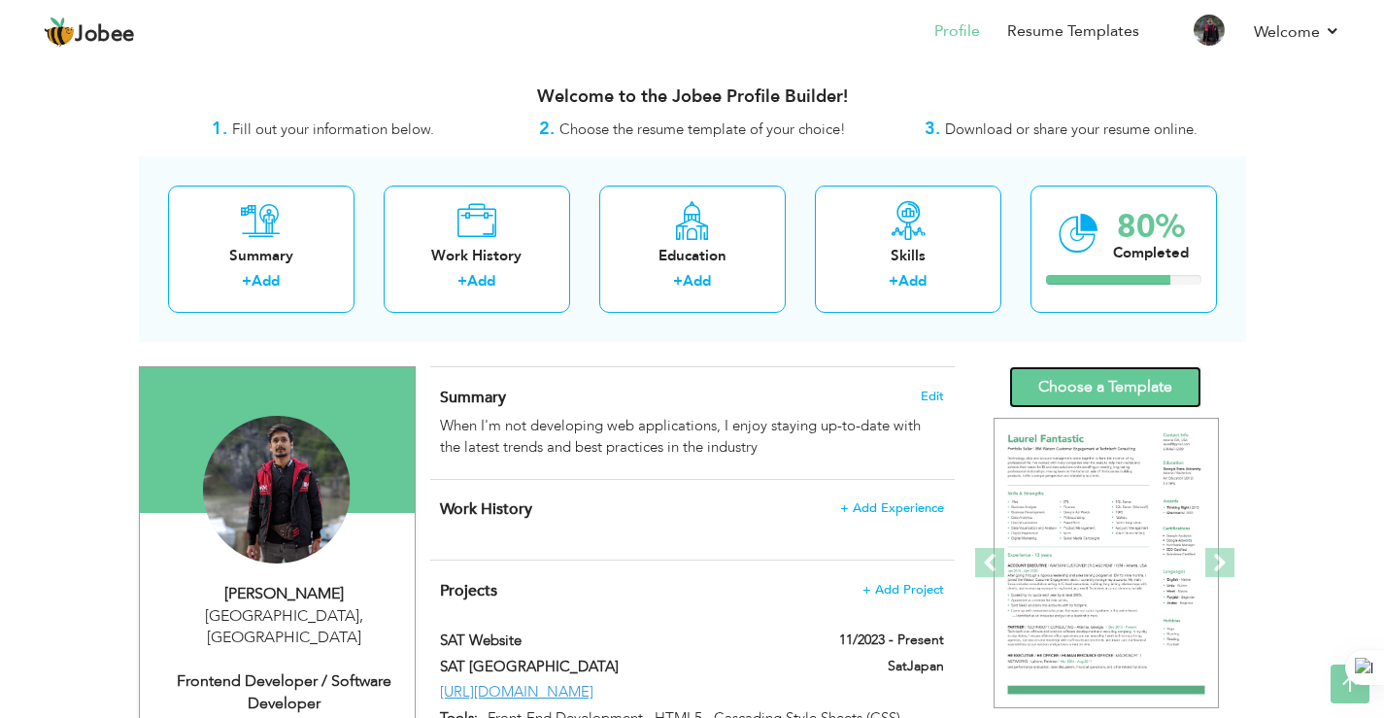
click at [1109, 394] on link "Choose a Template" at bounding box center [1105, 387] width 192 height 42
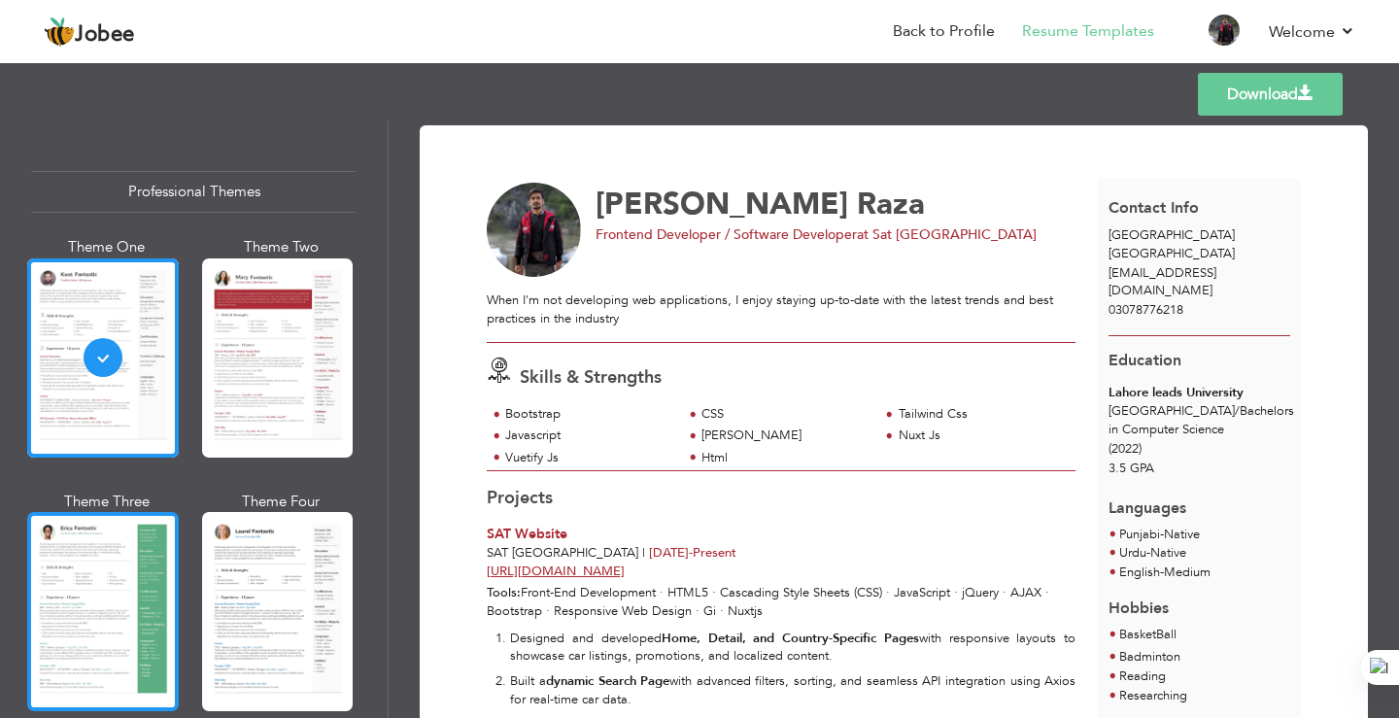
scroll to position [583, 0]
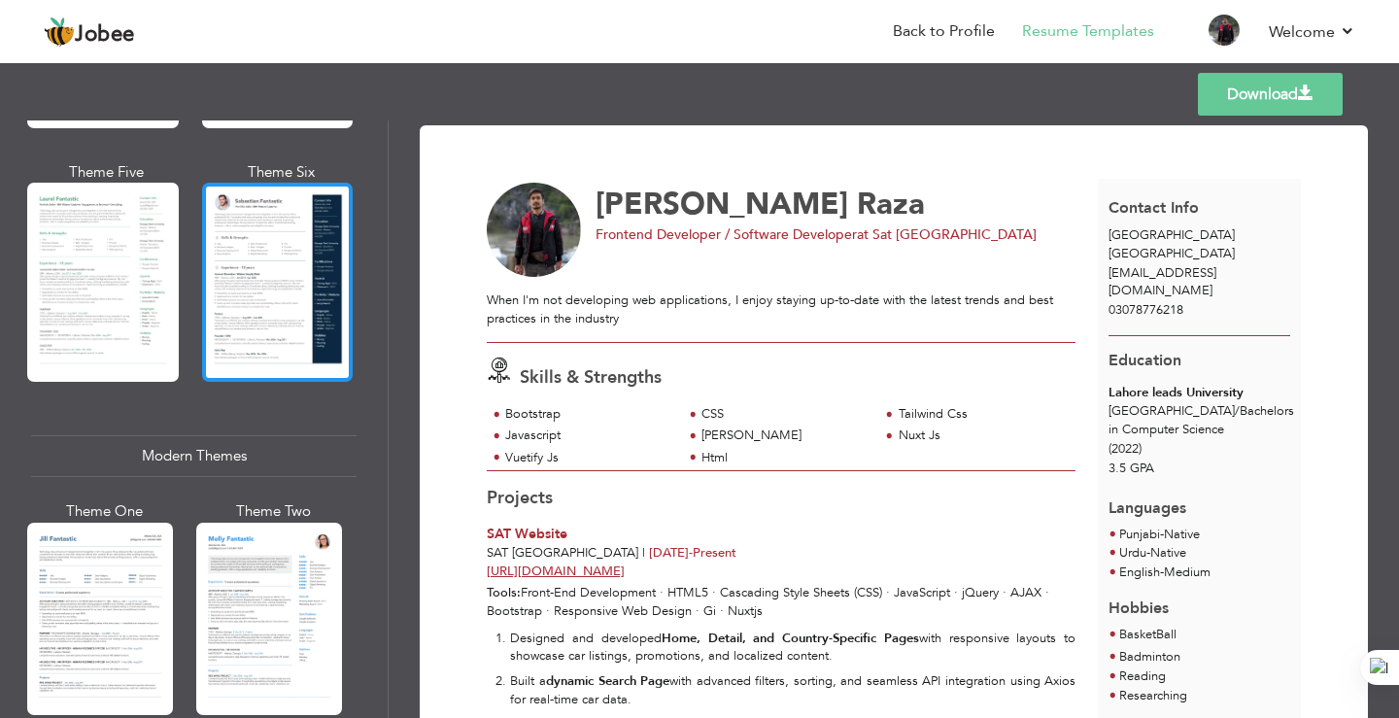
click at [317, 266] on div at bounding box center [278, 282] width 152 height 199
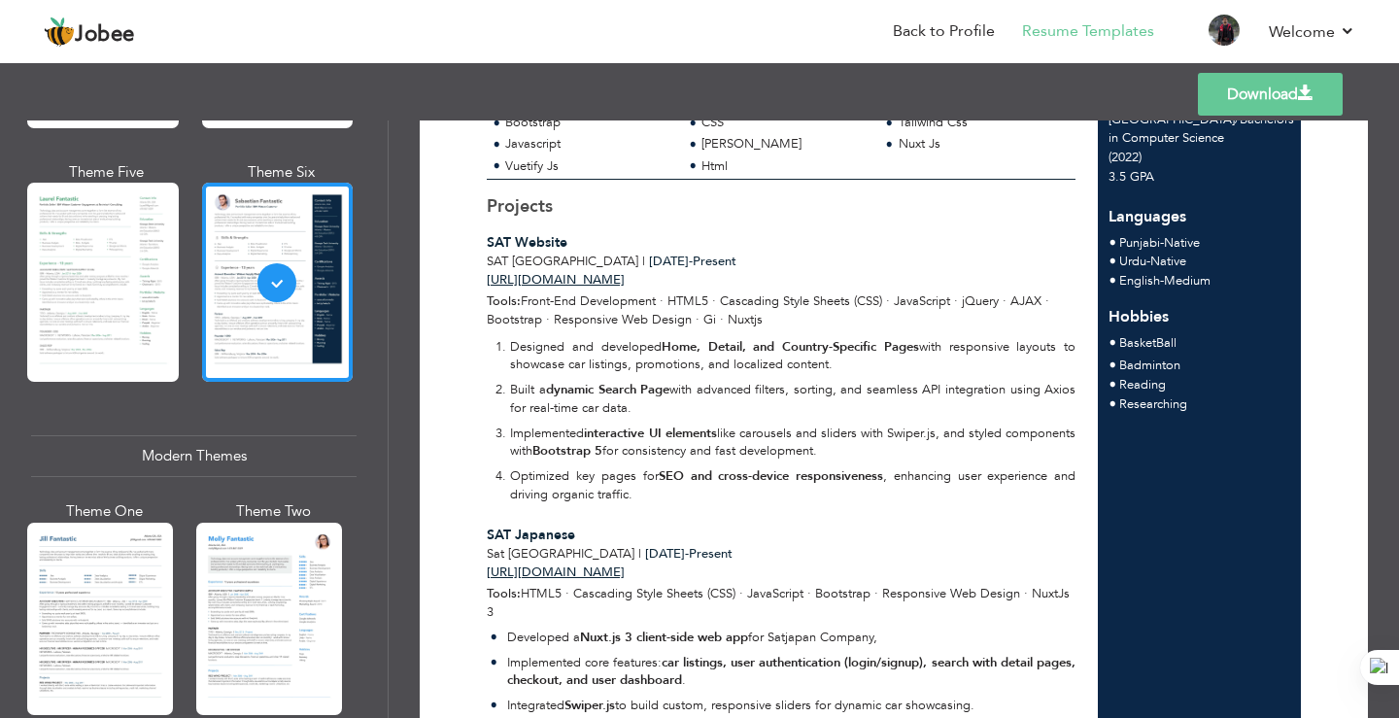
scroll to position [389, 0]
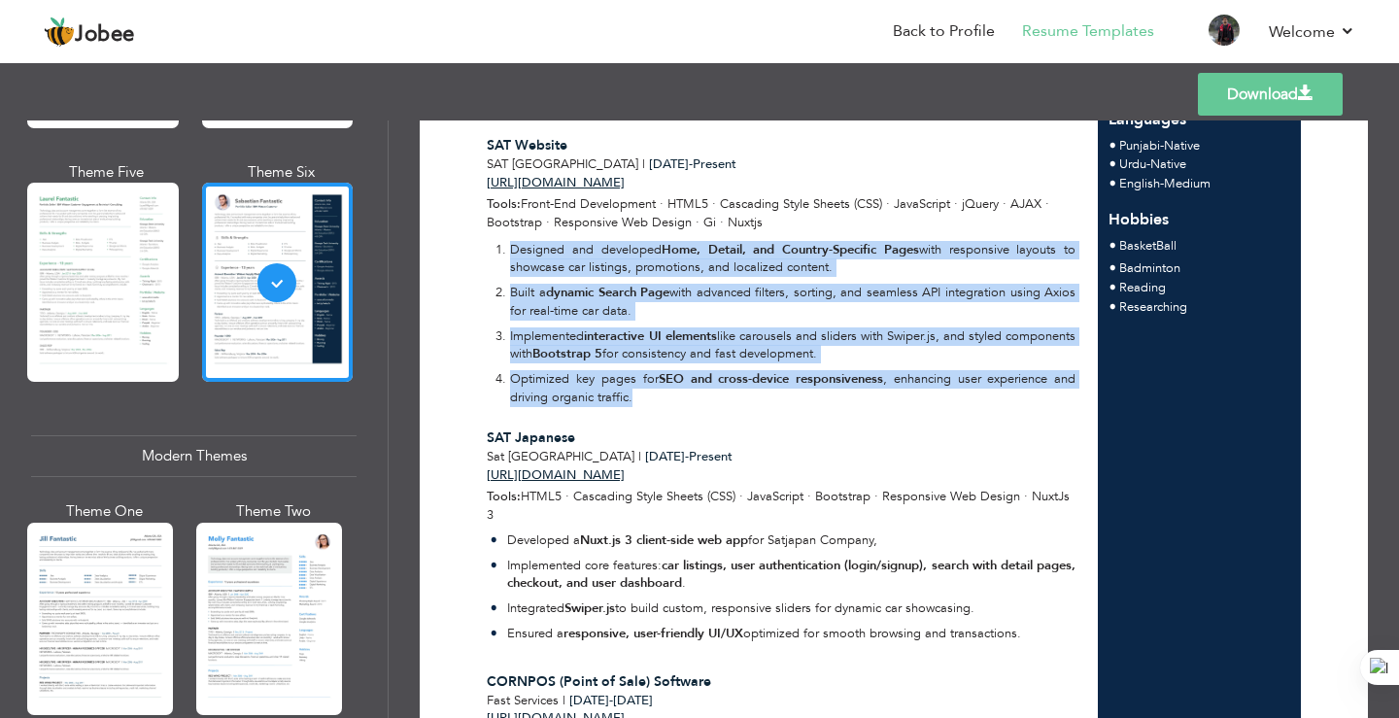
drag, startPoint x: 491, startPoint y: 250, endPoint x: 649, endPoint y: 392, distance: 212.5
click at [649, 392] on ol "Designed and developed Home, Detail, and Country-Specific Pages with responsive…" at bounding box center [781, 324] width 589 height 166
click at [654, 394] on p "Optimized key pages for SEO and cross-device responsiveness , enhancing user ex…" at bounding box center [792, 388] width 565 height 36
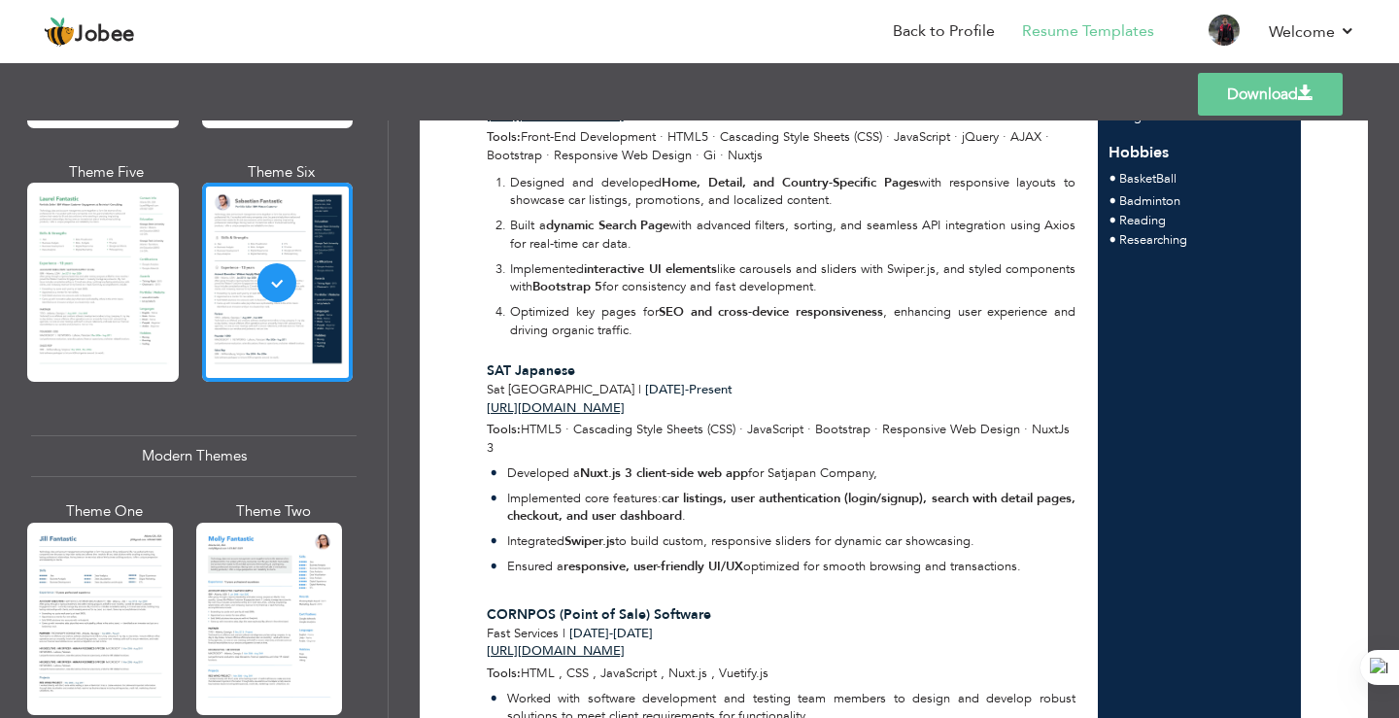
scroll to position [486, 0]
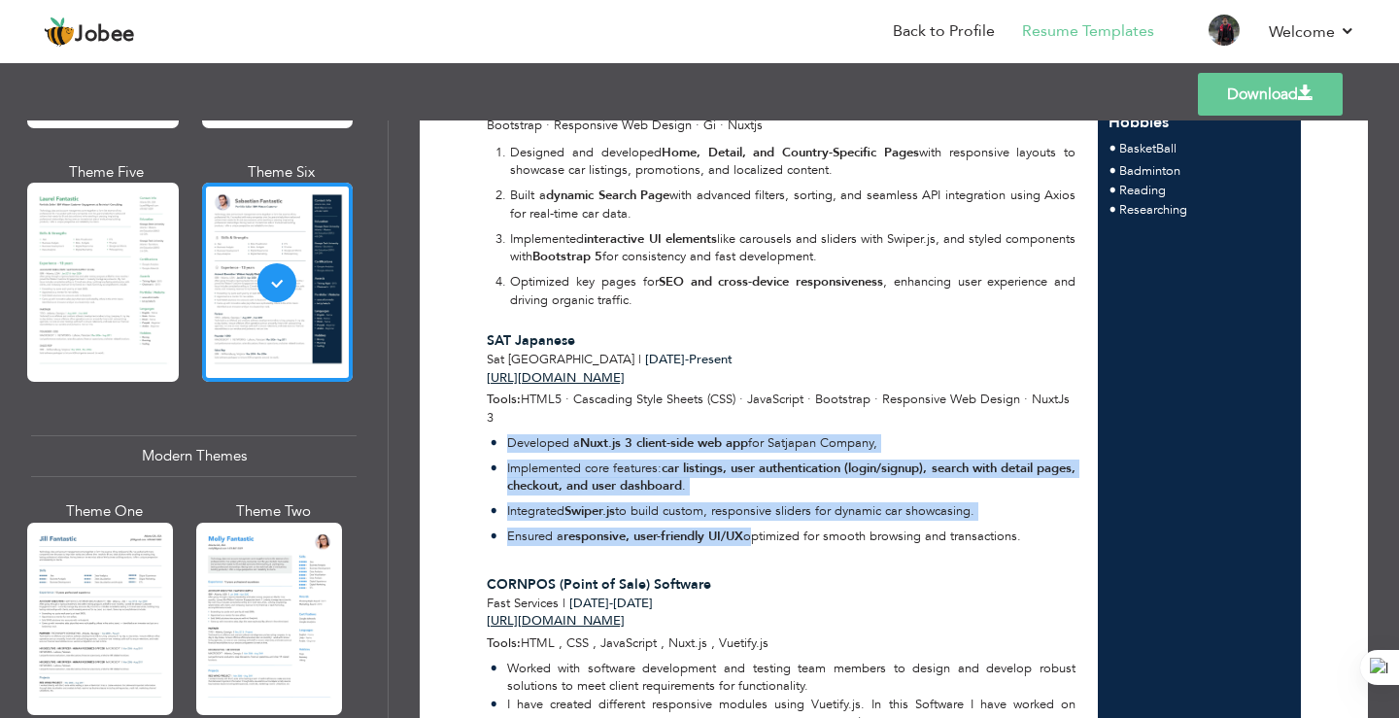
drag, startPoint x: 498, startPoint y: 437, endPoint x: 754, endPoint y: 545, distance: 277.3
click at [754, 545] on ul "Developed a Nuxt.js 3 client-side web app for Satjapan Company, Implemented cor…" at bounding box center [781, 493] width 589 height 119
click at [754, 545] on p "Ensured a responsive, user-friendly UI/UX optimized for smooth browsing and tra…" at bounding box center [791, 536] width 569 height 18
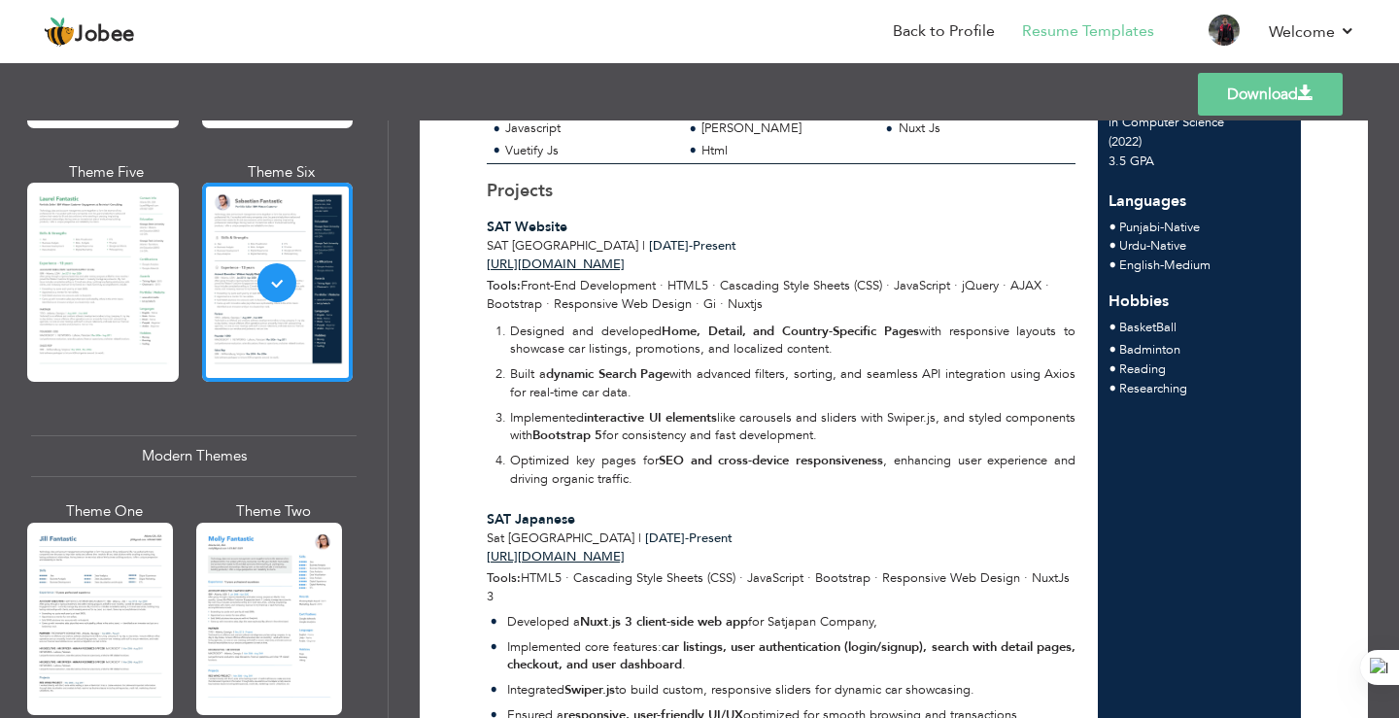
scroll to position [291, 0]
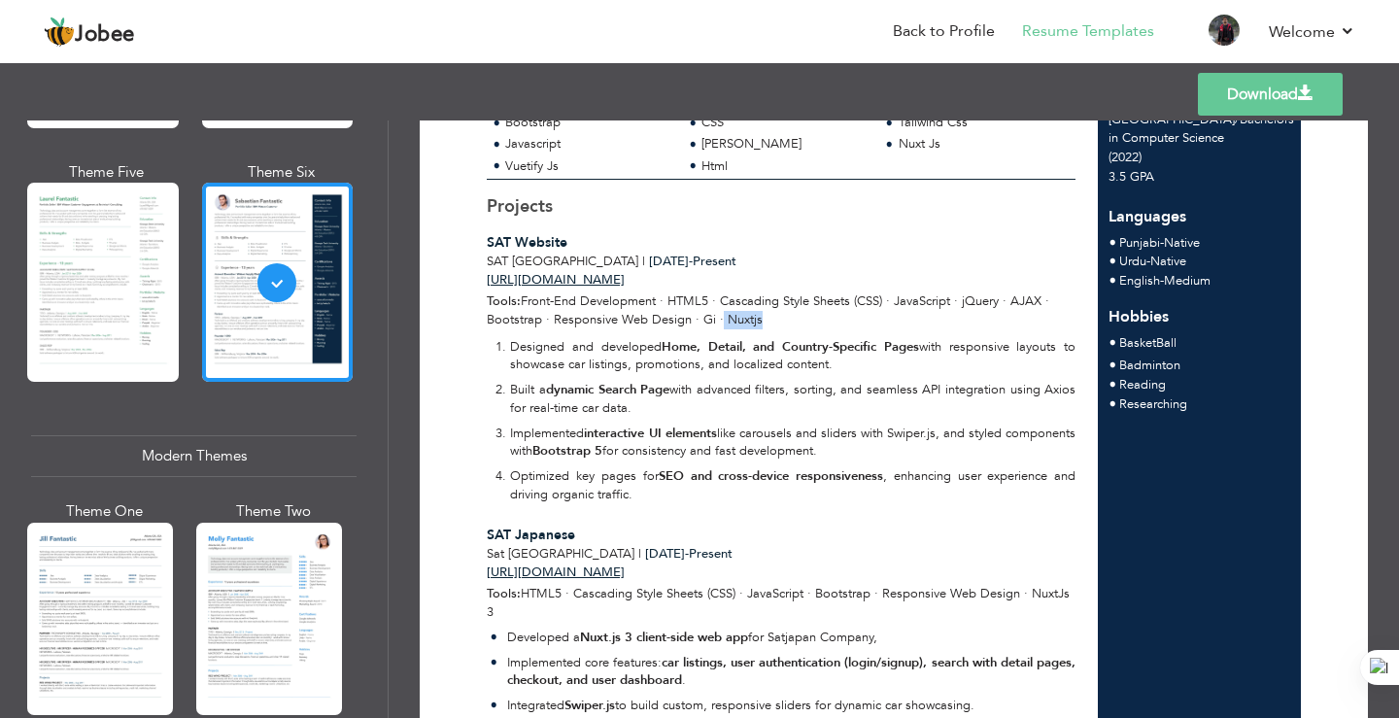
drag, startPoint x: 721, startPoint y: 314, endPoint x: 838, endPoint y: 317, distance: 117.6
click at [838, 317] on div "Tools: Front-End Development · HTML5 · Cascading Style Sheets (CSS) · JavaScrip…" at bounding box center [781, 310] width 611 height 36
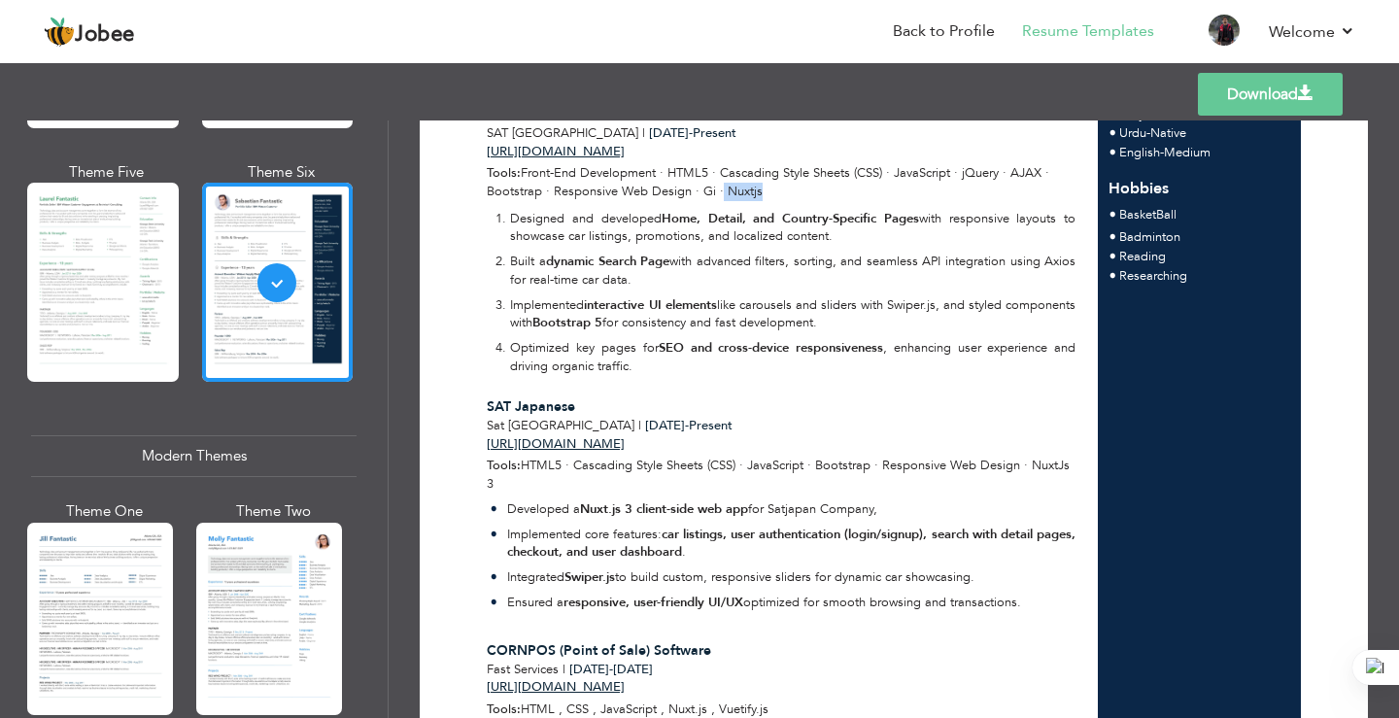
scroll to position [389, 0]
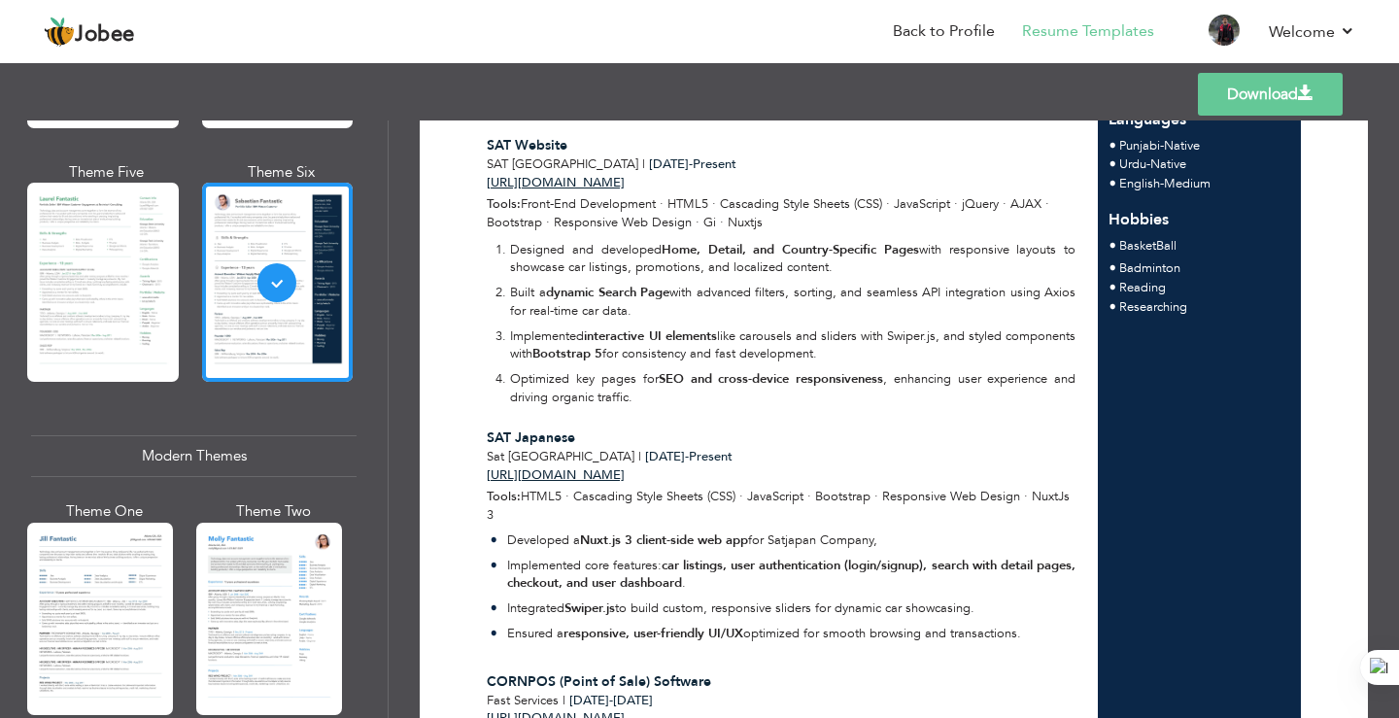
click at [703, 218] on span "Front-End Development · HTML5 · Cascading Style Sheets (CSS) · JavaScript · jQu…" at bounding box center [768, 213] width 562 height 36
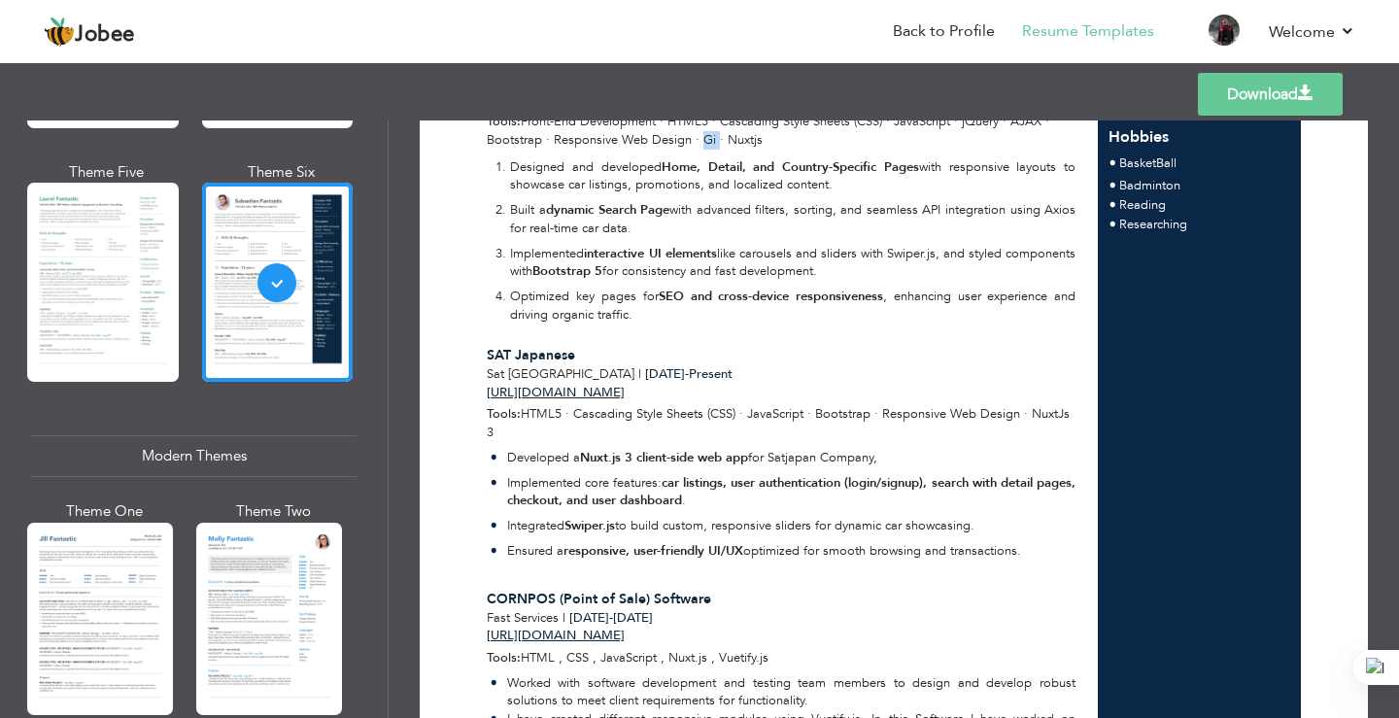
scroll to position [583, 0]
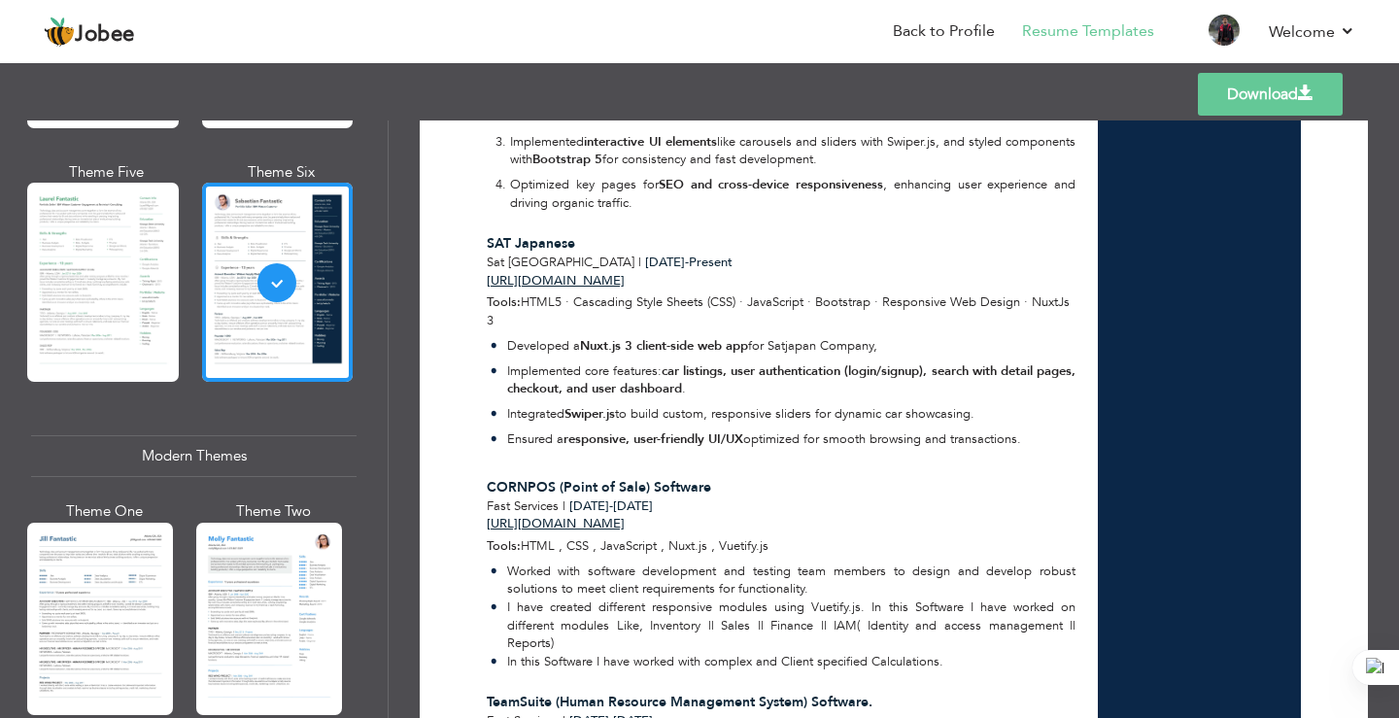
click at [754, 431] on p "Ensured a responsive, user-friendly UI/UX optimized for smooth browsing and tra…" at bounding box center [791, 439] width 569 height 18
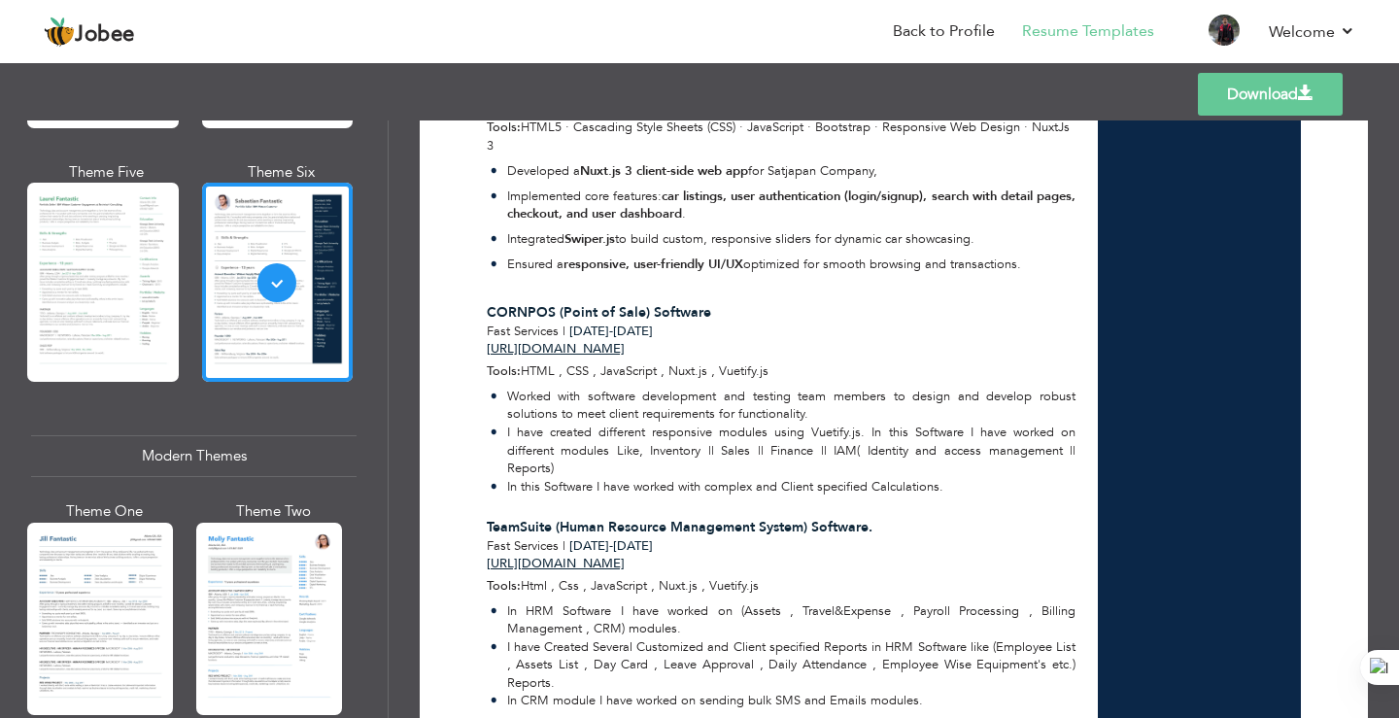
scroll to position [777, 0]
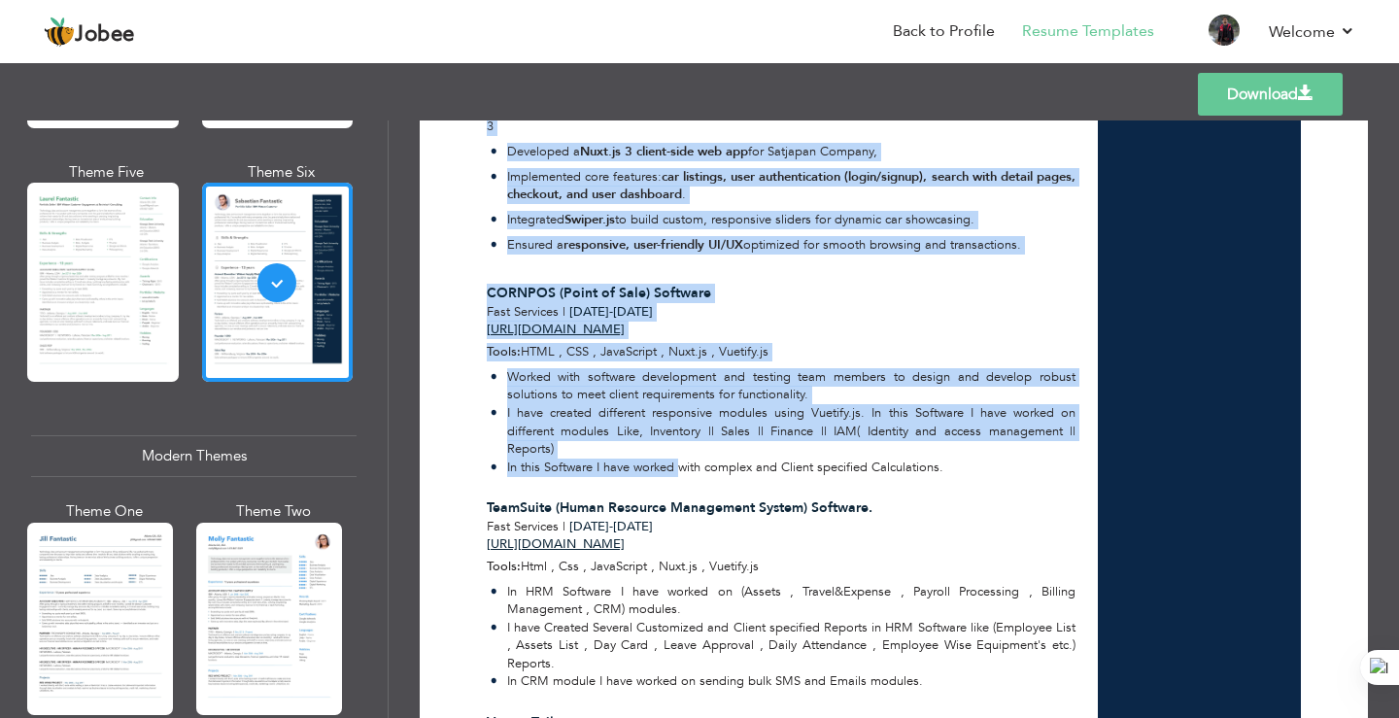
drag, startPoint x: 463, startPoint y: 284, endPoint x: 681, endPoint y: 459, distance: 279.7
click at [681, 459] on div "Download Syed Hassan Raza Frontend Developer / Software Developer at Sat Japan …" at bounding box center [894, 478] width 880 height 2211
click at [681, 459] on li "In this Software I have worked with complex and Client specified Calculations." at bounding box center [782, 467] width 585 height 18
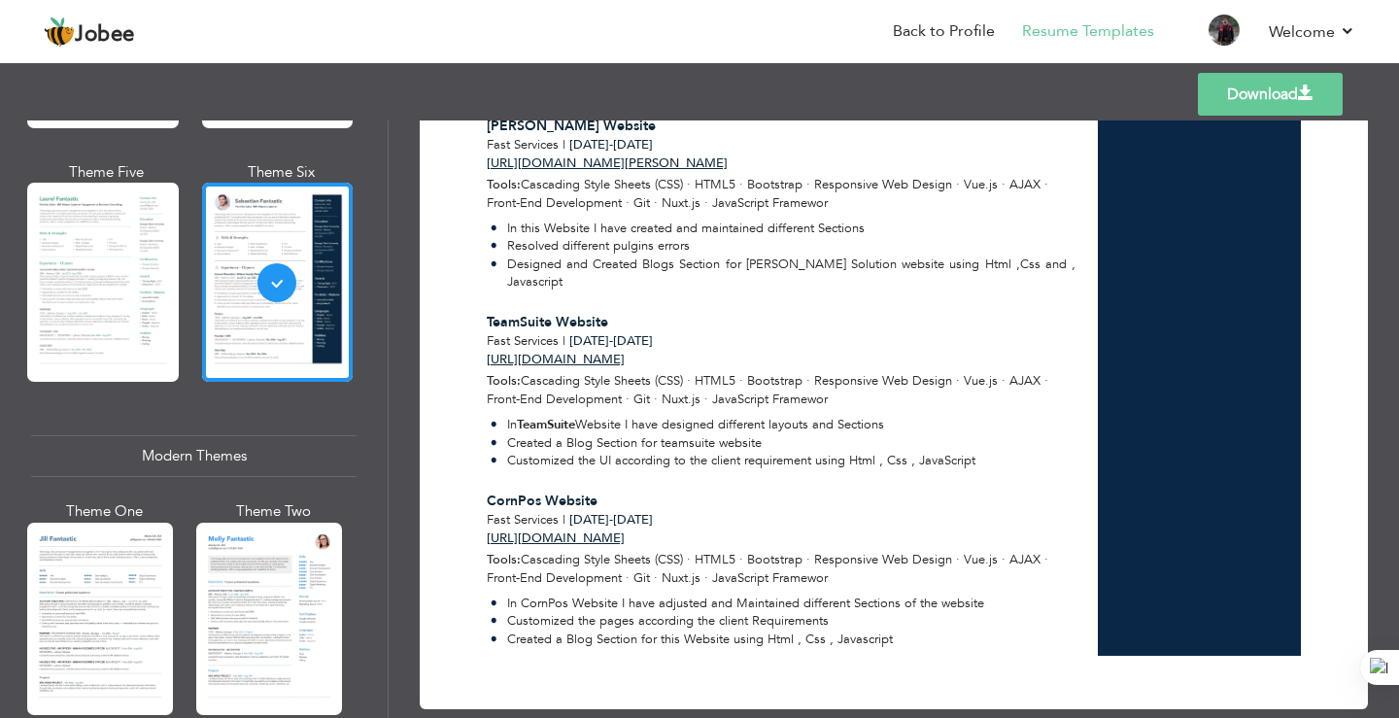
scroll to position [1689, 0]
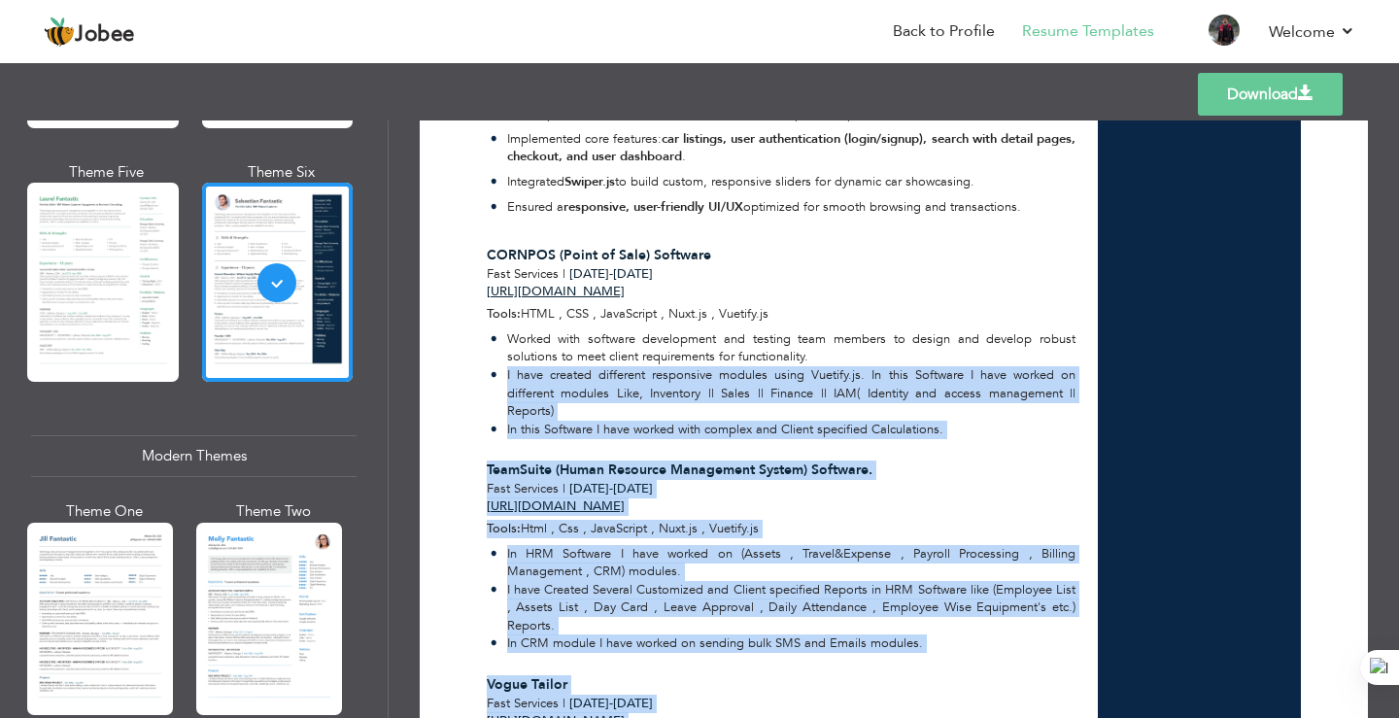
drag, startPoint x: 897, startPoint y: 614, endPoint x: 915, endPoint y: 408, distance: 206.7
click at [915, 408] on div "Syed Hassan Raza Frontend Developer / Software Developer at Sat Japan When I'm …" at bounding box center [792, 440] width 611 height 2152
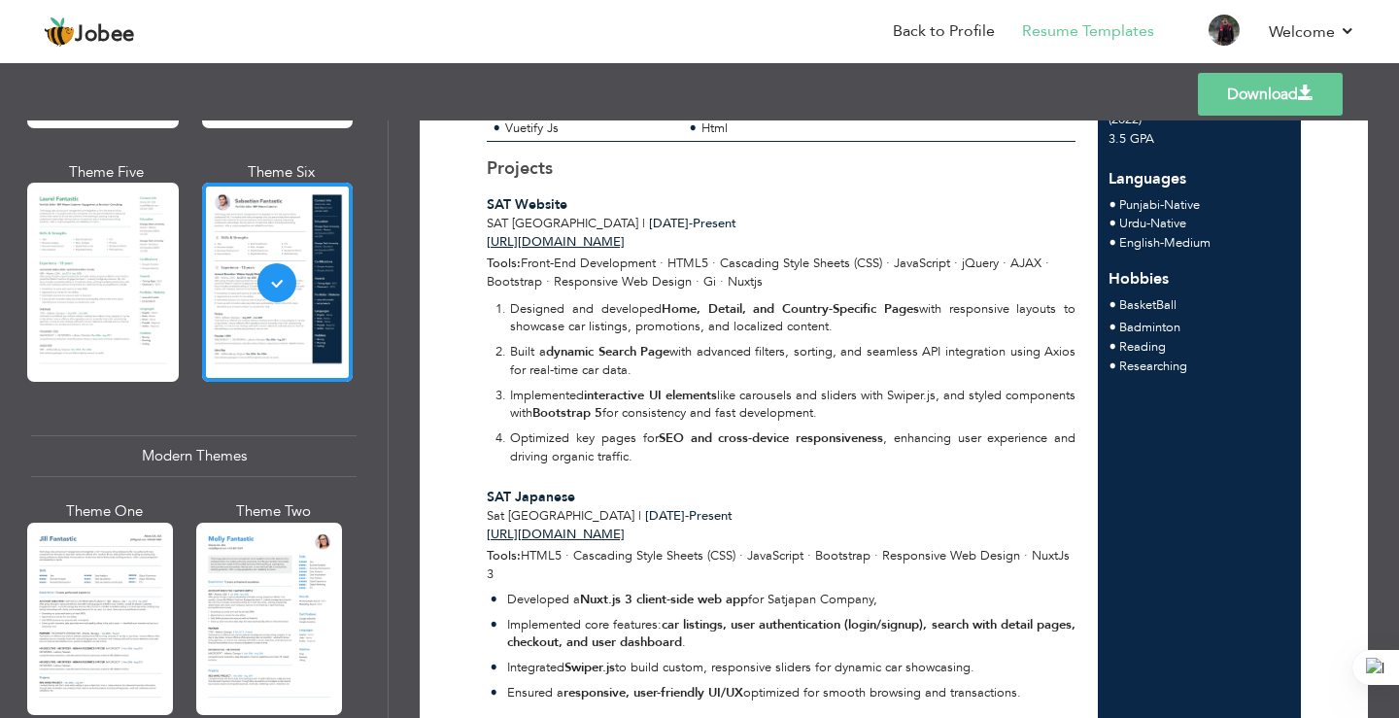
click at [973, 361] on p "Built a dynamic Search Page with advanced filters, sorting, and seamless API in…" at bounding box center [792, 361] width 565 height 36
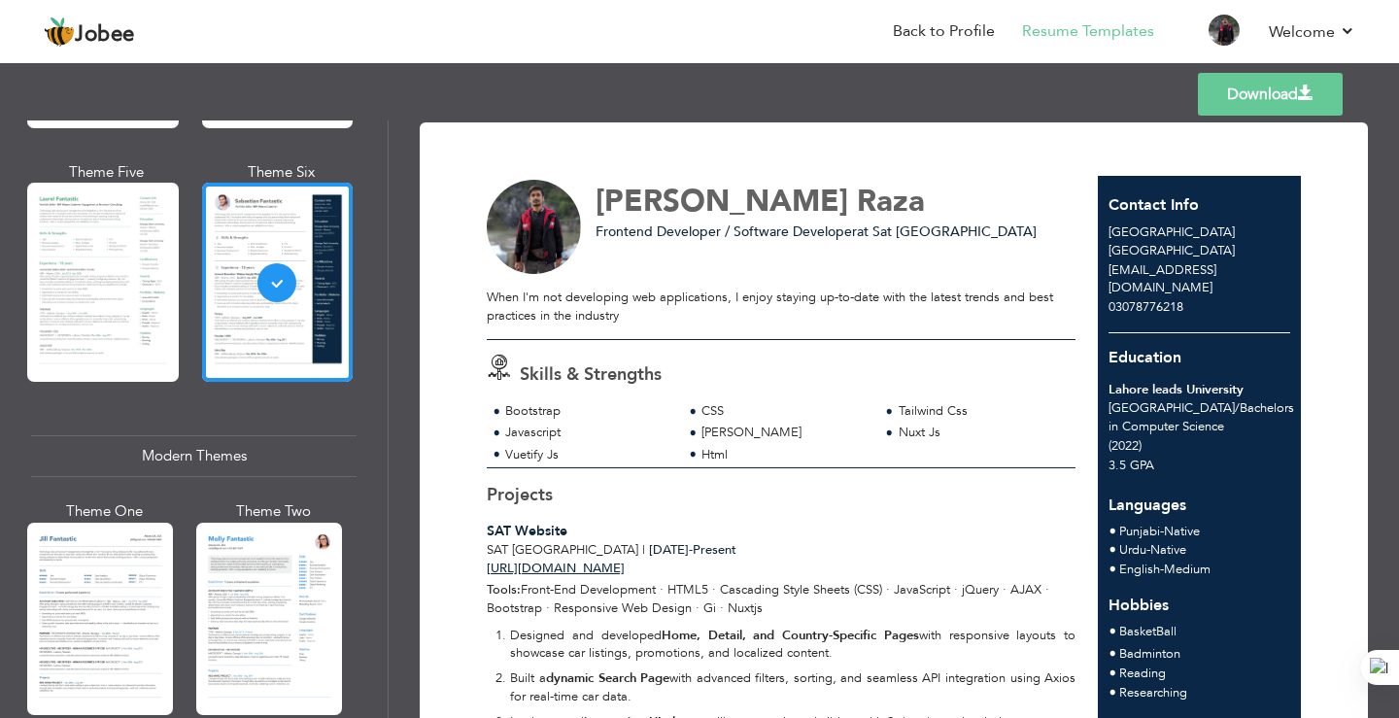
scroll to position [0, 0]
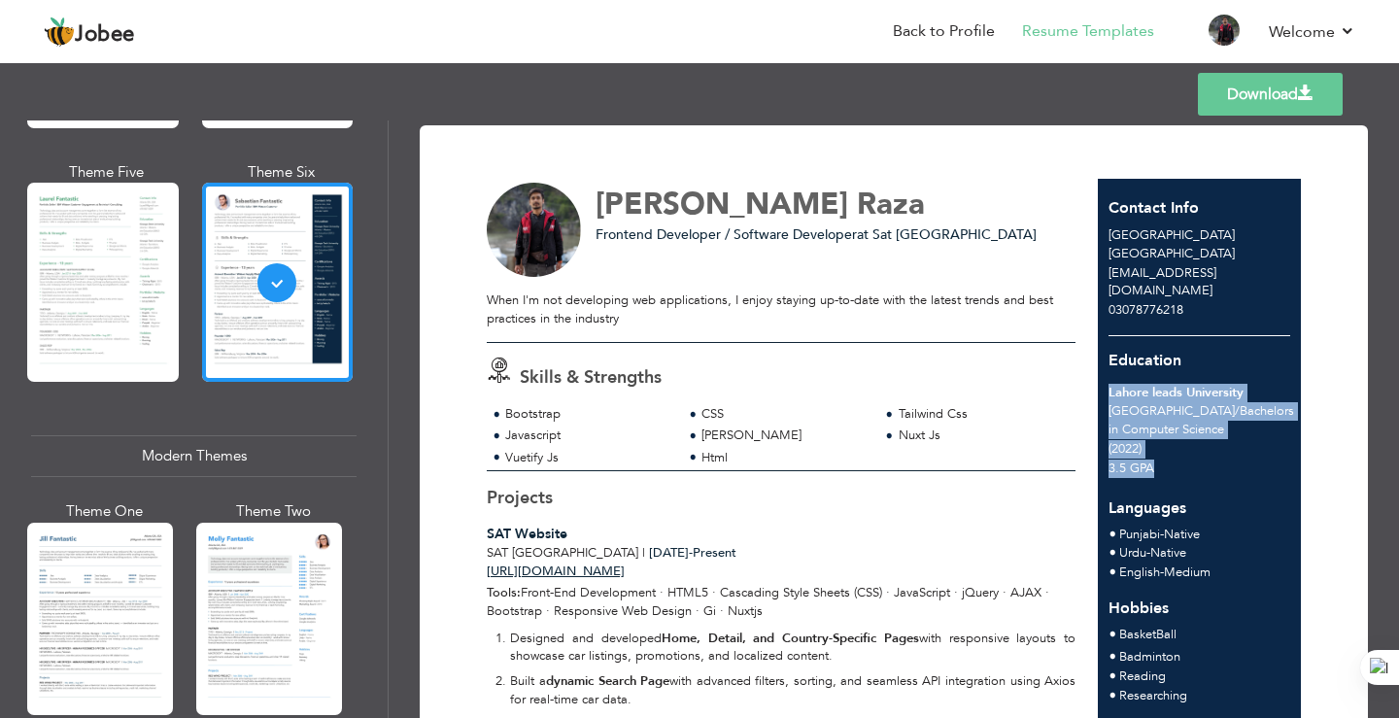
drag, startPoint x: 1116, startPoint y: 380, endPoint x: 1215, endPoint y: 445, distance: 118.5
click at [1215, 445] on div "Lahore leads University Lahore / Bachelors in Computer Science (2022) 3.5 GPA" at bounding box center [1200, 431] width 204 height 94
click at [1215, 459] on div "3.5 GPA" at bounding box center [1199, 468] width 182 height 18
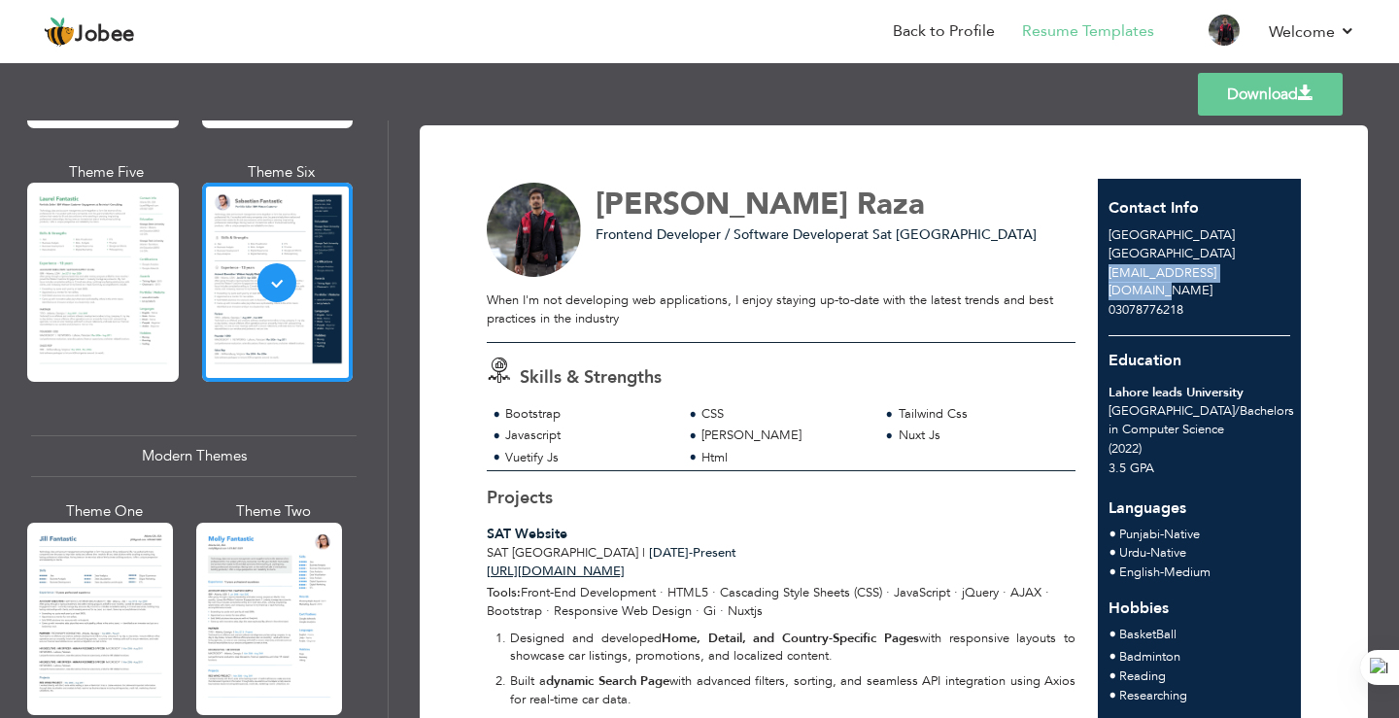
drag, startPoint x: 1108, startPoint y: 268, endPoint x: 1269, endPoint y: 282, distance: 161.8
click at [1269, 282] on div "hassanraza375@gmail.com" at bounding box center [1200, 282] width 204 height 36
click at [1265, 301] on div "03078776218" at bounding box center [1200, 310] width 204 height 18
click at [1246, 108] on link "Download" at bounding box center [1270, 94] width 145 height 43
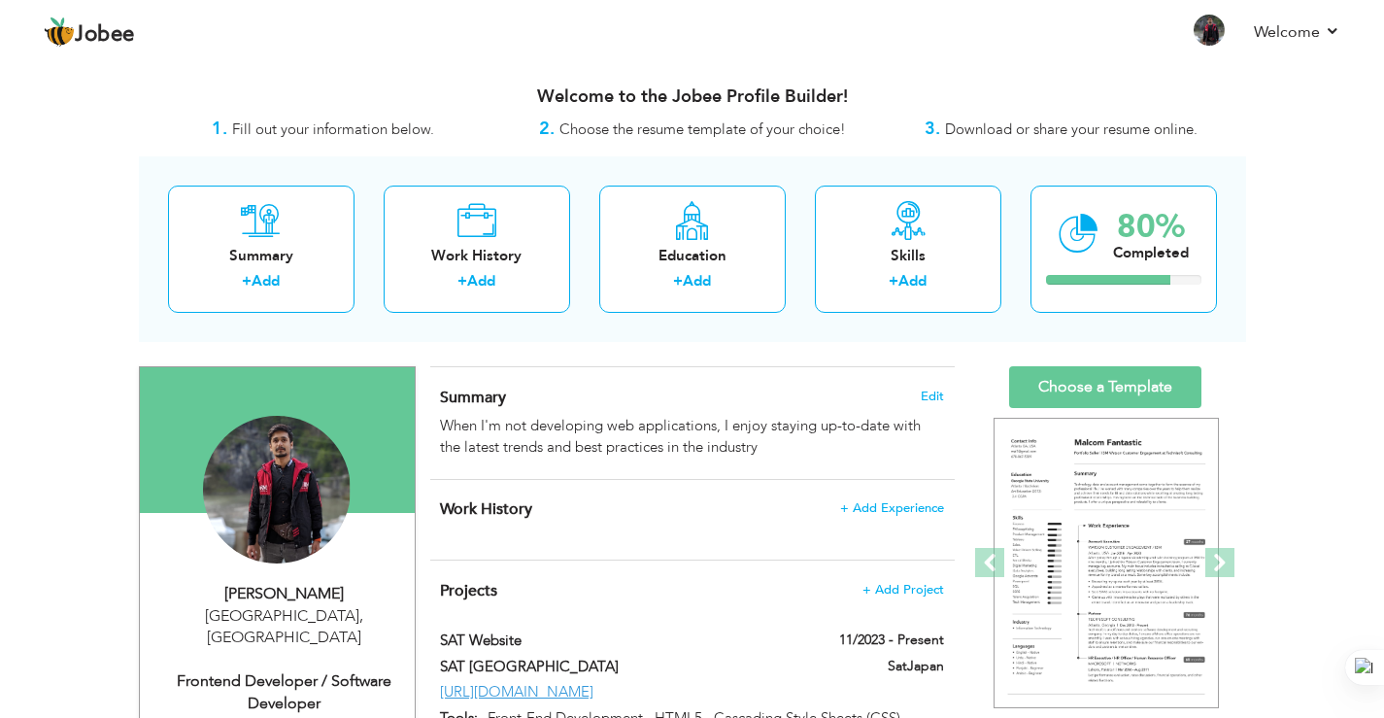
click at [0, 0] on div "Change Remove" at bounding box center [0, 0] width 0 height 0
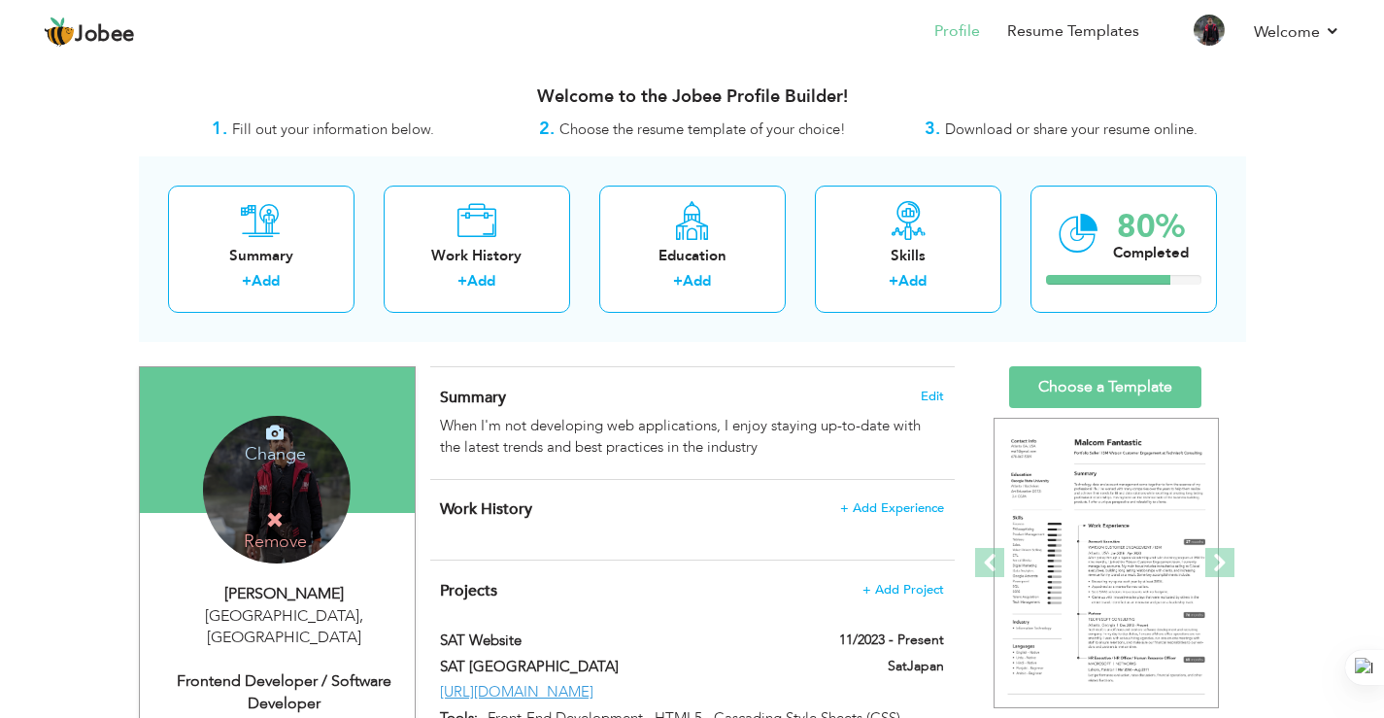
click at [274, 437] on icon at bounding box center [274, 431] width 17 height 17
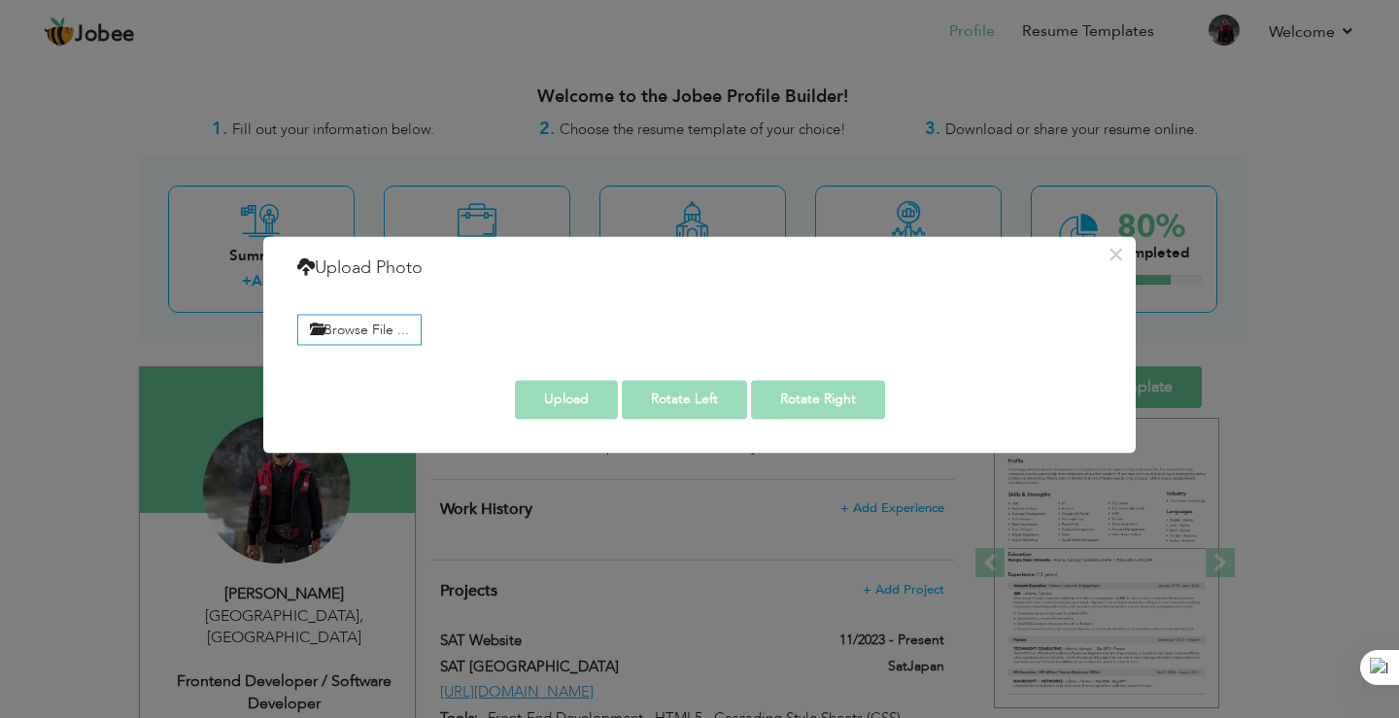
click at [440, 568] on div "× Upload Photo Browse File ..." at bounding box center [699, 359] width 1399 height 718
